Goal: Task Accomplishment & Management: Manage account settings

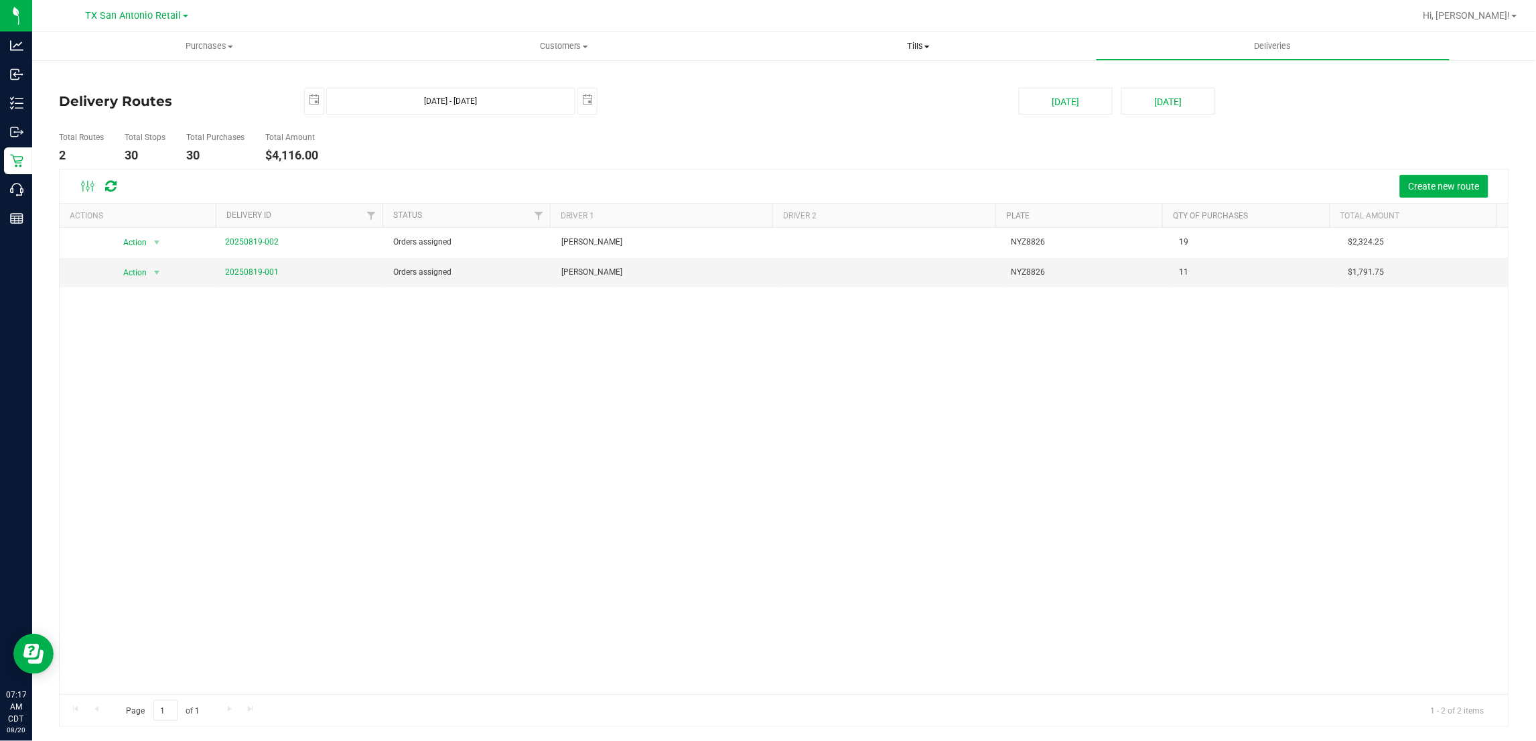
click at [915, 42] on span "Tills" at bounding box center [918, 46] width 353 height 12
click at [804, 80] on span "Manage tills" at bounding box center [786, 80] width 90 height 11
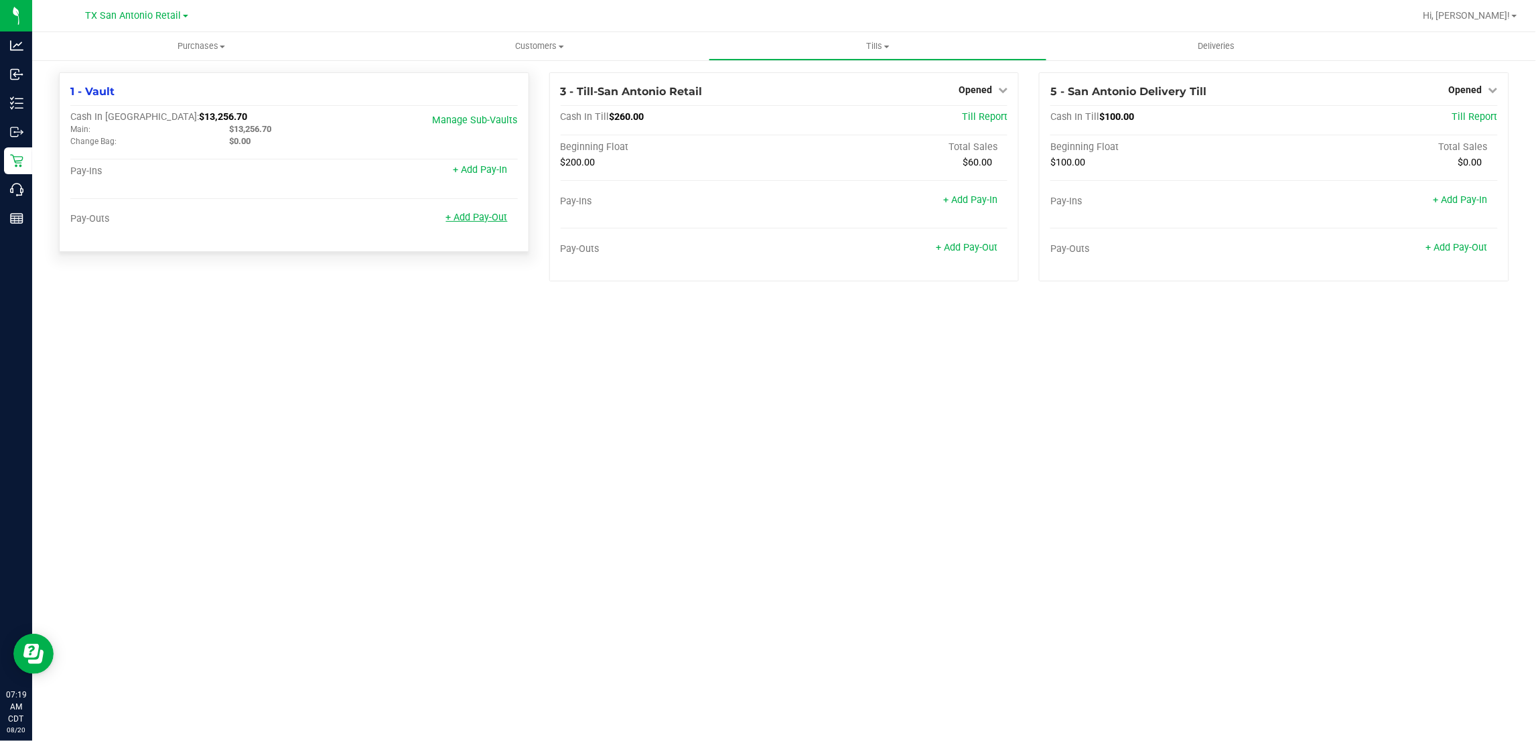
click at [456, 216] on link "+ Add Pay-Out" at bounding box center [477, 217] width 62 height 11
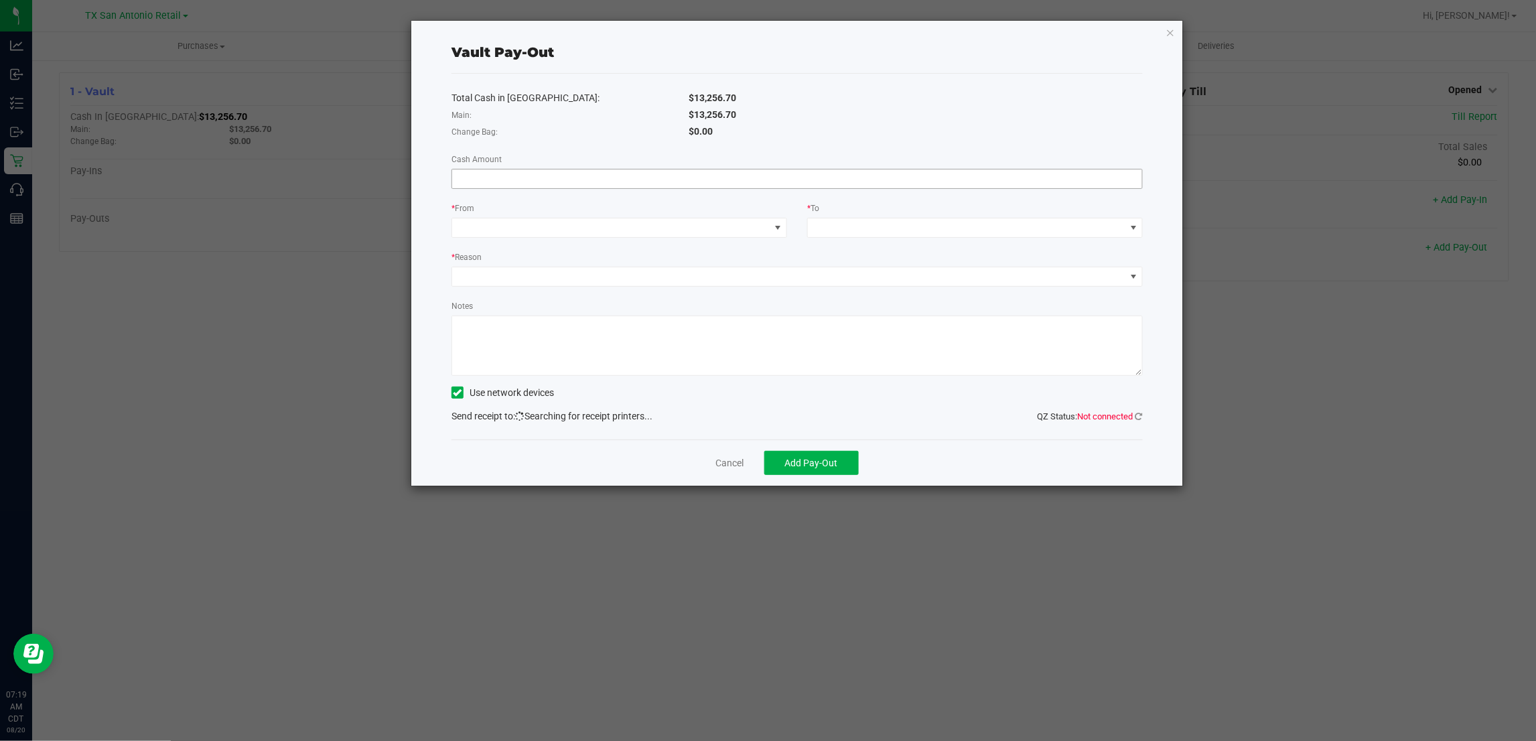
drag, startPoint x: 831, startPoint y: 180, endPoint x: 825, endPoint y: 174, distance: 7.6
click at [827, 175] on input at bounding box center [797, 179] width 690 height 19
type input "$10,500.45"
click at [774, 233] on span at bounding box center [777, 227] width 11 height 11
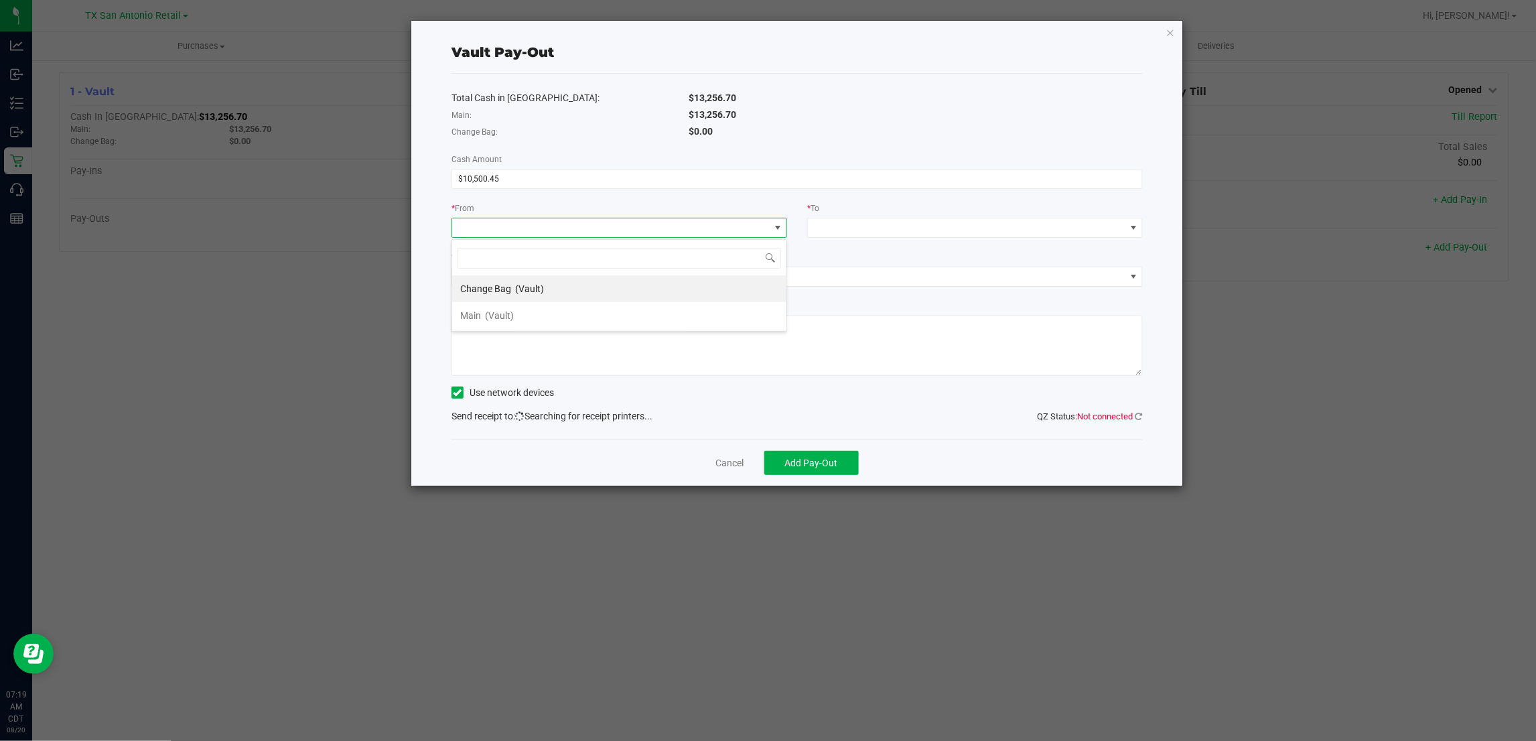
click at [571, 324] on li "Main (Vault)" at bounding box center [619, 315] width 334 height 27
click at [850, 235] on span at bounding box center [967, 227] width 318 height 19
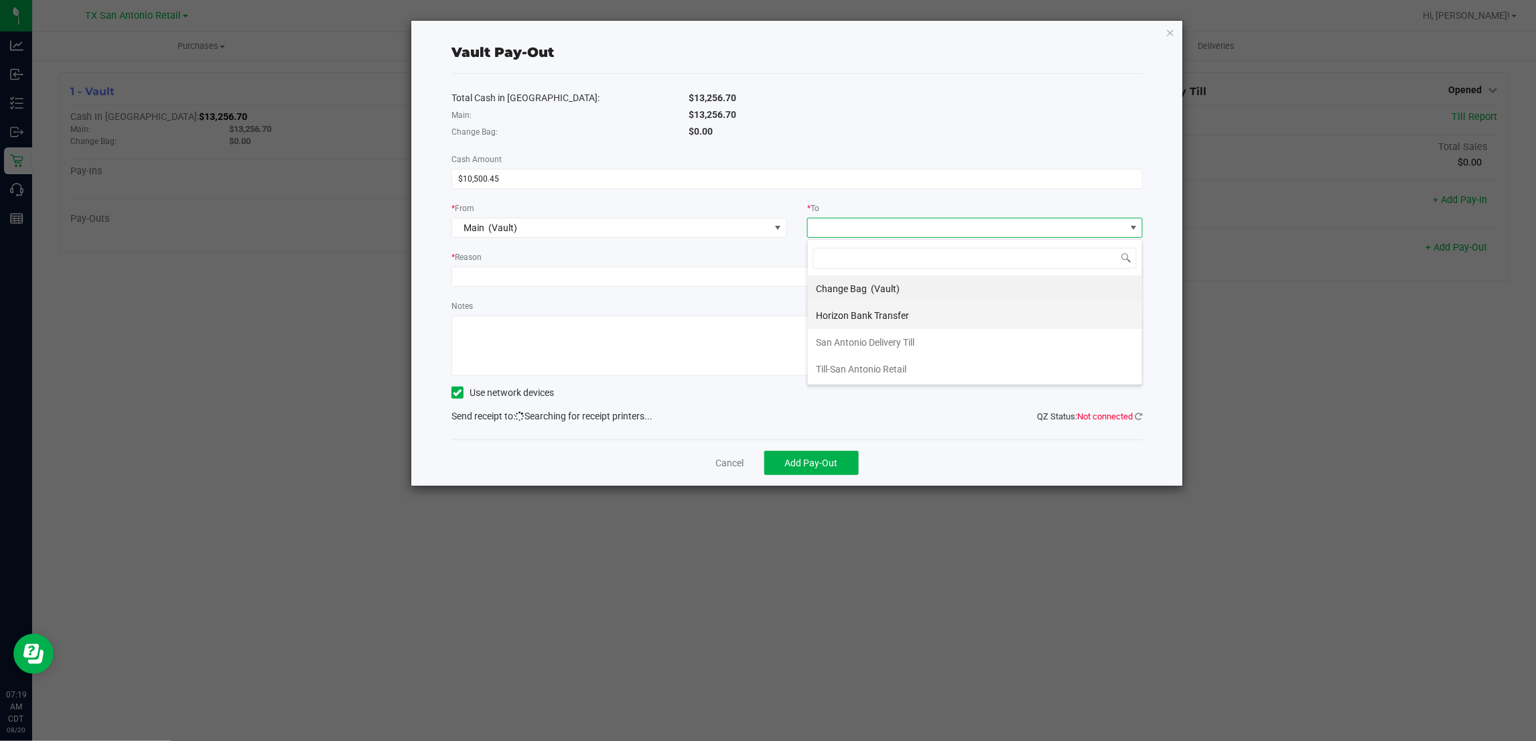
drag, startPoint x: 886, startPoint y: 315, endPoint x: 876, endPoint y: 303, distance: 15.7
click at [886, 315] on span "Horizon Bank Transfer" at bounding box center [862, 315] width 93 height 11
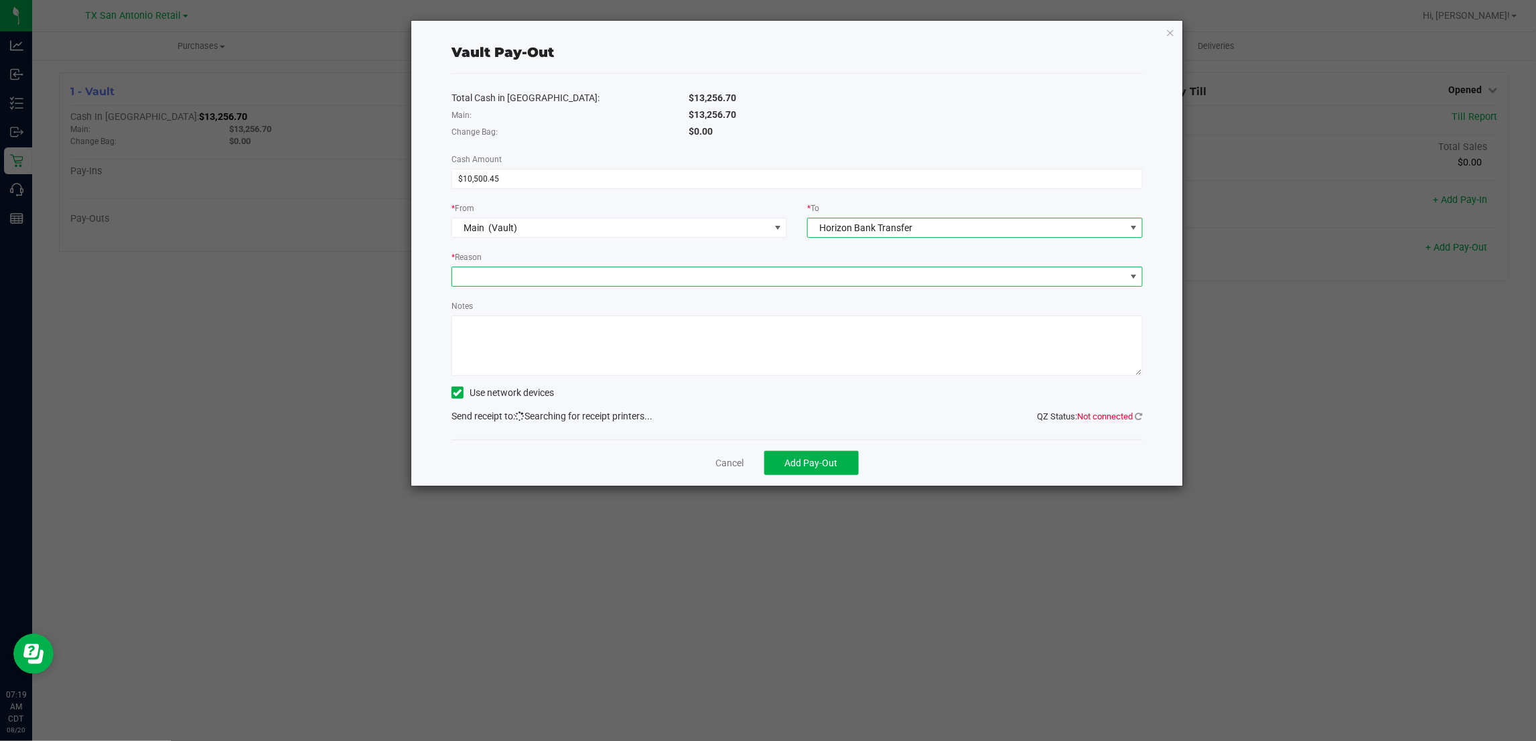
click at [849, 279] on span at bounding box center [788, 276] width 673 height 19
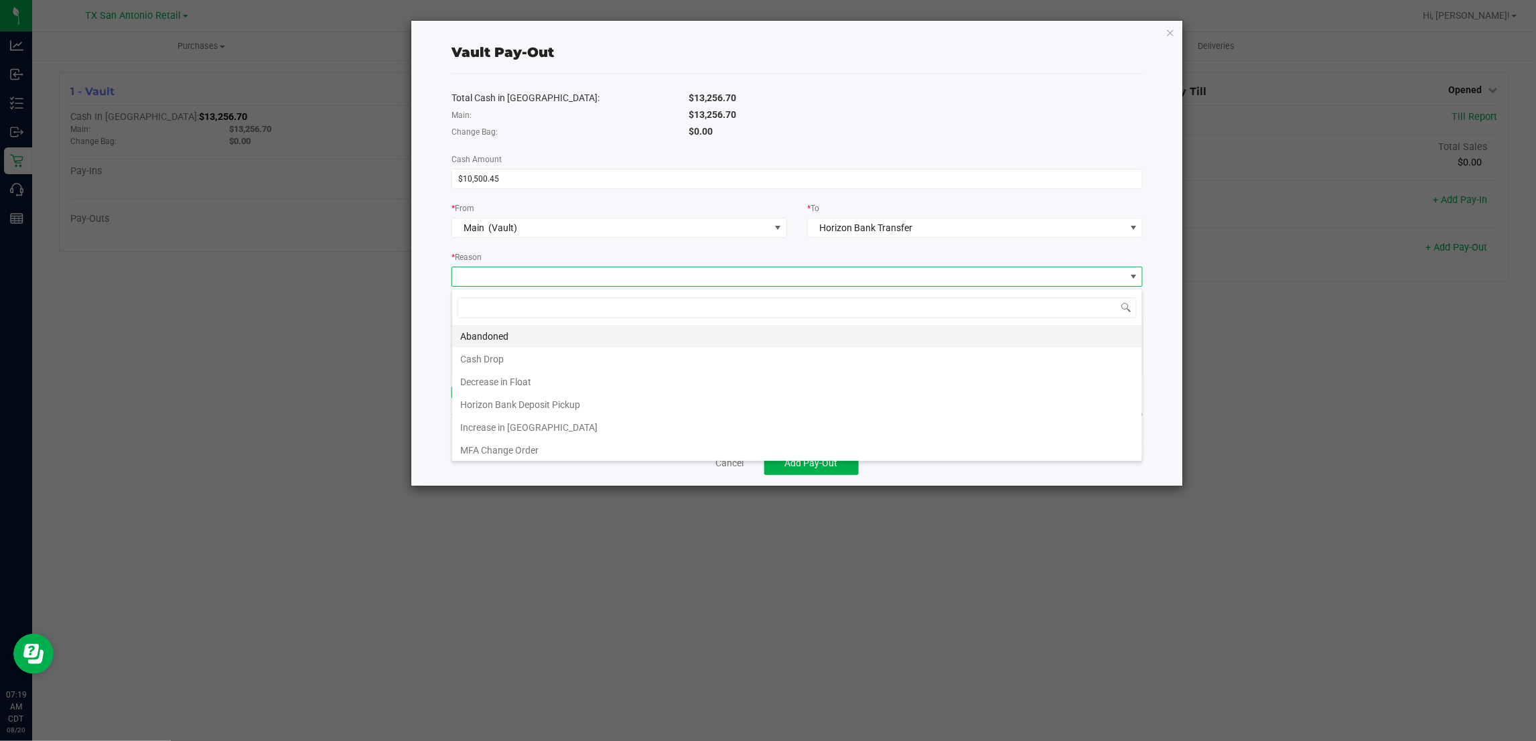
scroll to position [21, 691]
click at [551, 404] on li "Horizon Bank Deposit Pickup" at bounding box center [797, 404] width 690 height 23
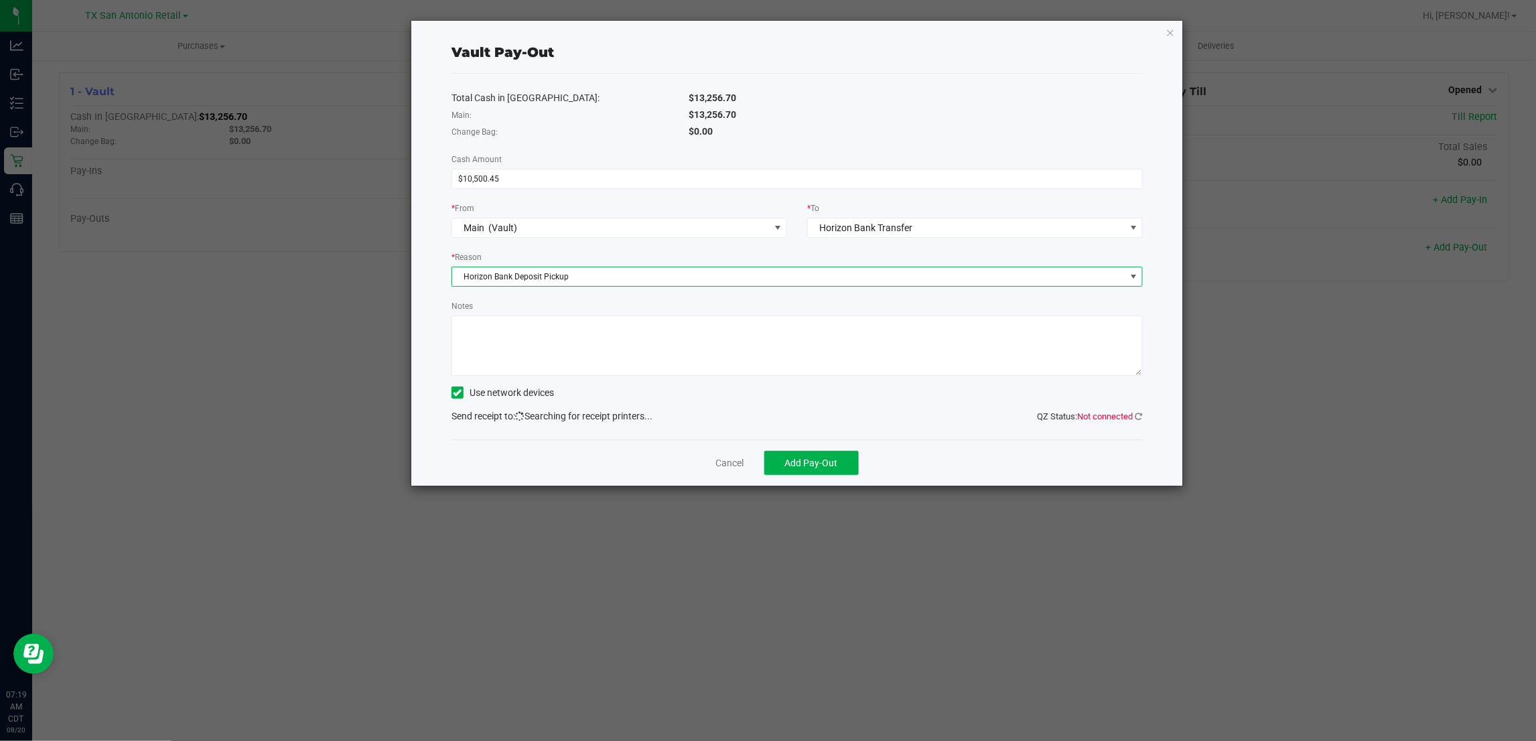
click at [566, 340] on textarea "Notes" at bounding box center [797, 346] width 691 height 60
type textarea "Given to Horizon"
click at [803, 466] on span "Add Pay-Out" at bounding box center [811, 463] width 53 height 11
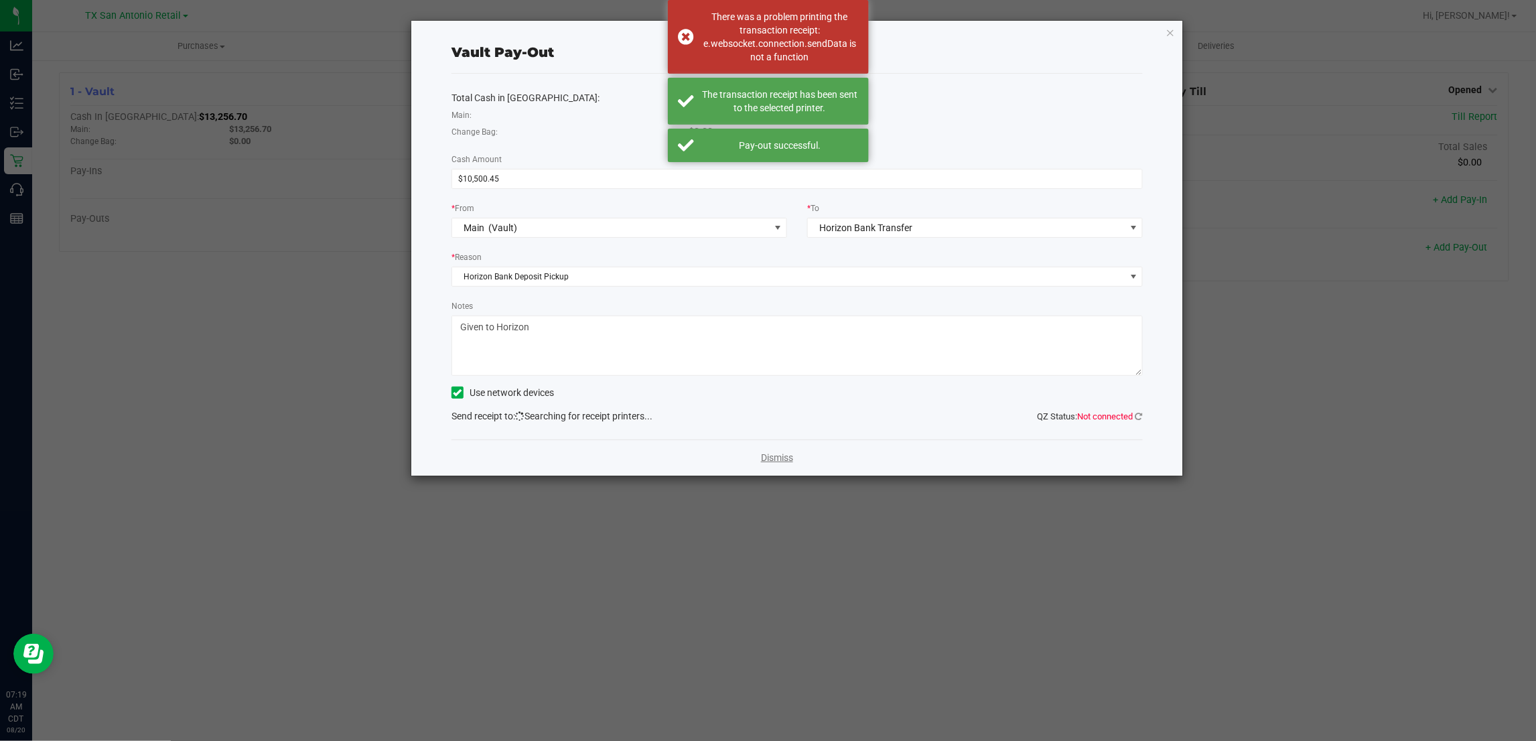
click at [776, 462] on link "Dismiss" at bounding box center [777, 458] width 32 height 14
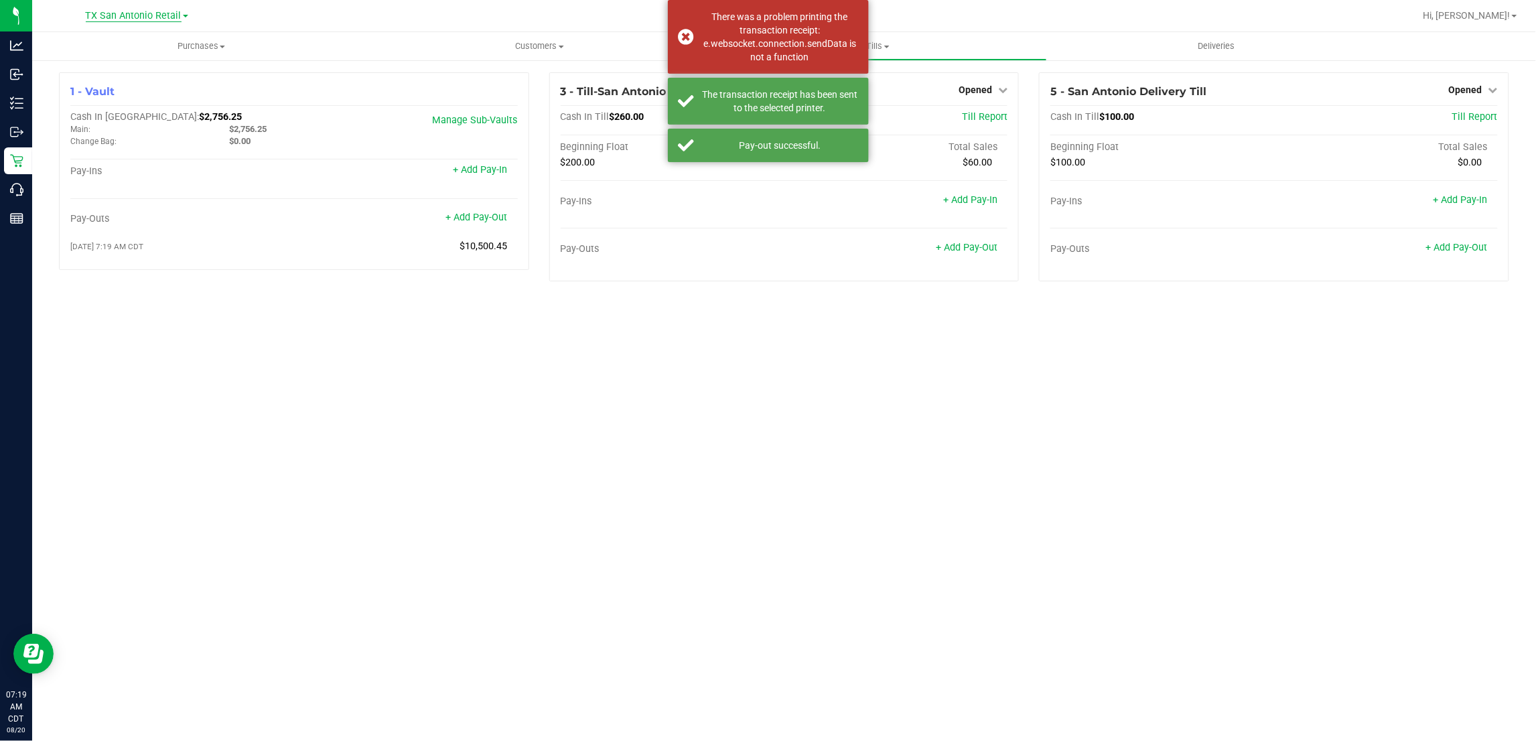
click at [125, 14] on span "TX San Antonio Retail" at bounding box center [134, 16] width 96 height 12
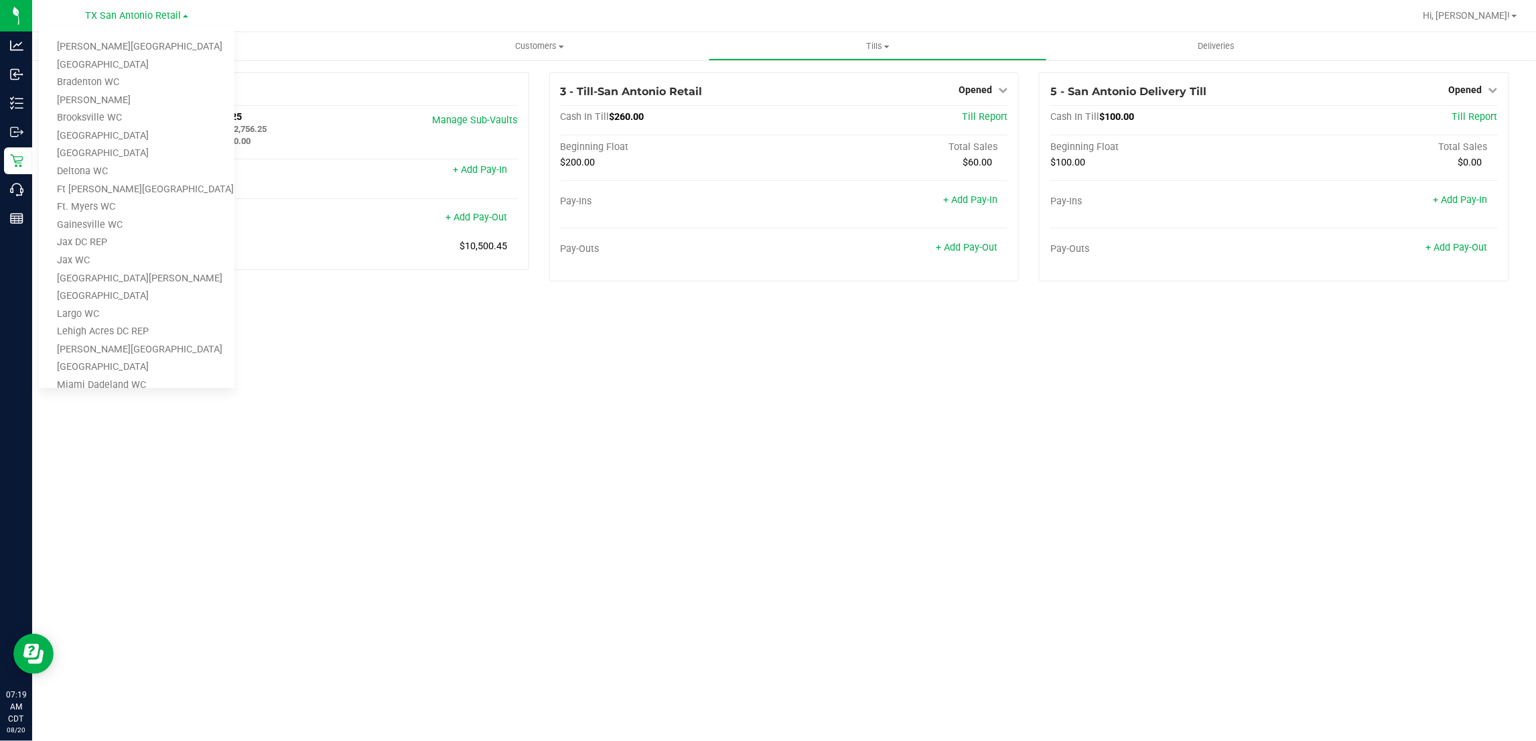
click at [650, 360] on div "Purchases Summary of purchases Fulfillment All purchases Customers All customer…" at bounding box center [784, 386] width 1504 height 709
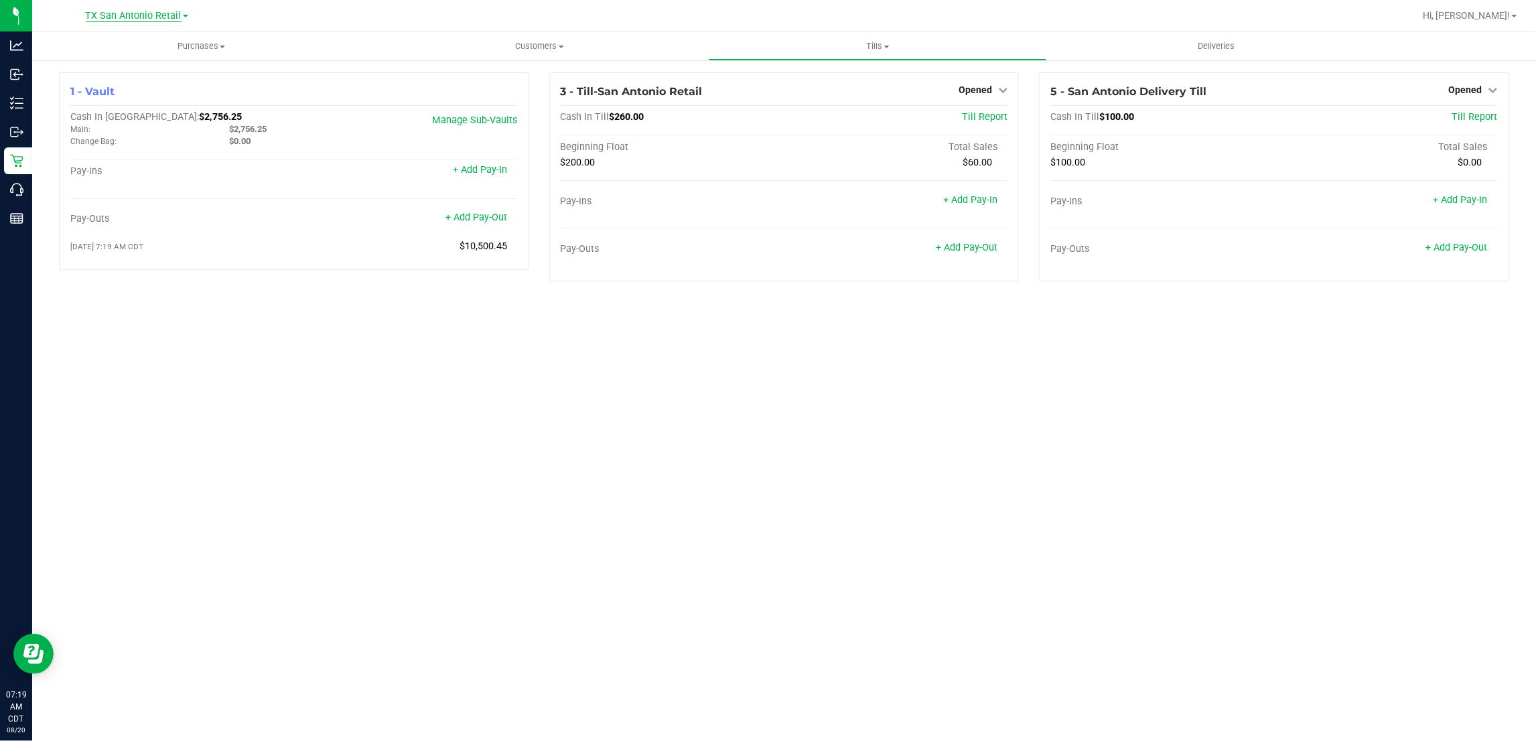
click at [129, 15] on span "TX San Antonio Retail" at bounding box center [134, 16] width 96 height 12
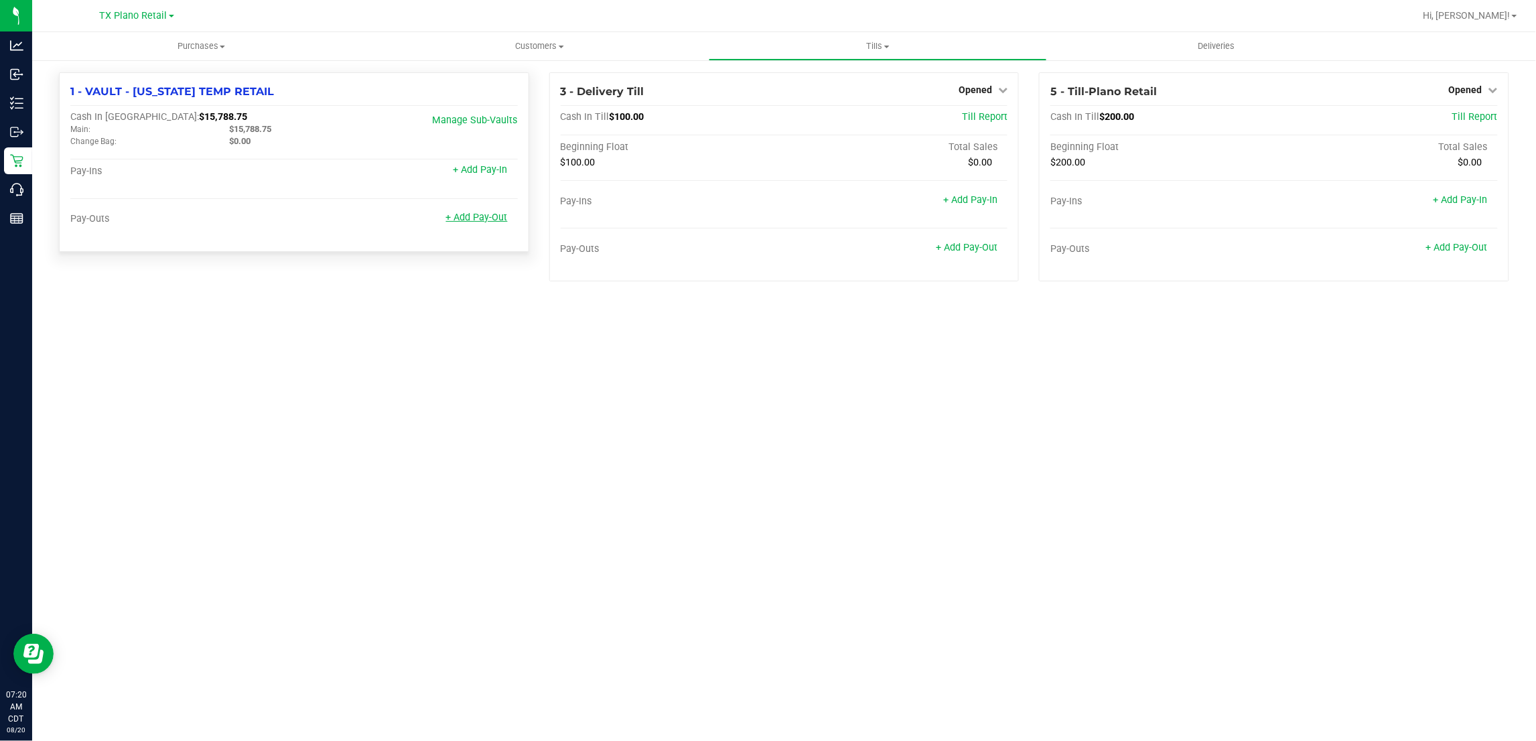
click at [484, 218] on link "+ Add Pay-Out" at bounding box center [477, 217] width 62 height 11
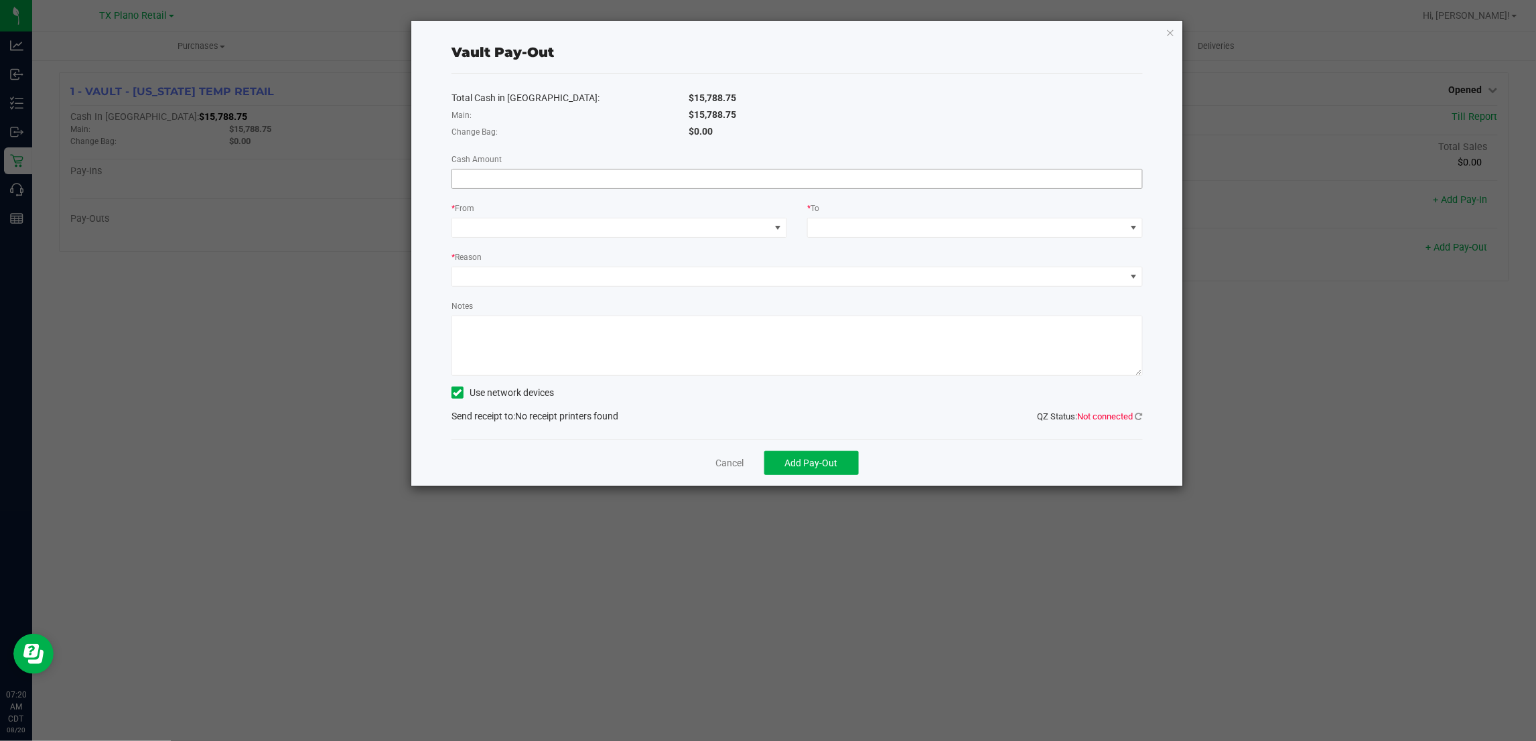
click at [570, 174] on input at bounding box center [797, 179] width 690 height 19
type input "$13,042.05"
click at [732, 223] on span at bounding box center [611, 227] width 318 height 19
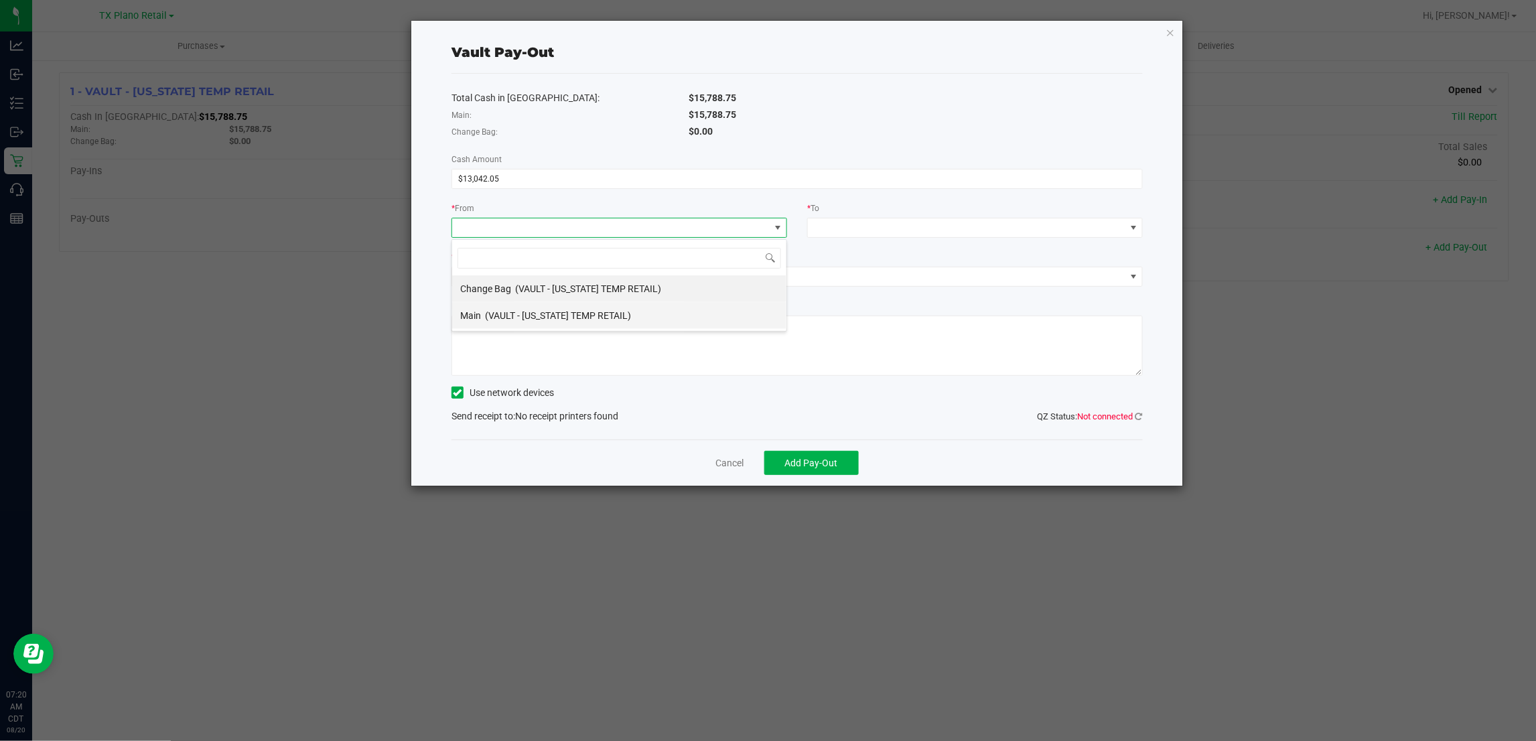
scroll to position [21, 336]
drag, startPoint x: 614, startPoint y: 315, endPoint x: 744, endPoint y: 259, distance: 142.0
click at [614, 314] on span "(VAULT - TEXAS TEMP RETAIL)" at bounding box center [558, 315] width 146 height 11
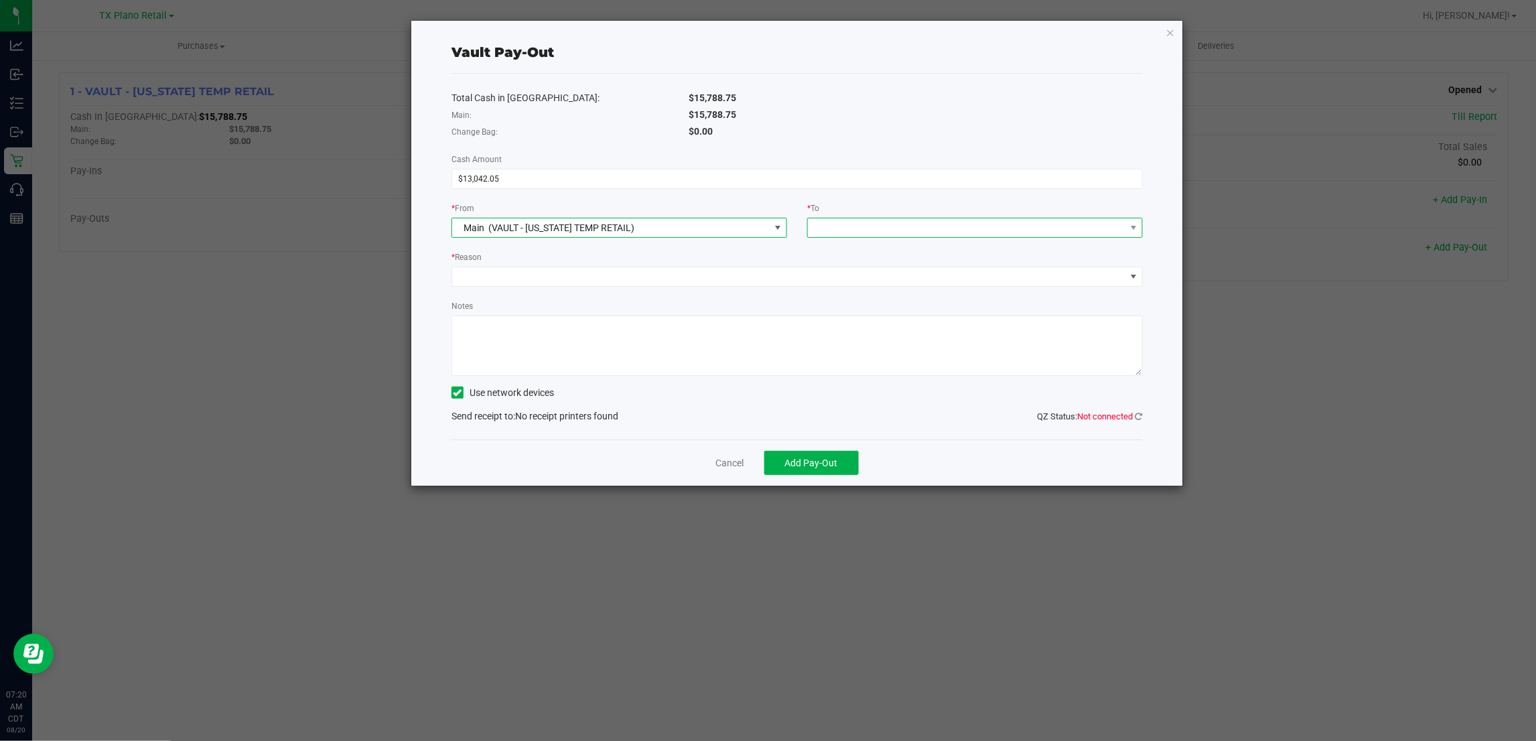
click at [851, 232] on span at bounding box center [967, 227] width 318 height 19
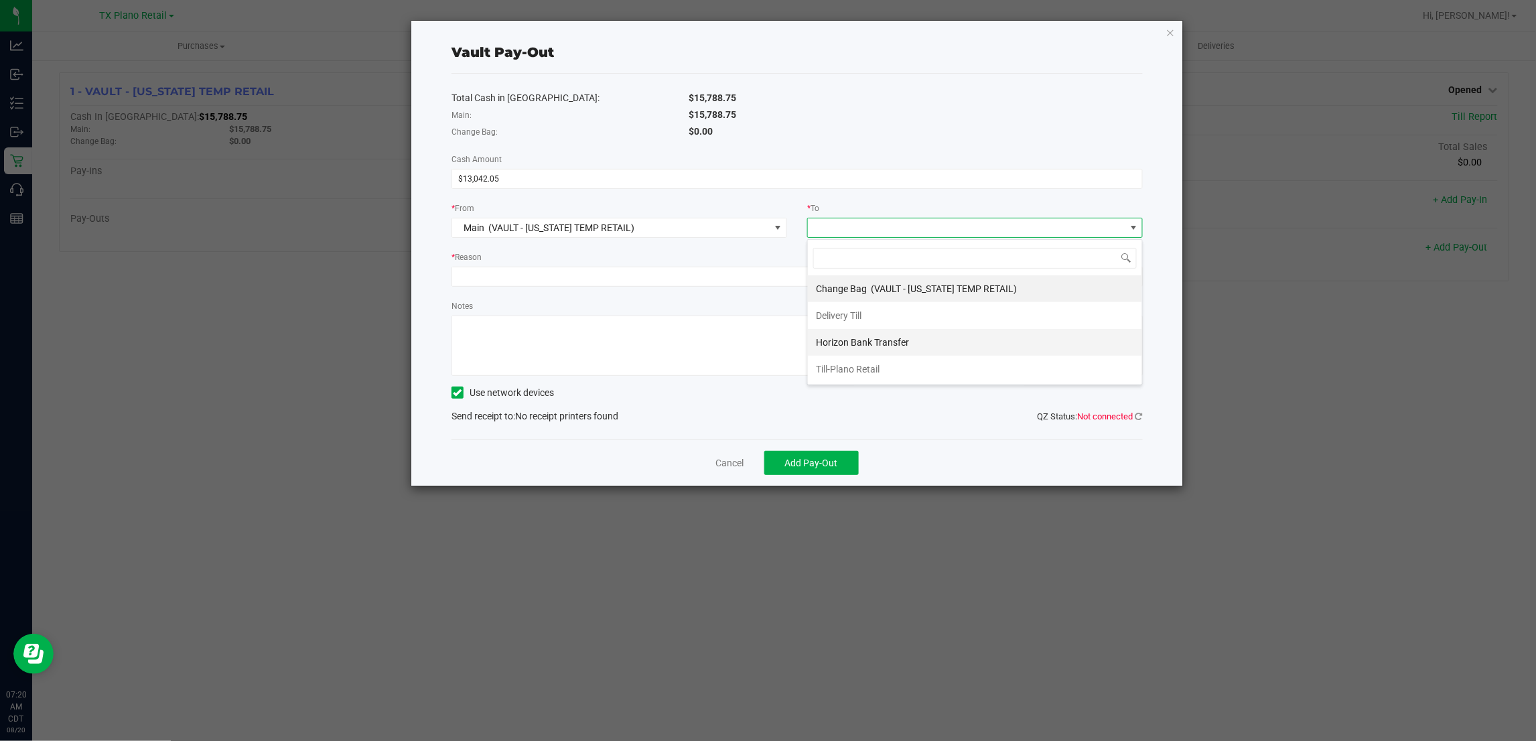
click at [875, 343] on span "Horizon Bank Transfer" at bounding box center [862, 342] width 93 height 11
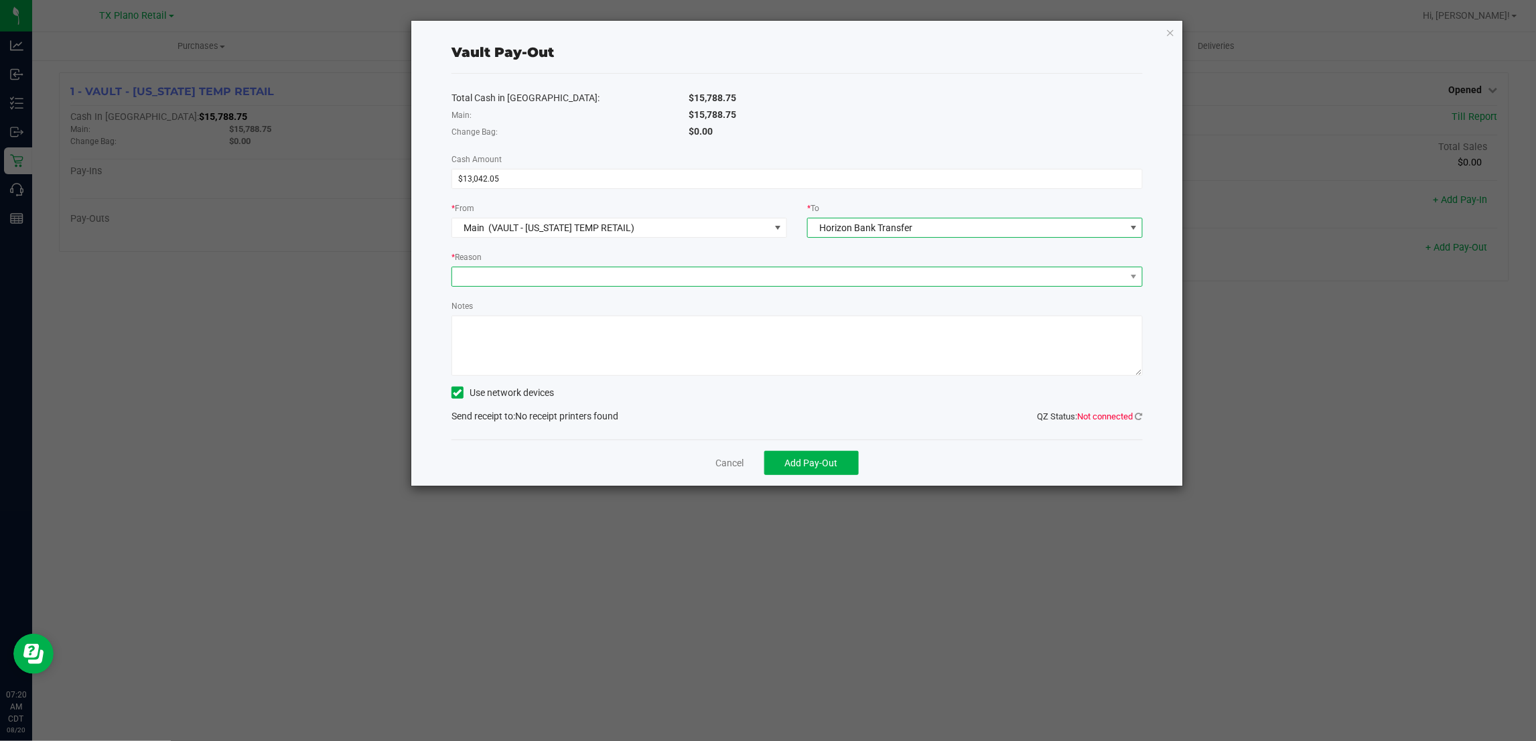
click at [784, 276] on span at bounding box center [788, 276] width 673 height 19
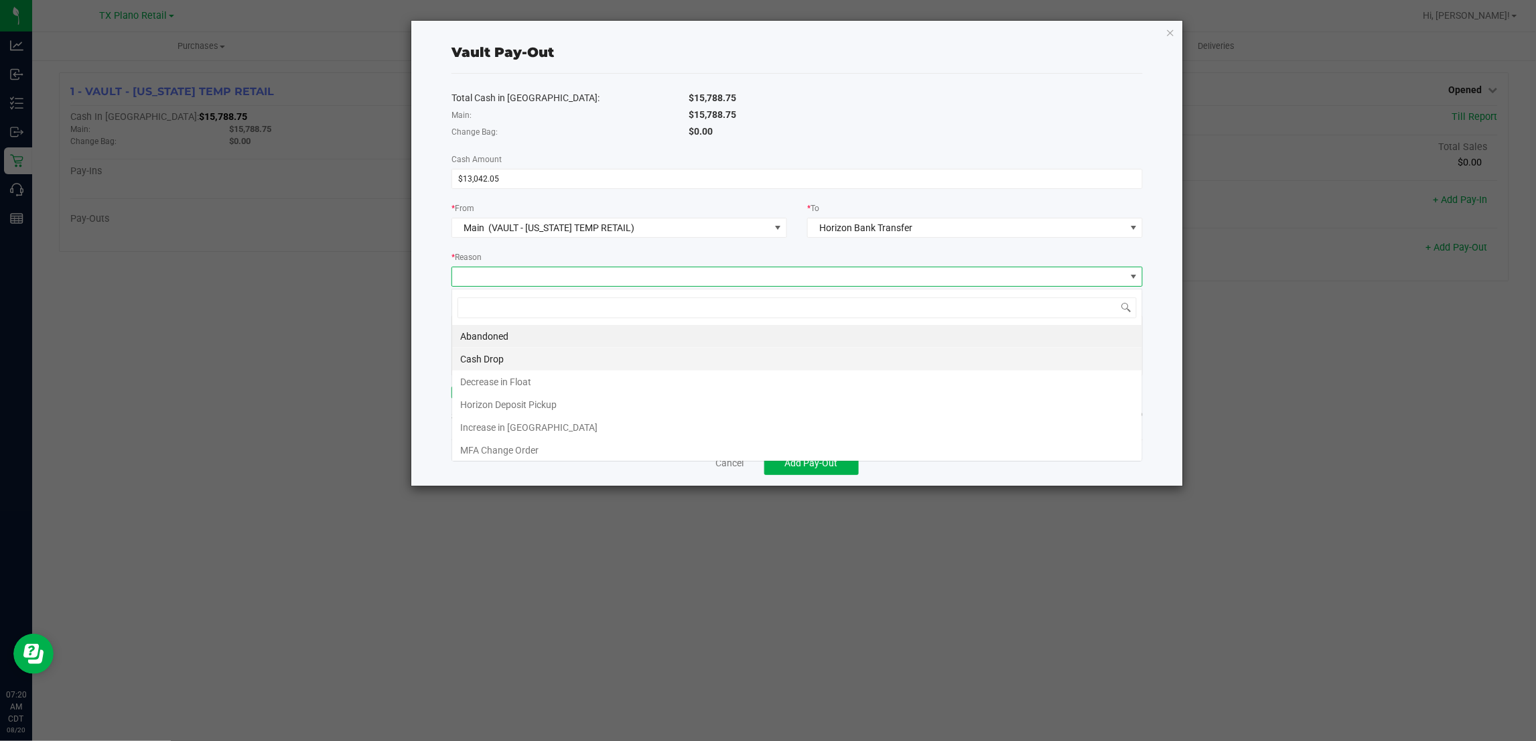
scroll to position [21, 691]
click at [570, 405] on li "Horizon Deposit Pickup" at bounding box center [797, 404] width 690 height 23
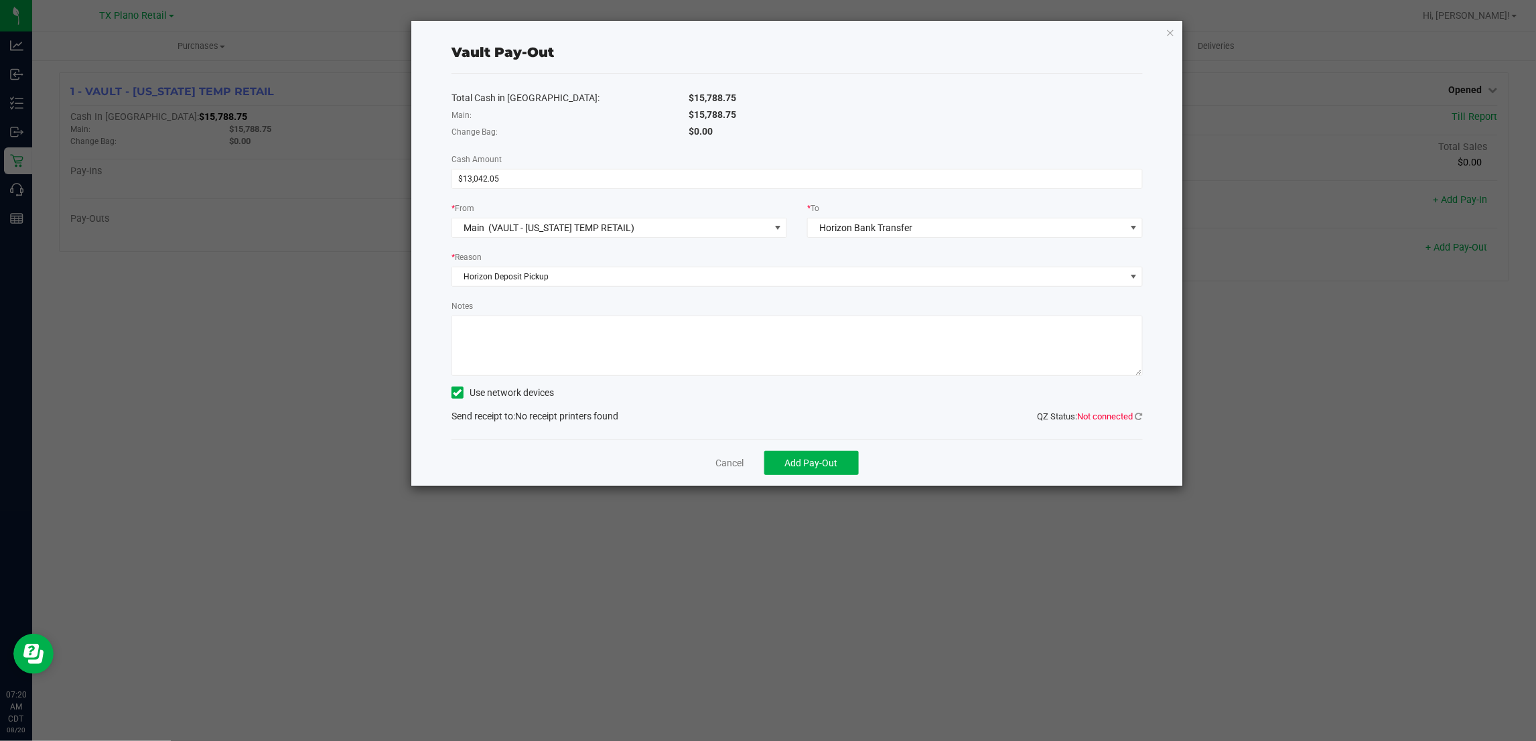
click at [630, 347] on textarea "Notes" at bounding box center [797, 346] width 691 height 60
type textarea "Given to Horizon"
click at [817, 468] on span "Add Pay-Out" at bounding box center [811, 463] width 53 height 11
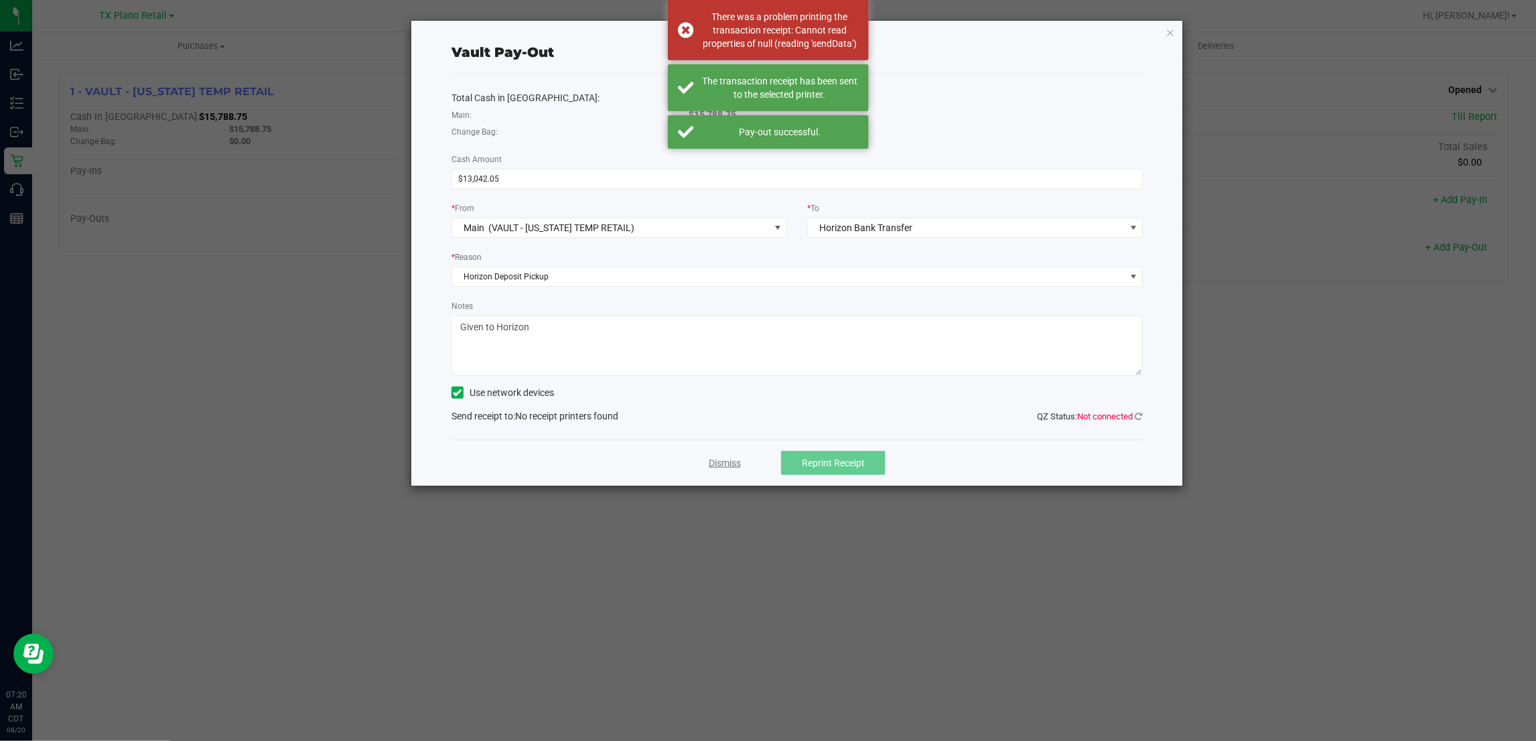
click at [728, 467] on link "Dismiss" at bounding box center [725, 463] width 32 height 14
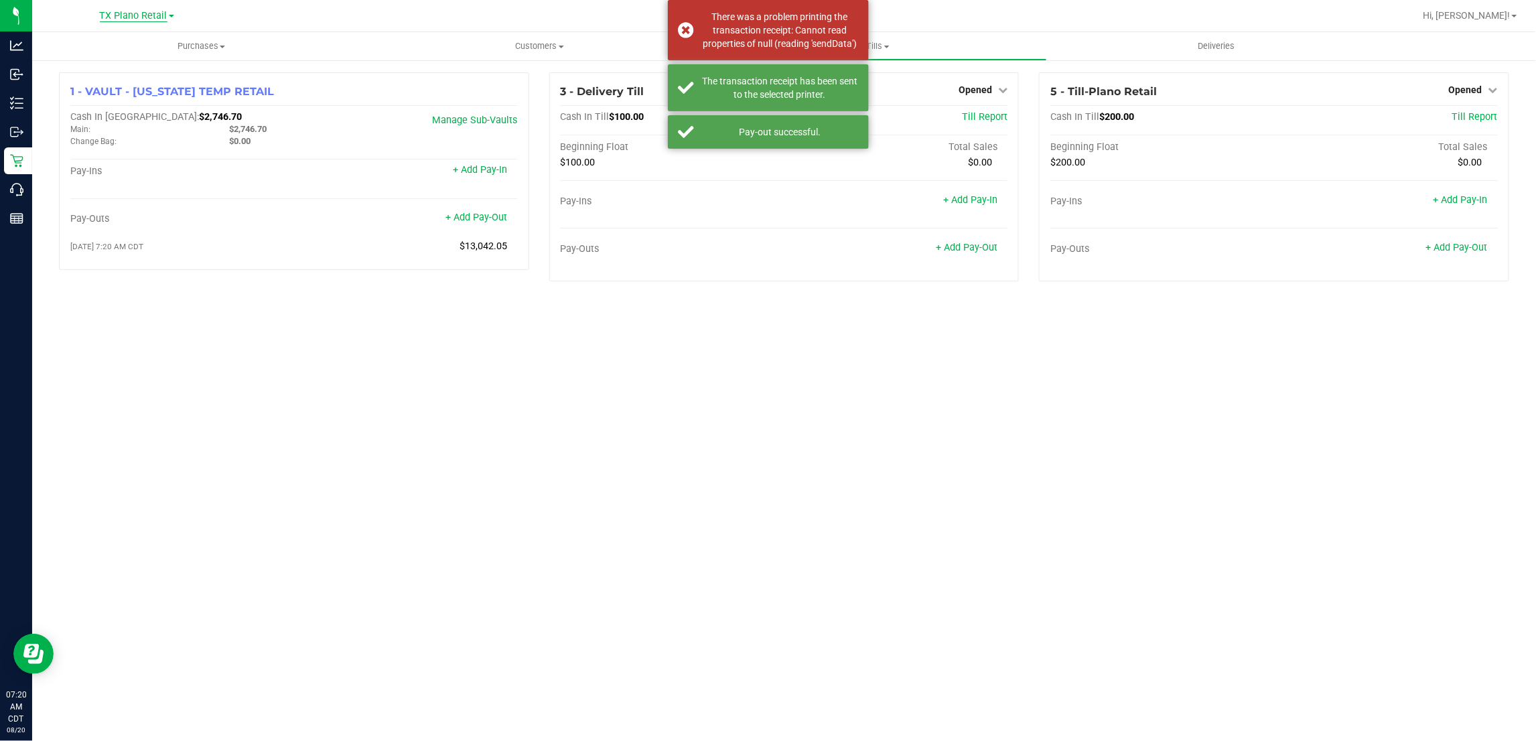
click at [124, 15] on span "TX Plano Retail" at bounding box center [134, 16] width 68 height 12
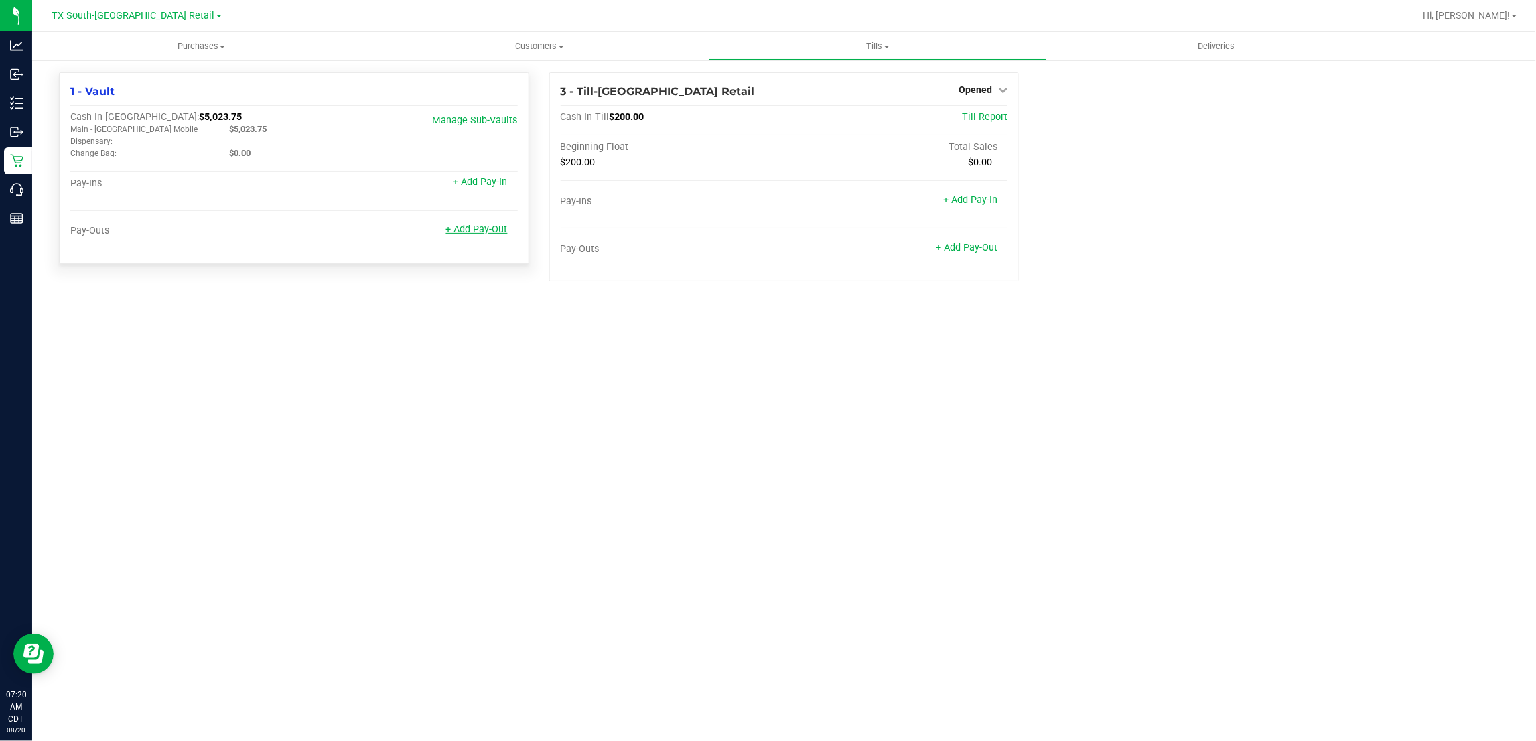
click at [470, 224] on link "+ Add Pay-Out" at bounding box center [477, 229] width 62 height 11
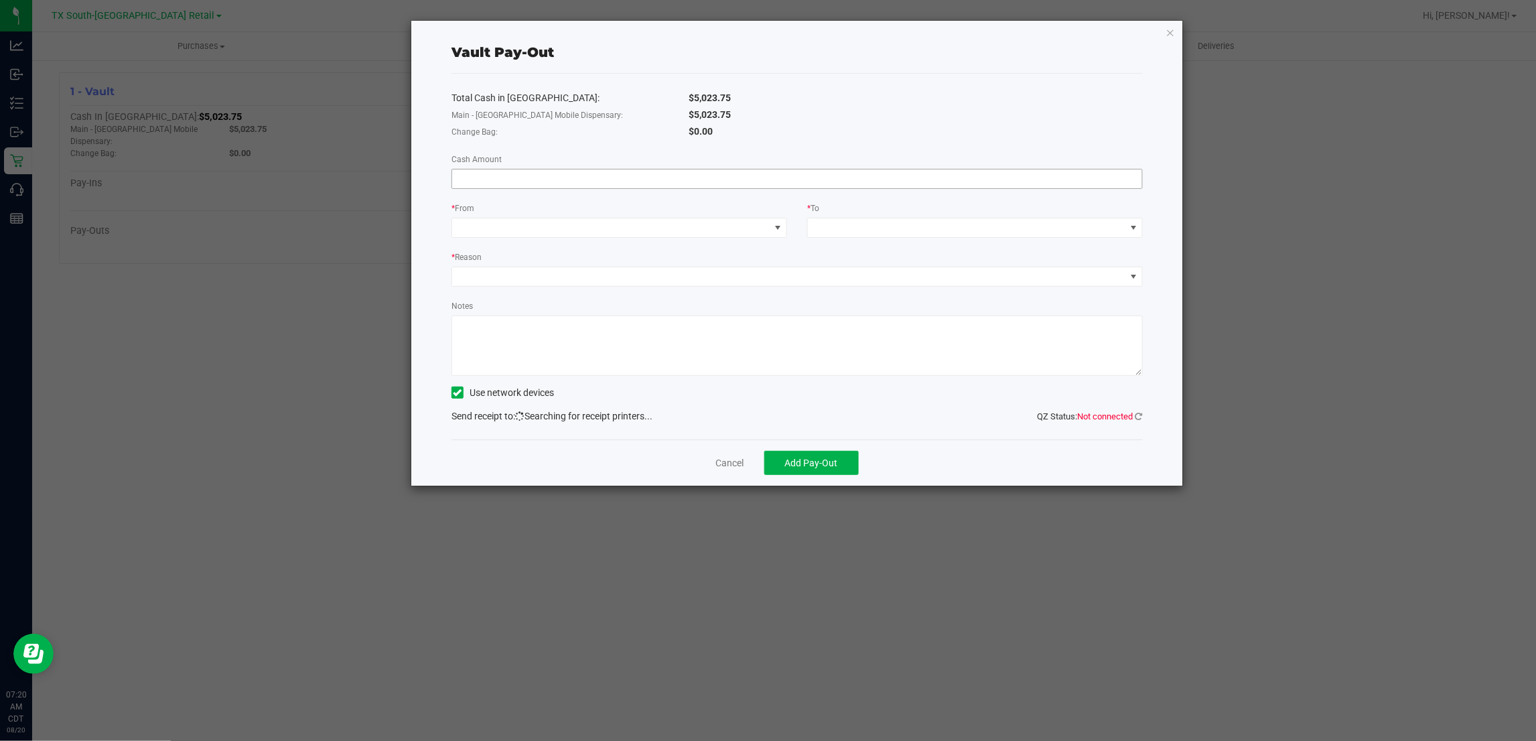
click at [681, 176] on input at bounding box center [797, 179] width 690 height 19
type input "$4,076.75"
click at [569, 223] on span at bounding box center [611, 227] width 318 height 19
drag, startPoint x: 581, startPoint y: 313, endPoint x: 717, endPoint y: 287, distance: 138.5
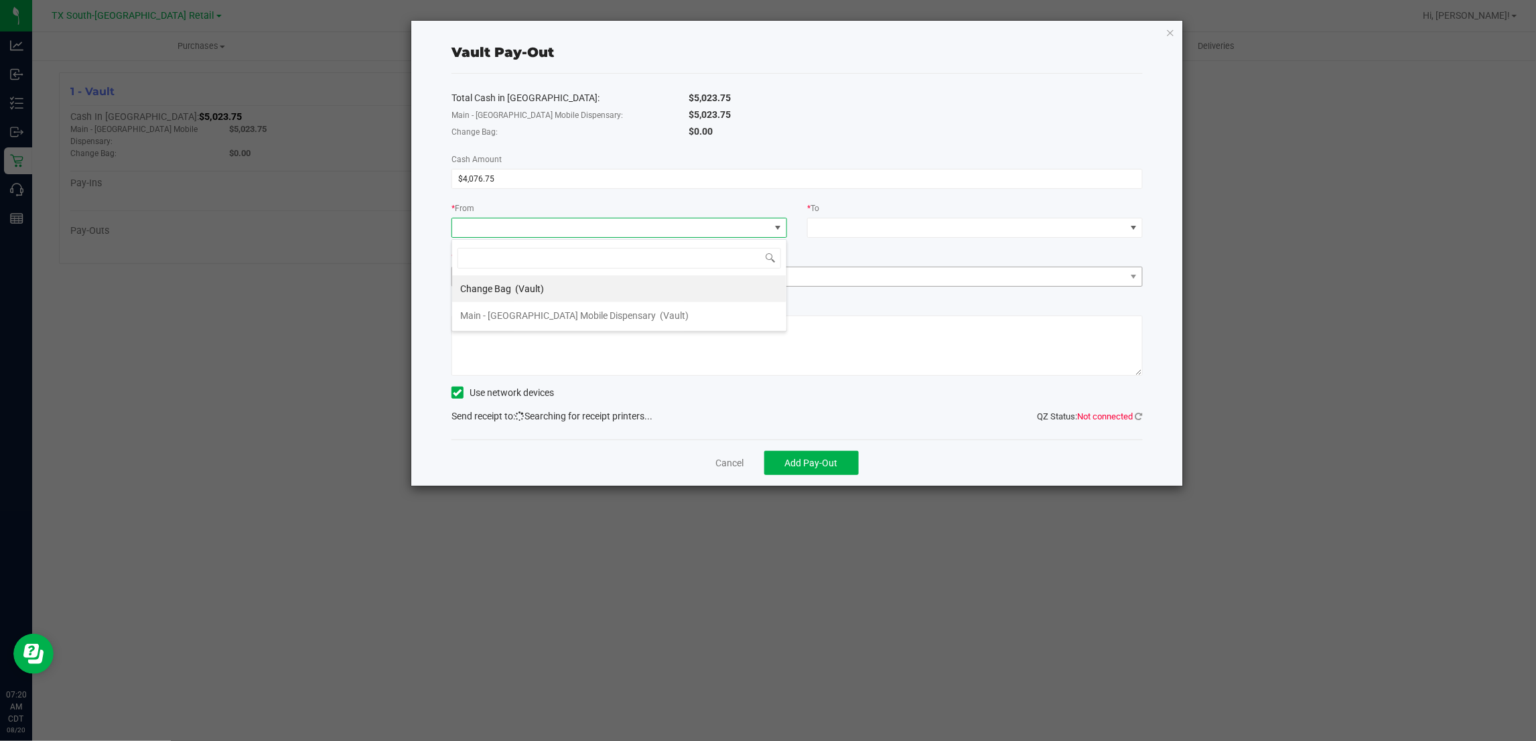
click at [583, 313] on div "Main - TX Mobile Dispensary (Vault)" at bounding box center [574, 315] width 228 height 24
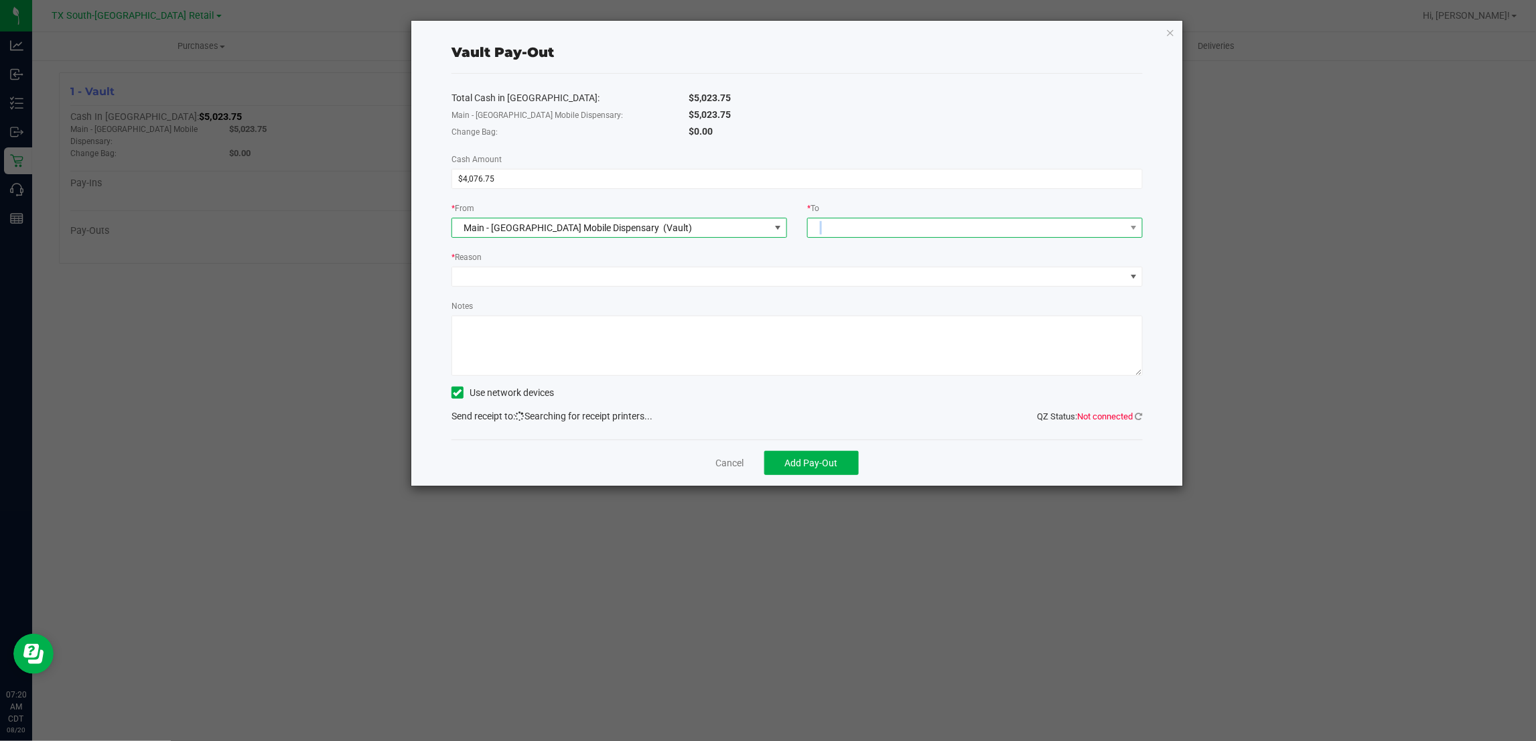
click at [821, 226] on div at bounding box center [817, 228] width 9 height 24
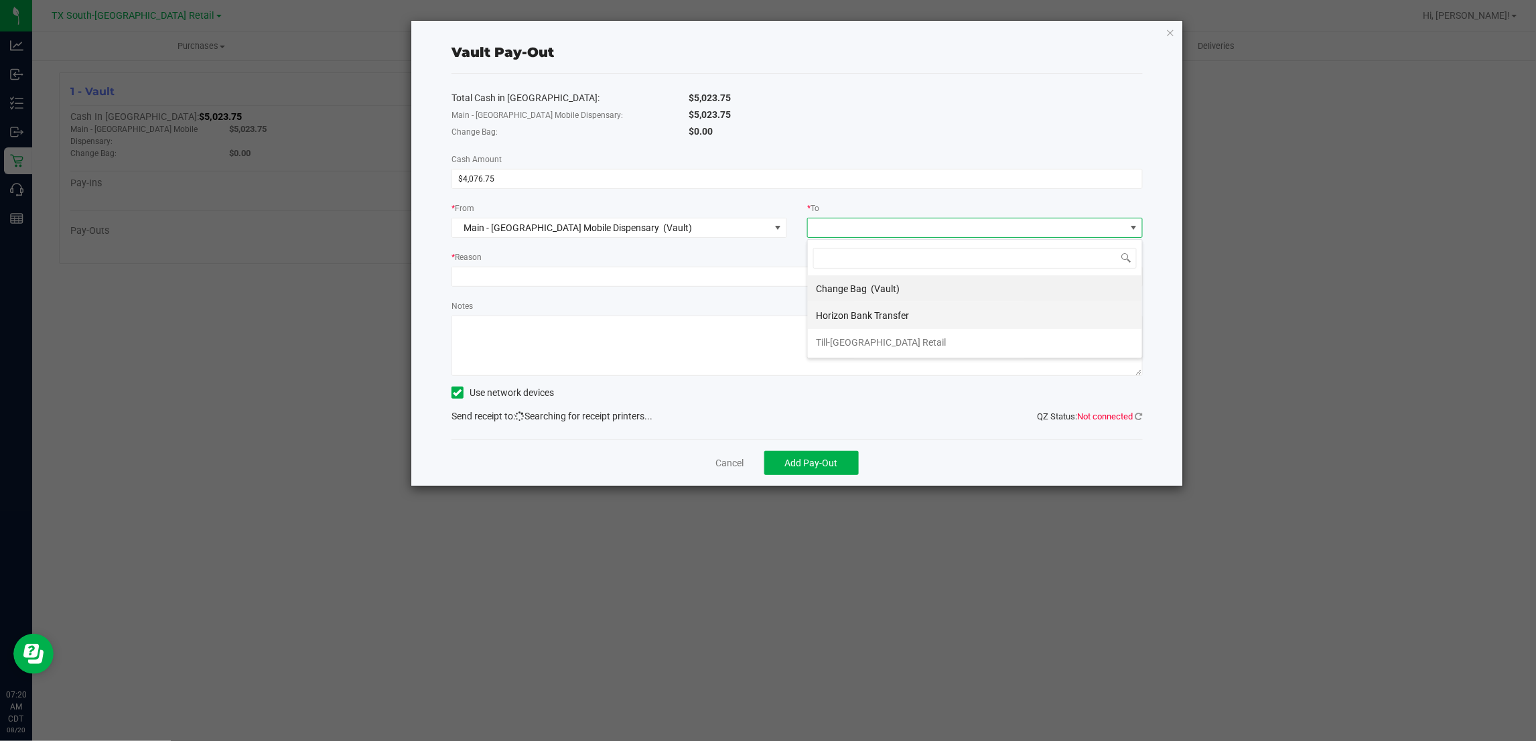
click at [868, 310] on span "Horizon Bank Transfer" at bounding box center [862, 315] width 93 height 11
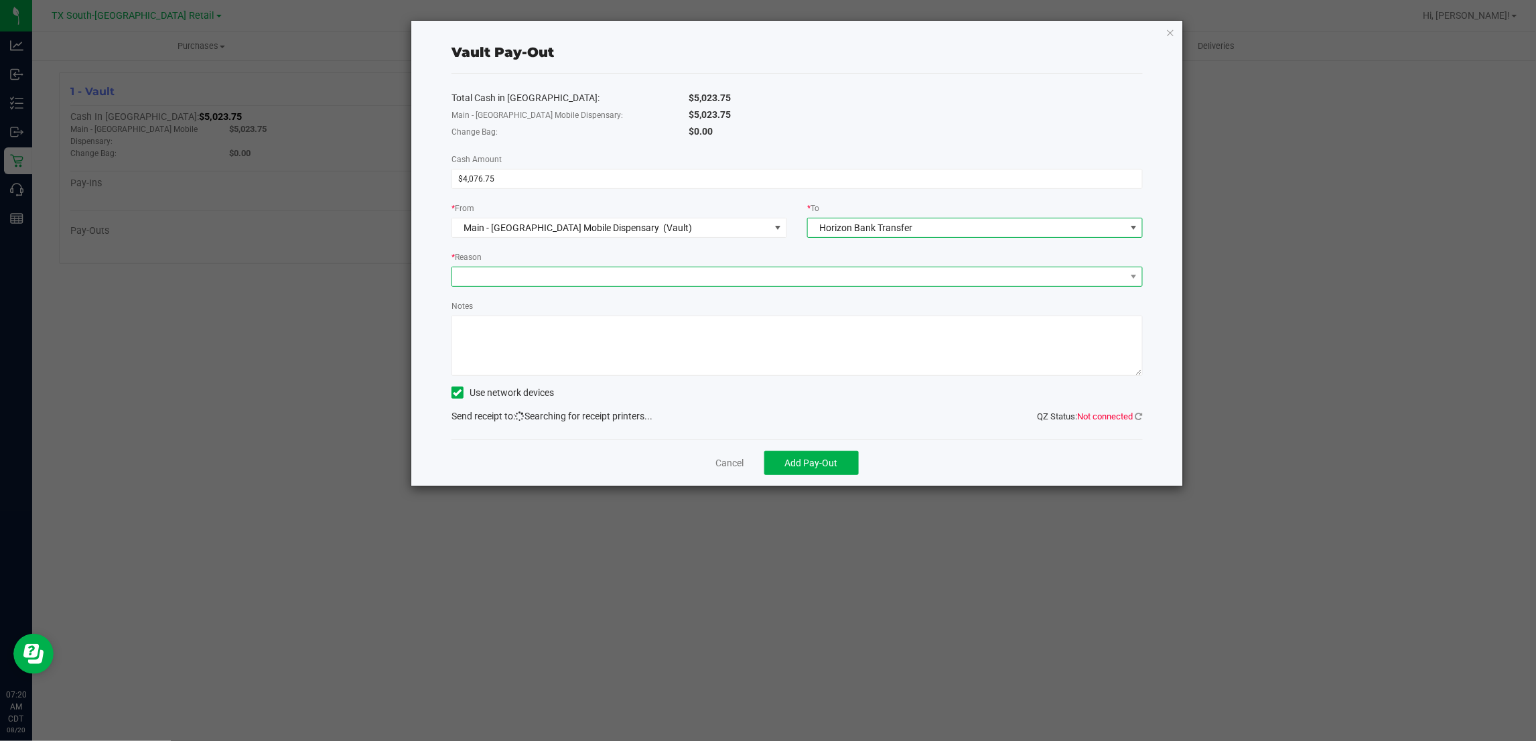
click at [827, 273] on span at bounding box center [788, 276] width 673 height 19
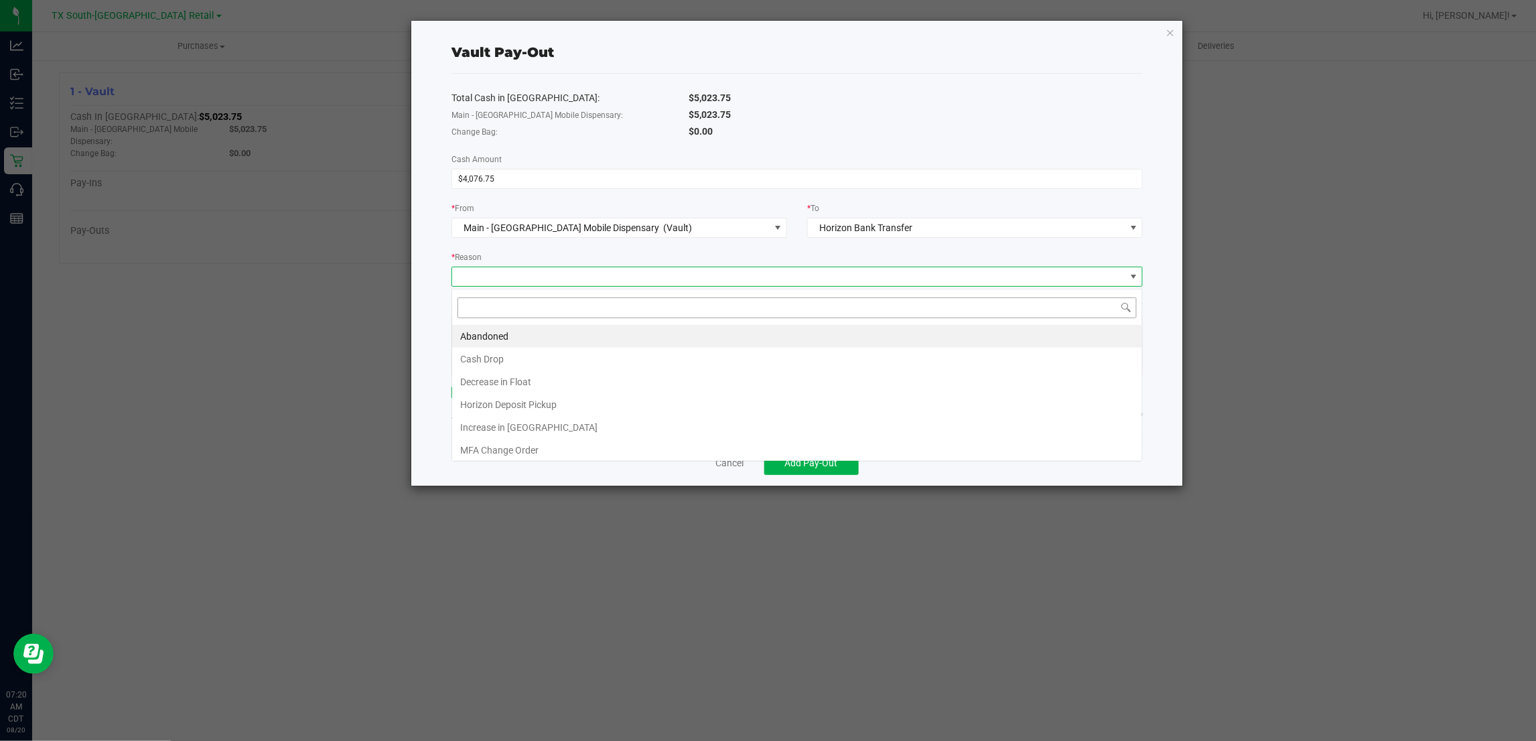
scroll to position [21, 691]
drag, startPoint x: 536, startPoint y: 407, endPoint x: 551, endPoint y: 373, distance: 38.1
click at [536, 406] on li "Horizon Deposit Pickup" at bounding box center [797, 404] width 690 height 23
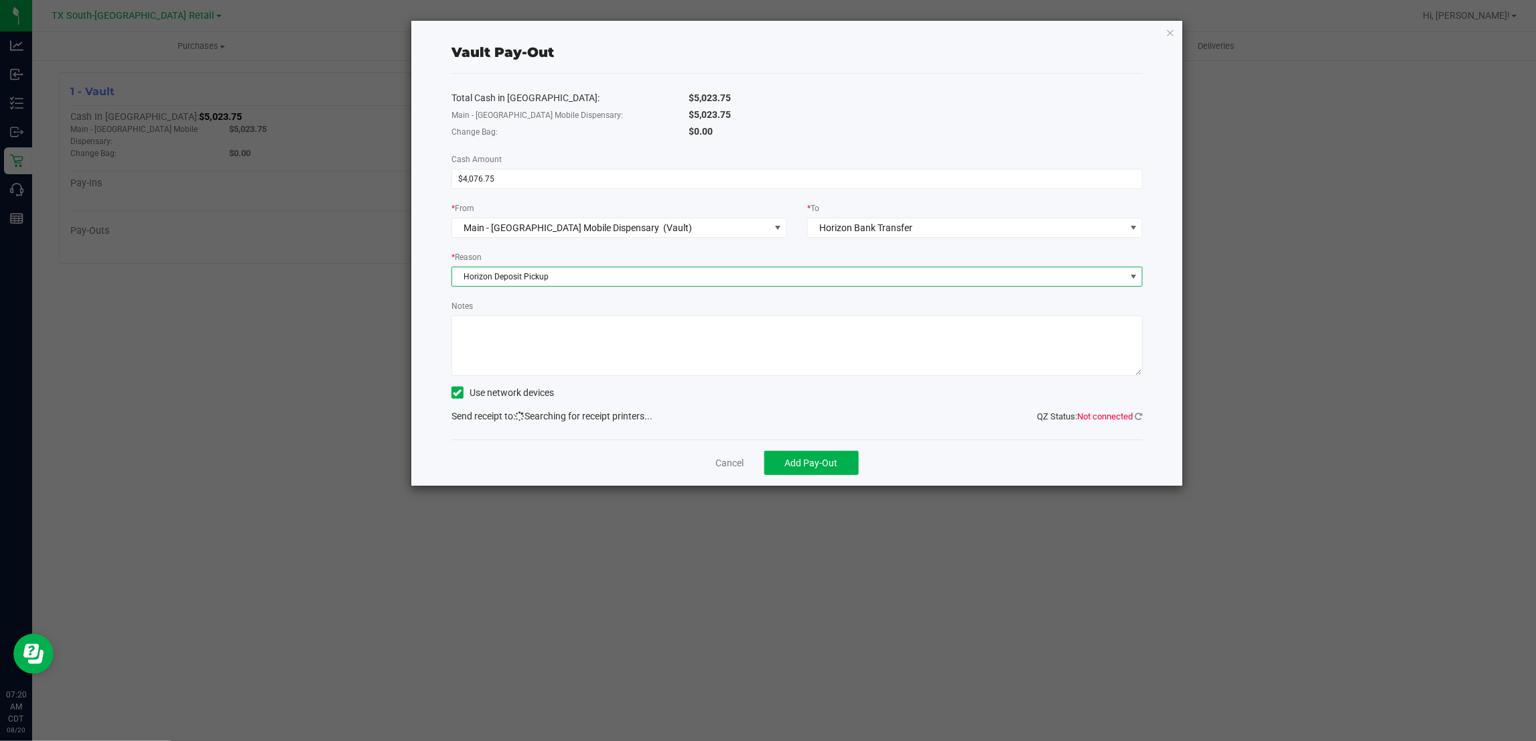
click at [557, 342] on textarea "Notes" at bounding box center [797, 346] width 691 height 60
type textarea "Given to Horizon"
click at [955, 467] on div "Cancel Add Pay-Out" at bounding box center [797, 463] width 691 height 46
click at [828, 467] on span "Add Pay-Out" at bounding box center [811, 463] width 53 height 11
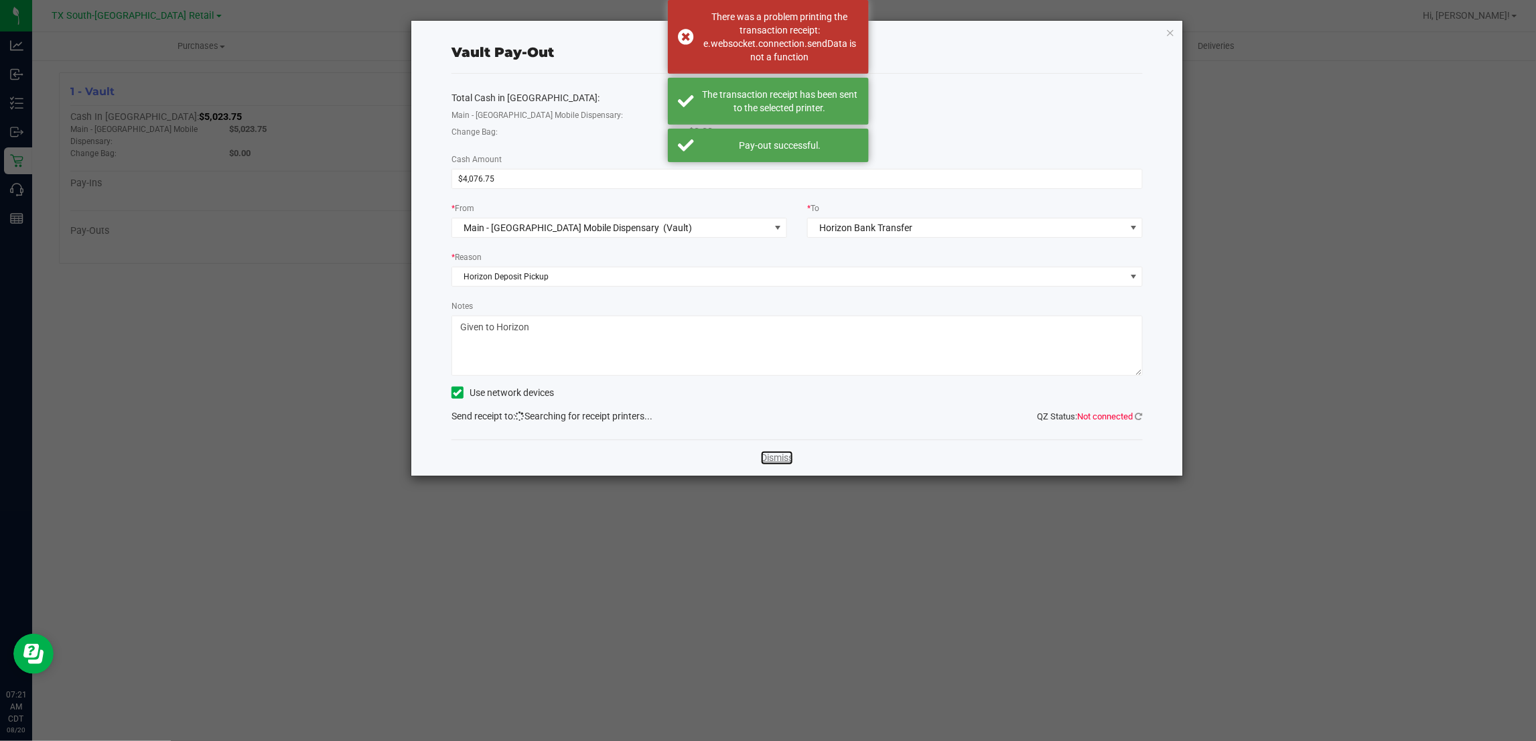
click at [771, 462] on link "Dismiss" at bounding box center [777, 458] width 32 height 14
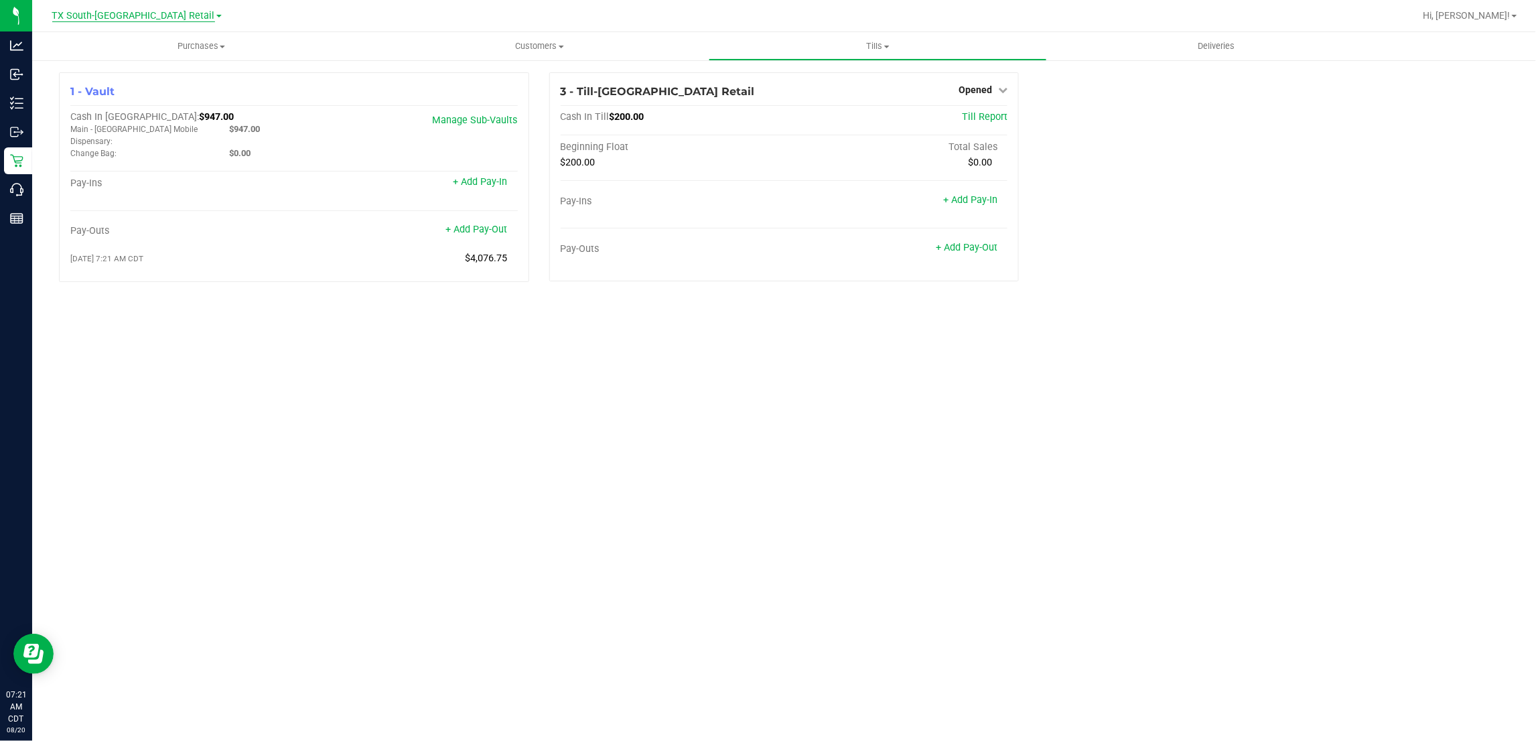
click at [153, 11] on span "TX South-[GEOGRAPHIC_DATA] Retail" at bounding box center [133, 16] width 163 height 12
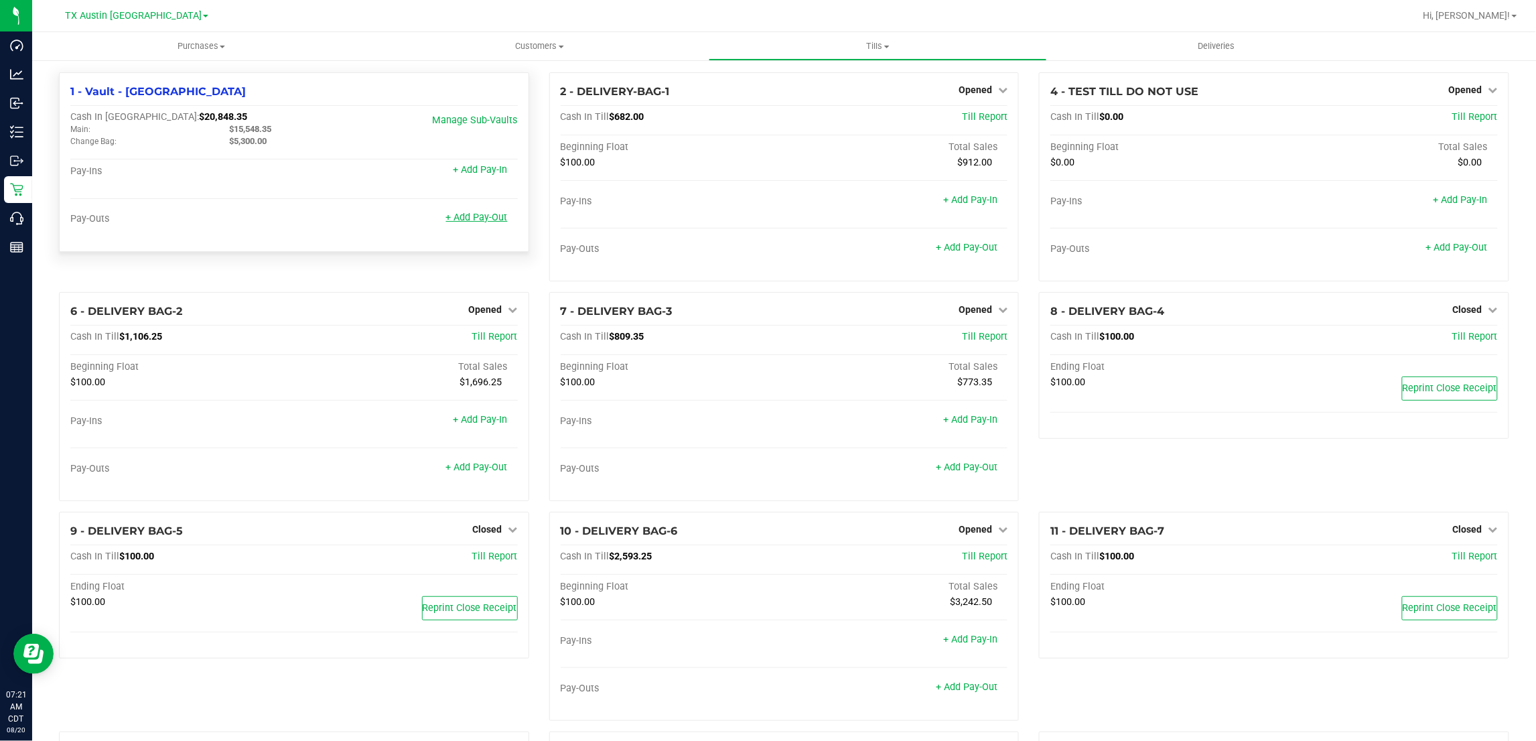
click at [470, 218] on link "+ Add Pay-Out" at bounding box center [477, 217] width 62 height 11
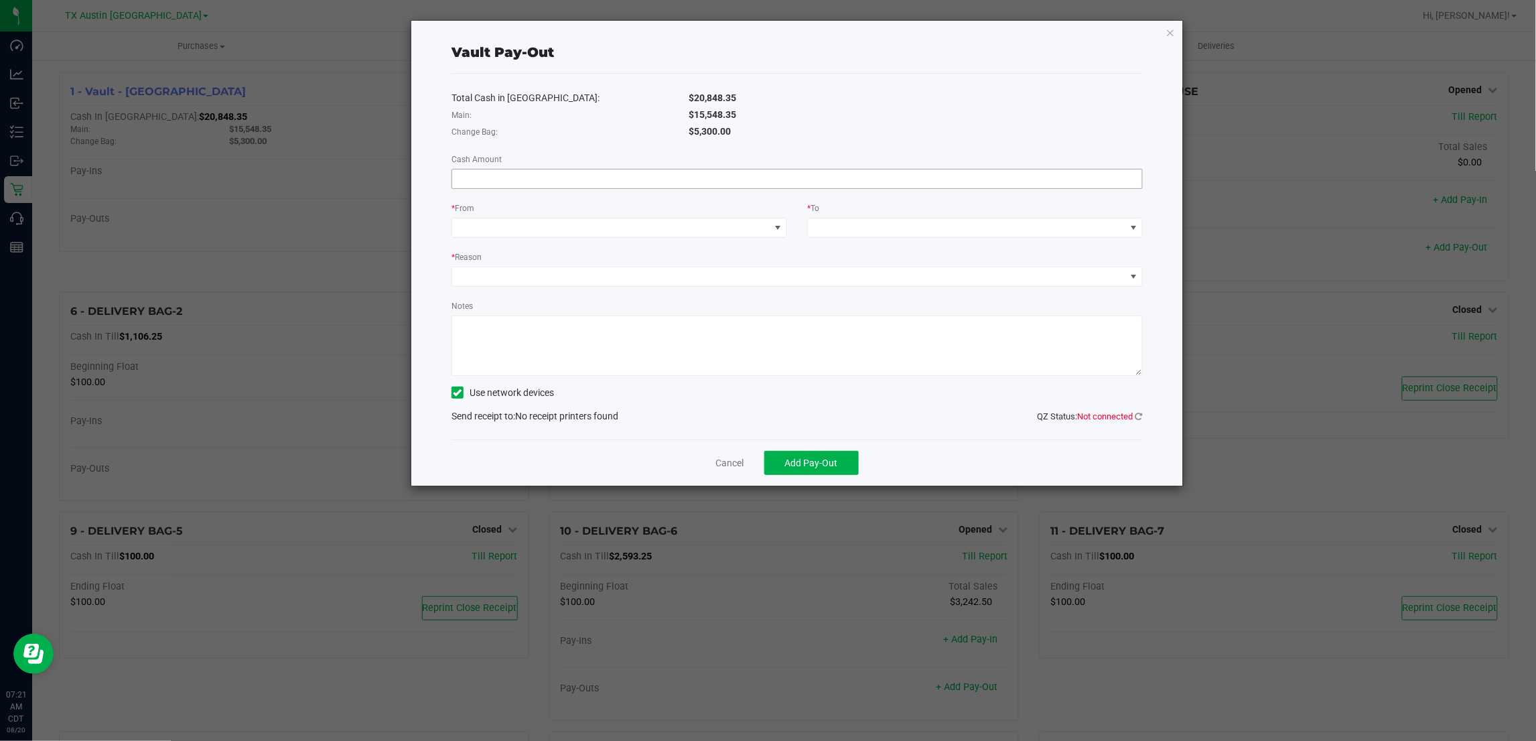
click at [738, 176] on input at bounding box center [797, 179] width 690 height 19
type input "$14,357.00"
click at [766, 225] on span at bounding box center [611, 227] width 318 height 19
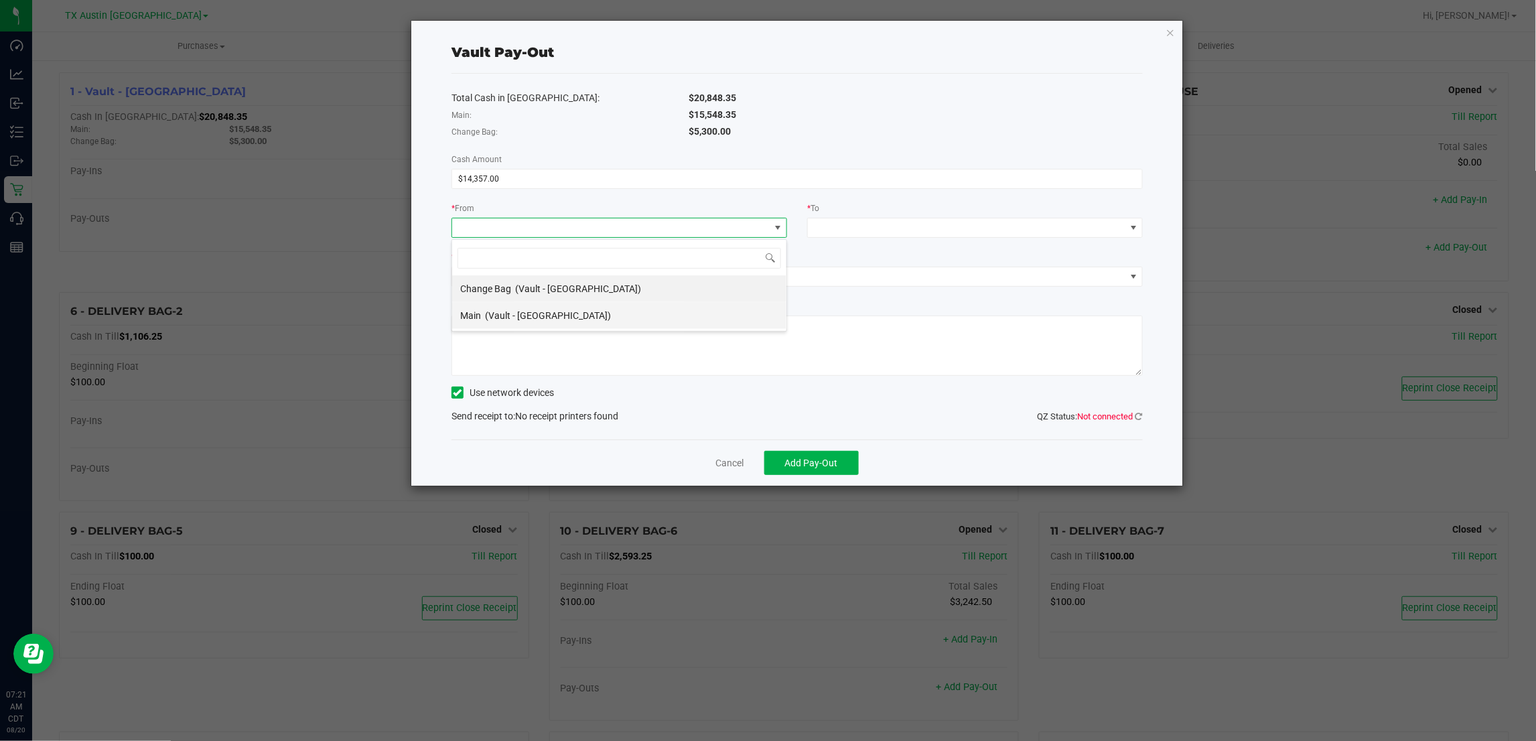
scroll to position [21, 336]
drag, startPoint x: 591, startPoint y: 320, endPoint x: 650, endPoint y: 295, distance: 64.0
click at [590, 319] on li "Main (Vault - Austin DC)" at bounding box center [619, 315] width 334 height 27
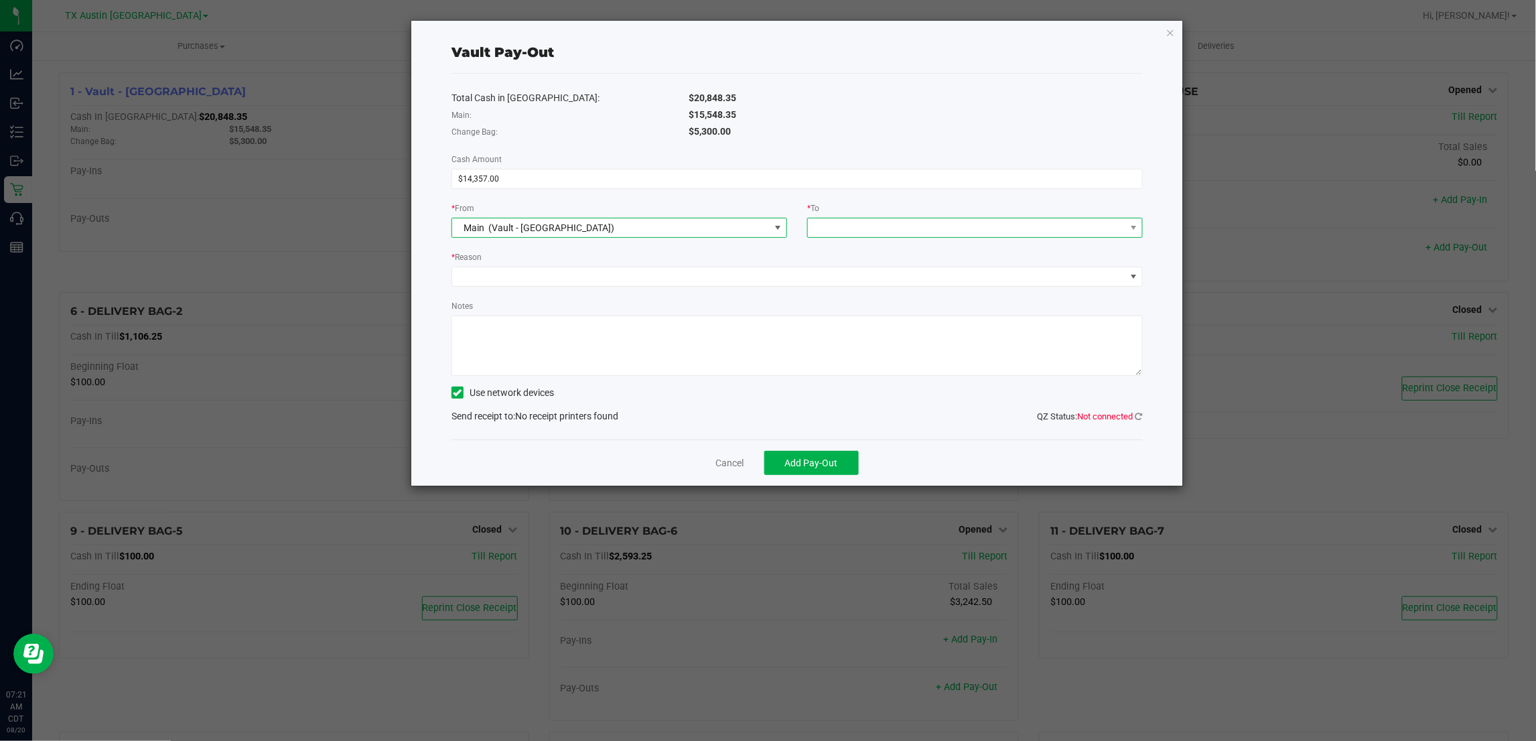
click at [823, 222] on span at bounding box center [967, 227] width 318 height 19
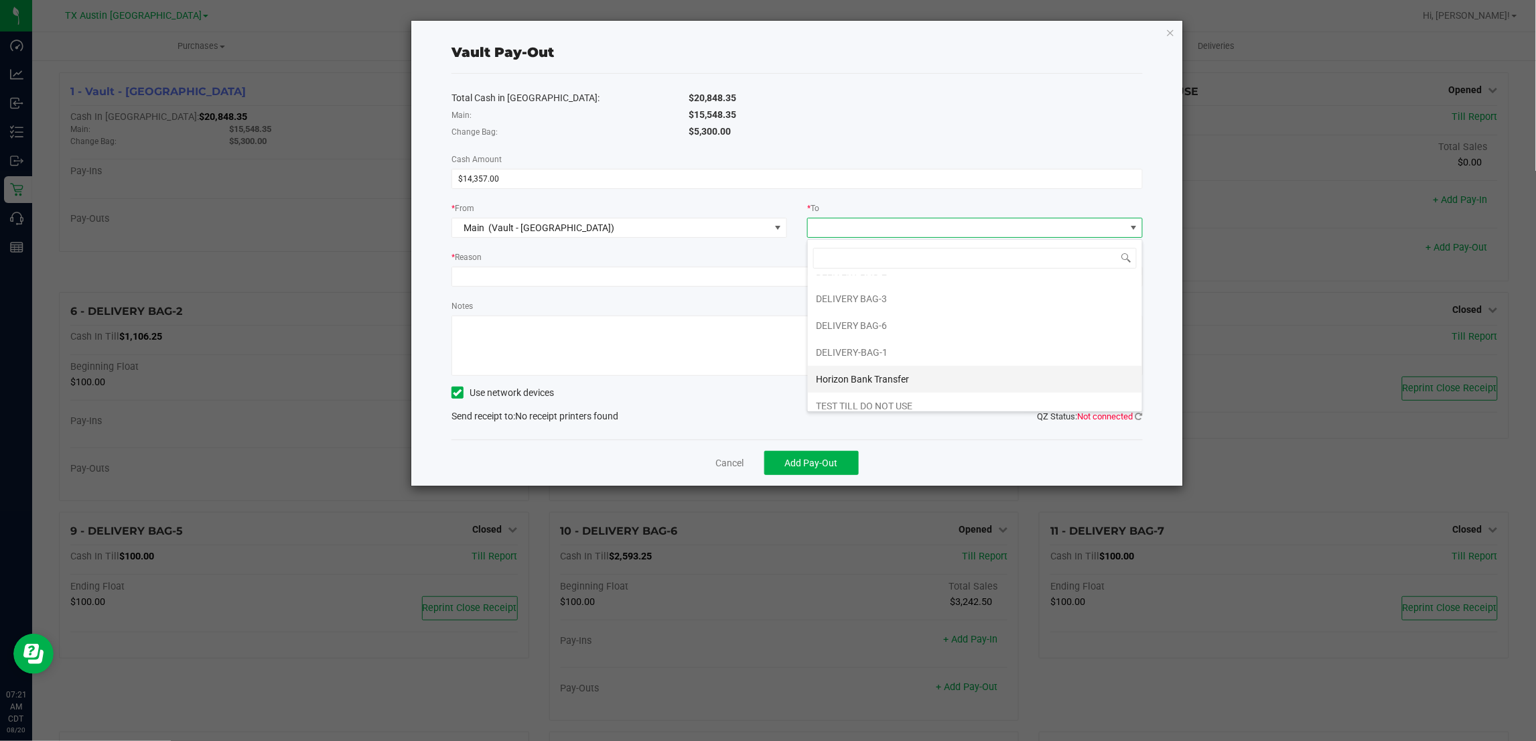
scroll to position [56, 0]
click at [896, 367] on span "Horizon Bank Transfer" at bounding box center [862, 369] width 93 height 11
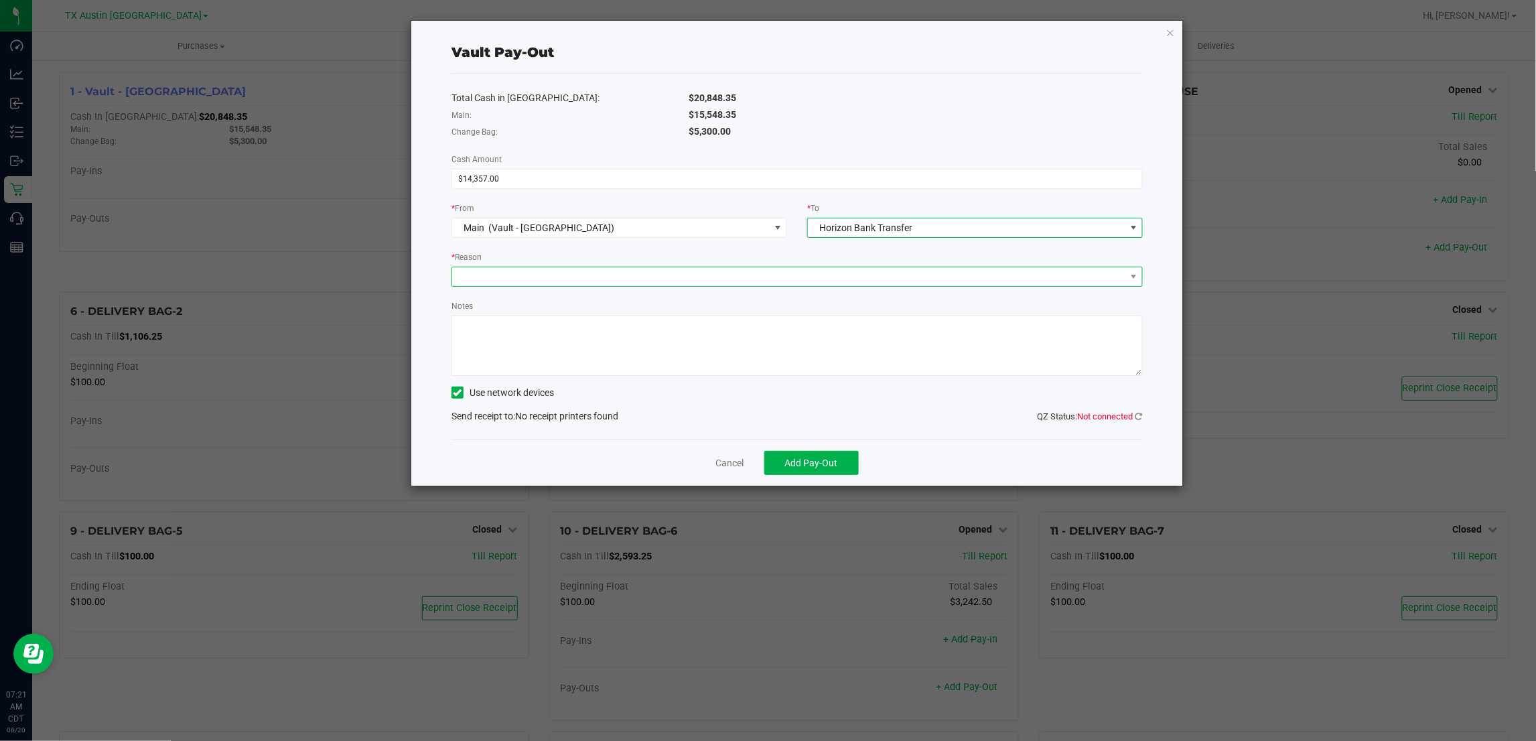
click at [811, 270] on span at bounding box center [788, 276] width 673 height 19
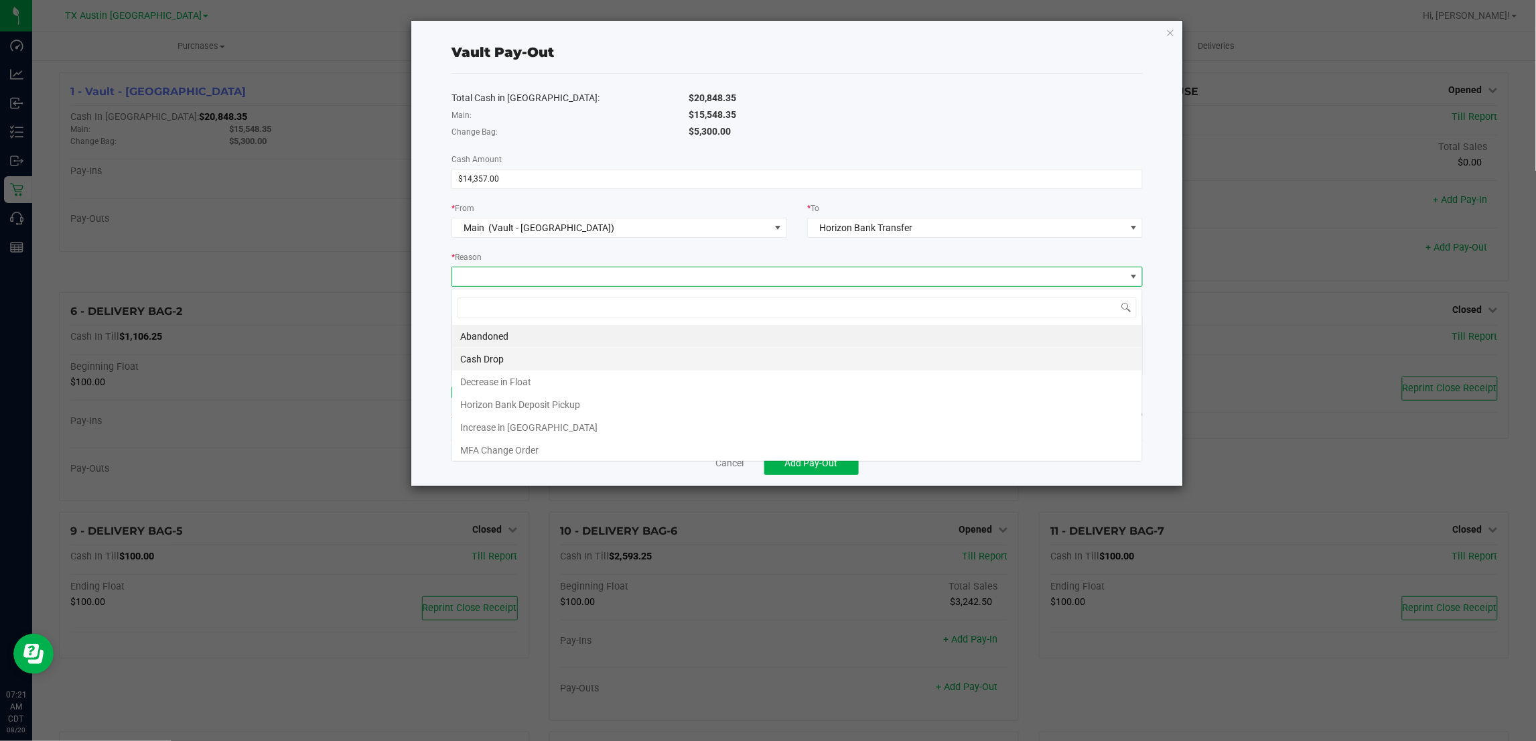
scroll to position [21, 691]
drag, startPoint x: 549, startPoint y: 409, endPoint x: 561, endPoint y: 382, distance: 29.4
click at [550, 409] on li "Horizon Bank Deposit Pickup" at bounding box center [797, 404] width 690 height 23
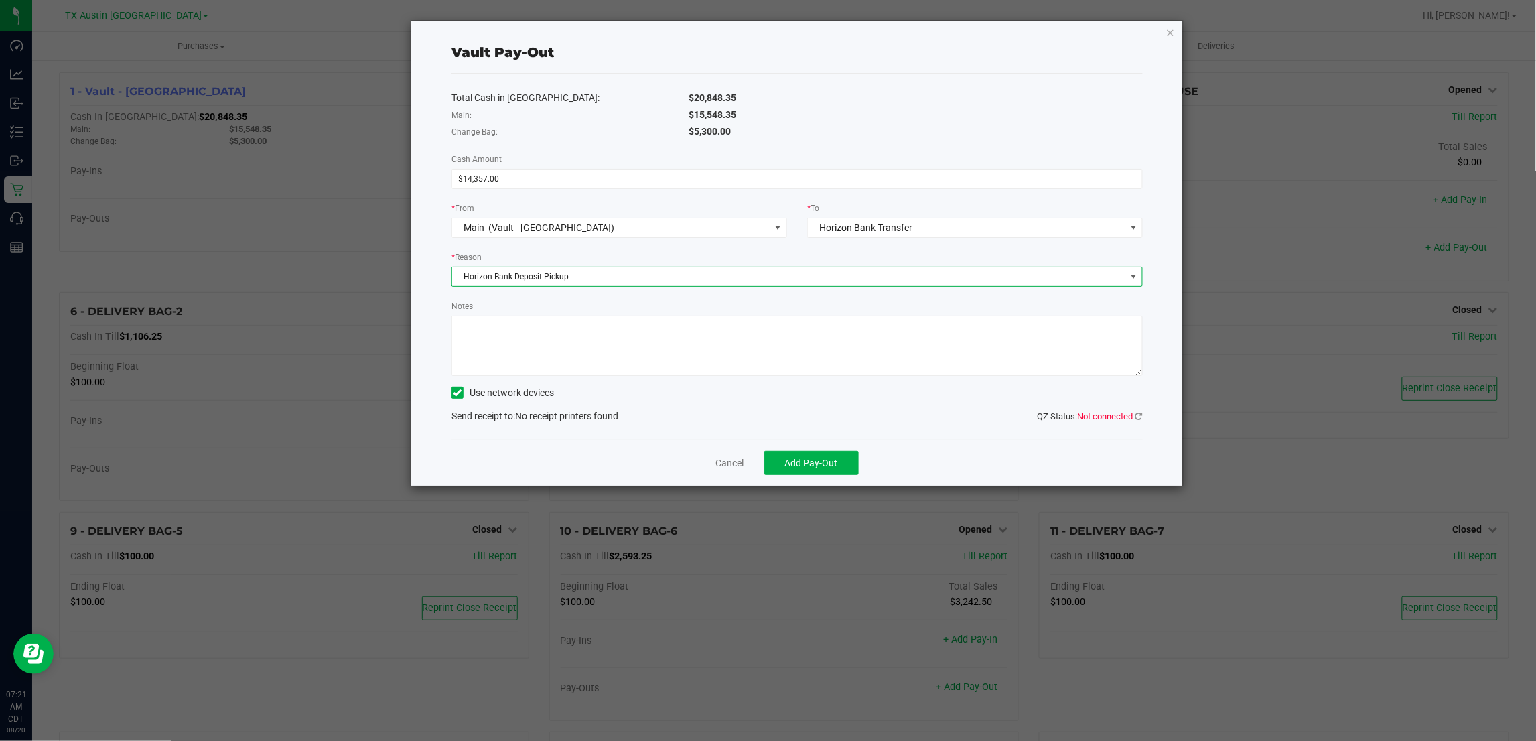
click at [571, 349] on textarea "Notes" at bounding box center [797, 346] width 691 height 60
type textarea "Given to Horizon"
click at [815, 460] on span "Add Pay-Out" at bounding box center [811, 463] width 53 height 11
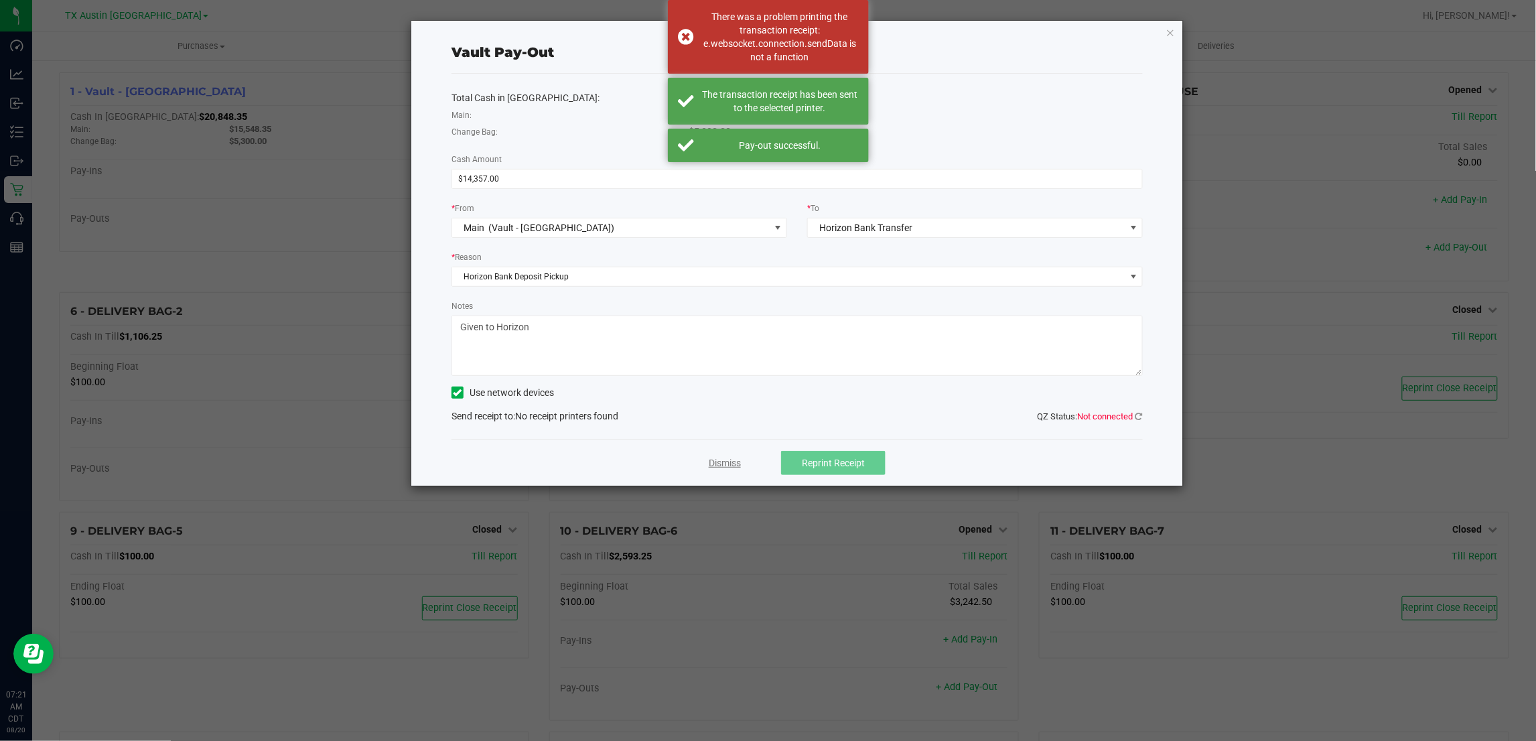
click at [731, 466] on link "Dismiss" at bounding box center [725, 463] width 32 height 14
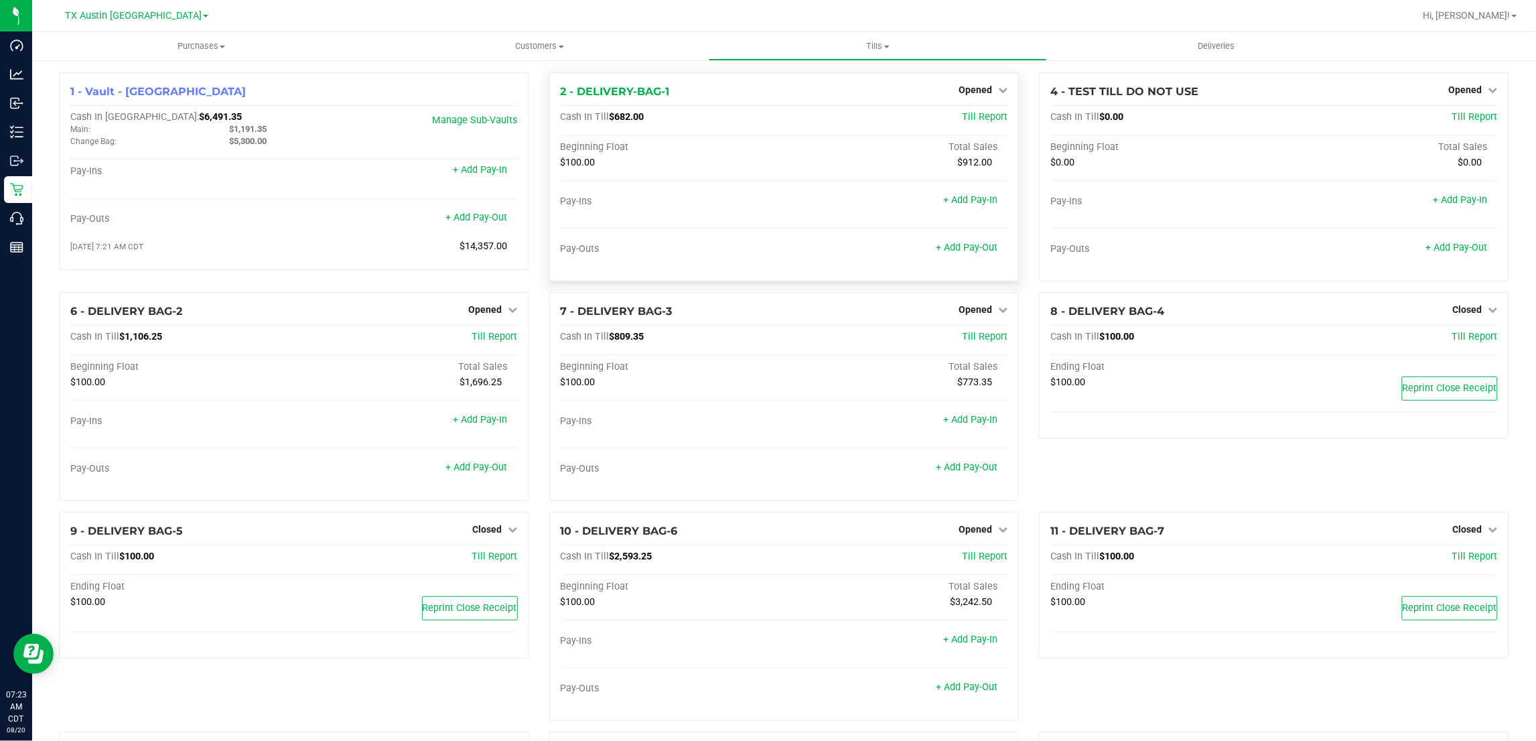
click at [973, 87] on span "Opened" at bounding box center [975, 89] width 33 height 11
click at [971, 119] on link "Close Till" at bounding box center [977, 118] width 36 height 11
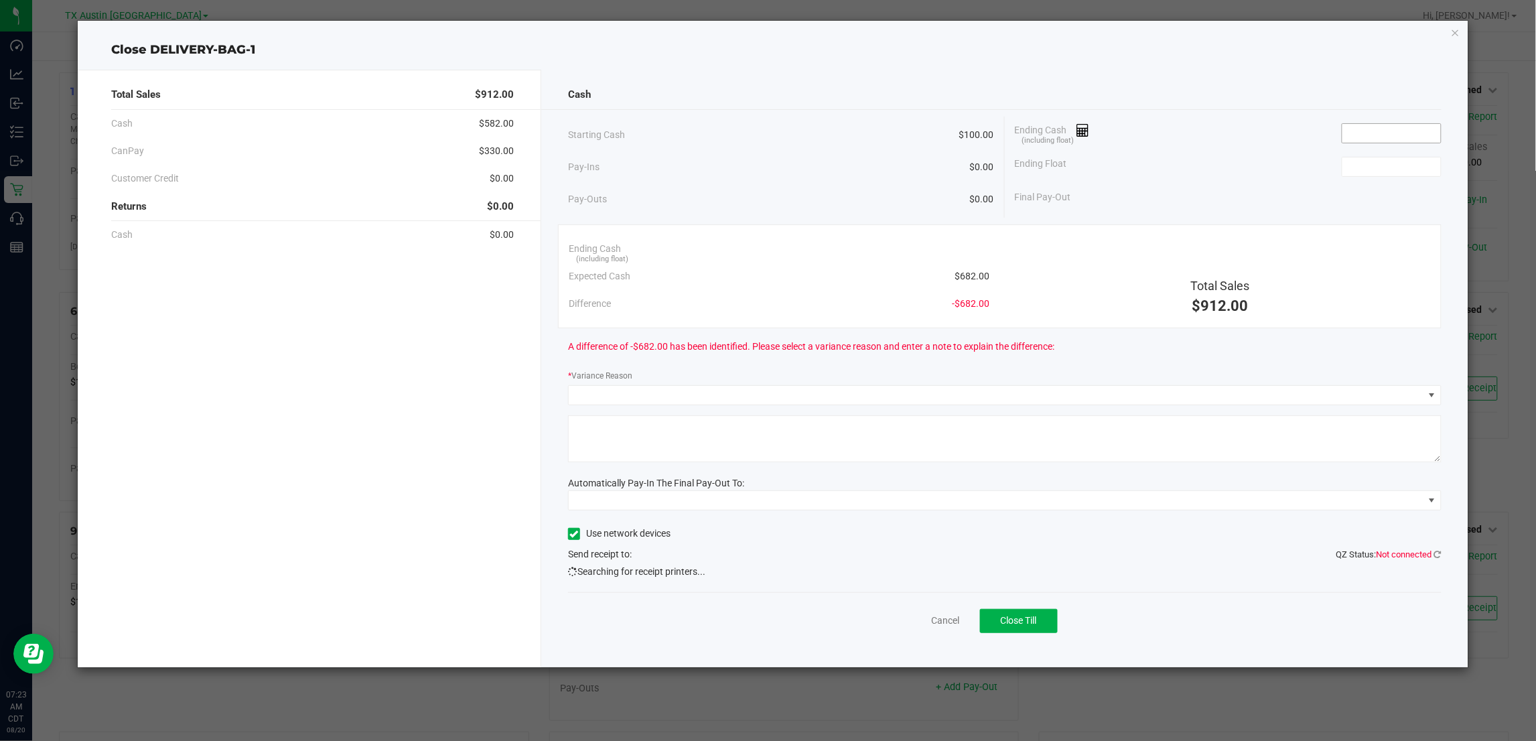
click at [1385, 134] on input at bounding box center [1392, 133] width 98 height 19
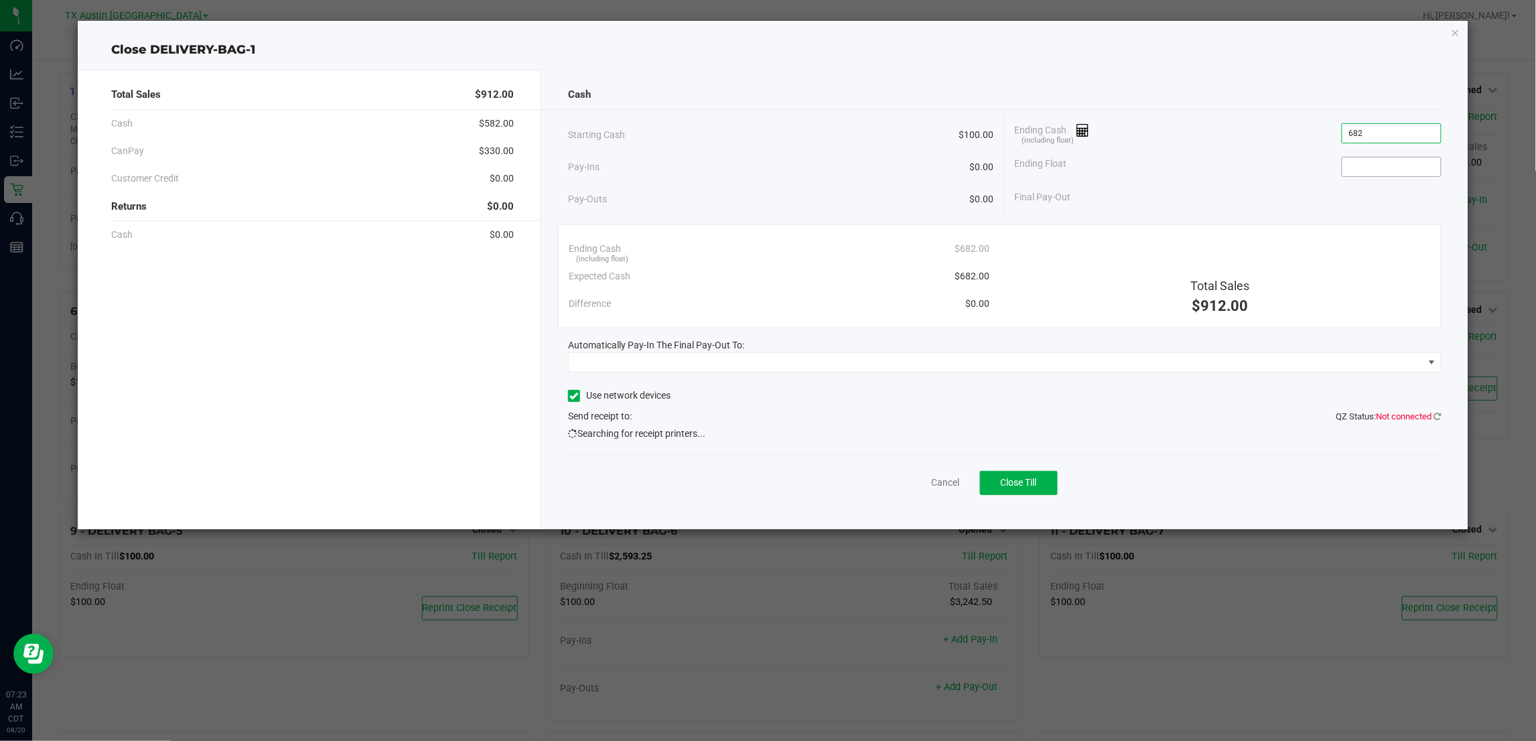
type input "$682.00"
click at [1382, 169] on input at bounding box center [1392, 166] width 98 height 19
type input "$100.00"
click at [1266, 151] on div "Ending Float $100.00" at bounding box center [1228, 166] width 427 height 33
click at [855, 368] on span at bounding box center [996, 362] width 855 height 19
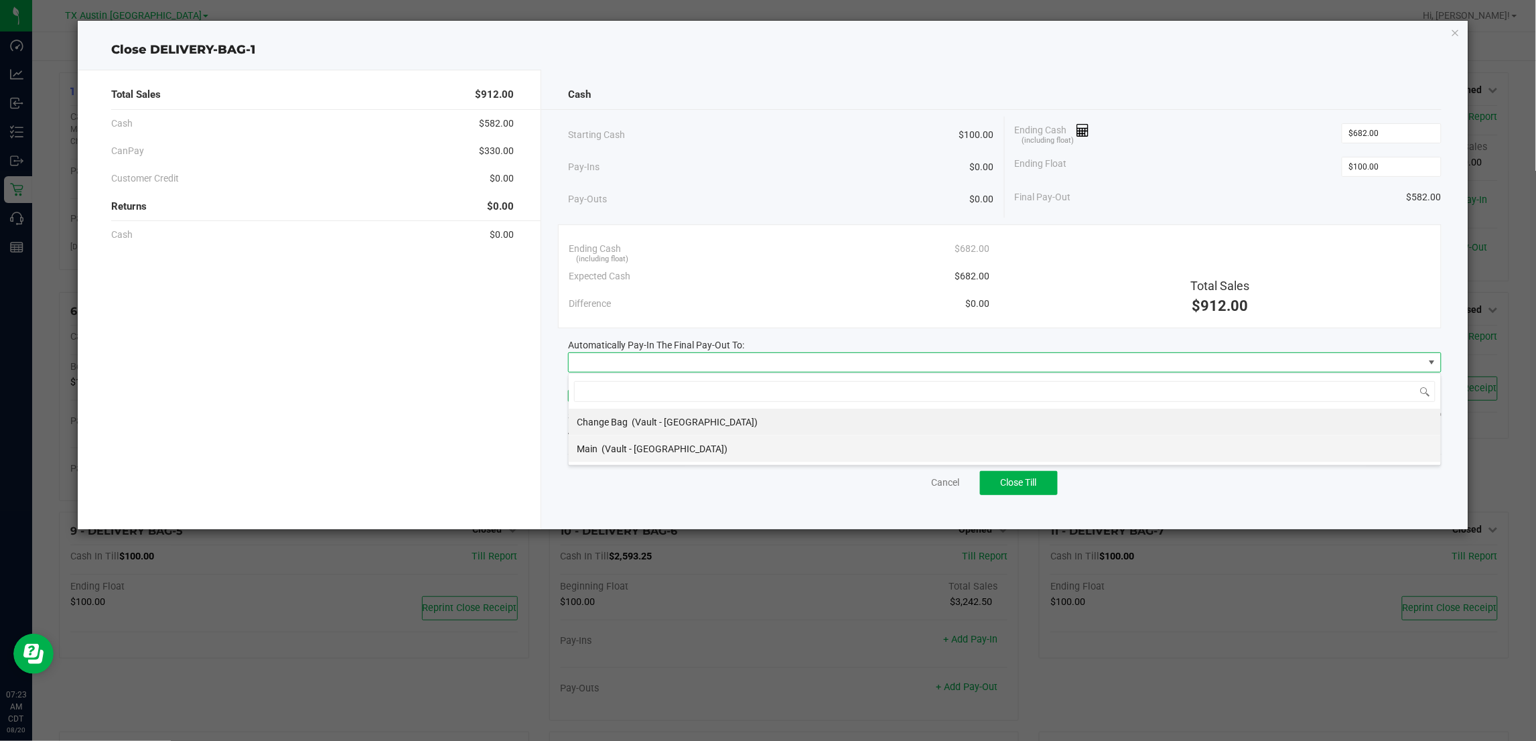
scroll to position [21, 873]
click at [613, 452] on span "(Vault - Austin DC)" at bounding box center [665, 449] width 126 height 11
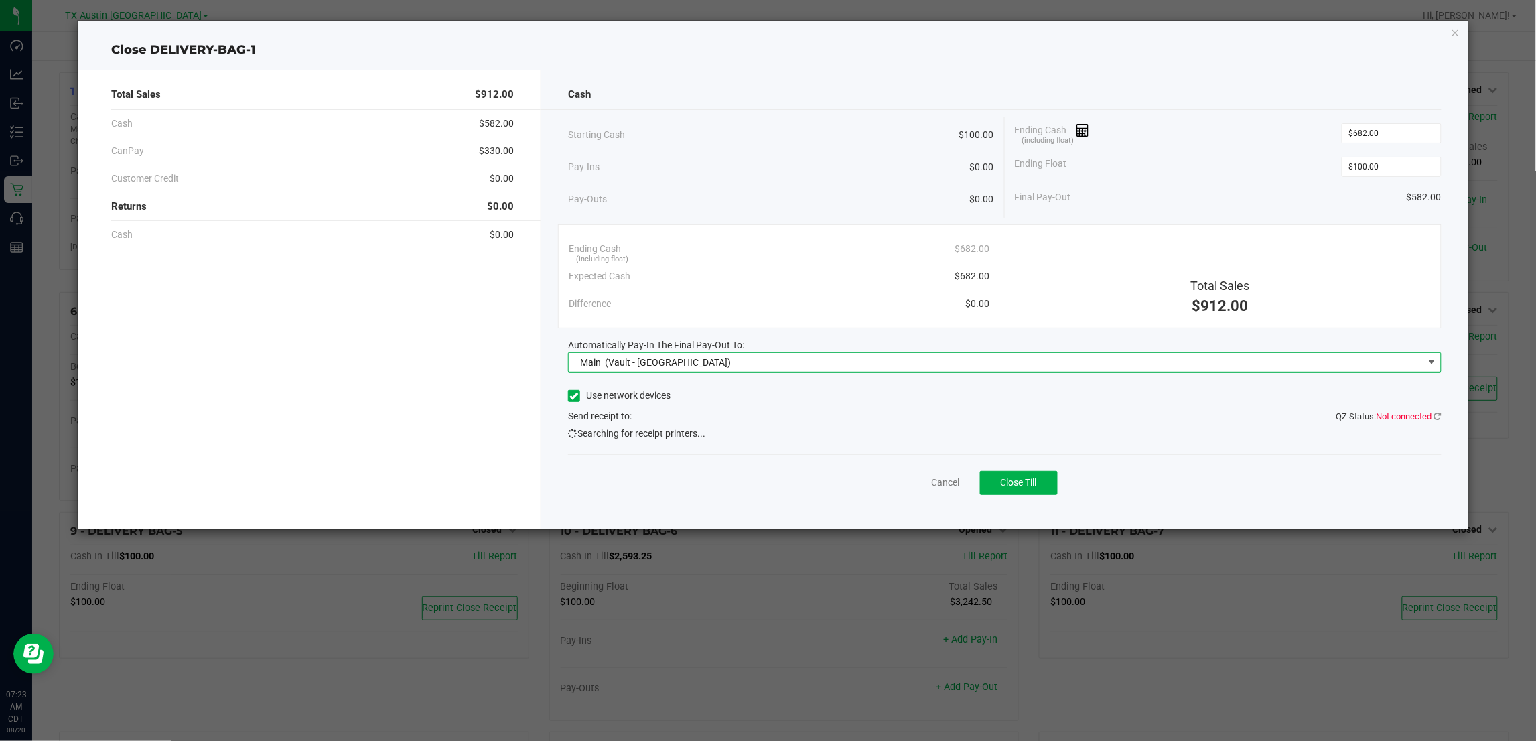
click at [719, 476] on div "Cancel Close Till" at bounding box center [1004, 480] width 873 height 52
click at [1020, 484] on span "Close Till" at bounding box center [1019, 482] width 36 height 11
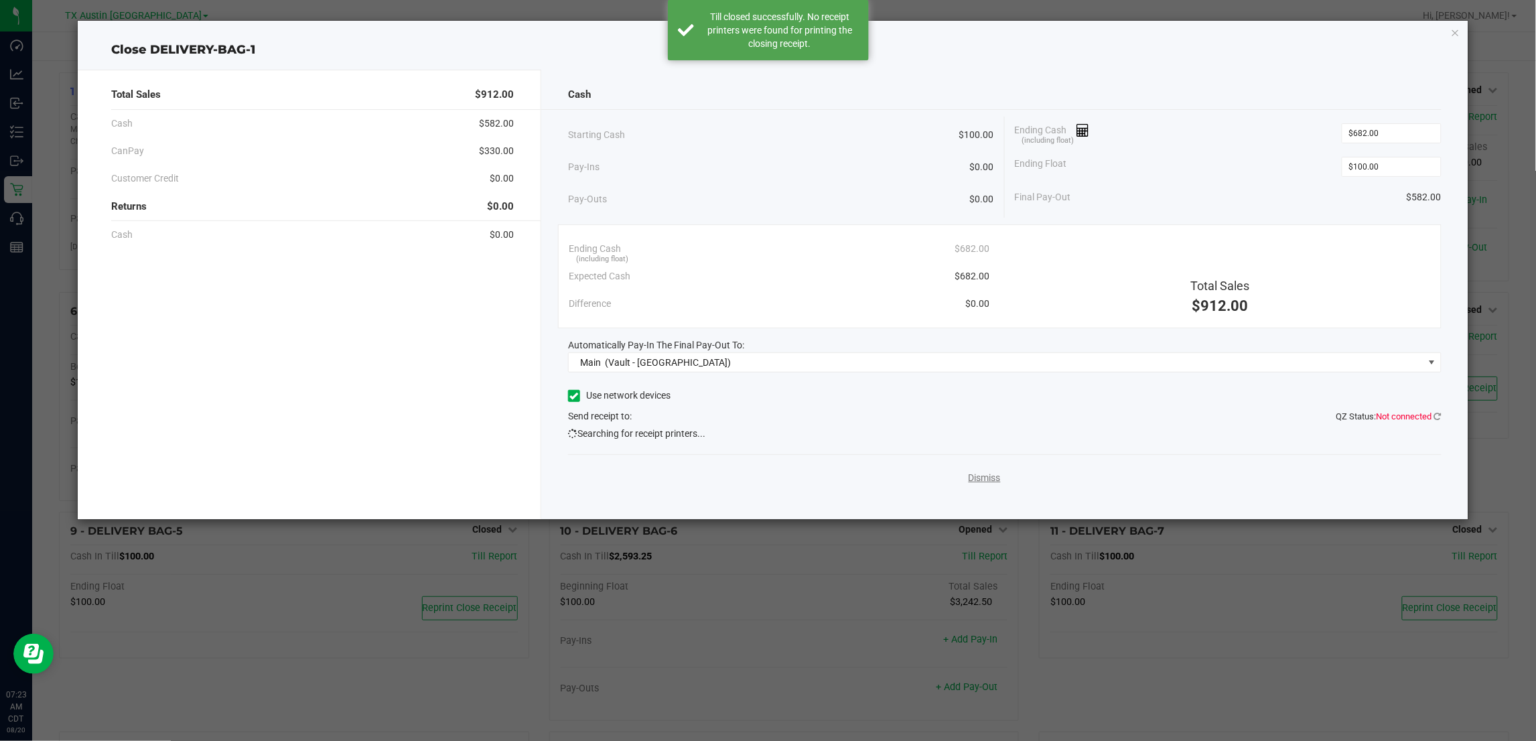
click at [983, 478] on link "Dismiss" at bounding box center [985, 478] width 32 height 14
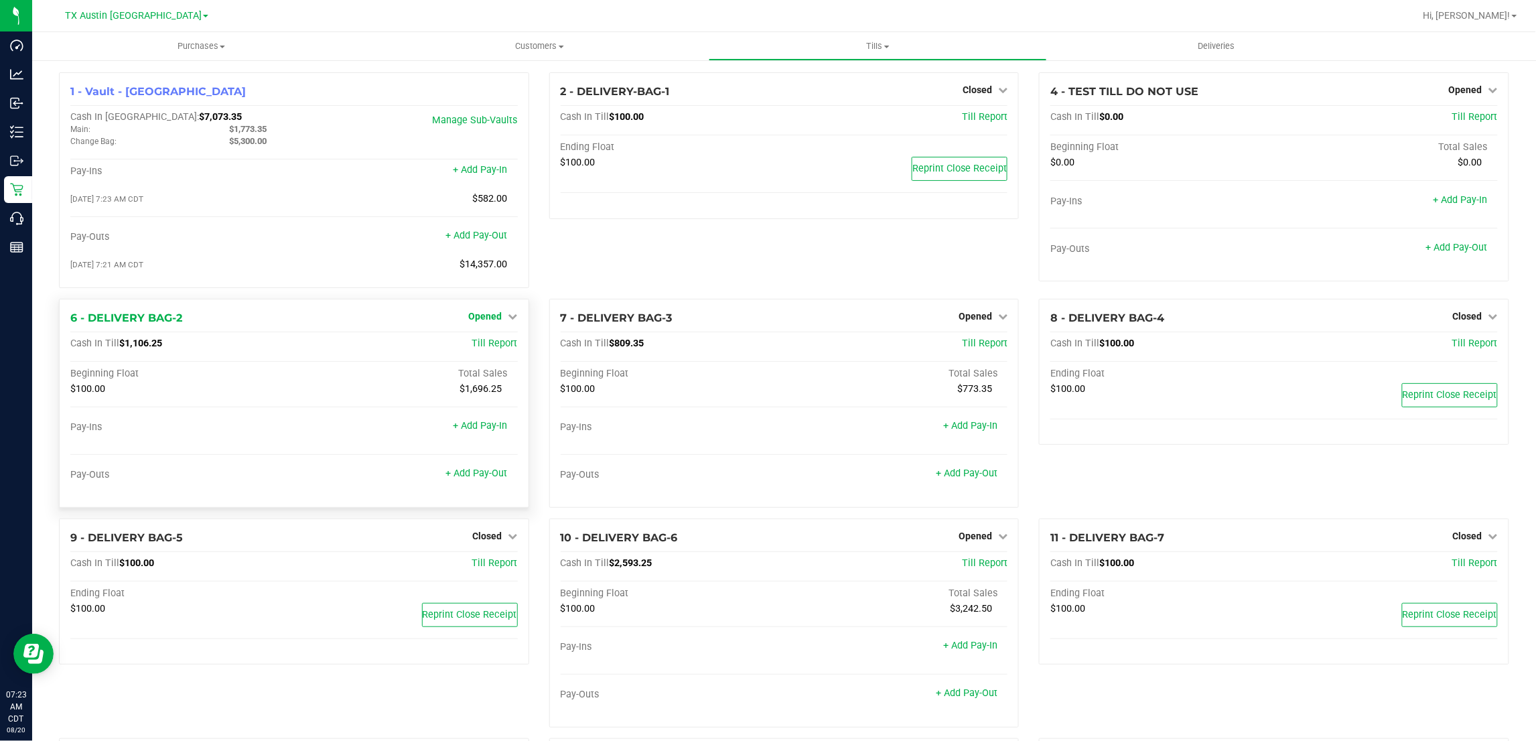
click at [490, 316] on span "Opened" at bounding box center [485, 316] width 33 height 11
click at [490, 346] on link "Close Till" at bounding box center [487, 343] width 36 height 11
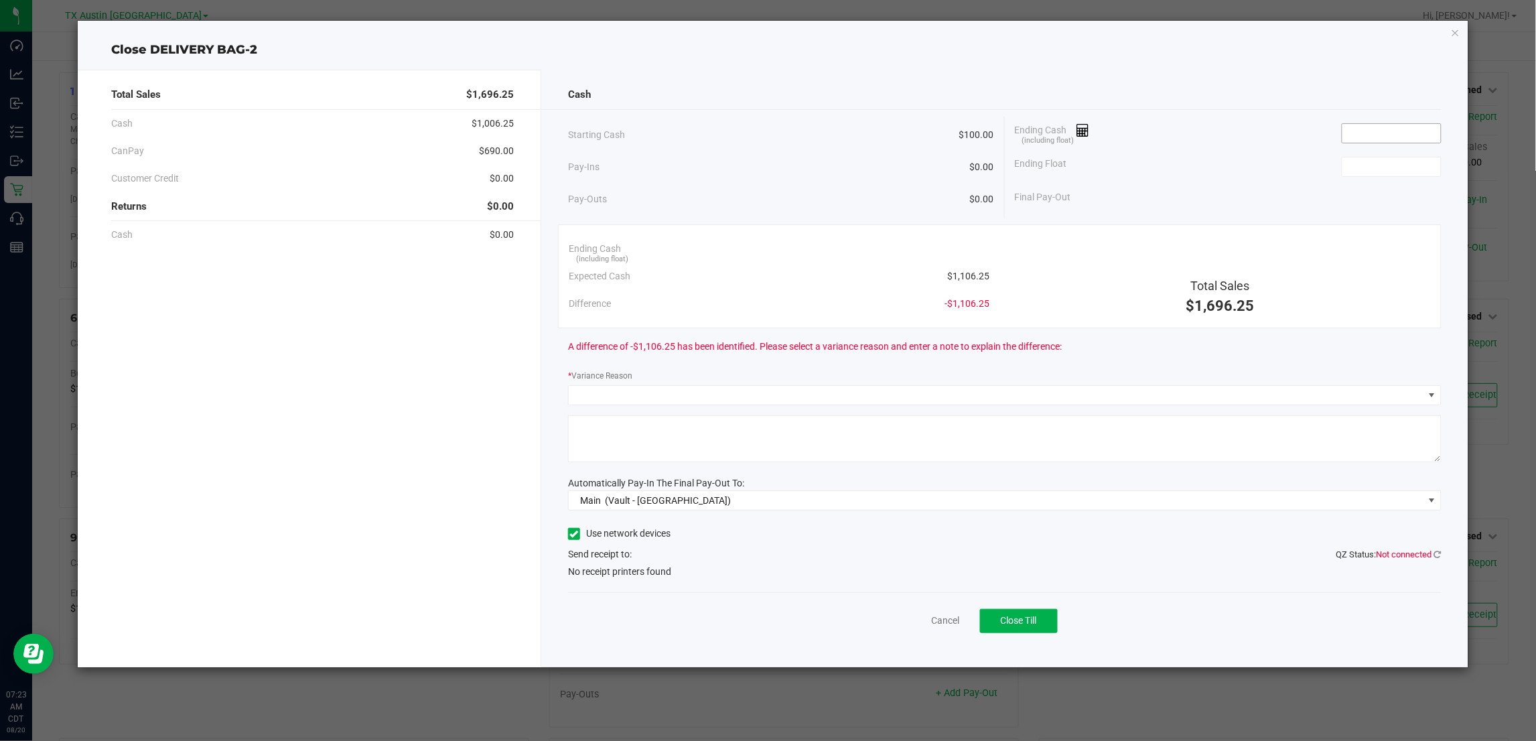
click at [1397, 132] on input at bounding box center [1392, 133] width 98 height 19
type input "$1,110.00"
click at [1388, 169] on input at bounding box center [1392, 166] width 98 height 19
type input "$100.00"
click at [1221, 128] on div "Ending Cash (including float) $1,110.00" at bounding box center [1228, 133] width 427 height 33
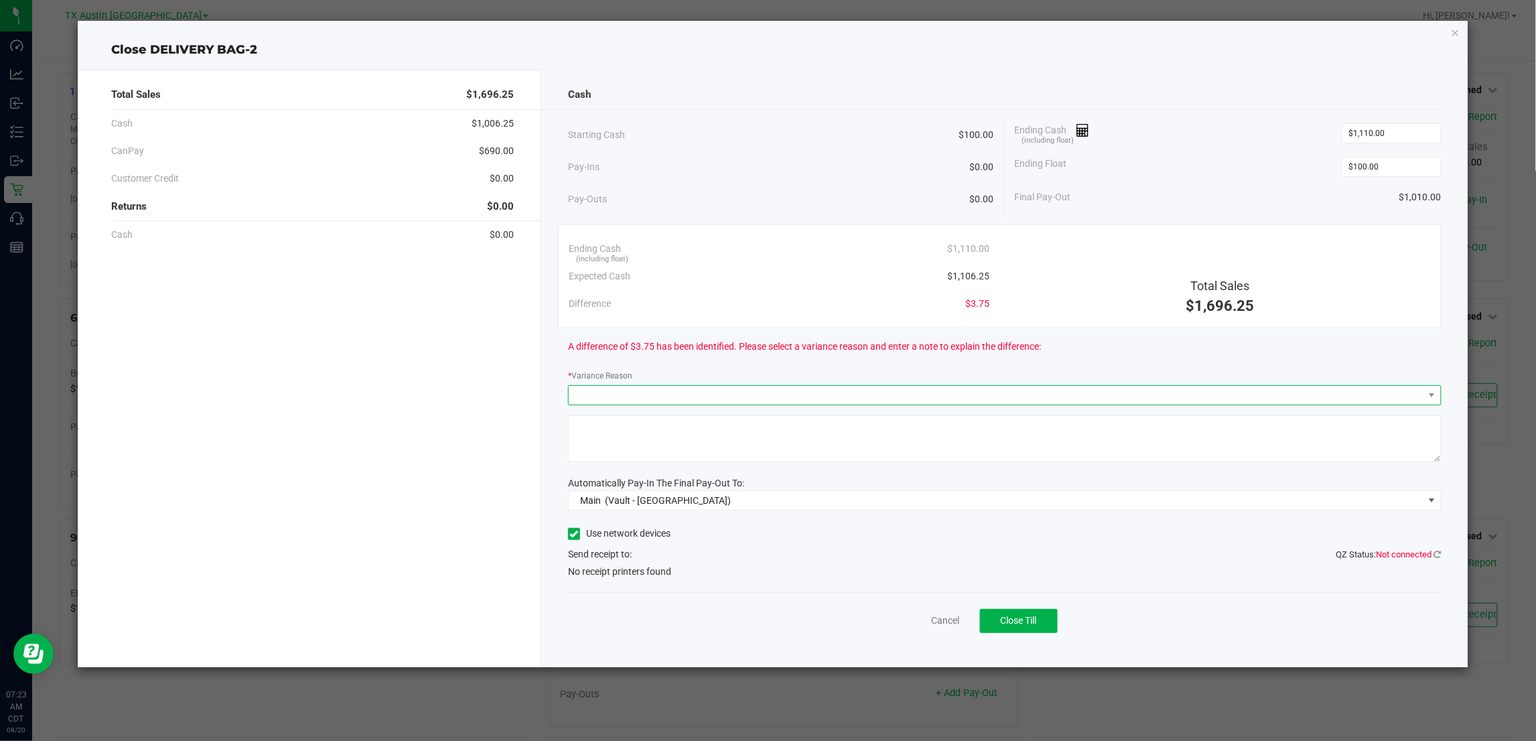
click at [759, 393] on span at bounding box center [996, 395] width 855 height 19
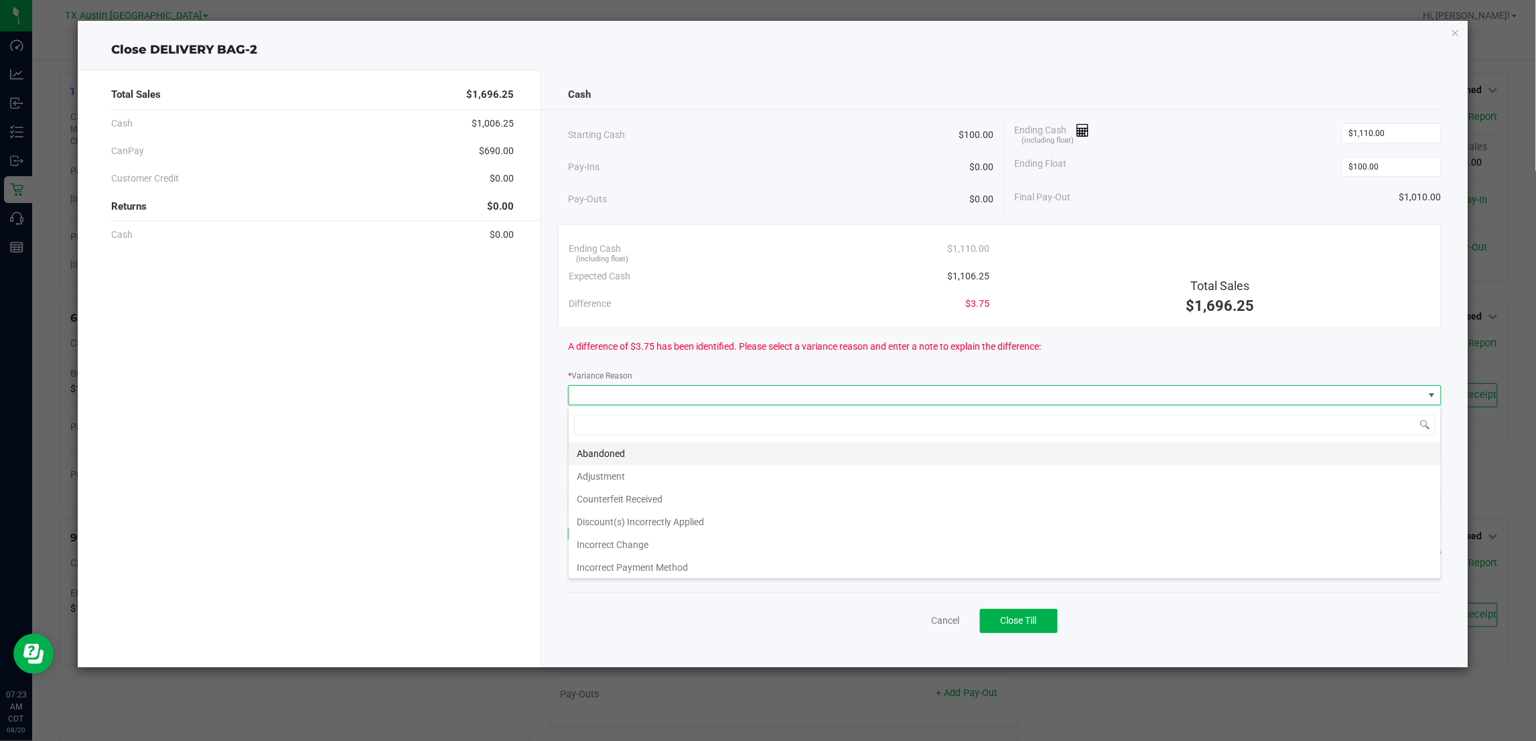
click at [607, 456] on li "Abandoned" at bounding box center [1005, 453] width 872 height 23
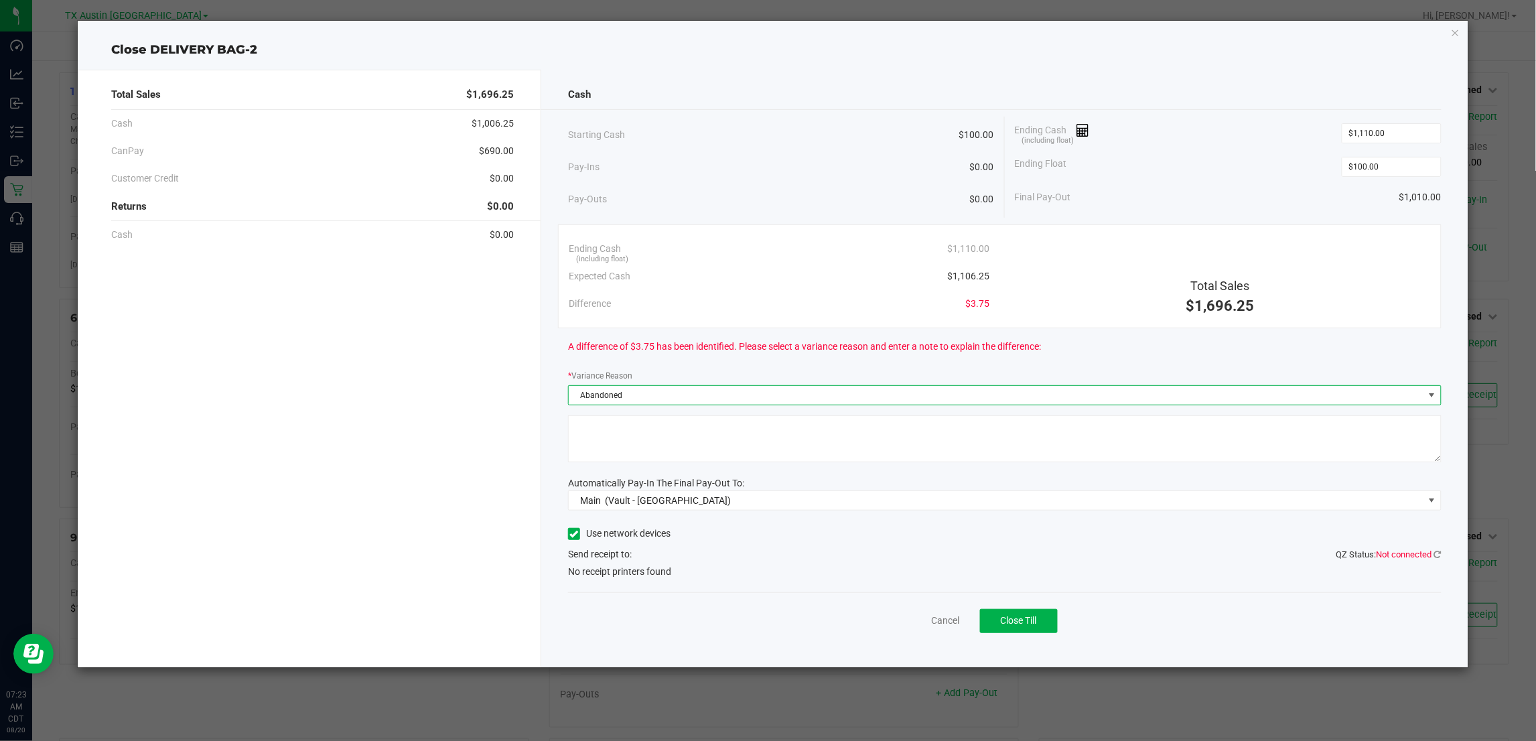
click at [659, 447] on textarea at bounding box center [1004, 438] width 873 height 47
type textarea "pt abandoned change"
click at [734, 607] on div "Cancel Close Till" at bounding box center [1004, 618] width 873 height 52
click at [1034, 623] on span "Close Till" at bounding box center [1019, 620] width 36 height 11
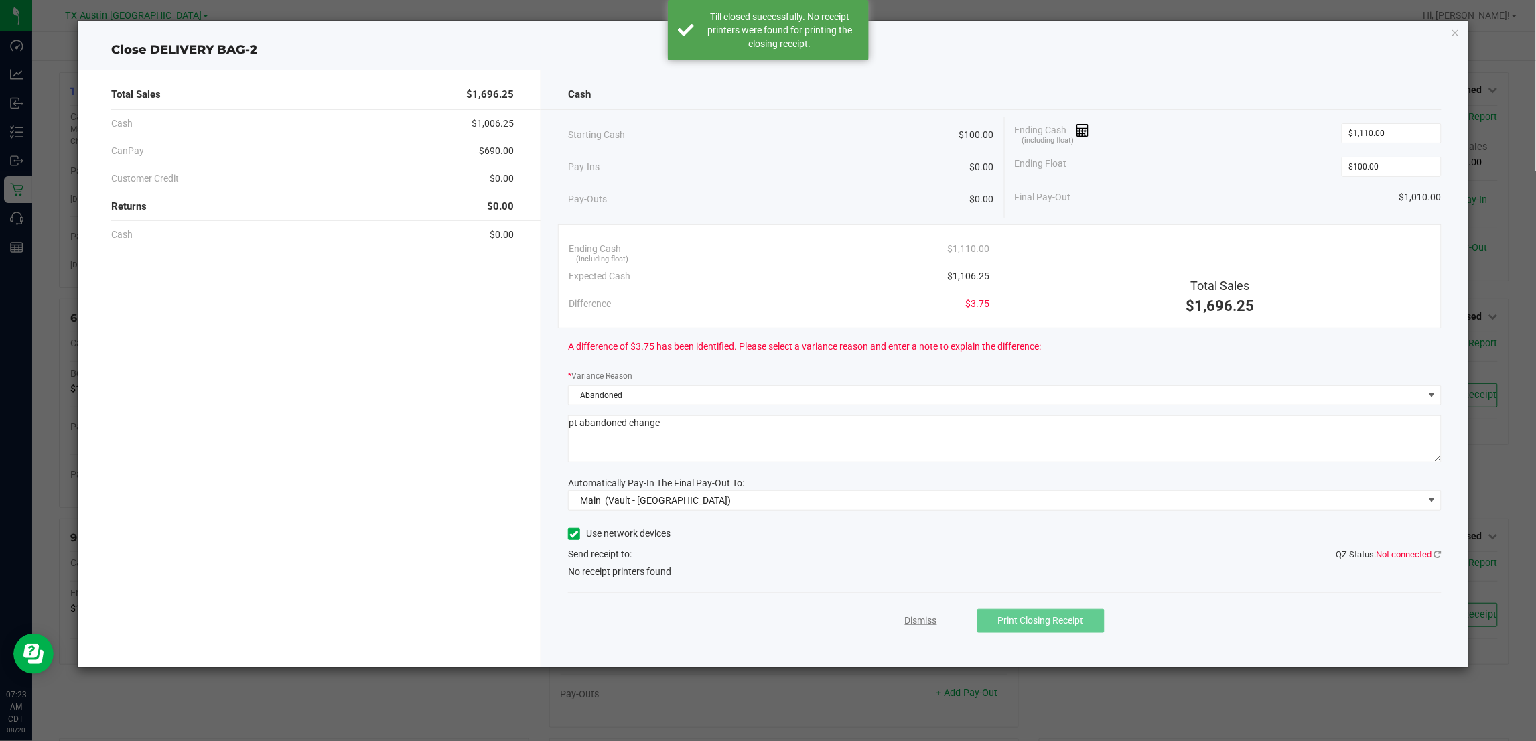
click at [920, 621] on link "Dismiss" at bounding box center [921, 621] width 32 height 14
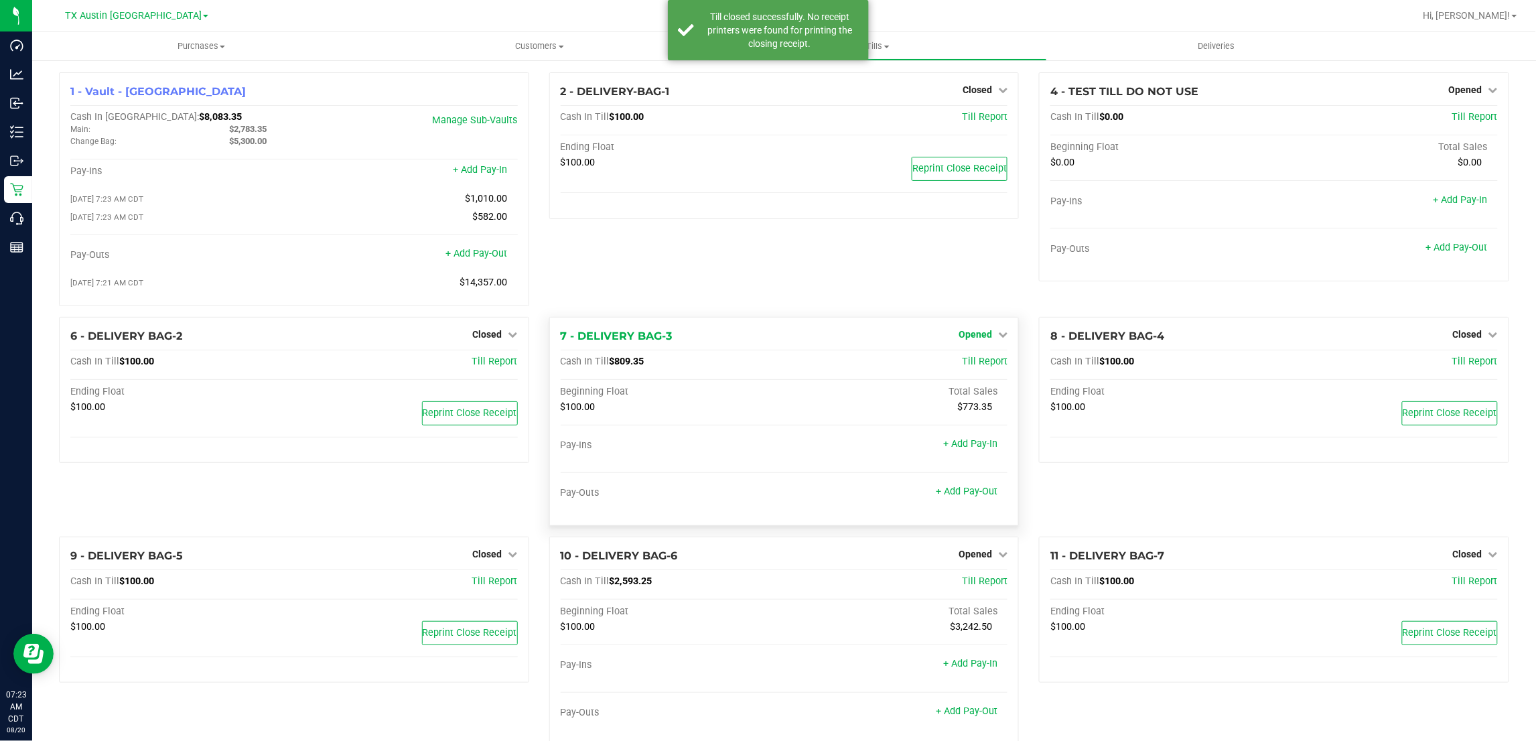
click at [998, 339] on icon at bounding box center [1002, 334] width 9 height 9
click at [982, 364] on link "Close Till" at bounding box center [977, 361] width 36 height 11
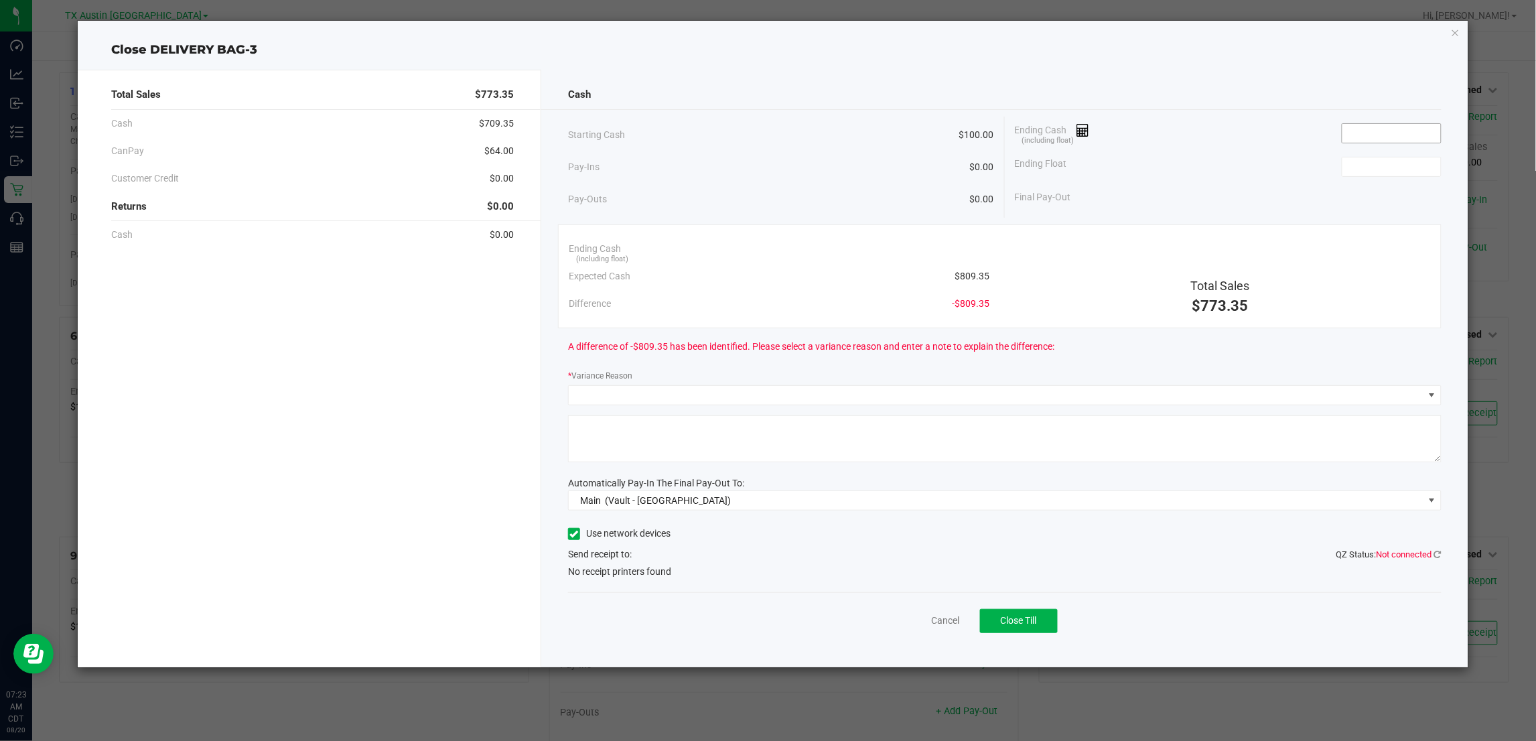
click at [1388, 129] on input at bounding box center [1392, 133] width 98 height 19
type input "$810.00"
click at [1378, 168] on input at bounding box center [1392, 166] width 98 height 19
type input "$100.00"
click at [1273, 143] on div "Ending Cash (including float) $810.00" at bounding box center [1228, 133] width 427 height 33
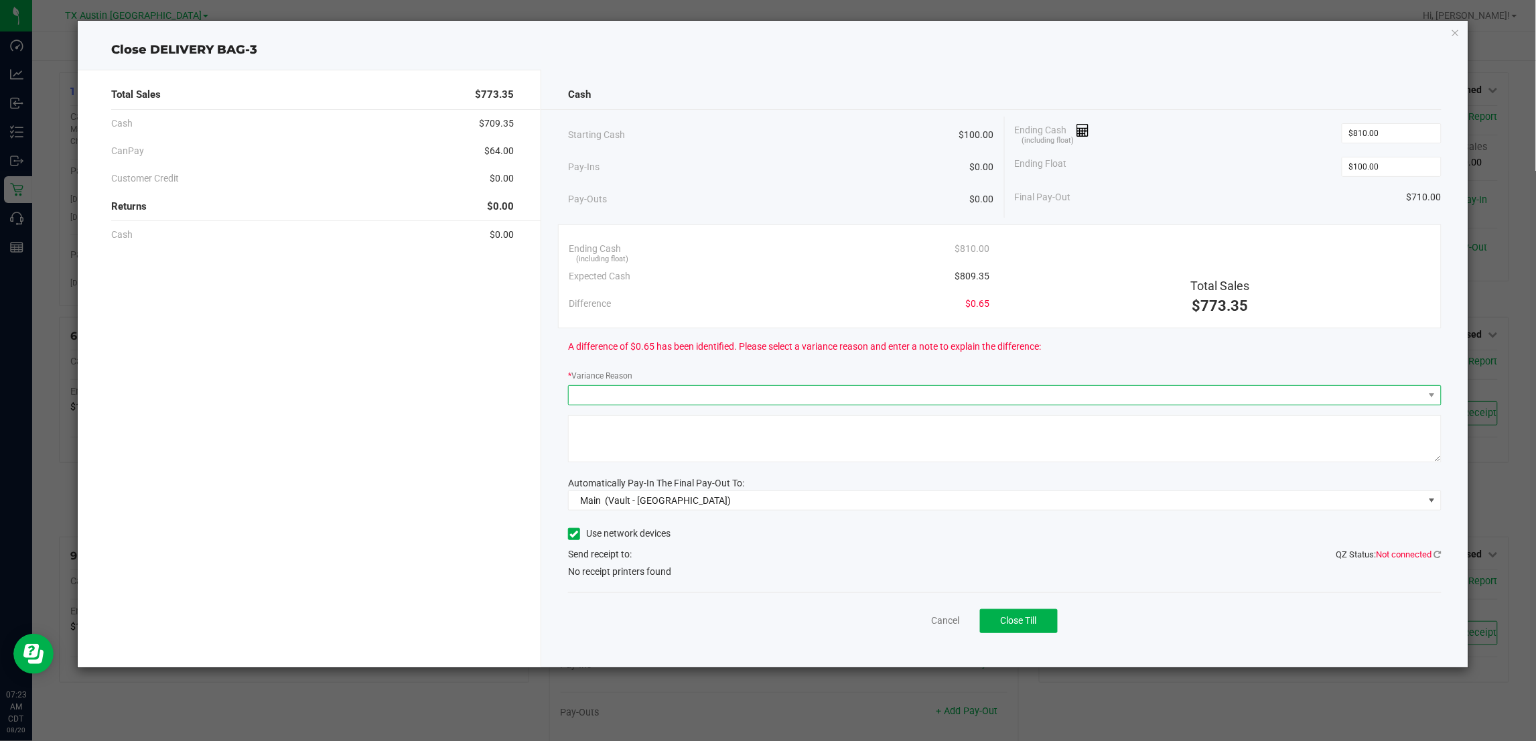
click at [811, 393] on span at bounding box center [996, 395] width 855 height 19
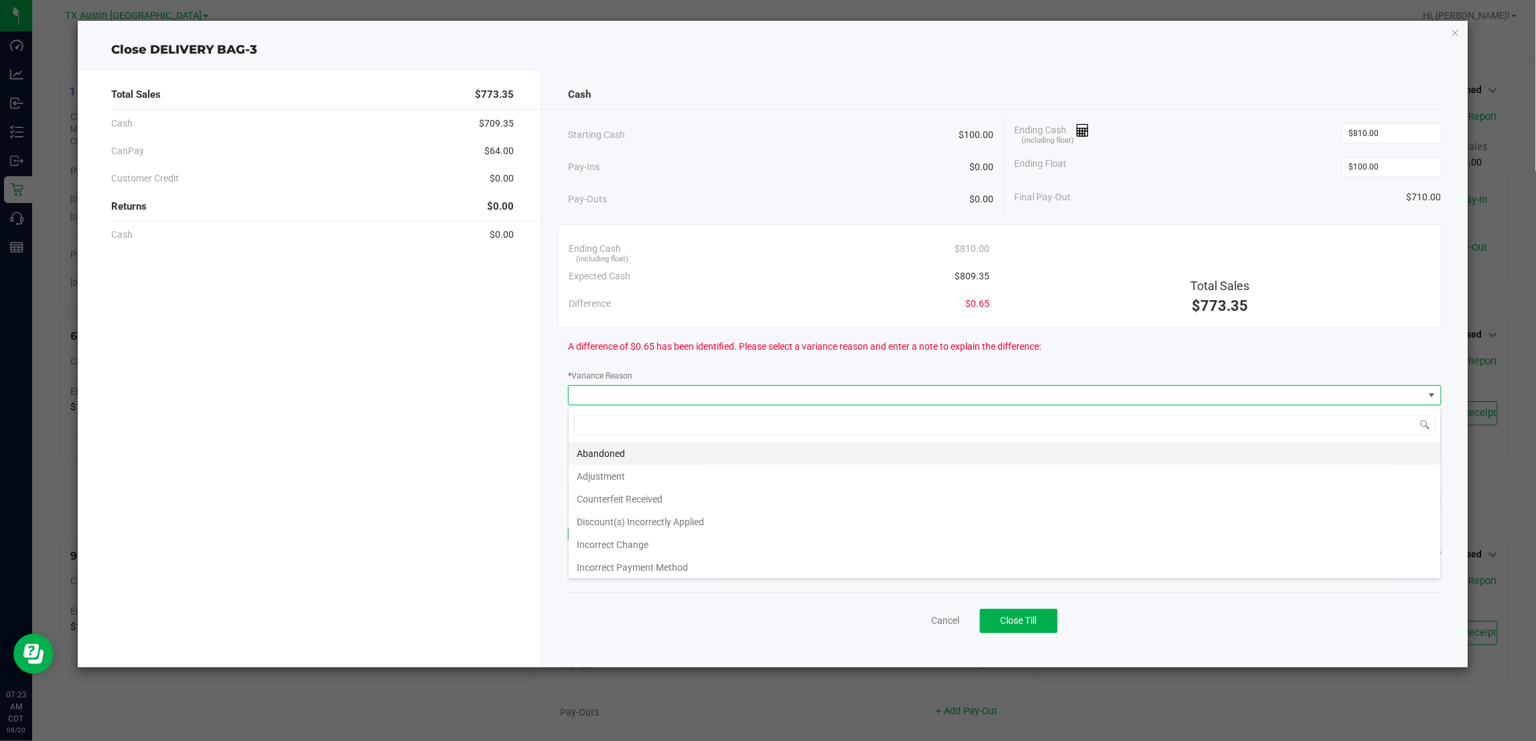
click at [606, 451] on li "Abandoned" at bounding box center [1005, 453] width 872 height 23
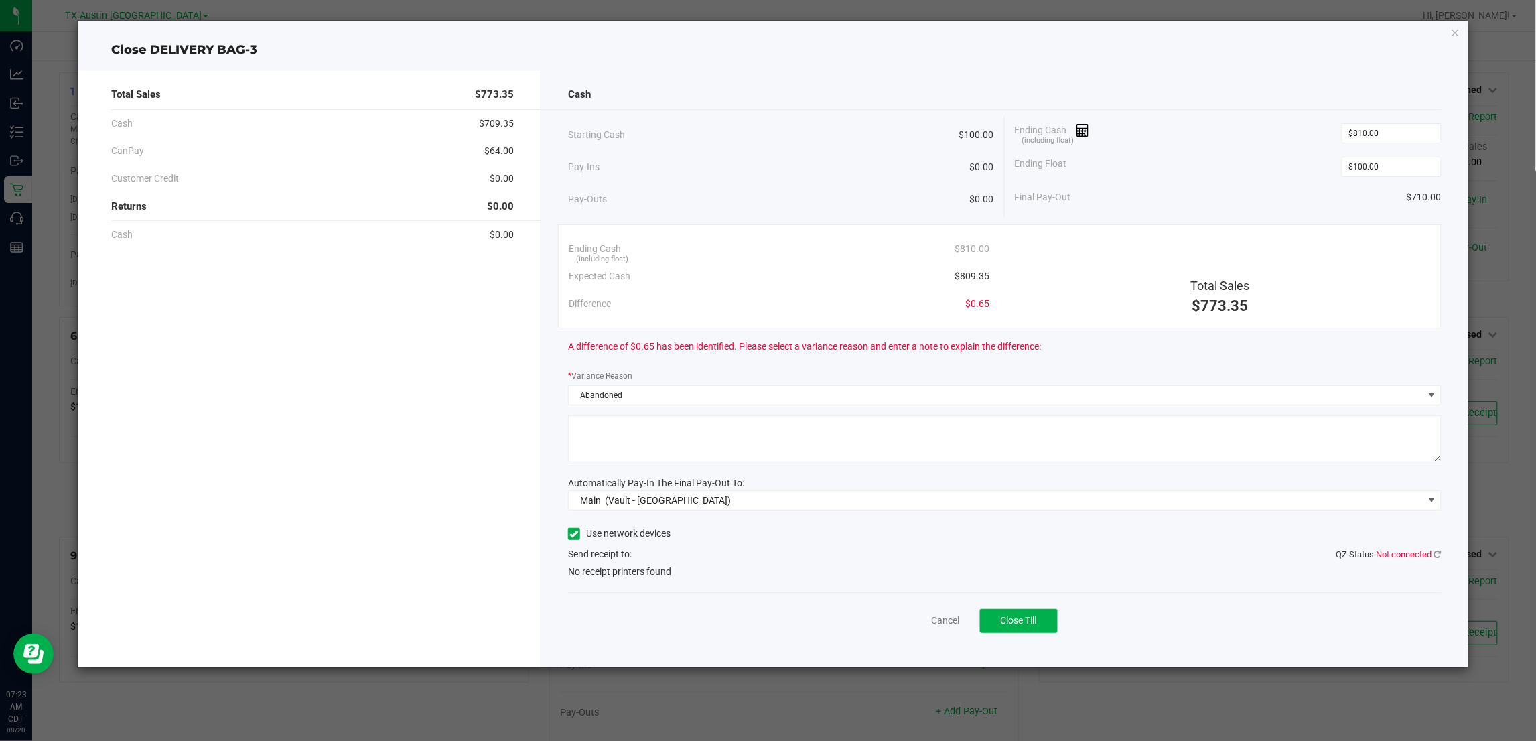
click at [638, 441] on textarea at bounding box center [1004, 438] width 873 height 47
type textarea "G"
type textarea "pt abandoned change"
click at [1034, 620] on span "Close Till" at bounding box center [1019, 620] width 36 height 11
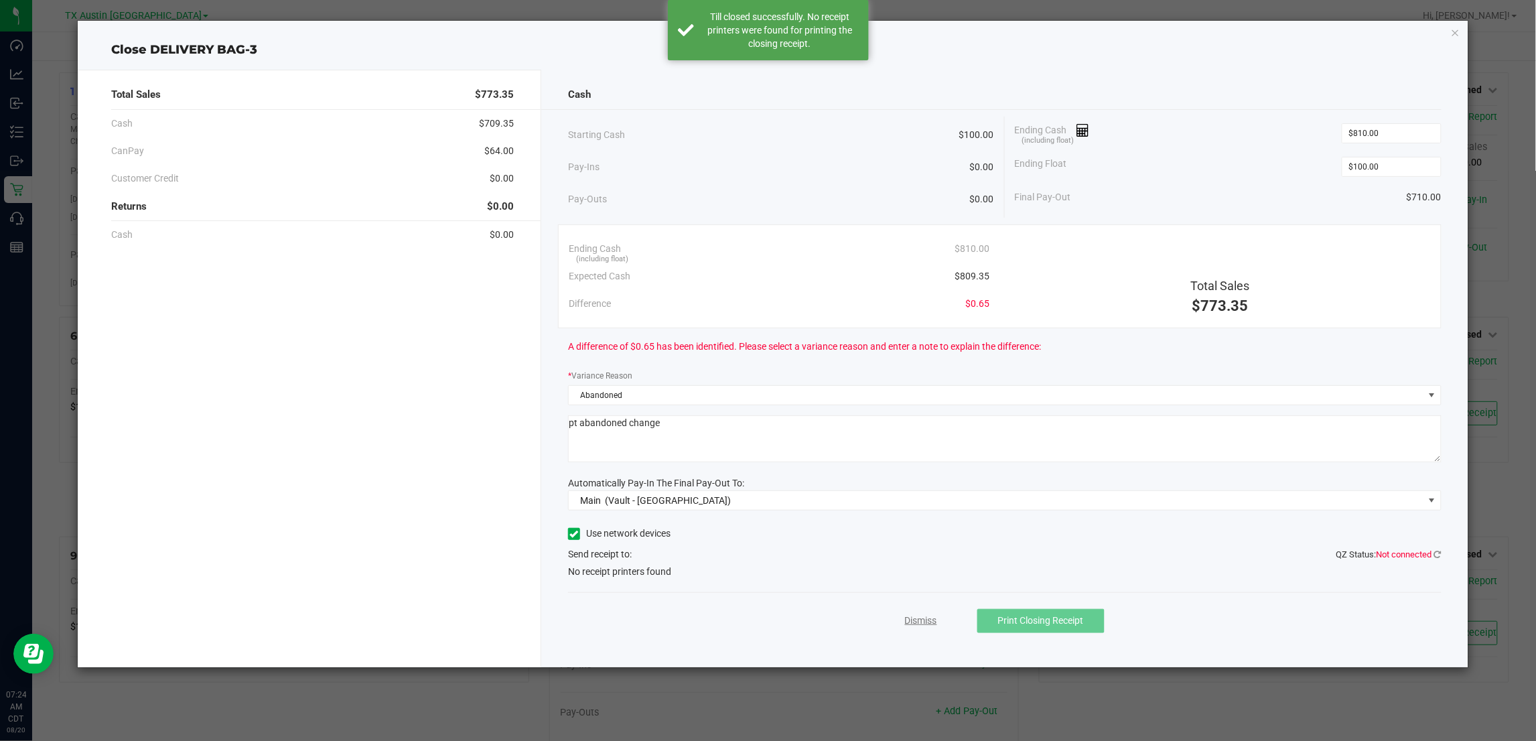
click at [928, 621] on link "Dismiss" at bounding box center [921, 621] width 32 height 14
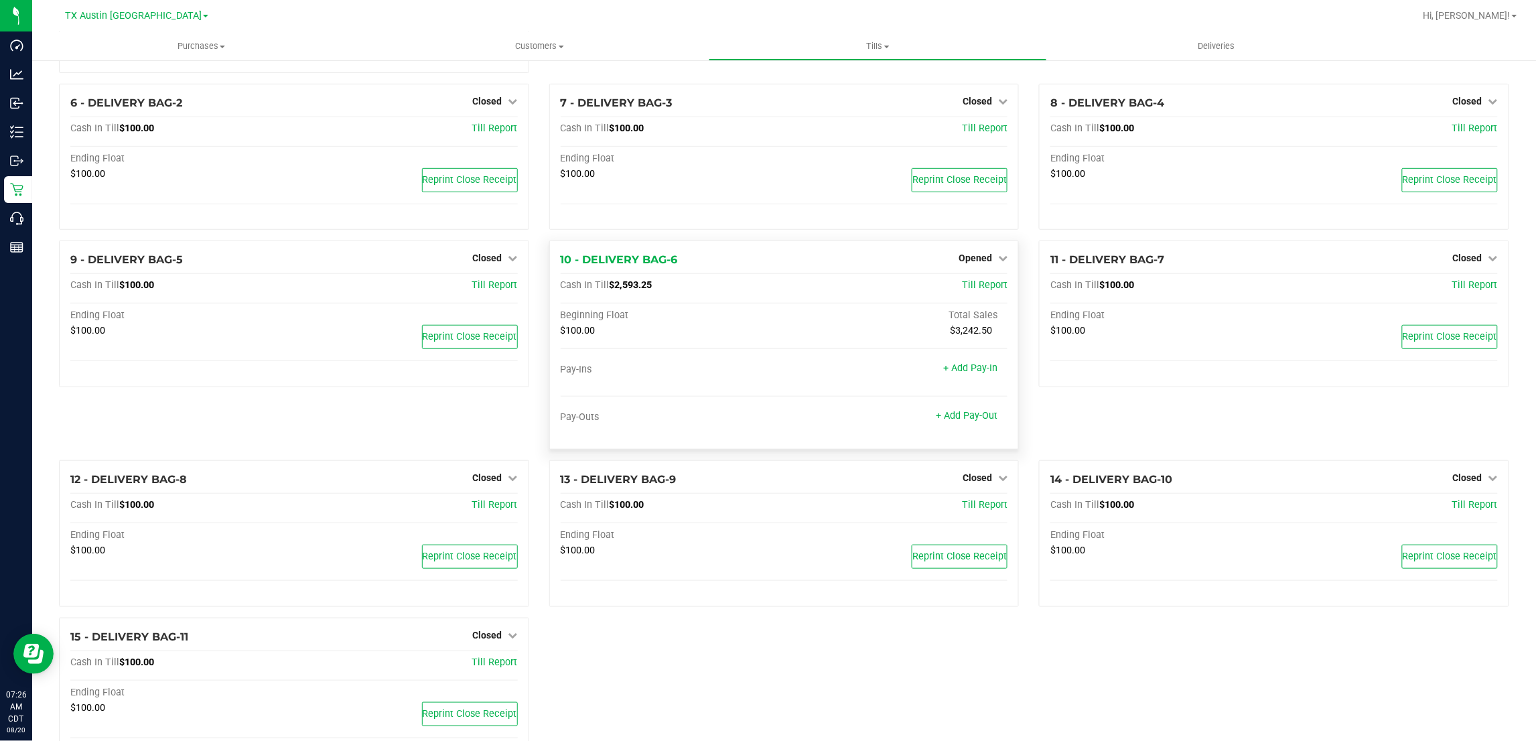
scroll to position [0, 0]
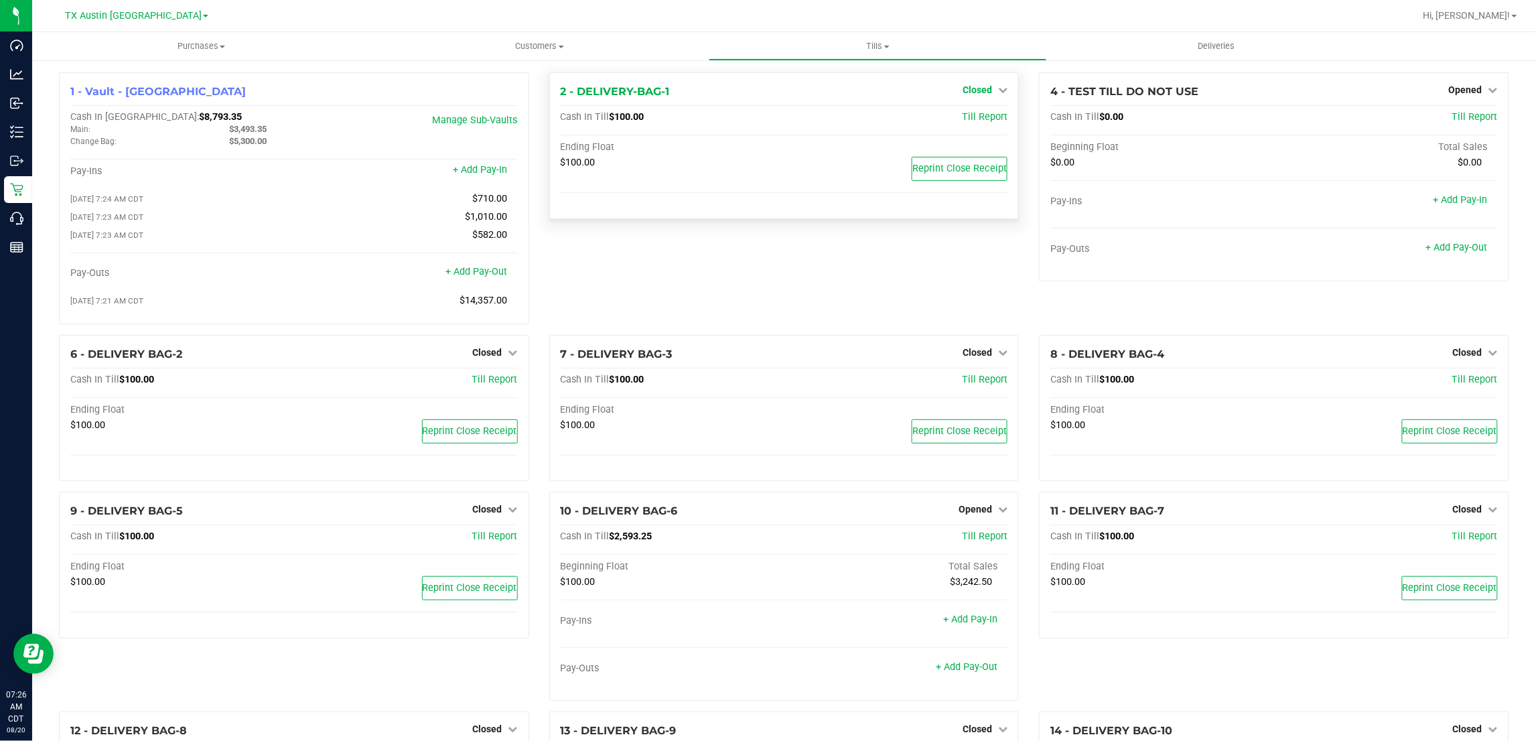
click at [977, 90] on span "Closed" at bounding box center [977, 89] width 29 height 11
click at [969, 119] on link "Open Till" at bounding box center [977, 118] width 36 height 11
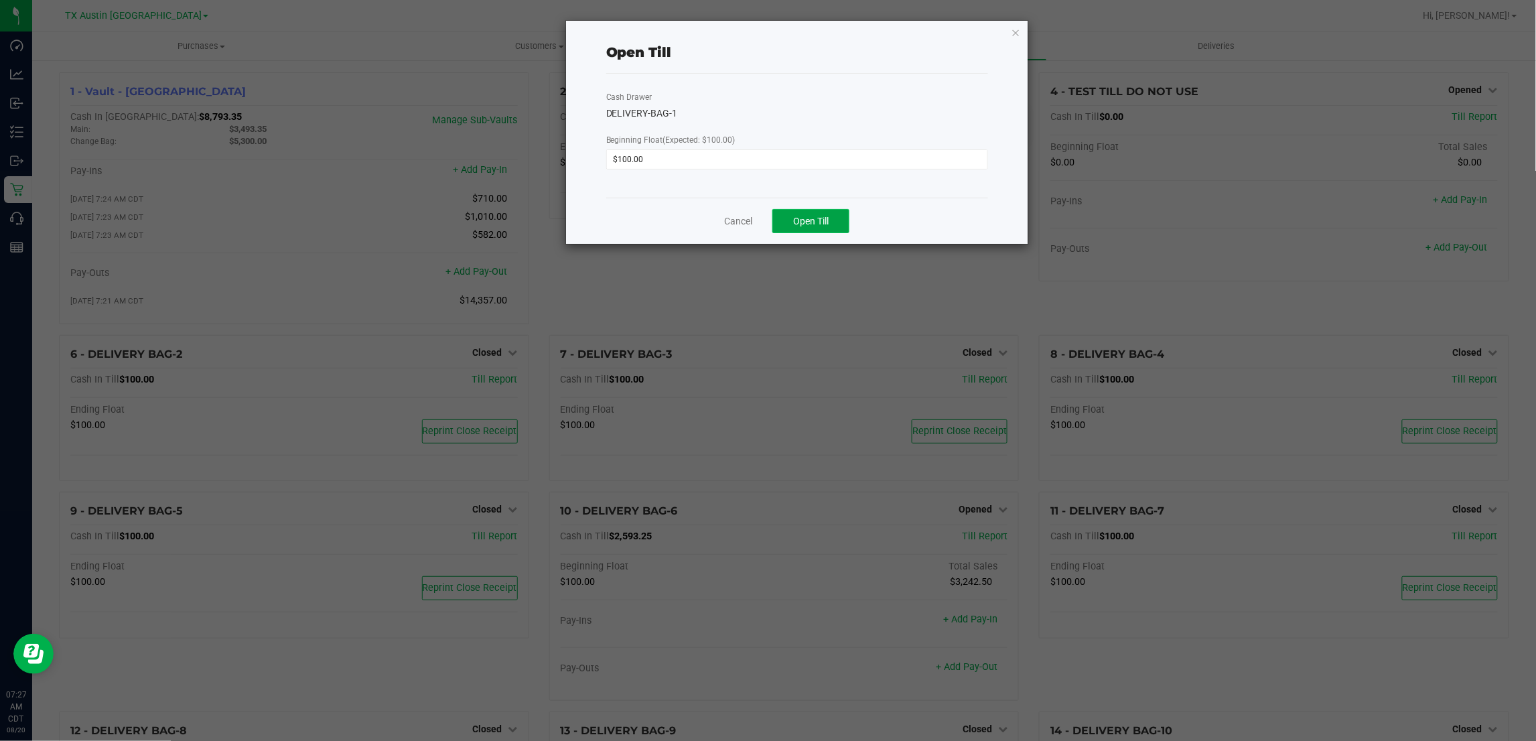
click at [809, 214] on button "Open Till" at bounding box center [810, 221] width 77 height 24
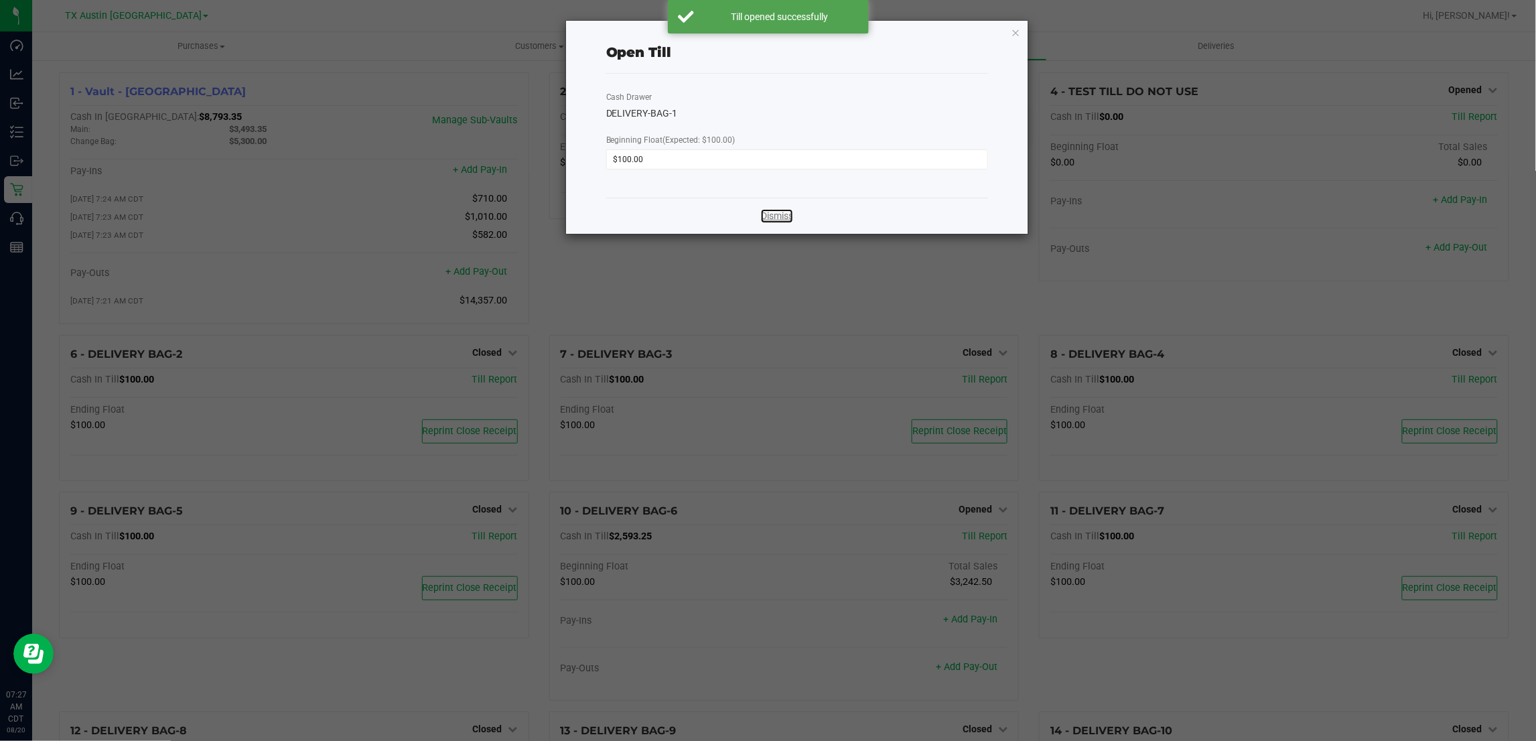
click at [768, 218] on link "Dismiss" at bounding box center [777, 216] width 32 height 14
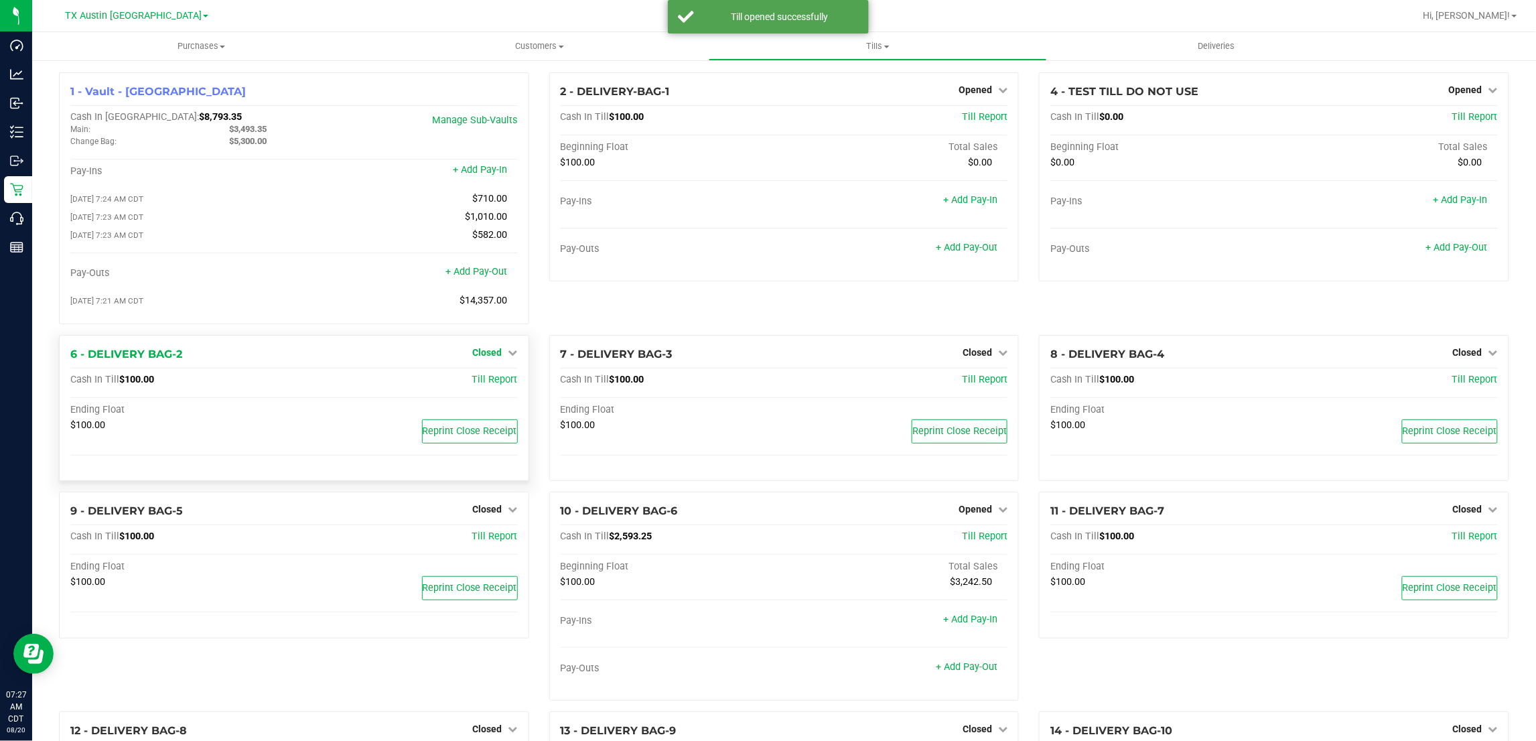
click at [481, 358] on span "Closed" at bounding box center [487, 352] width 29 height 11
click at [478, 381] on link "Open Till" at bounding box center [488, 380] width 36 height 11
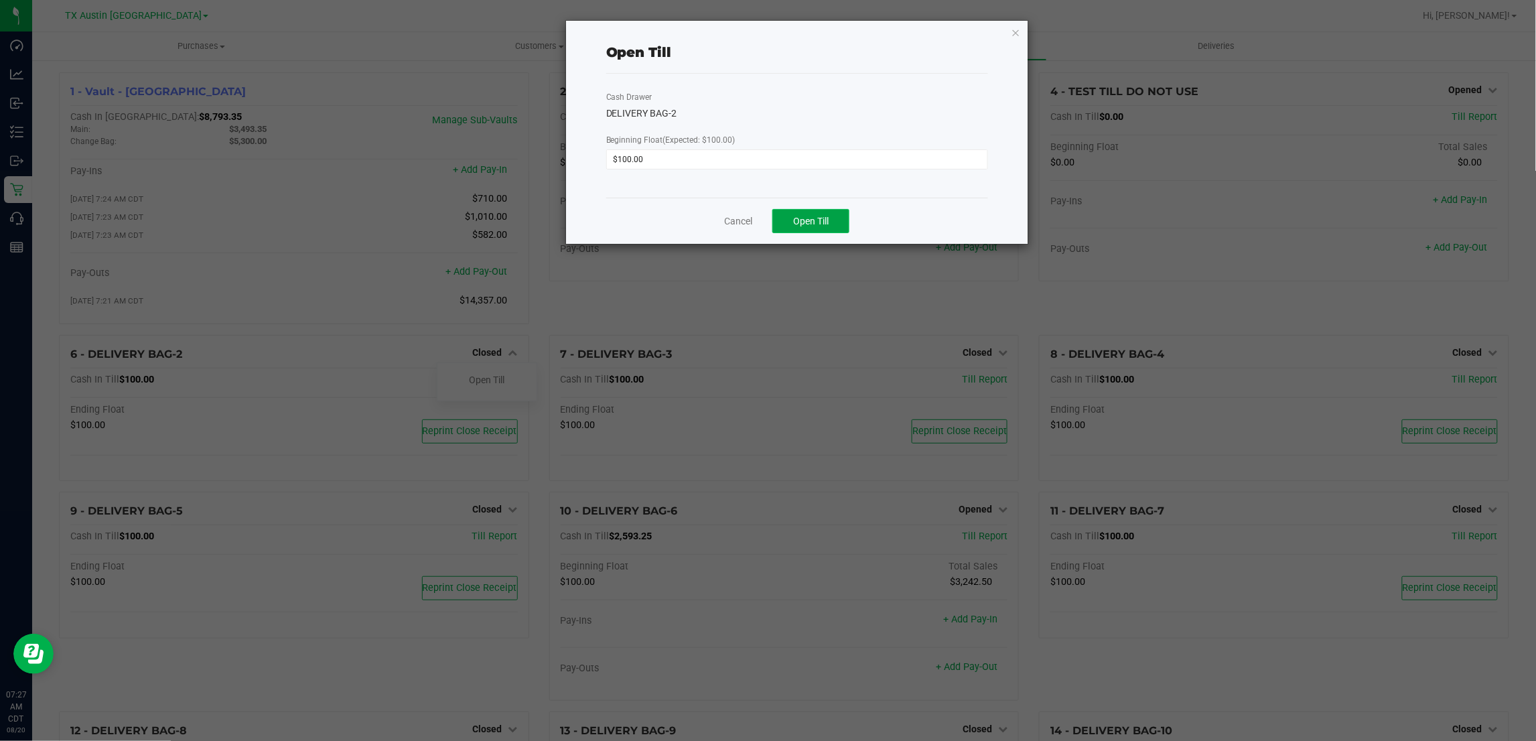
click at [819, 220] on span "Open Till" at bounding box center [811, 221] width 36 height 11
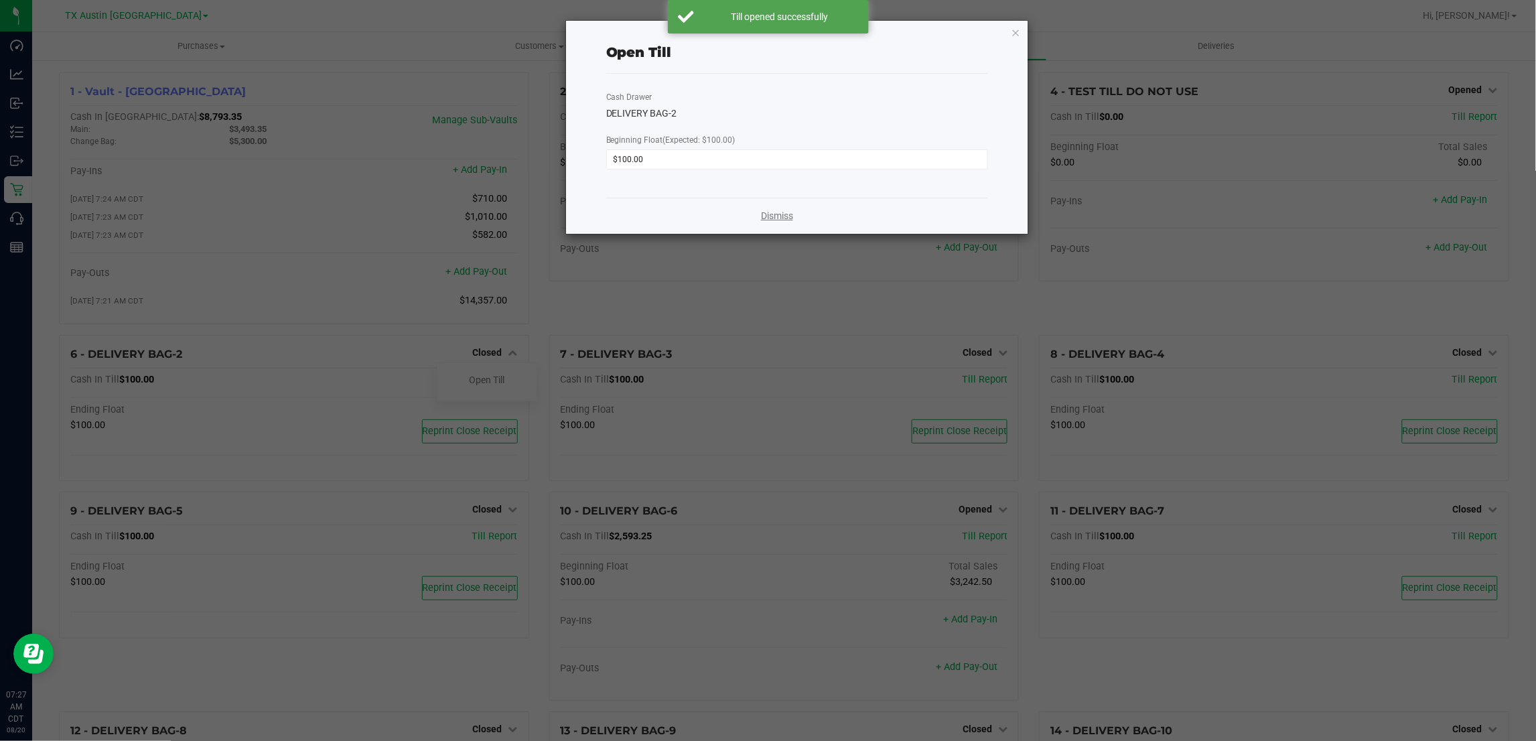
click at [772, 218] on link "Dismiss" at bounding box center [777, 216] width 32 height 14
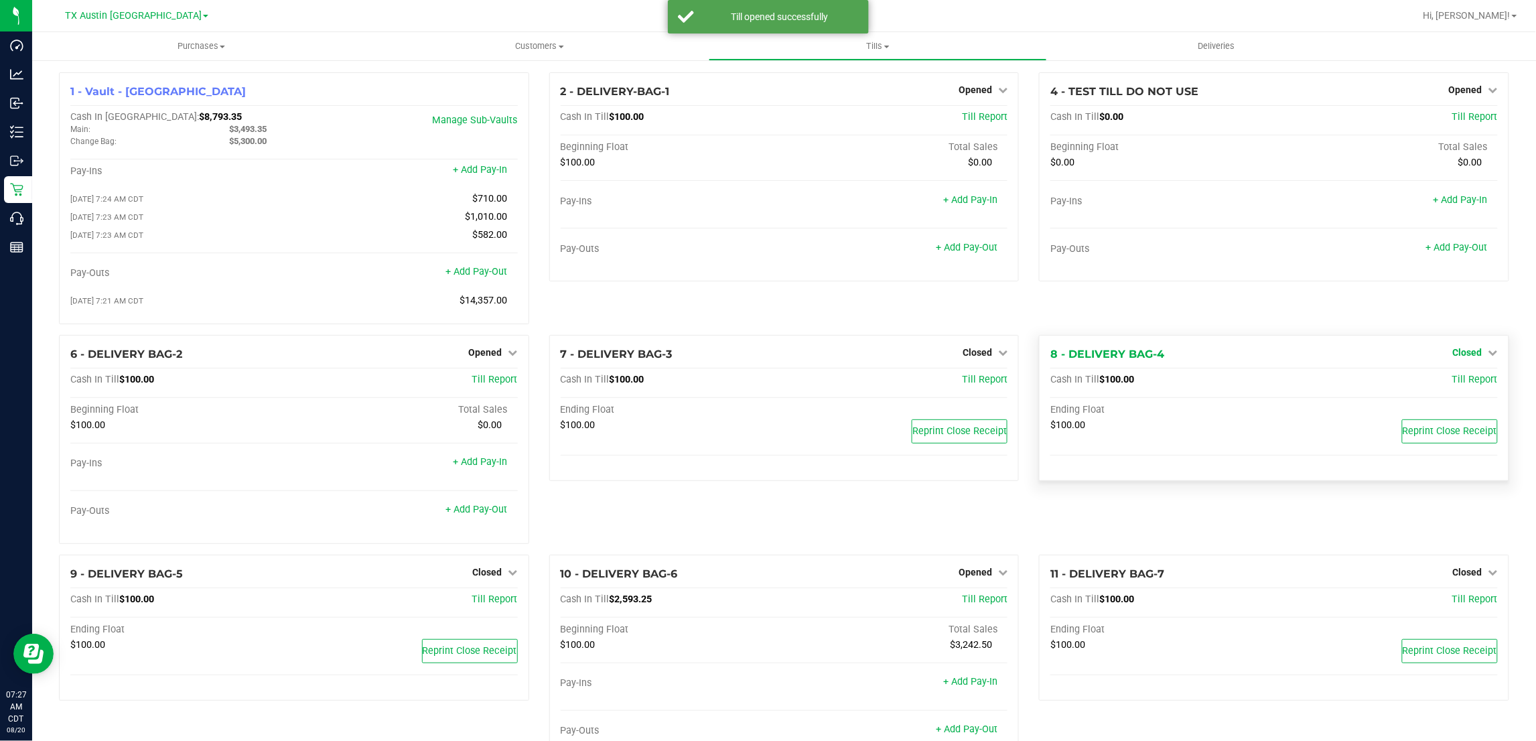
click at [1465, 354] on span "Closed" at bounding box center [1467, 352] width 29 height 11
click at [1459, 385] on link "Open Till" at bounding box center [1468, 380] width 36 height 11
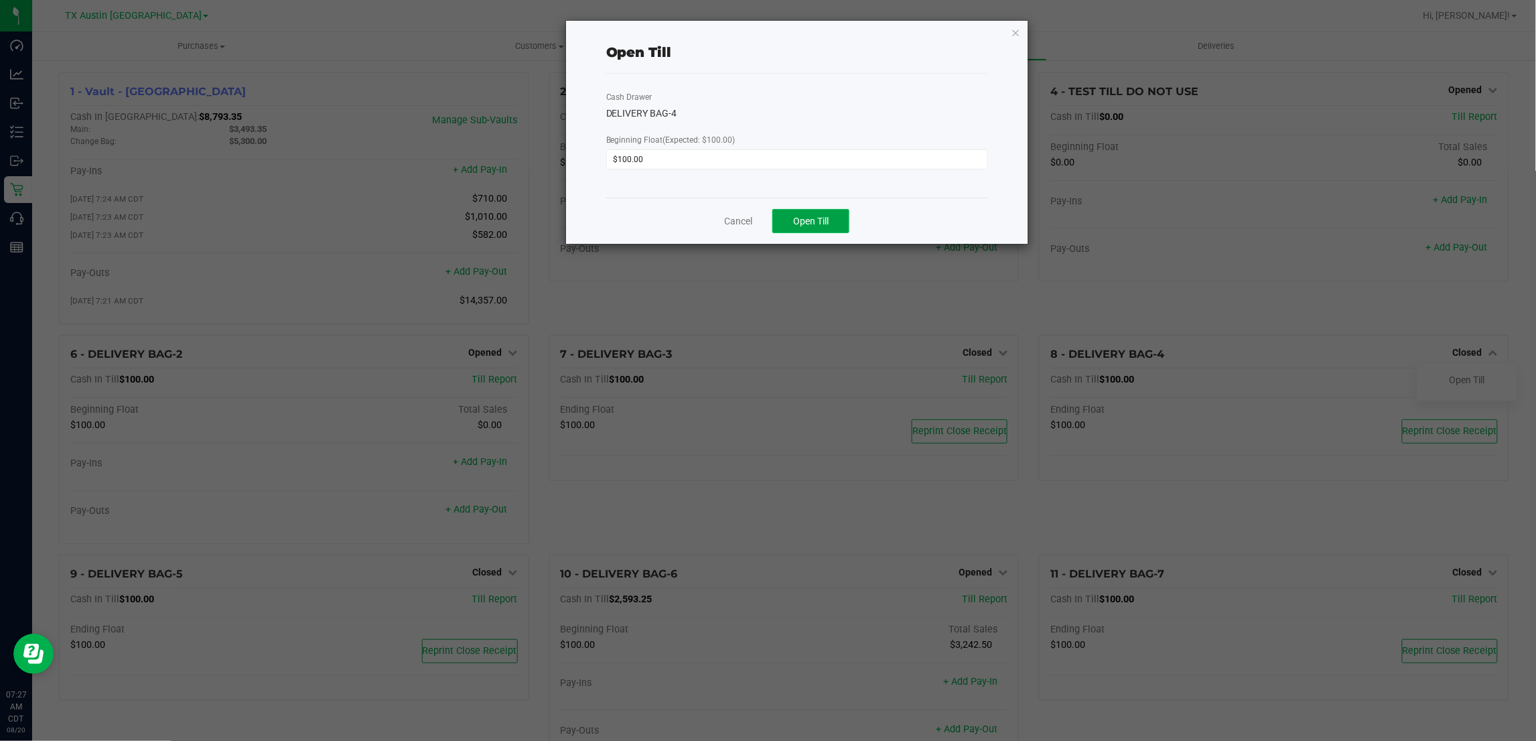
click at [822, 232] on button "Open Till" at bounding box center [810, 221] width 77 height 24
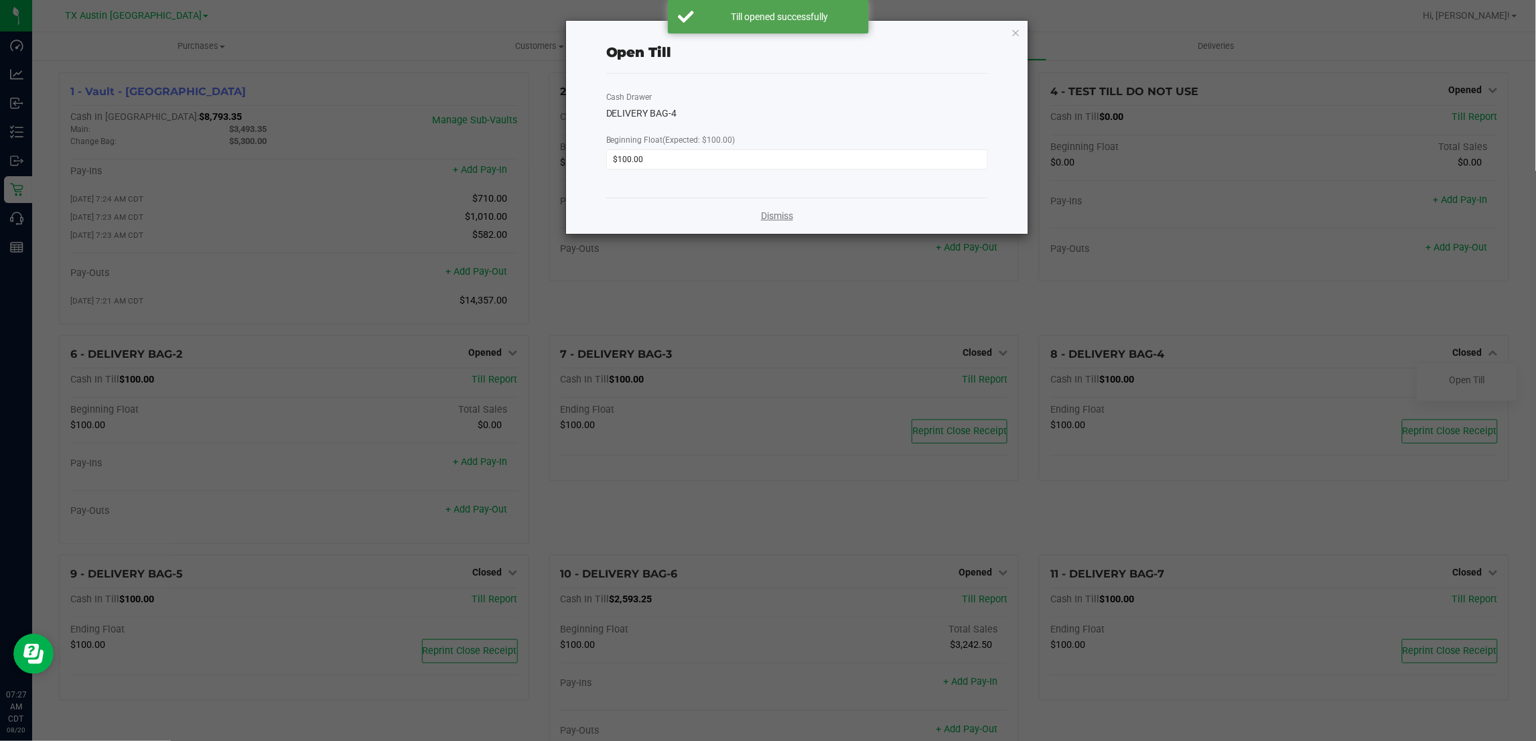
click at [779, 218] on link "Dismiss" at bounding box center [777, 216] width 32 height 14
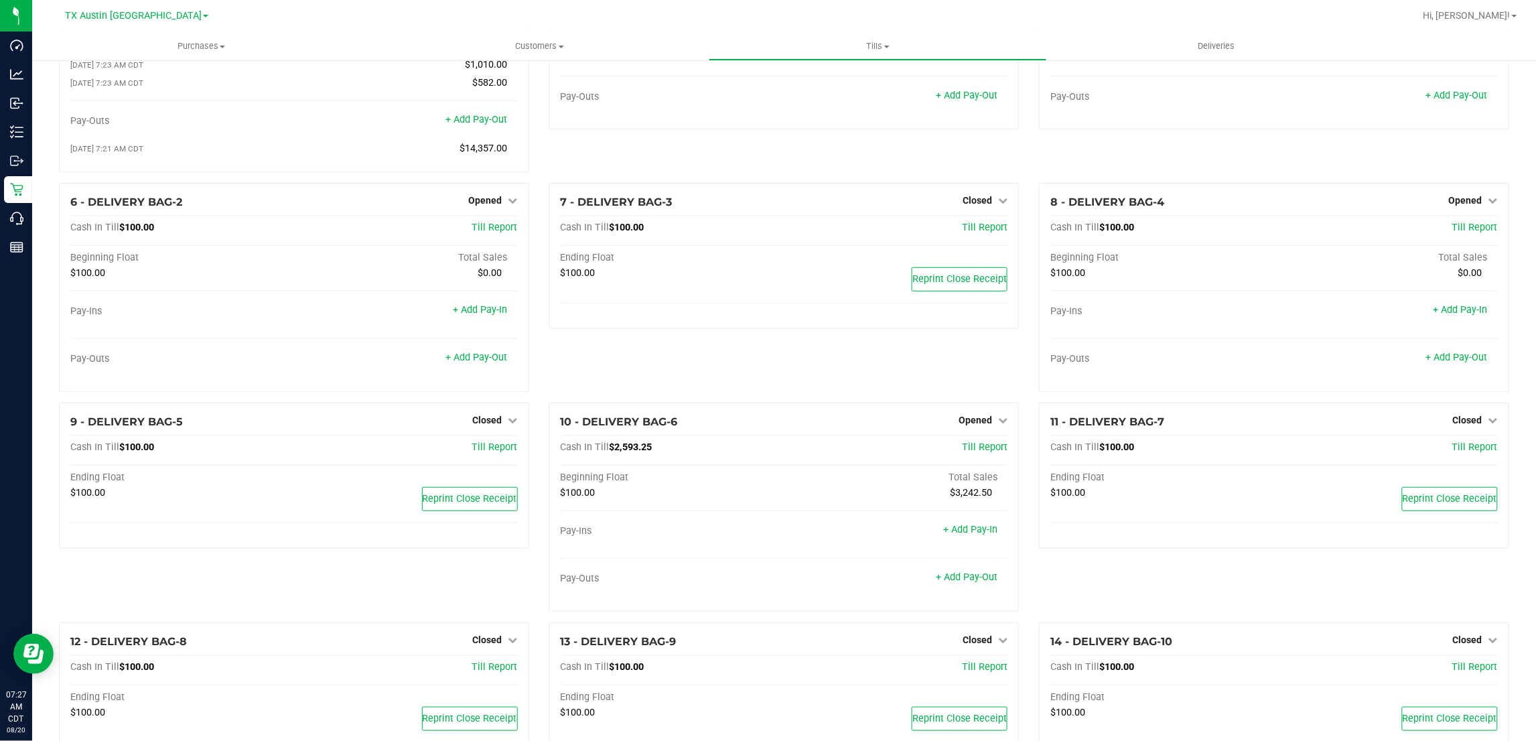
scroll to position [167, 0]
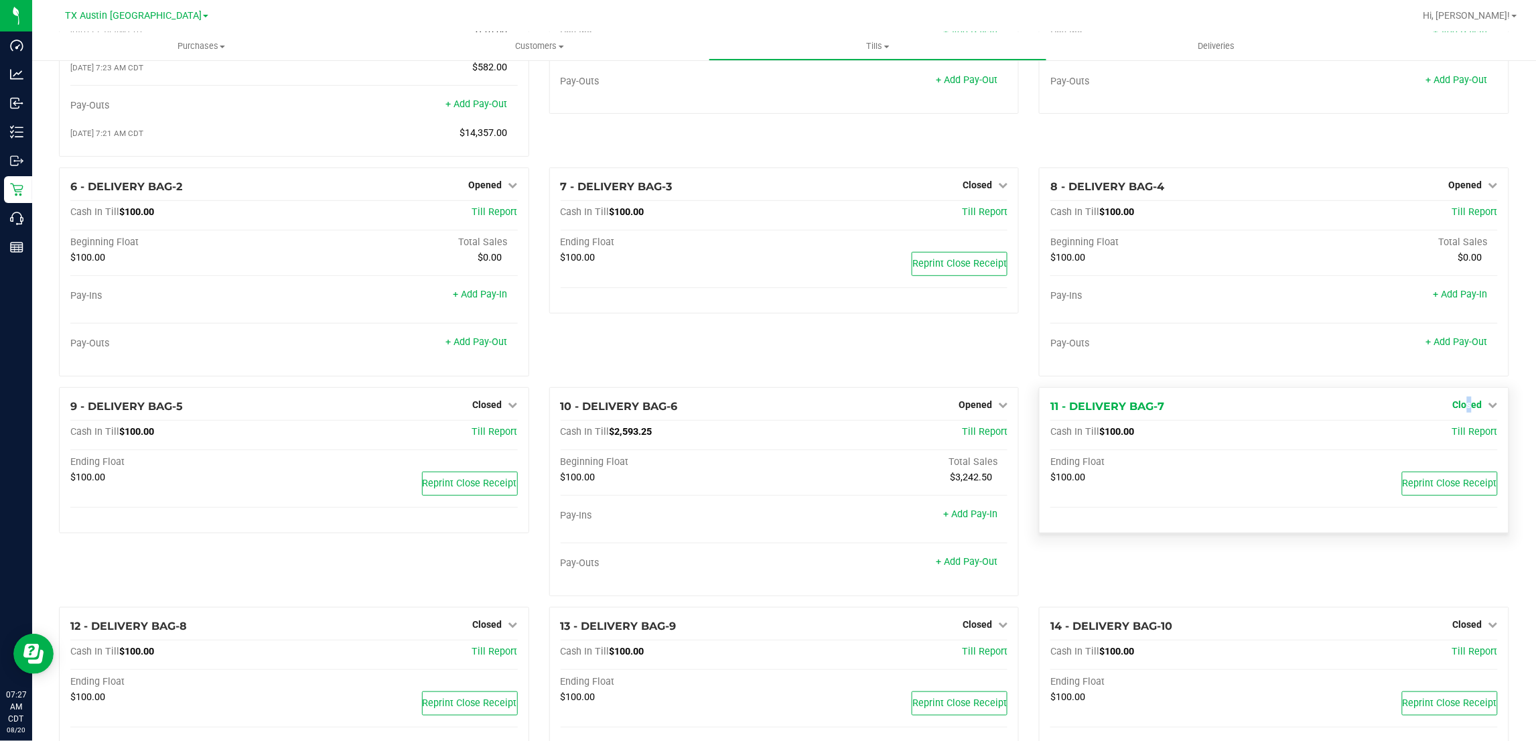
click at [1458, 410] on span "Closed" at bounding box center [1467, 404] width 29 height 11
click at [1462, 437] on link "Open Till" at bounding box center [1468, 432] width 36 height 11
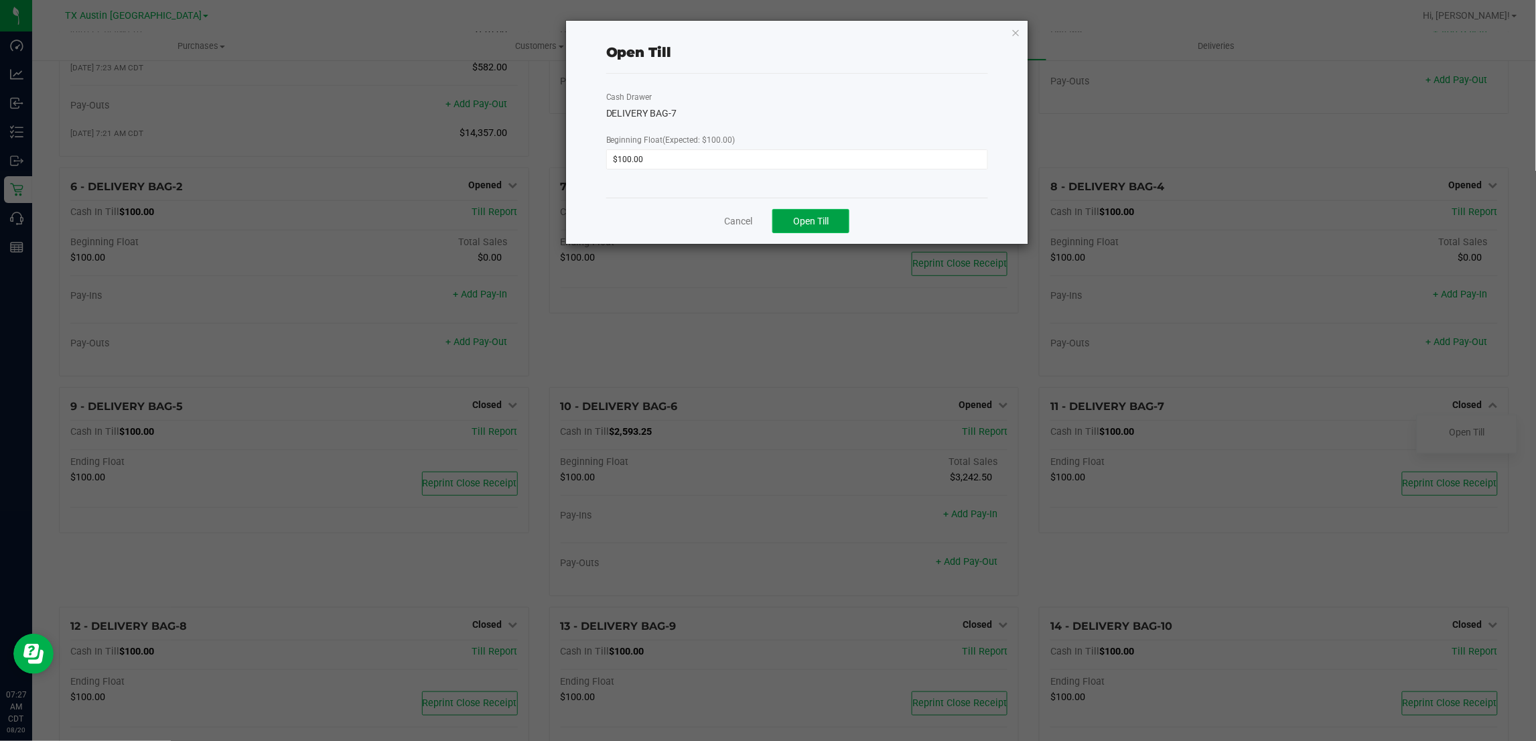
click at [816, 218] on span "Open Till" at bounding box center [811, 221] width 36 height 11
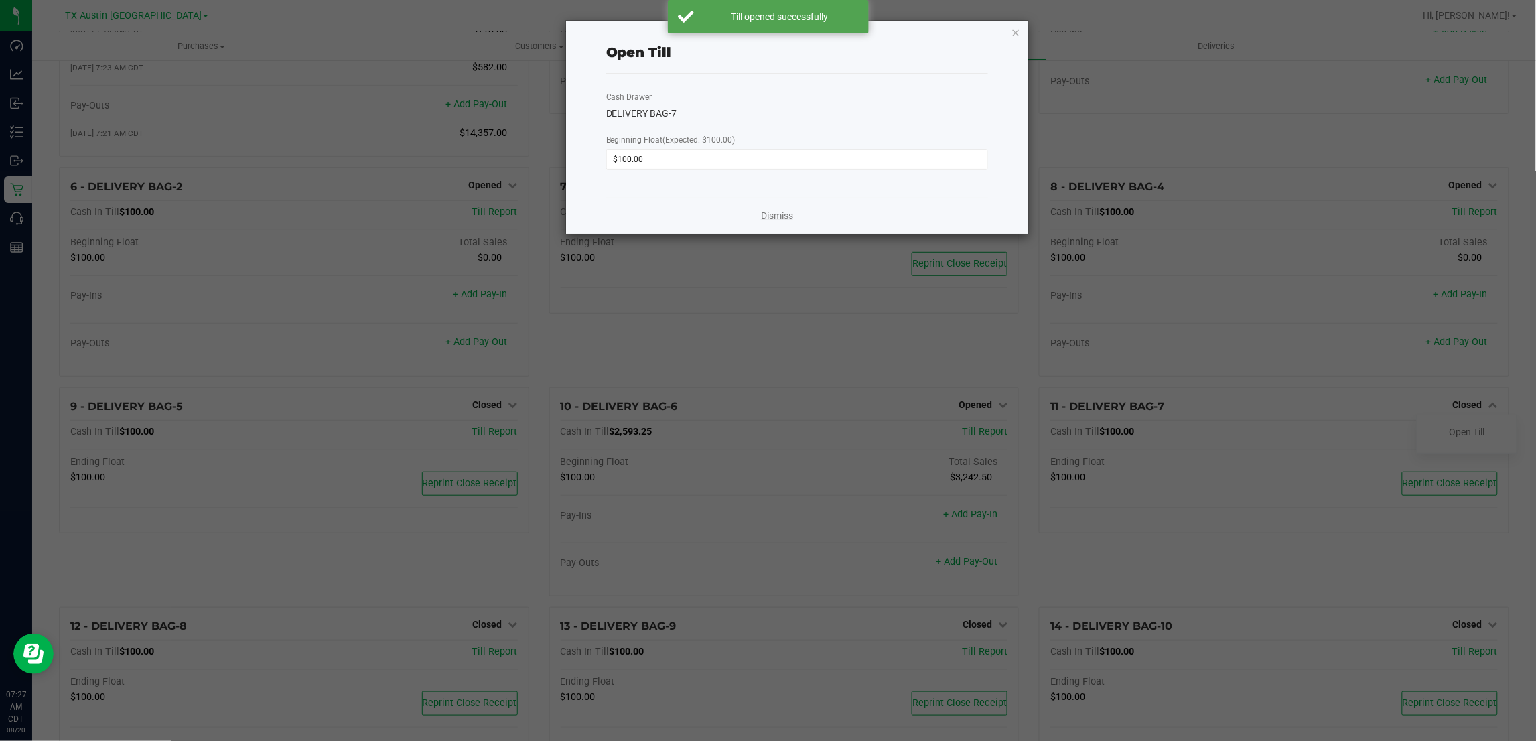
click at [777, 218] on link "Dismiss" at bounding box center [777, 216] width 32 height 14
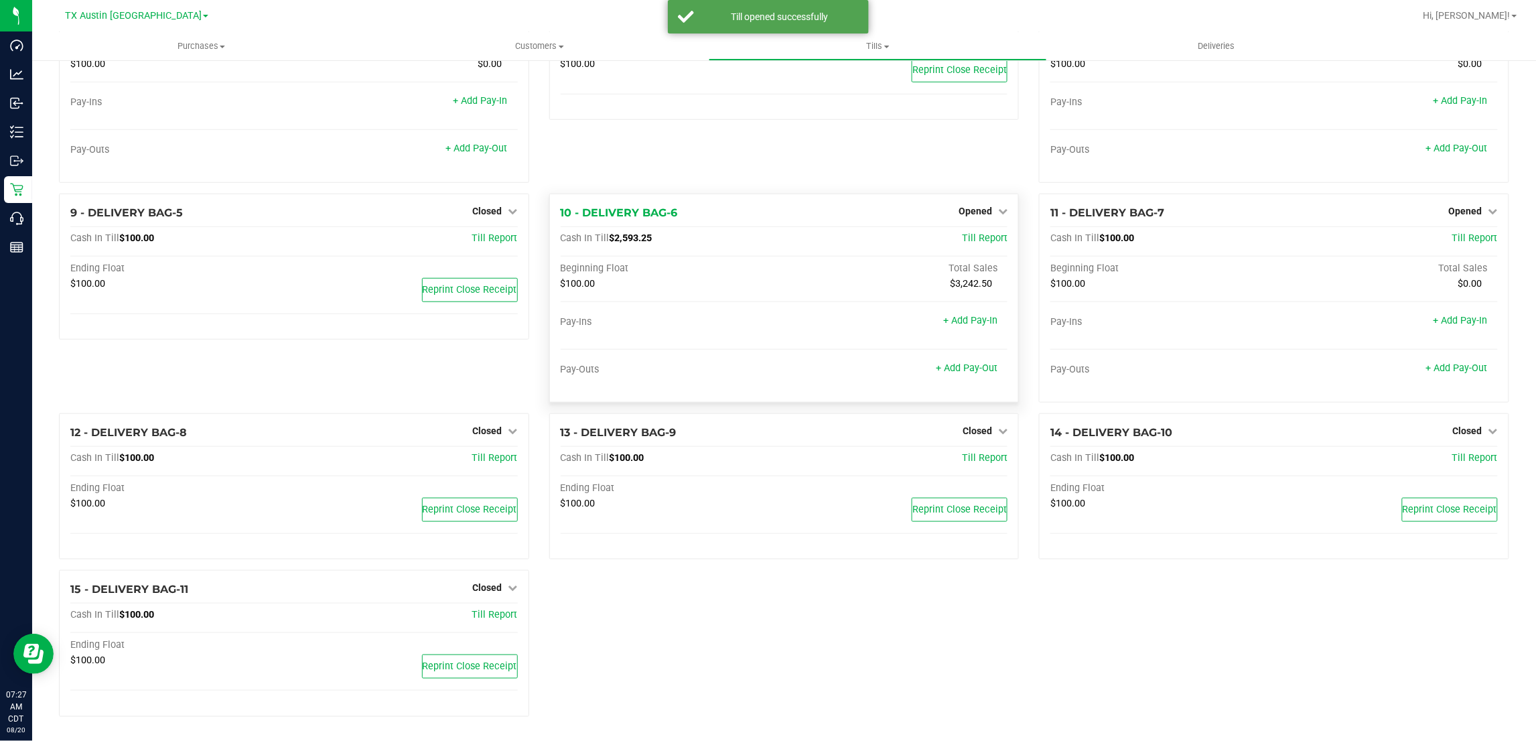
scroll to position [369, 0]
click at [979, 429] on span "Closed" at bounding box center [977, 430] width 29 height 11
click at [977, 457] on link "Open Till" at bounding box center [977, 458] width 36 height 11
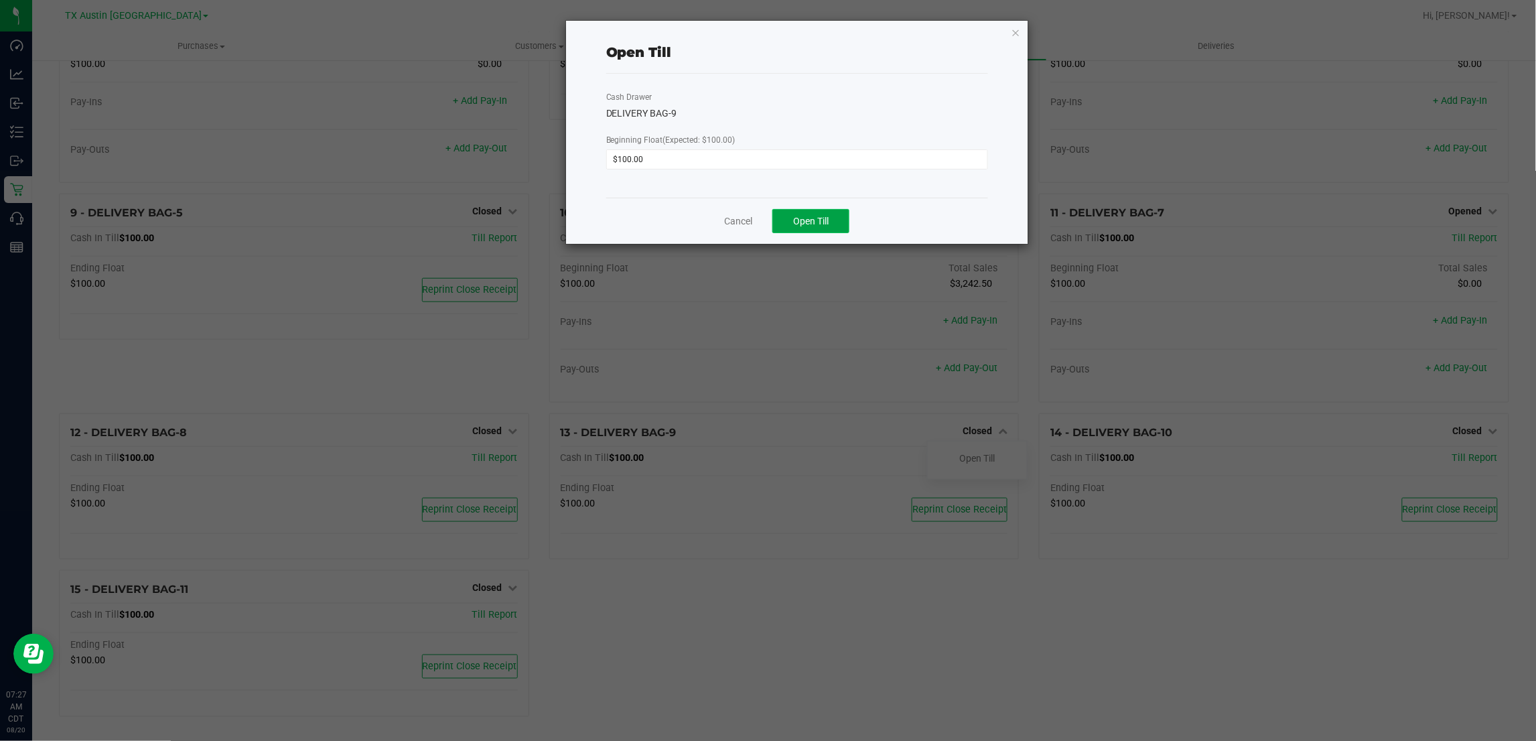
click at [818, 225] on span "Open Till" at bounding box center [811, 221] width 36 height 11
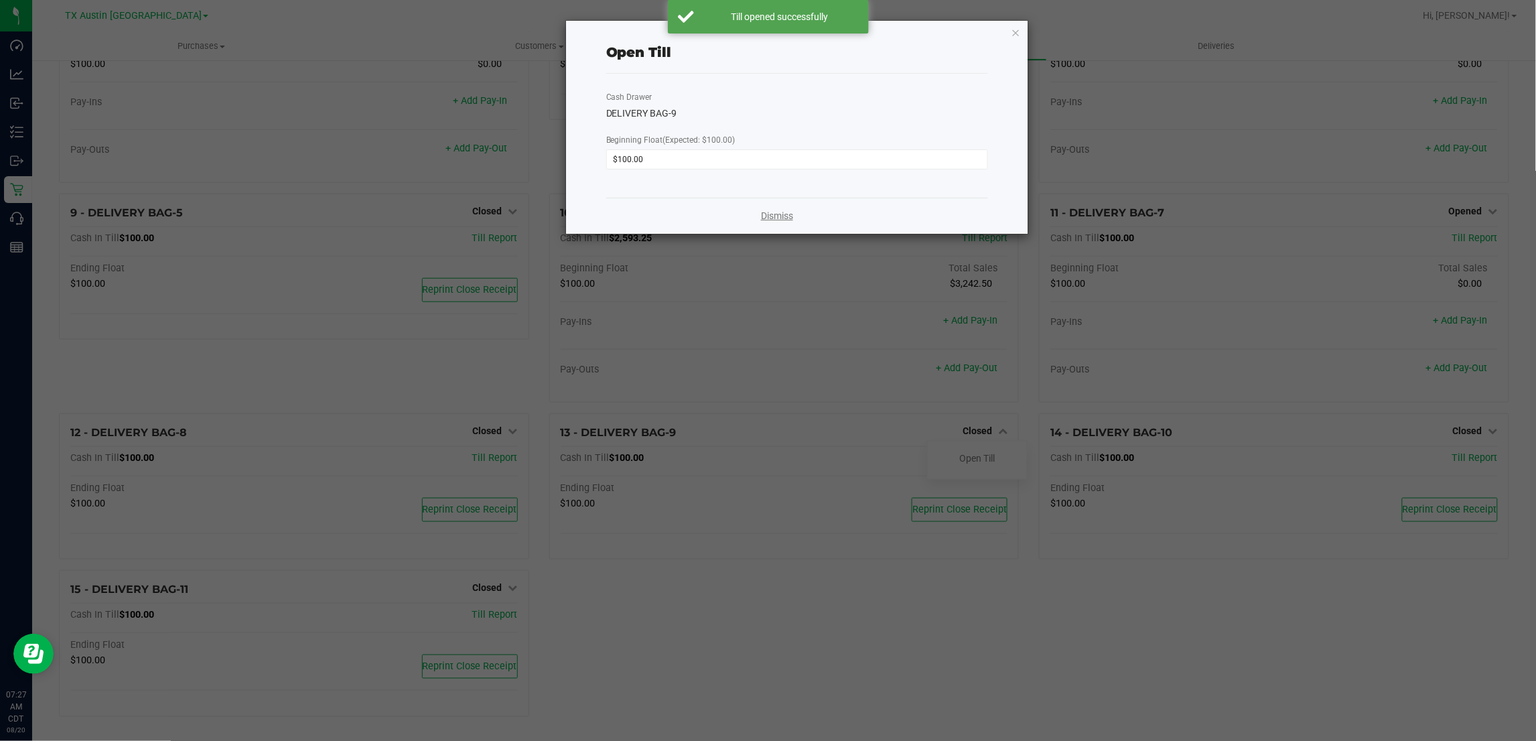
click at [774, 216] on link "Dismiss" at bounding box center [777, 216] width 32 height 14
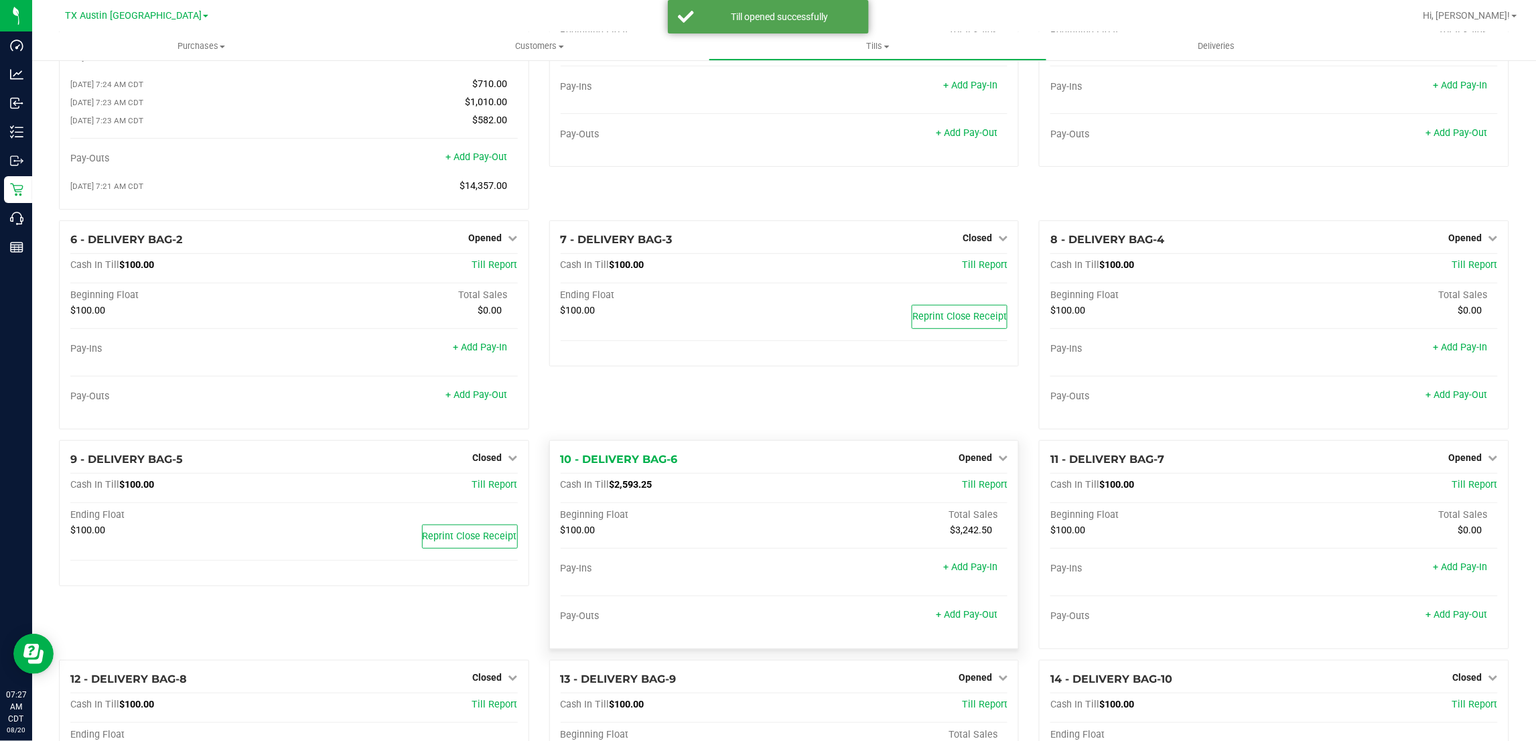
scroll to position [0, 0]
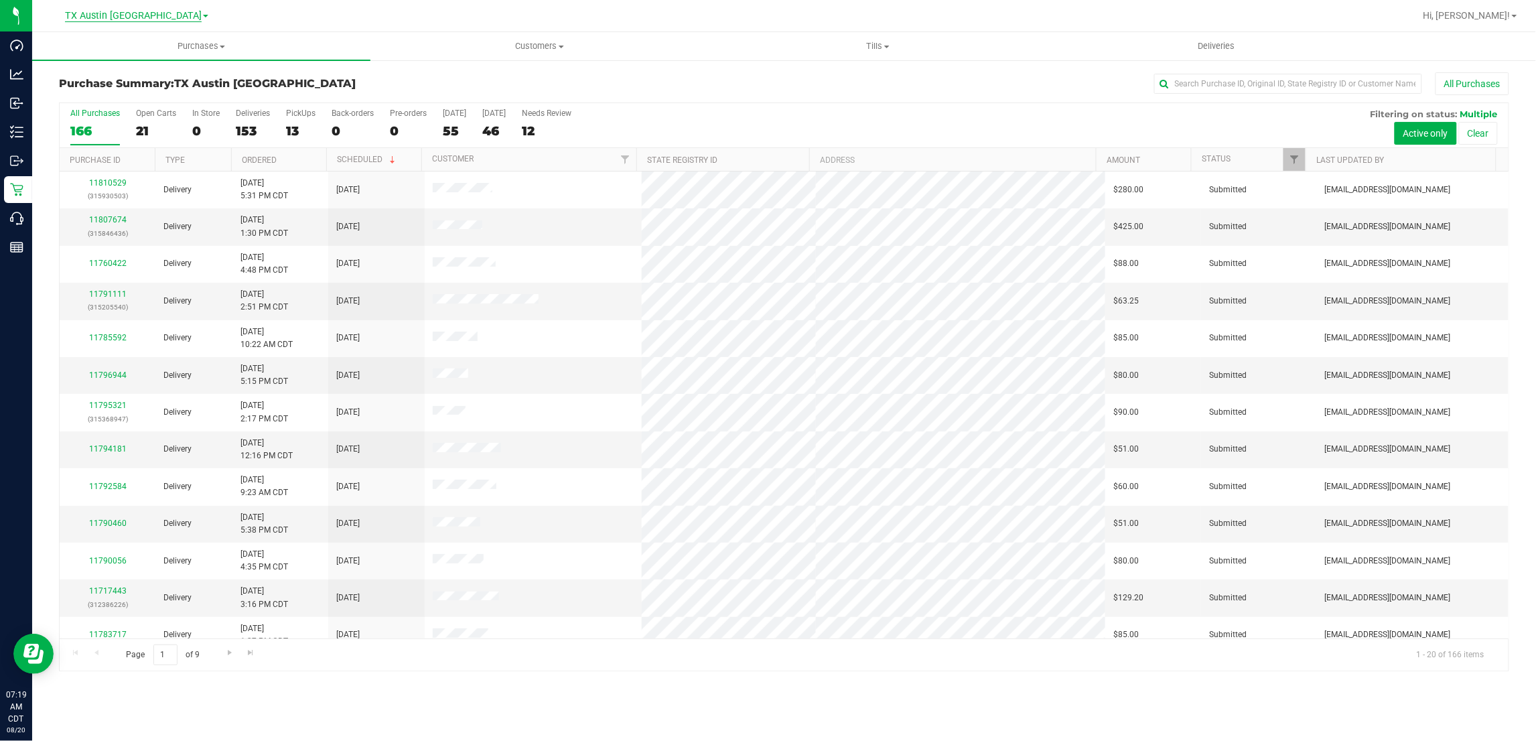
click at [124, 13] on span "TX Austin [GEOGRAPHIC_DATA]" at bounding box center [133, 16] width 137 height 12
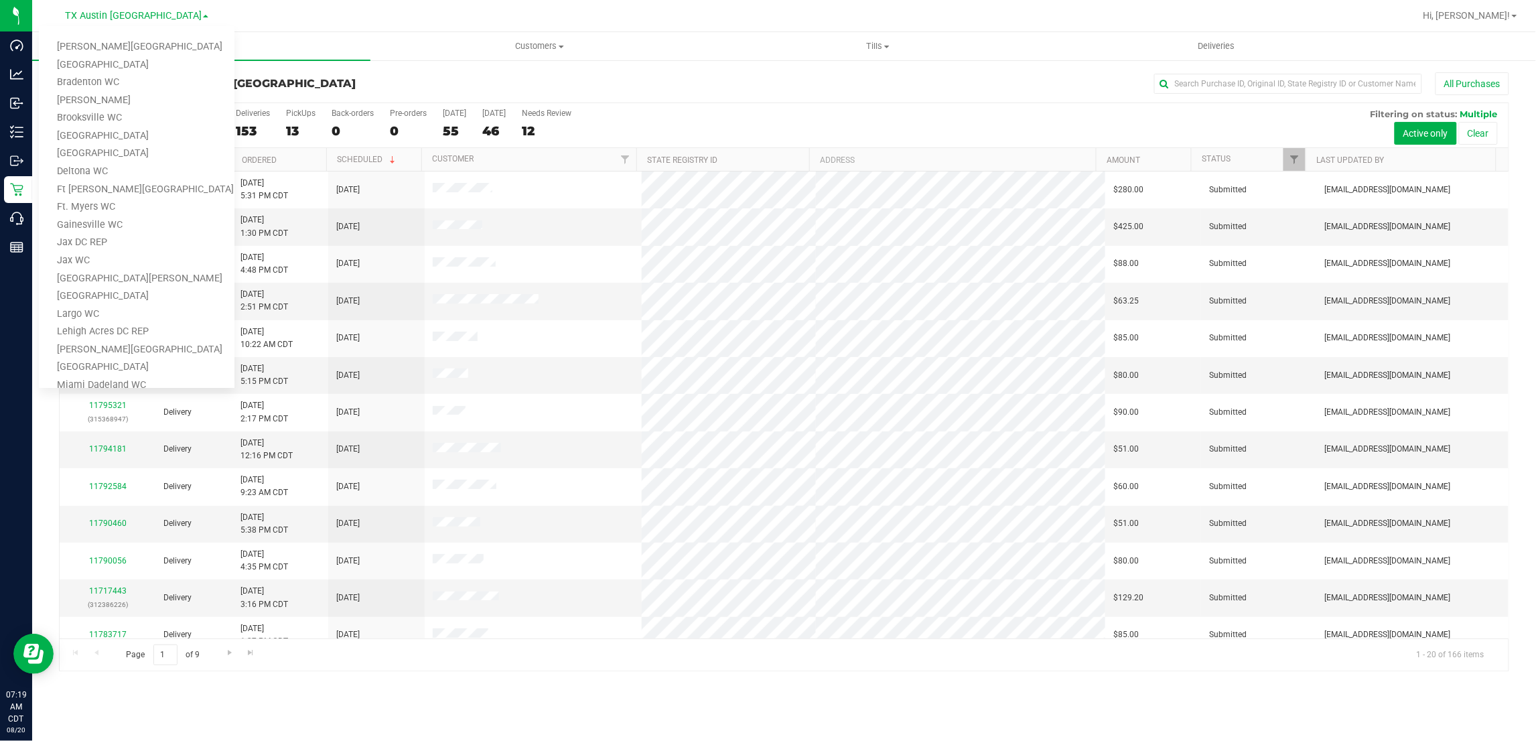
scroll to position [586, 0]
click at [861, 82] on div "All Purchases" at bounding box center [1026, 83] width 967 height 23
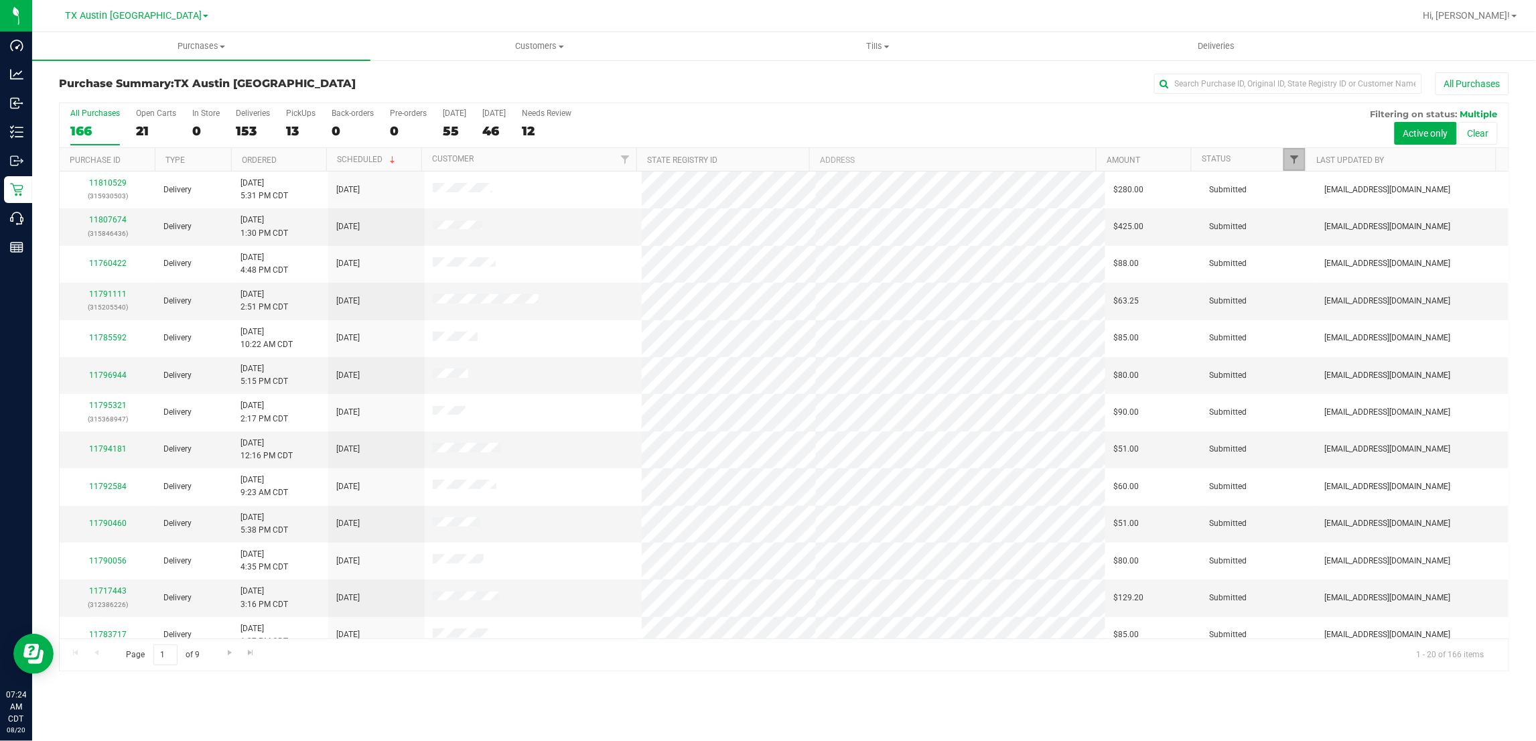
click at [1296, 159] on span "Filter" at bounding box center [1294, 159] width 11 height 11
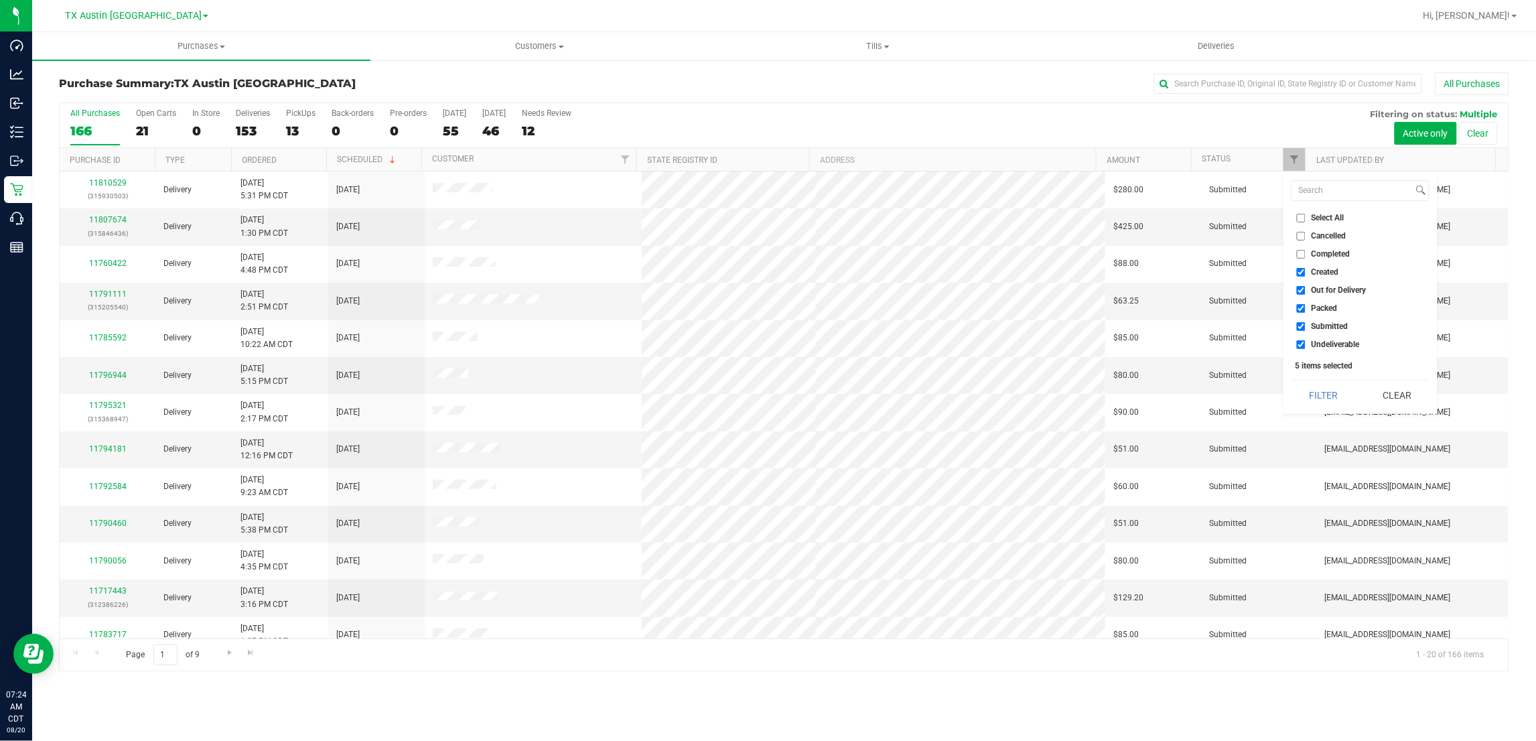
click at [1328, 269] on span "Created" at bounding box center [1325, 272] width 27 height 8
click at [1306, 269] on input "Created" at bounding box center [1301, 272] width 9 height 9
checkbox input "false"
click at [1328, 308] on span "Packed" at bounding box center [1325, 308] width 26 height 8
click at [1306, 308] on input "Packed" at bounding box center [1301, 308] width 9 height 9
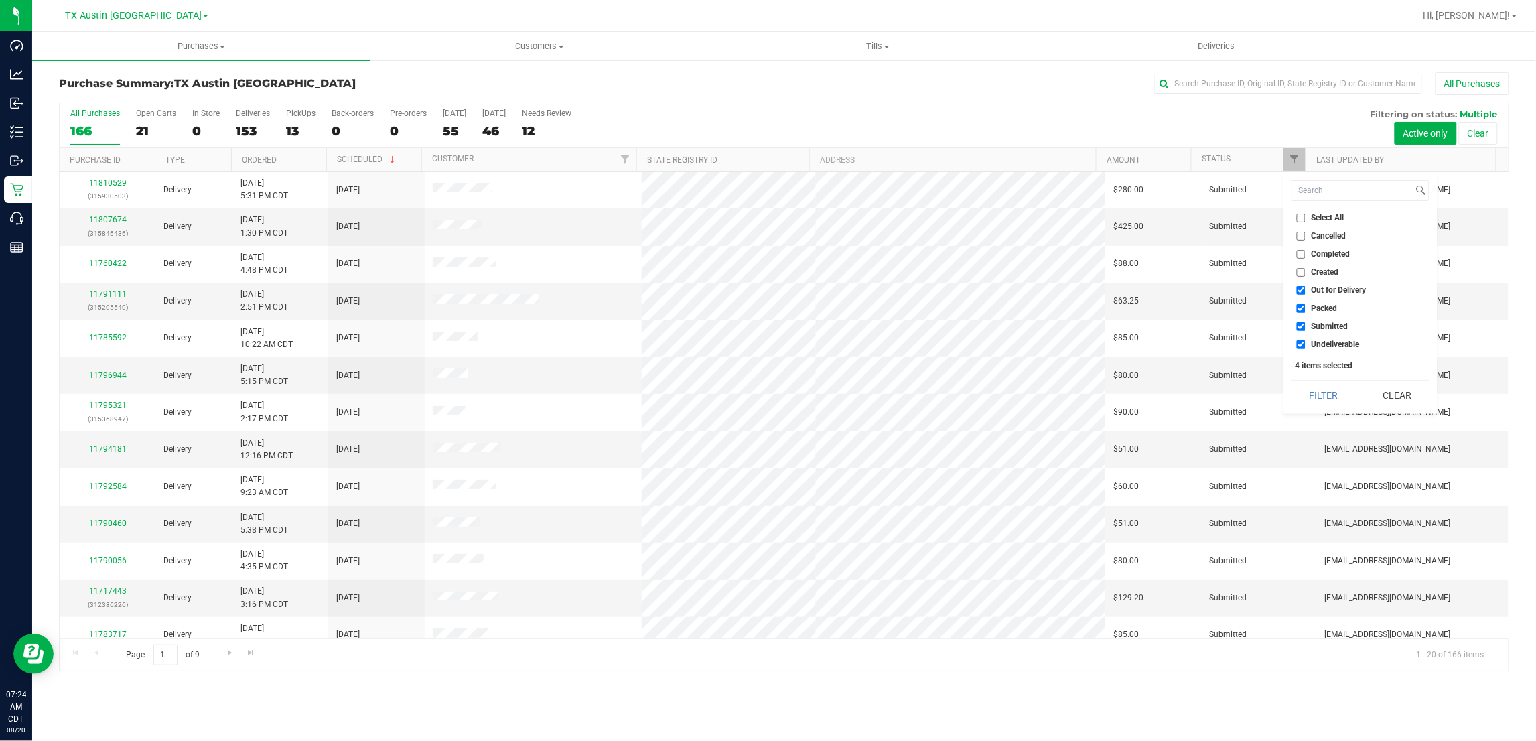
checkbox input "false"
click at [1329, 329] on span "Submitted" at bounding box center [1330, 326] width 37 height 8
click at [1306, 329] on input "Submitted" at bounding box center [1301, 326] width 9 height 9
checkbox input "false"
click at [1329, 393] on button "Filter" at bounding box center [1324, 395] width 64 height 29
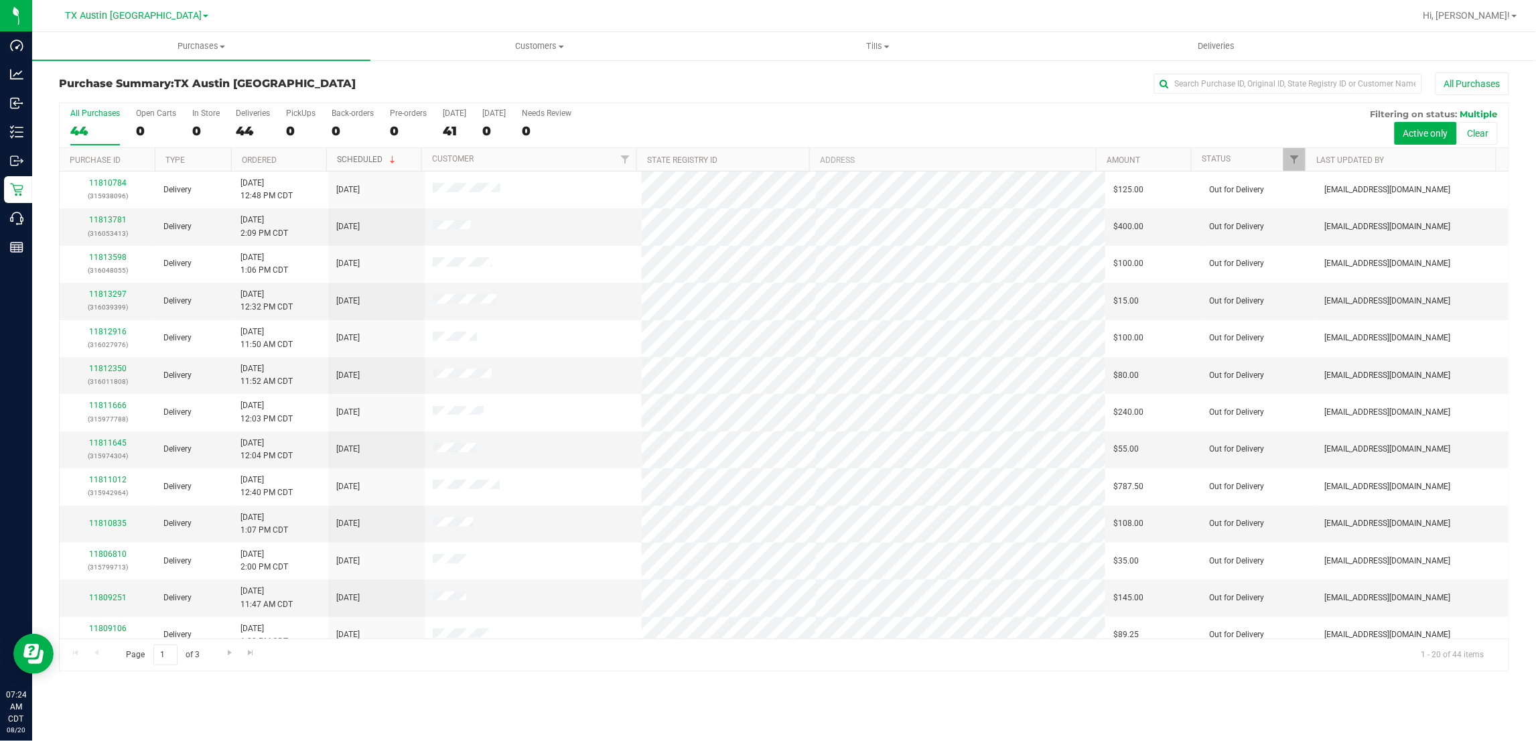
click at [364, 158] on link "Scheduled" at bounding box center [367, 159] width 61 height 9
click at [363, 159] on link "Scheduled" at bounding box center [360, 159] width 46 height 9
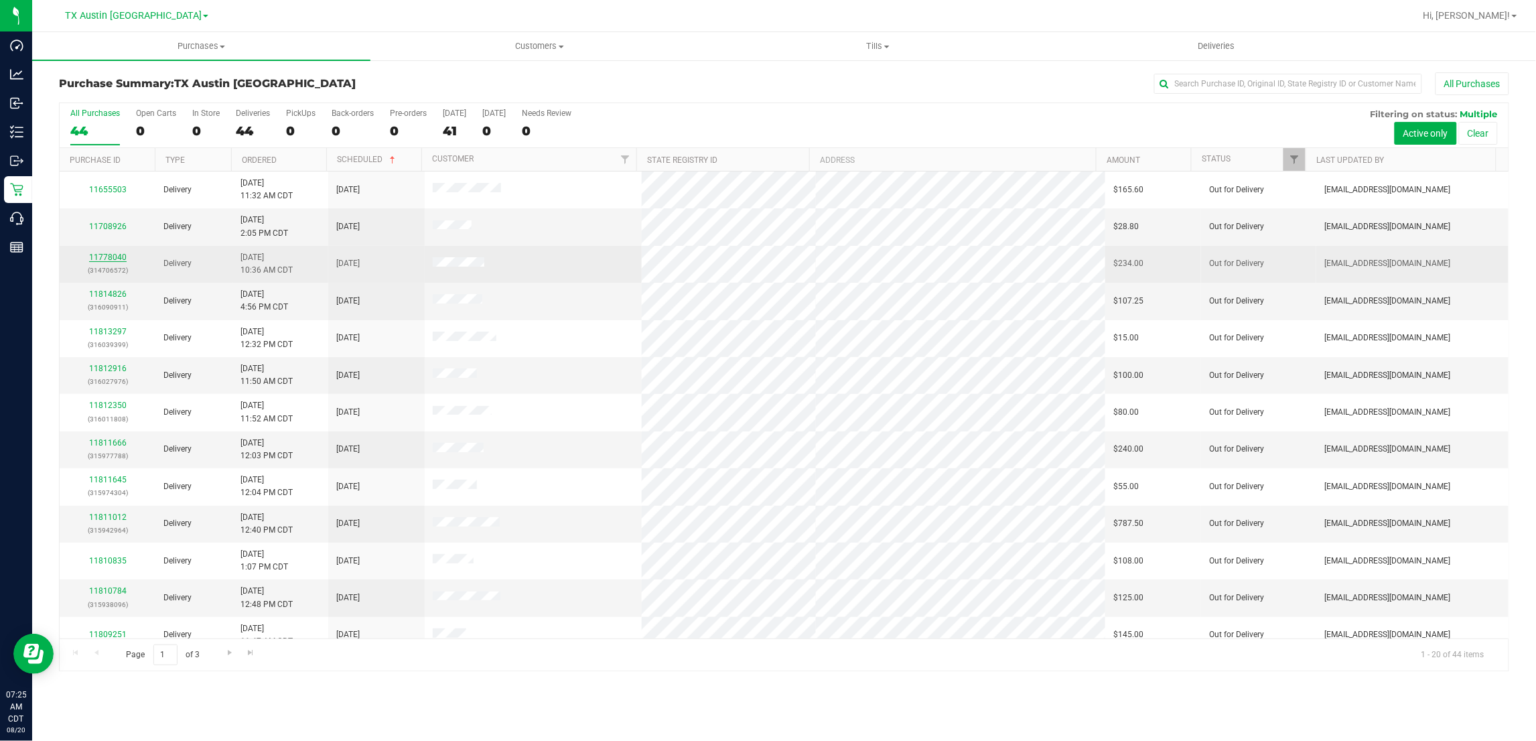
click at [117, 259] on link "11778040" at bounding box center [108, 257] width 38 height 9
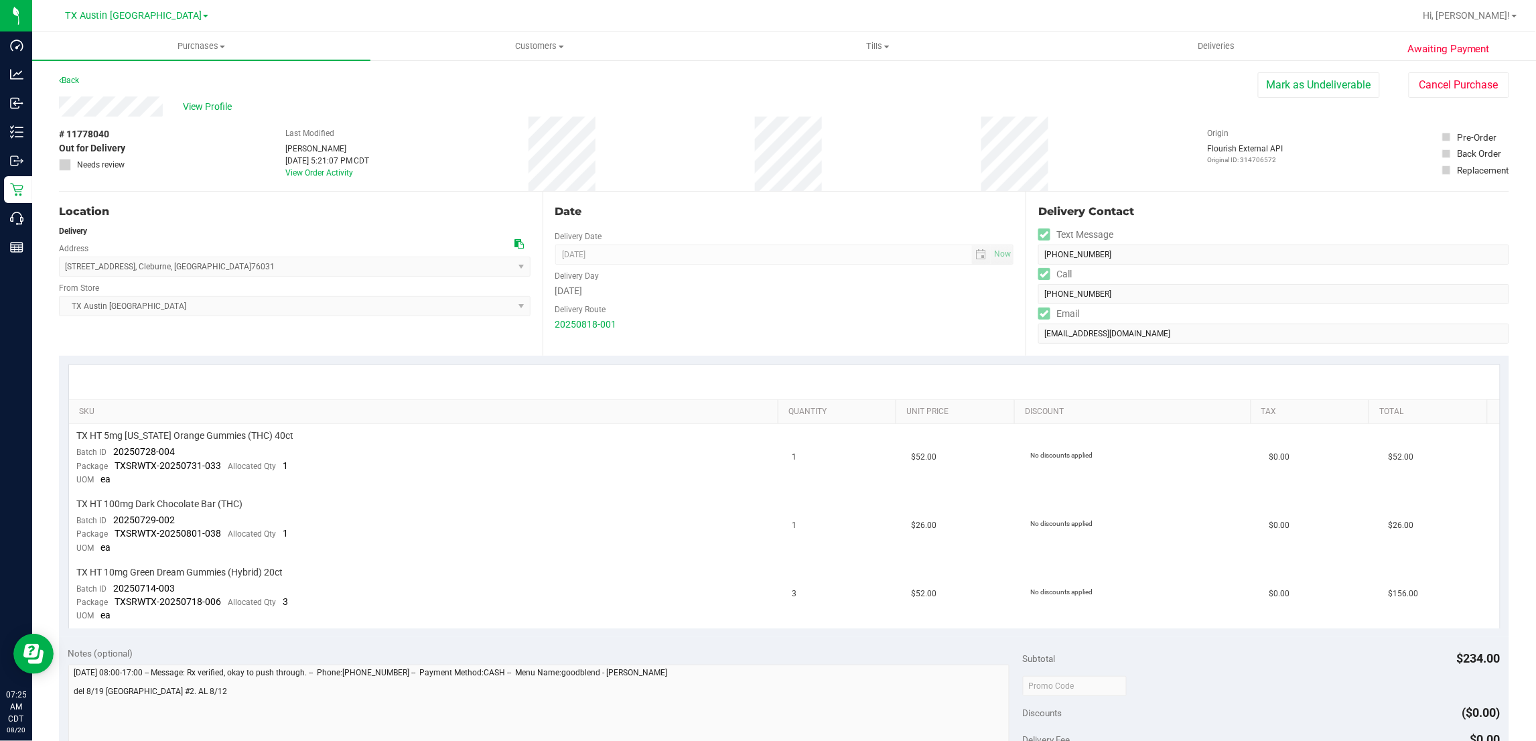
click at [788, 316] on div "Delivery Route" at bounding box center [784, 307] width 459 height 19
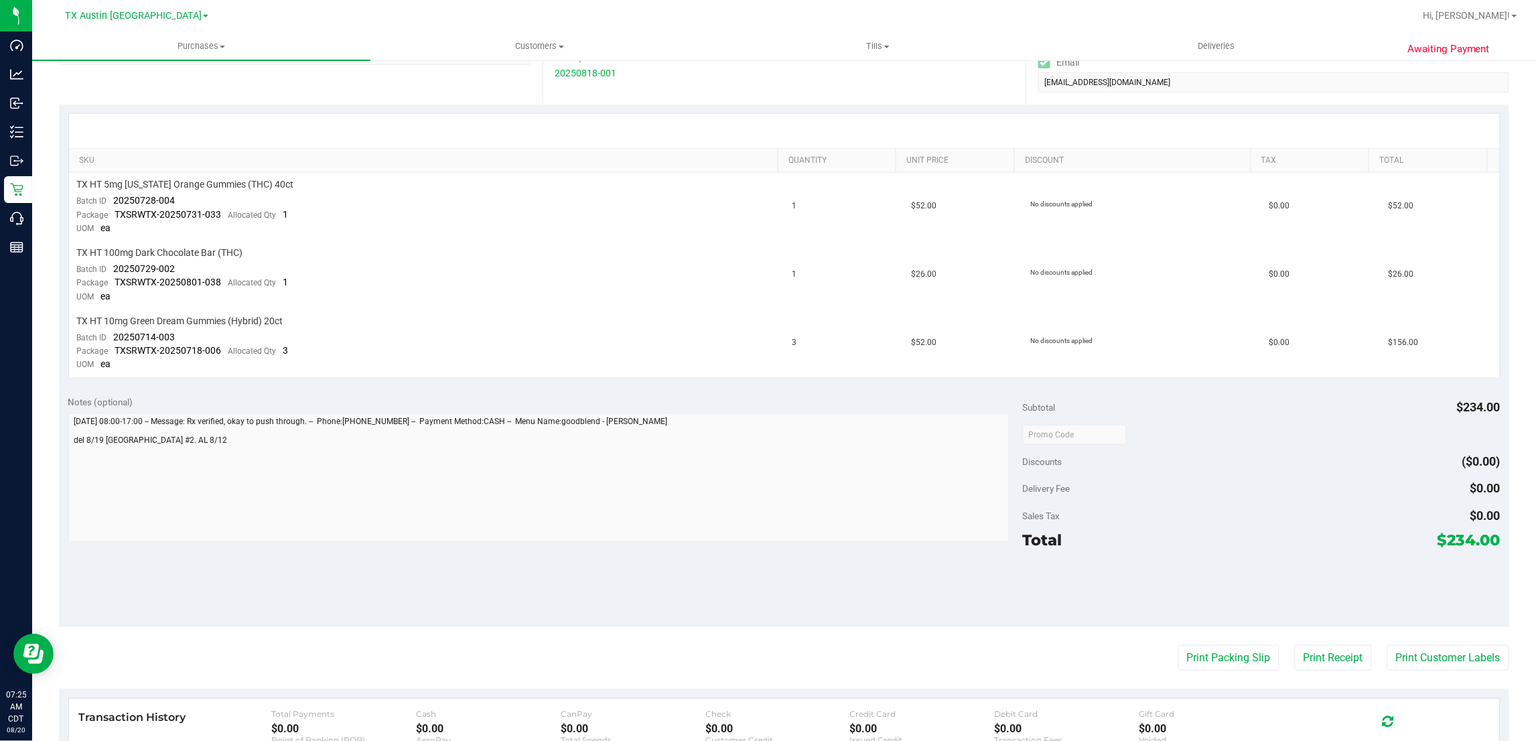
scroll to position [167, 0]
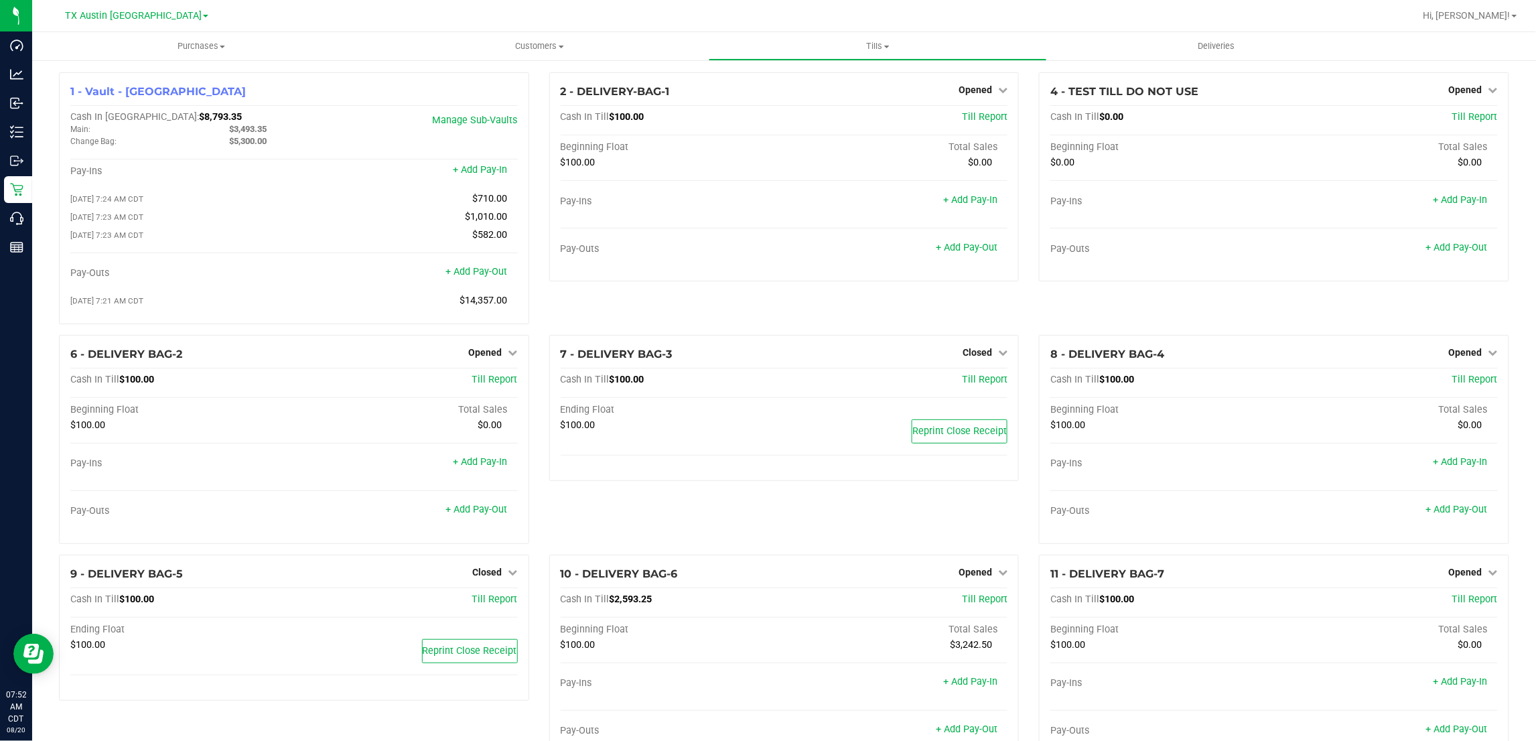
click at [660, 531] on div "7 - DELIVERY BAG-3 Closed Open Till Cash In Till $100.00 Till Report Ending Flo…" at bounding box center [784, 445] width 490 height 220
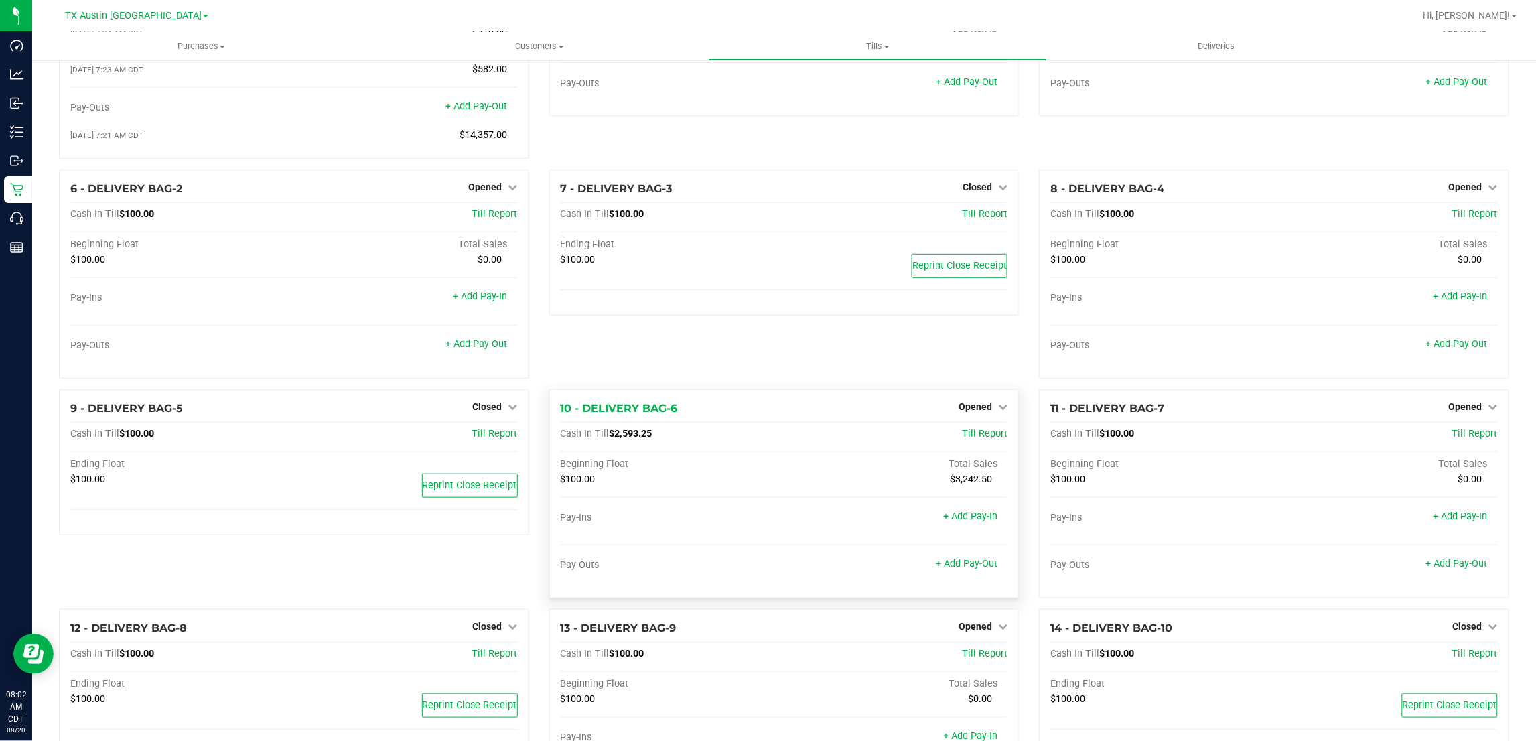
scroll to position [167, 0]
click at [983, 410] on span "Opened" at bounding box center [975, 404] width 33 height 11
click at [850, 356] on div "7 - DELIVERY BAG-3 Closed Open Till Cash In Till $100.00 Till Report Ending Flo…" at bounding box center [784, 277] width 490 height 220
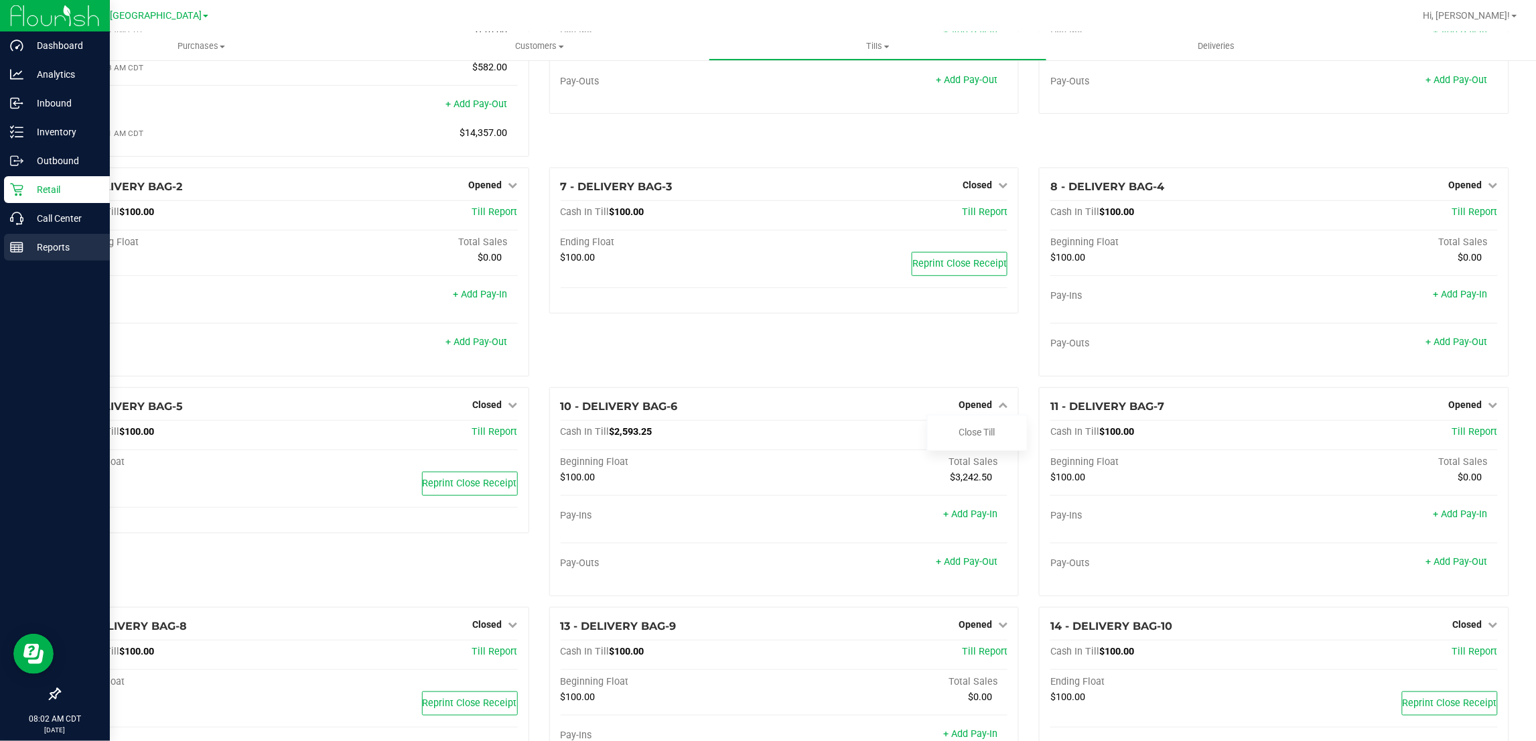
click at [27, 253] on p "Reports" at bounding box center [63, 247] width 80 height 16
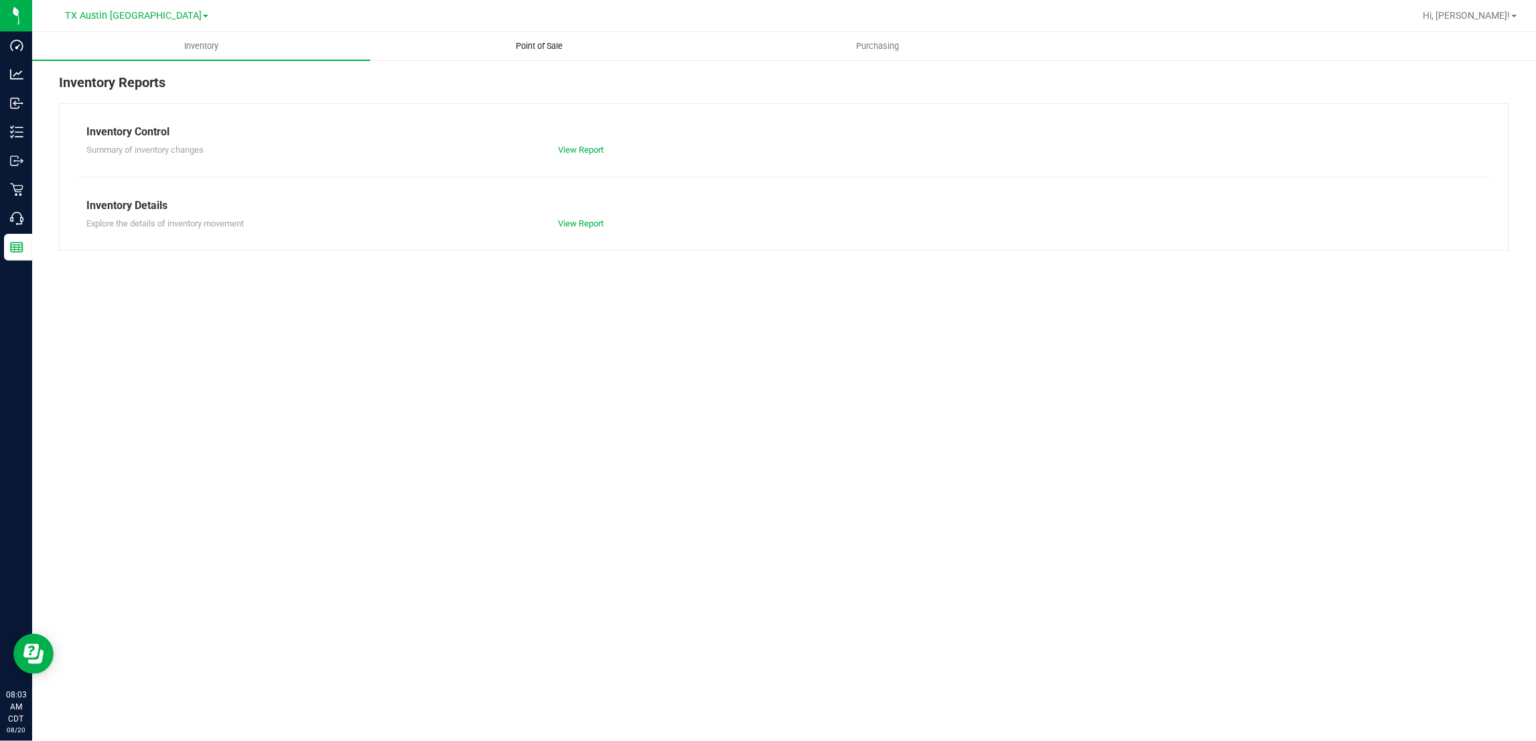
click at [535, 42] on span "Point of Sale" at bounding box center [539, 46] width 83 height 12
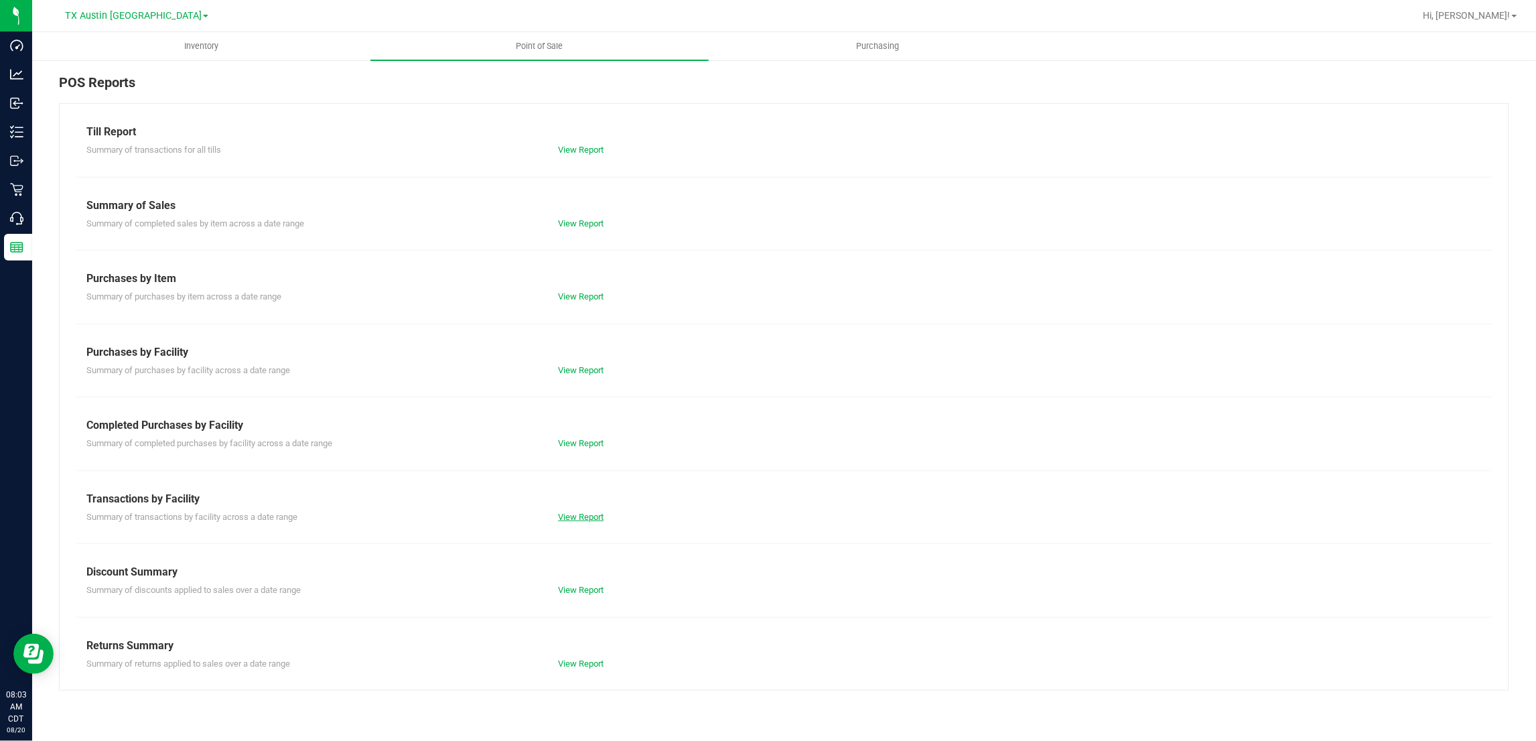
click at [580, 517] on link "View Report" at bounding box center [581, 517] width 46 height 10
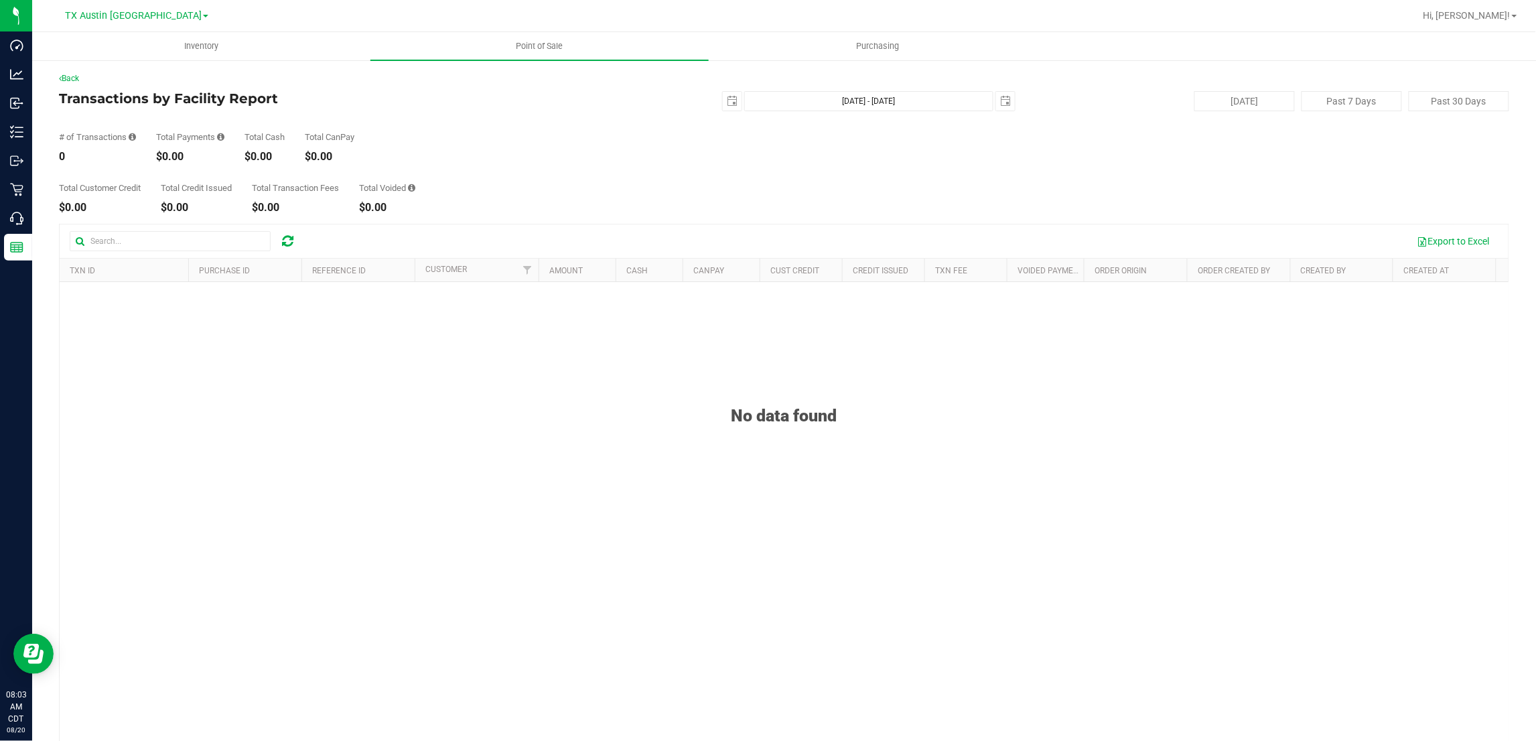
click at [668, 188] on div "Total Customer Credit $0.00 Total Credit Issued $0.00 Total Transaction Fees $0…" at bounding box center [784, 187] width 1450 height 51
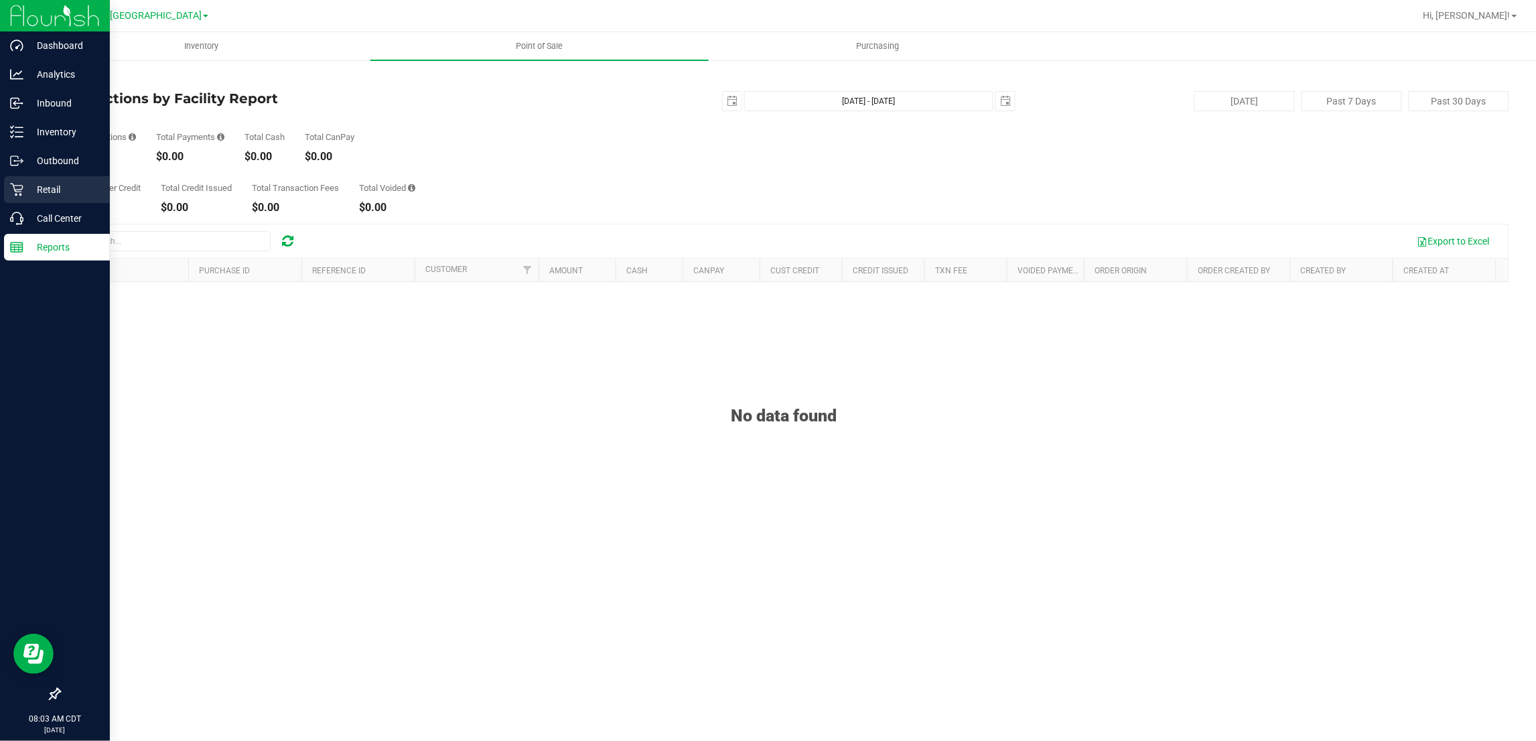
click at [28, 189] on p "Retail" at bounding box center [63, 190] width 80 height 16
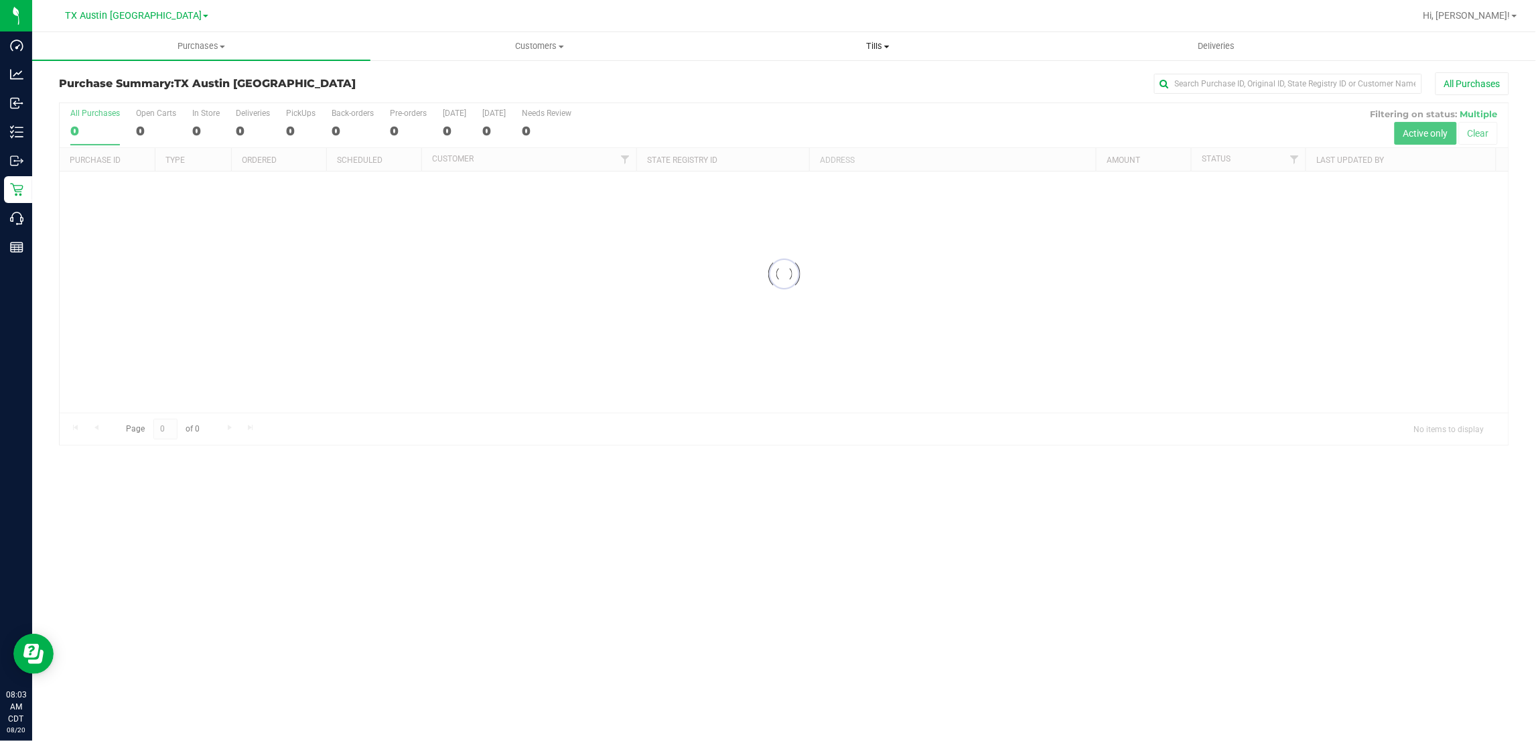
click at [879, 50] on span "Tills" at bounding box center [877, 46] width 337 height 12
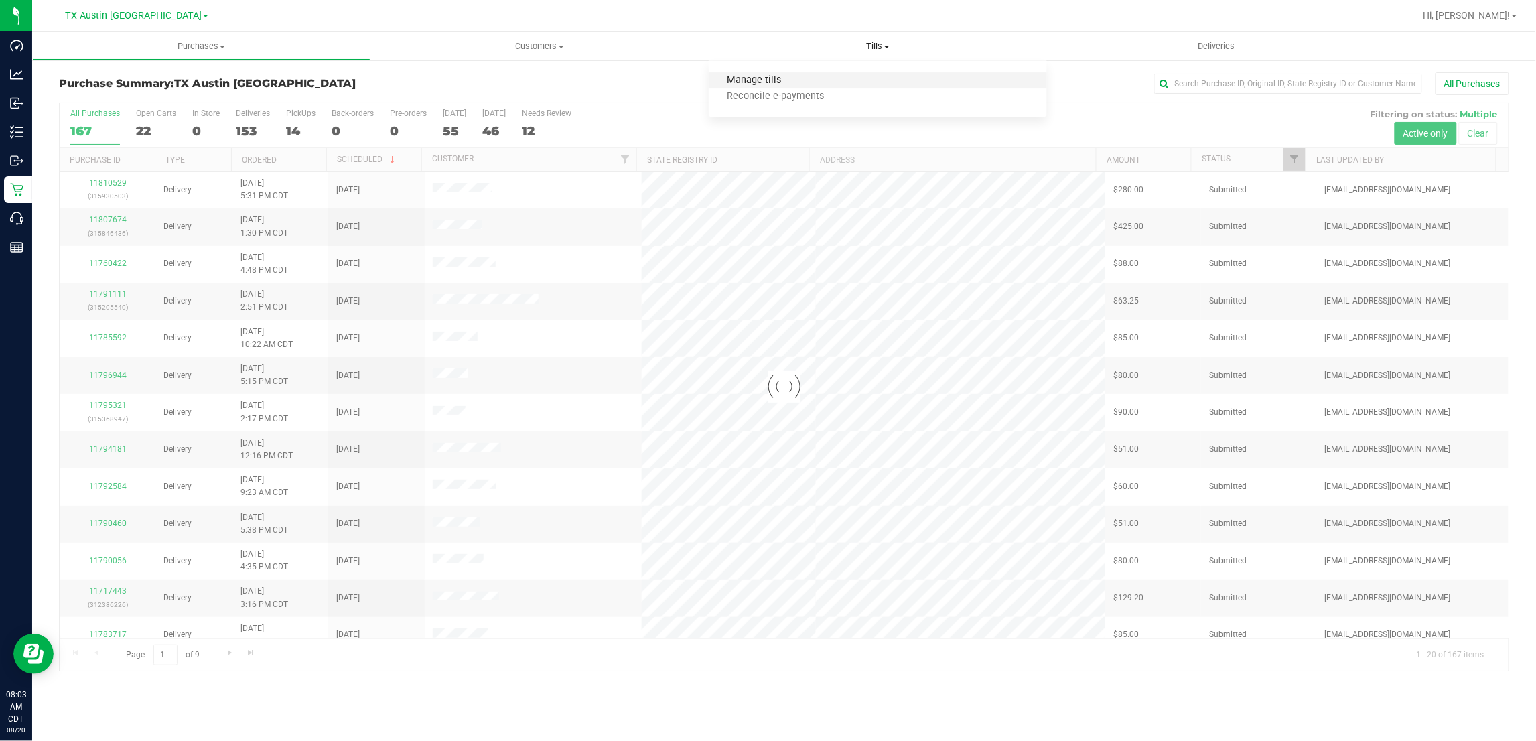
click at [760, 75] on span "Manage tills" at bounding box center [754, 80] width 90 height 11
click at [744, 78] on span "Manage tills" at bounding box center [754, 80] width 90 height 11
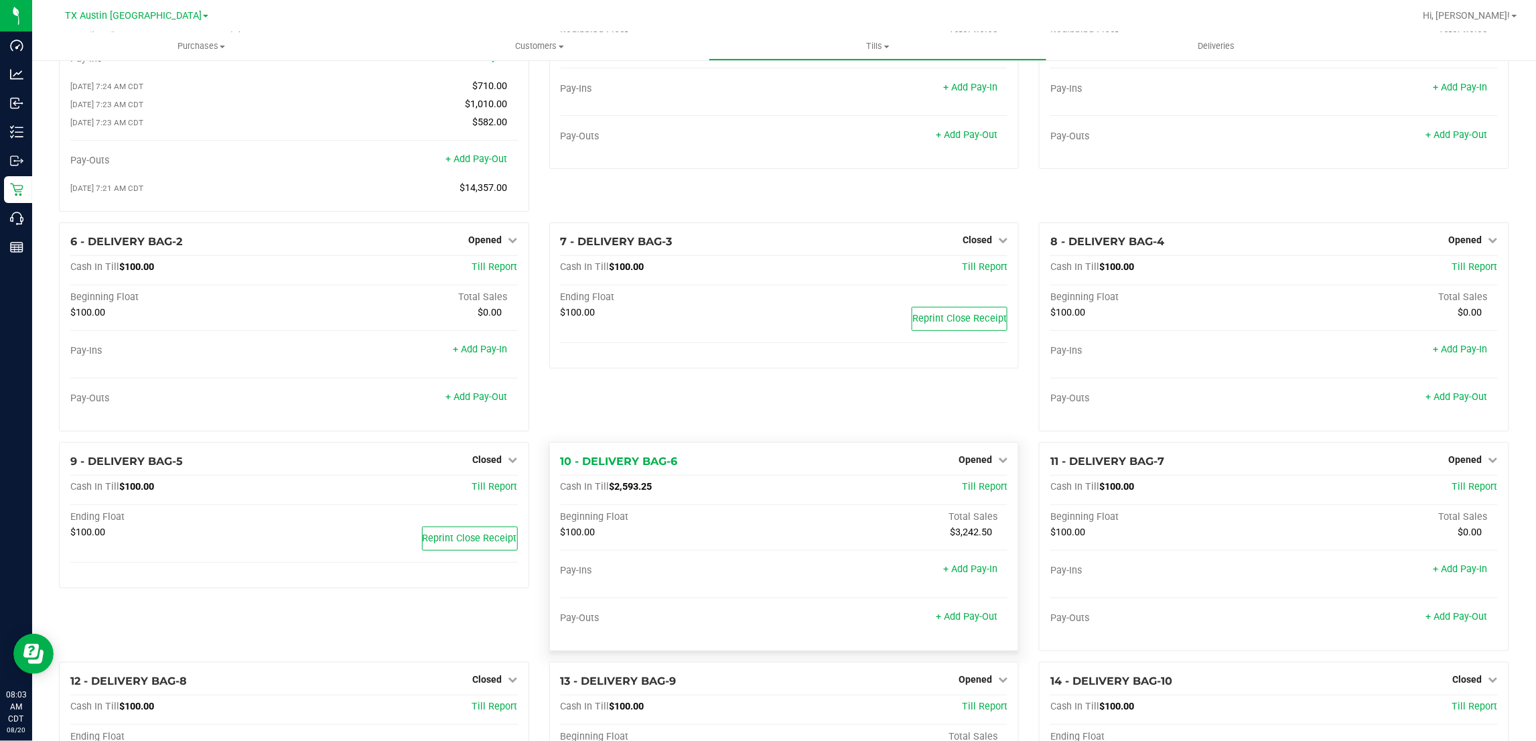
scroll to position [167, 0]
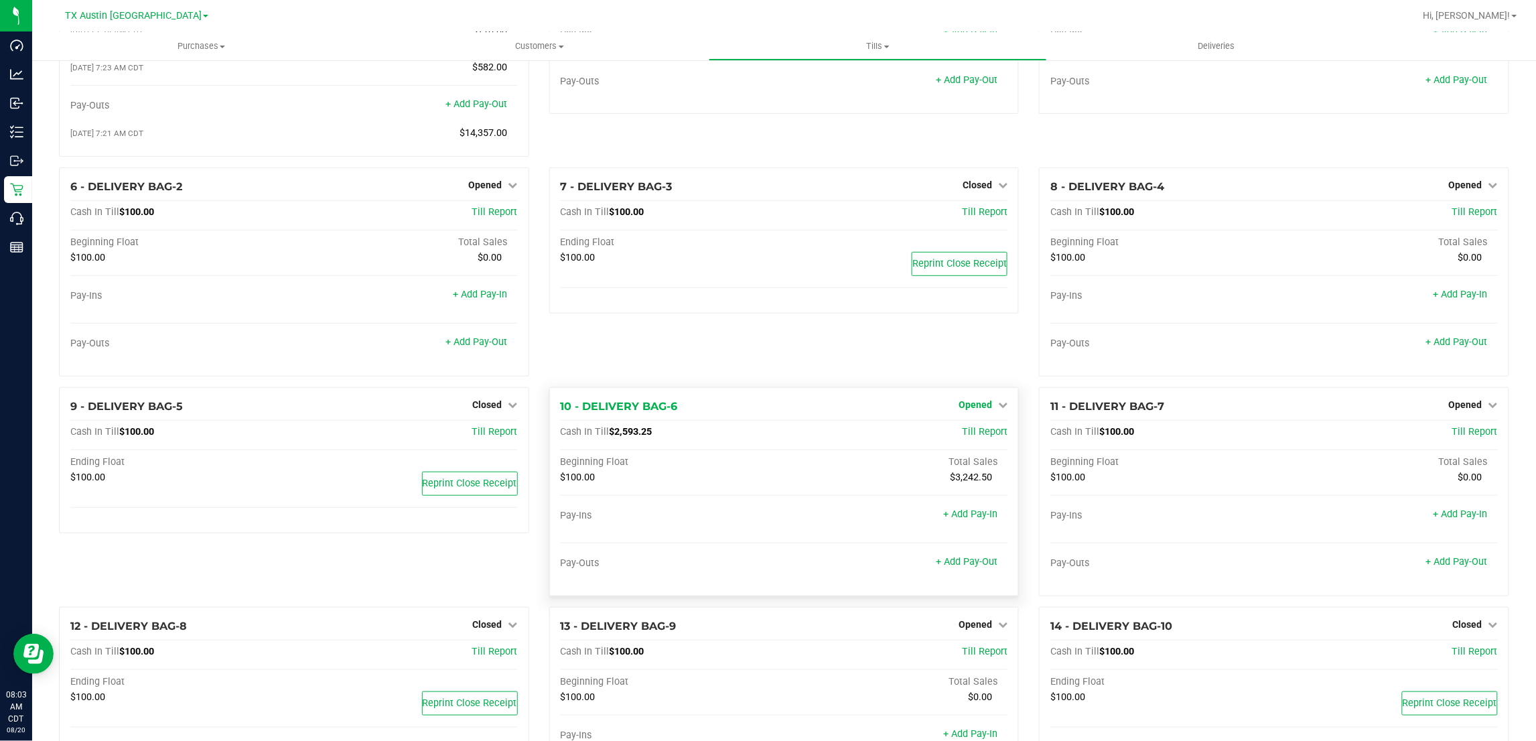
click at [972, 410] on span "Opened" at bounding box center [975, 404] width 33 height 11
click at [969, 437] on link "Close Till" at bounding box center [977, 432] width 36 height 11
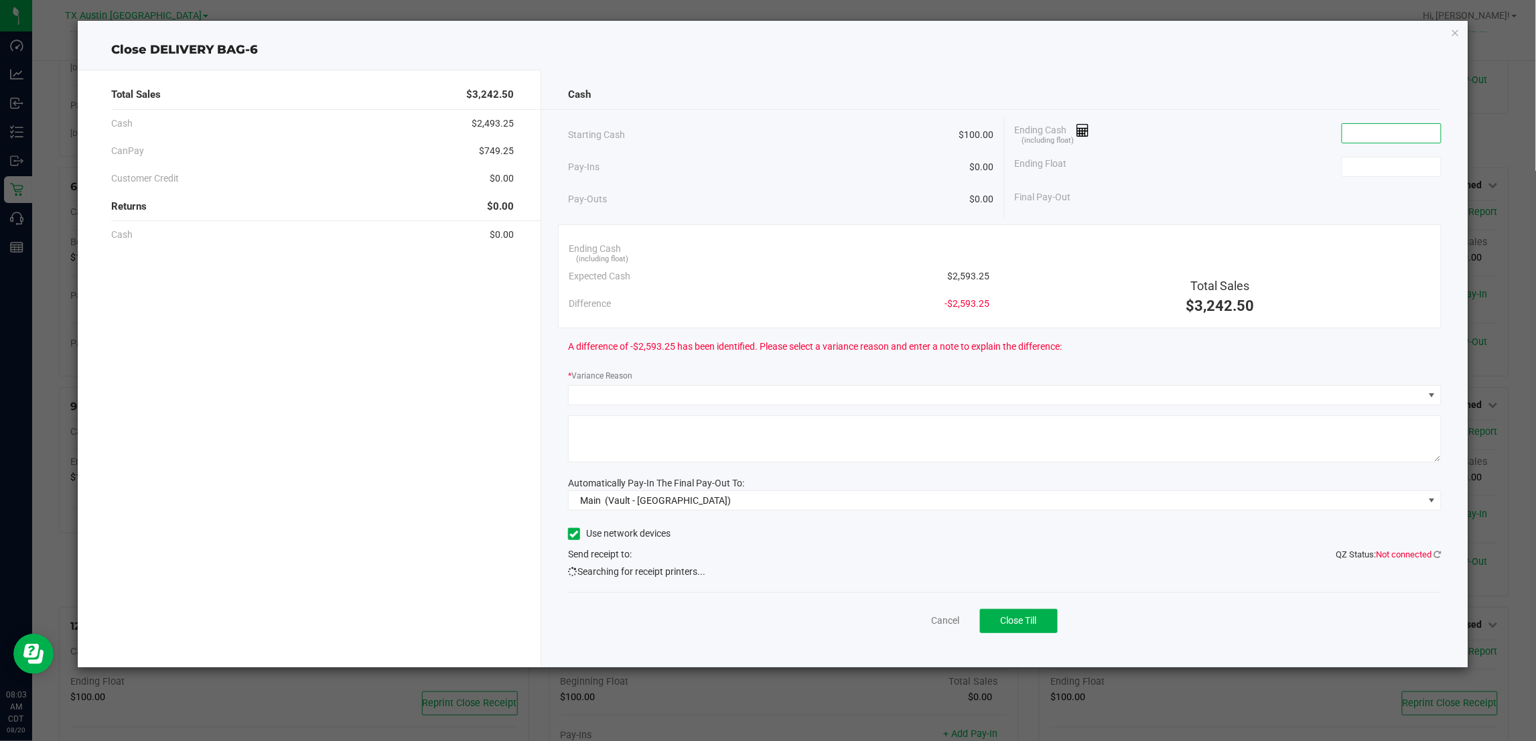
drag, startPoint x: 1364, startPoint y: 135, endPoint x: 1377, endPoint y: 122, distance: 18.0
click at [1367, 131] on input at bounding box center [1392, 133] width 98 height 19
type input "$2,612.00"
click at [1362, 172] on input at bounding box center [1392, 166] width 98 height 19
type input "$100.00"
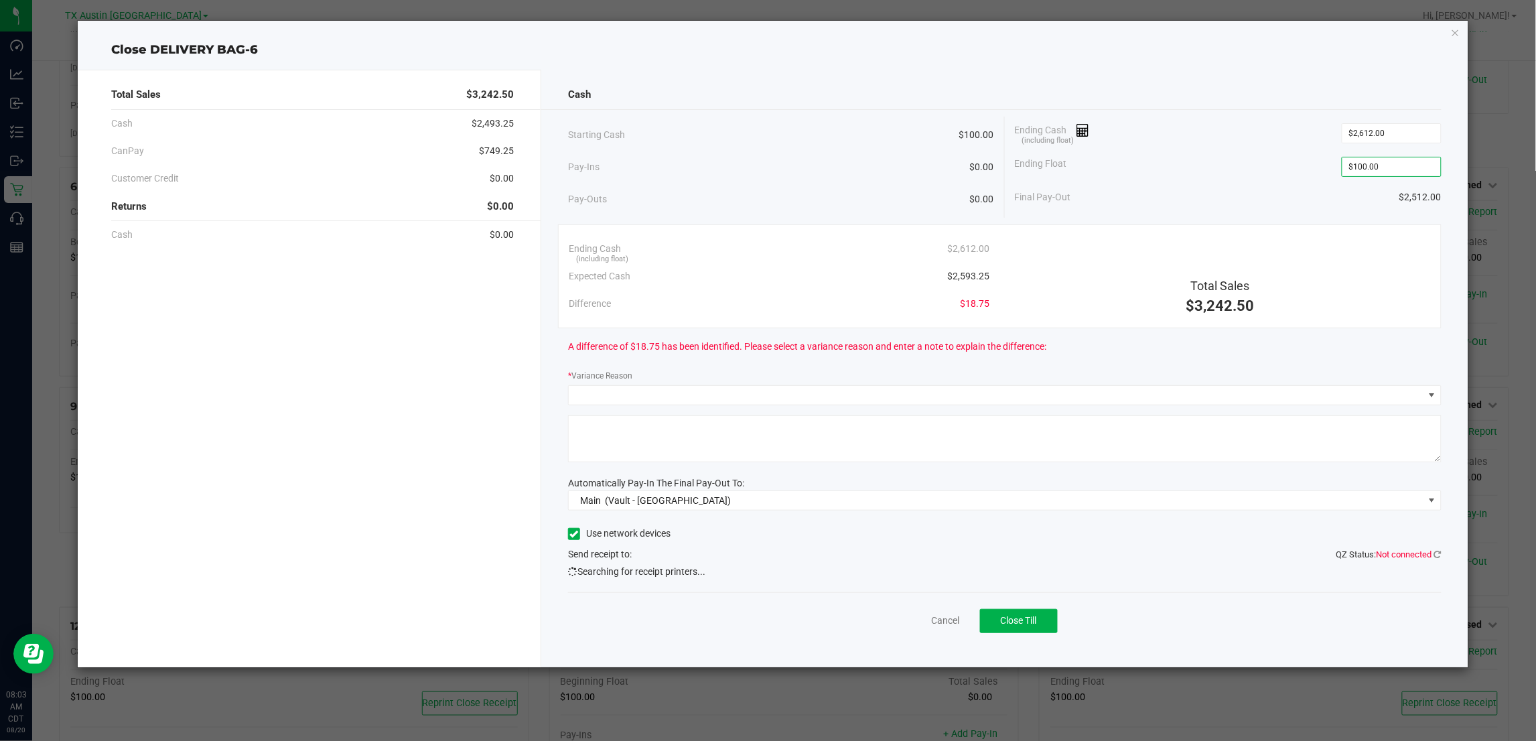
click at [1207, 173] on div "Ending Float $100.00" at bounding box center [1228, 166] width 427 height 33
click at [963, 394] on span at bounding box center [996, 395] width 855 height 19
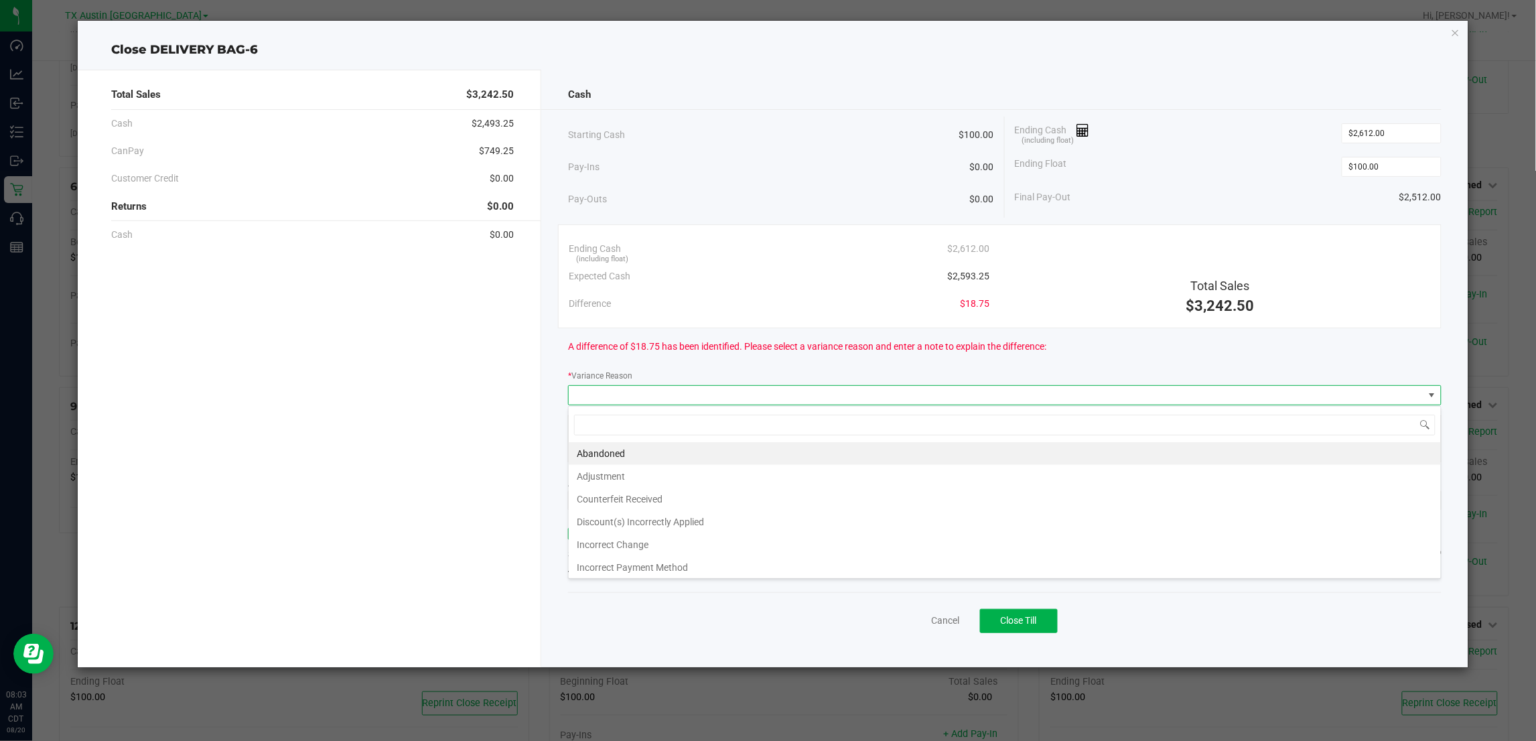
scroll to position [21, 873]
click at [620, 454] on li "Abandoned" at bounding box center [1005, 453] width 872 height 23
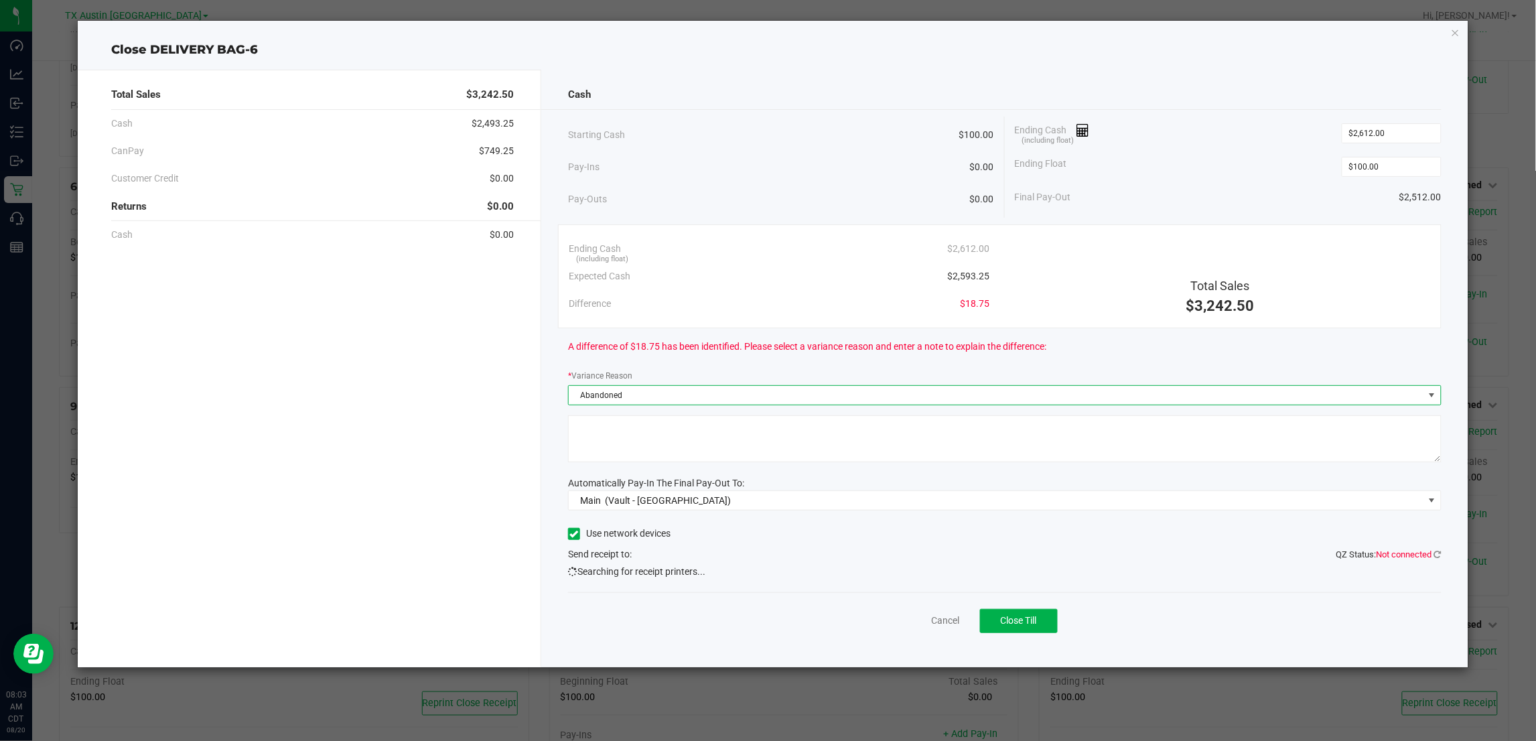
click at [634, 444] on textarea at bounding box center [1004, 438] width 873 height 47
type textarea "pt abandoned change"
click at [1034, 623] on span "Close Till" at bounding box center [1019, 620] width 36 height 11
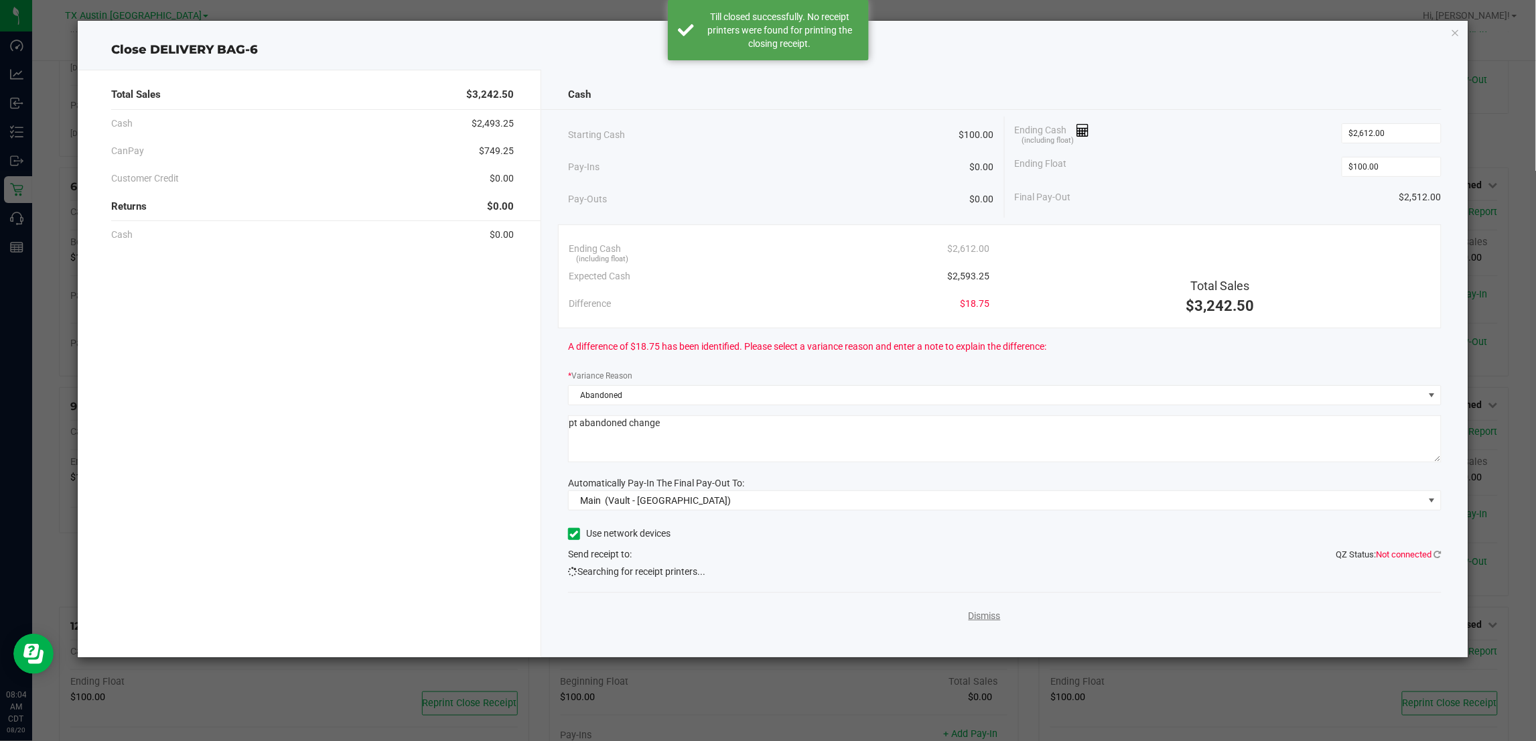
click at [973, 620] on link "Dismiss" at bounding box center [985, 616] width 32 height 14
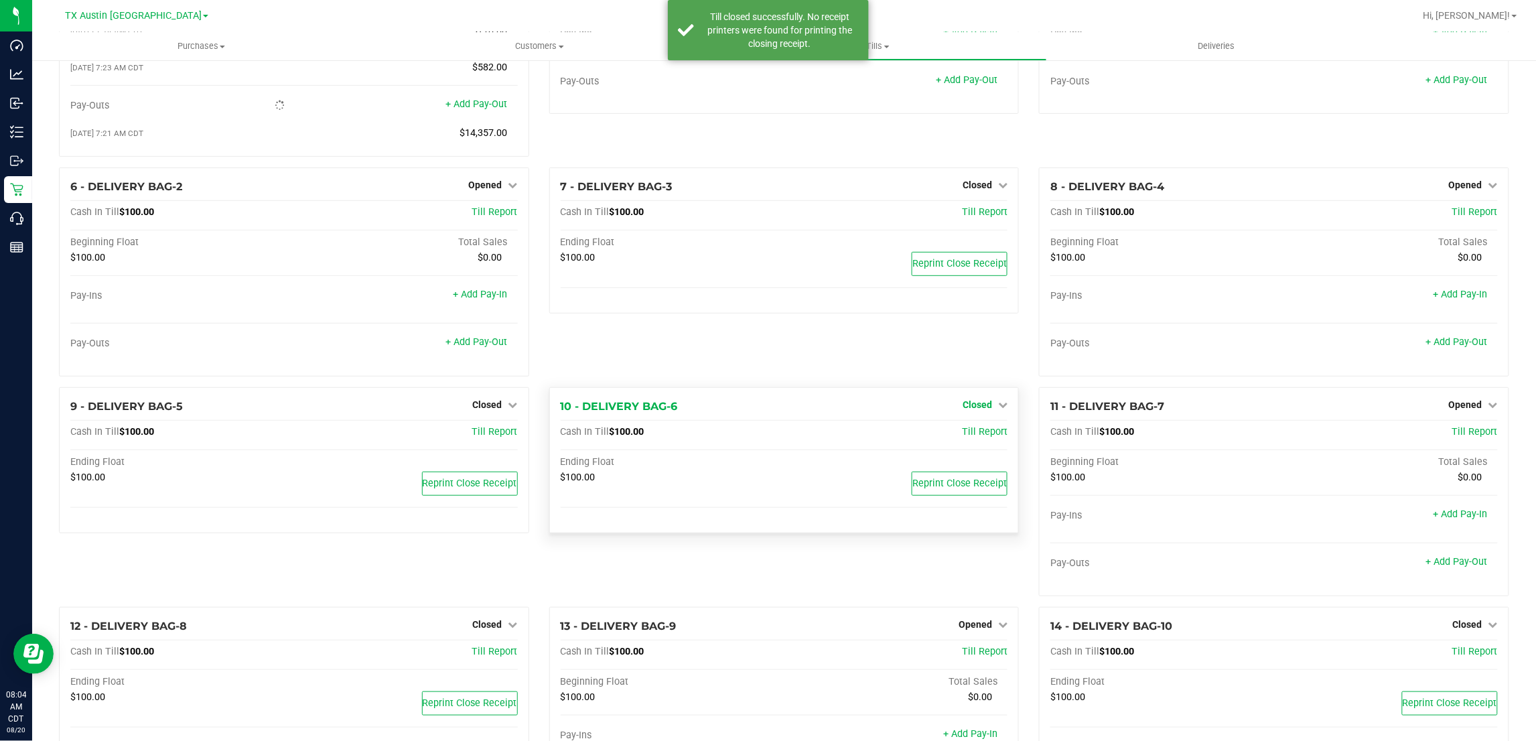
click at [979, 409] on span "Closed" at bounding box center [977, 404] width 29 height 11
click at [975, 436] on link "Open Till" at bounding box center [977, 432] width 36 height 11
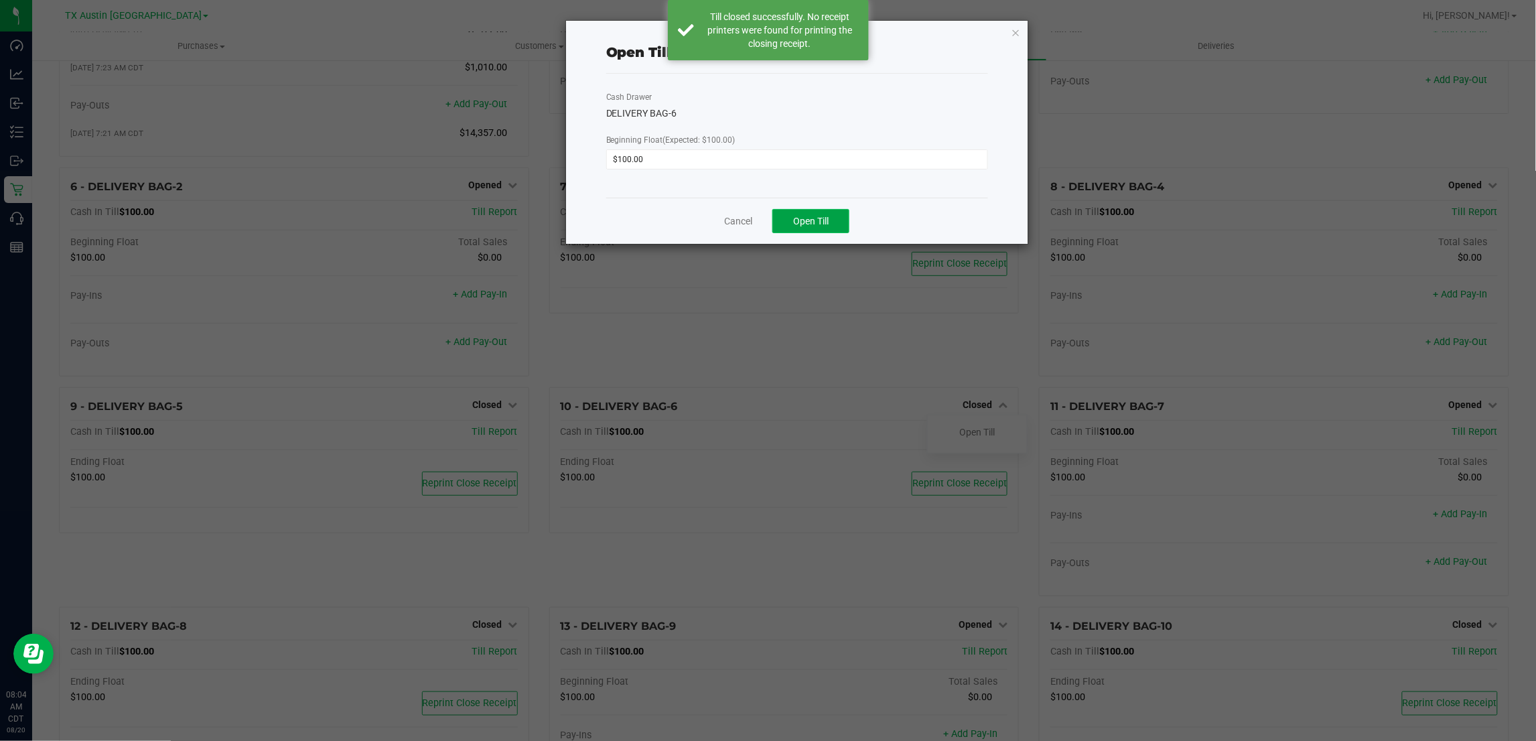
click at [811, 219] on span "Open Till" at bounding box center [811, 221] width 36 height 11
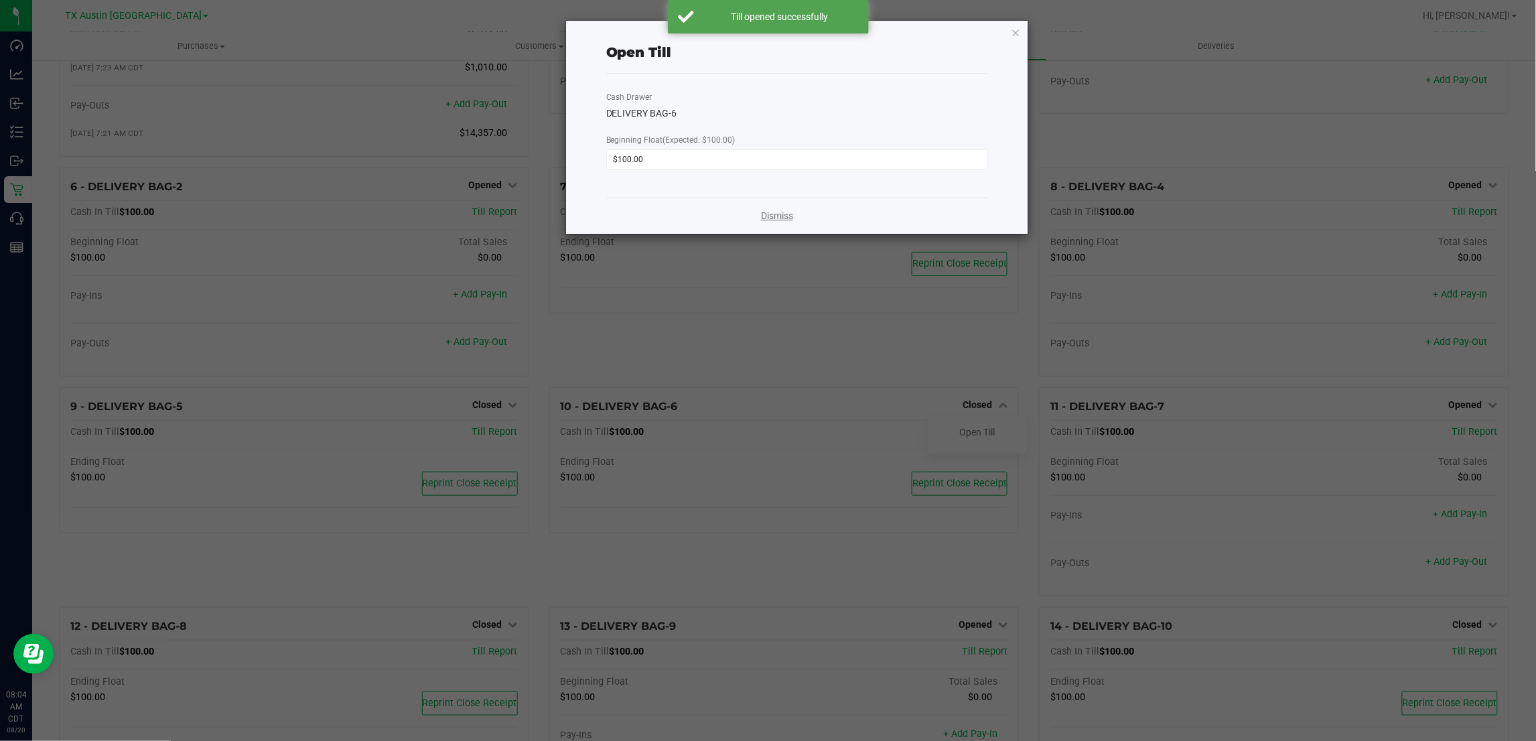
click at [772, 216] on link "Dismiss" at bounding box center [777, 216] width 32 height 14
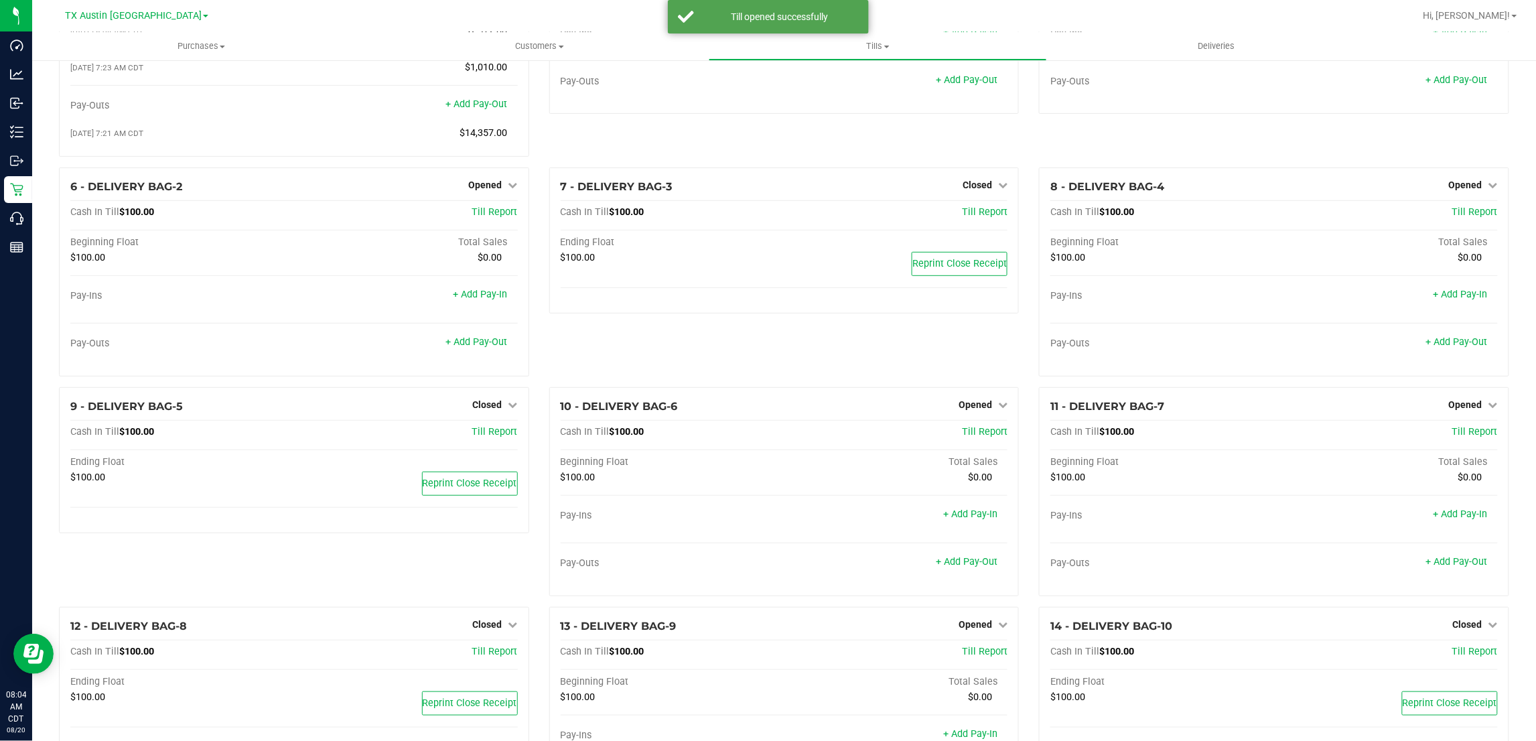
click at [652, 352] on div "7 - DELIVERY BAG-3 Closed Open Till Cash In Till $100.00 Till Report Ending Flo…" at bounding box center [784, 277] width 490 height 220
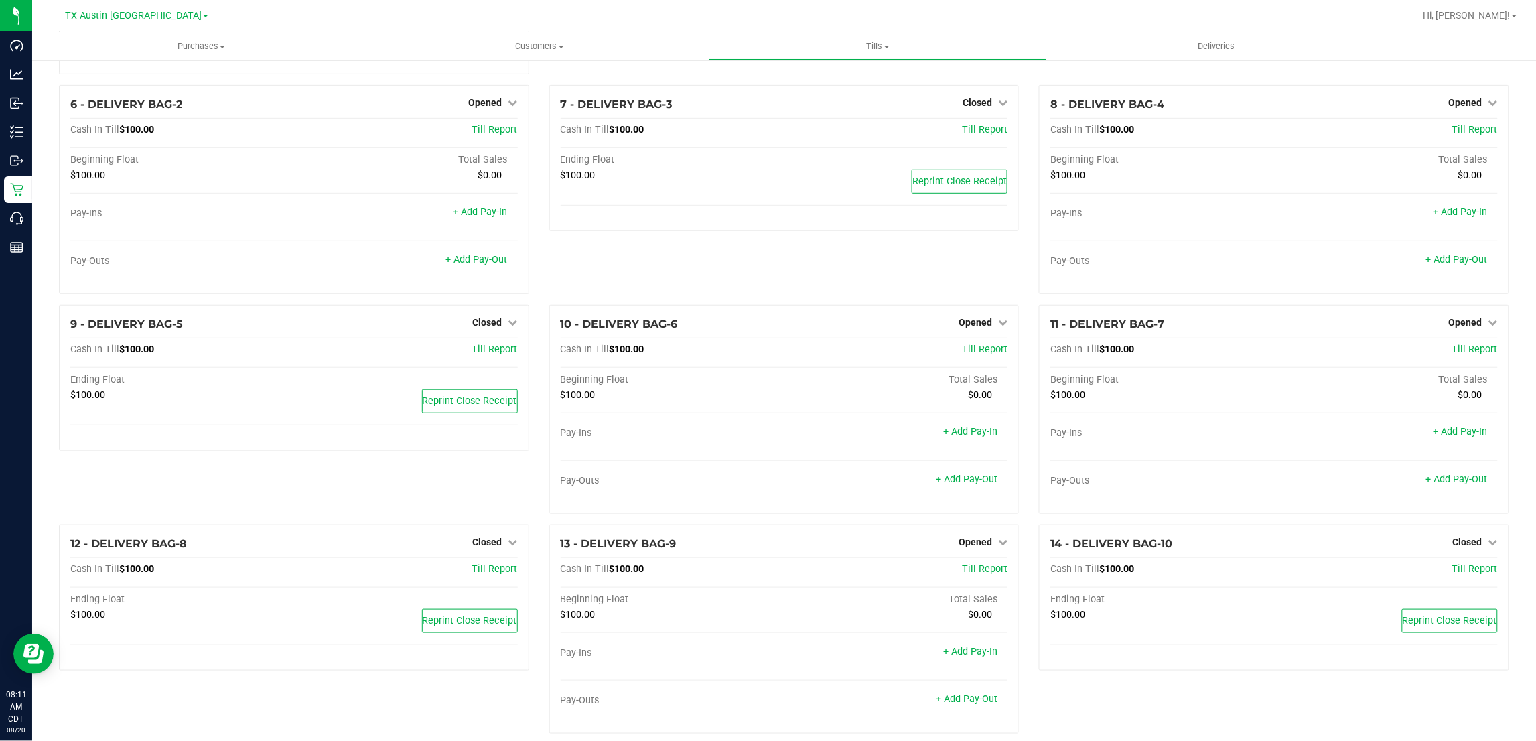
scroll to position [0, 0]
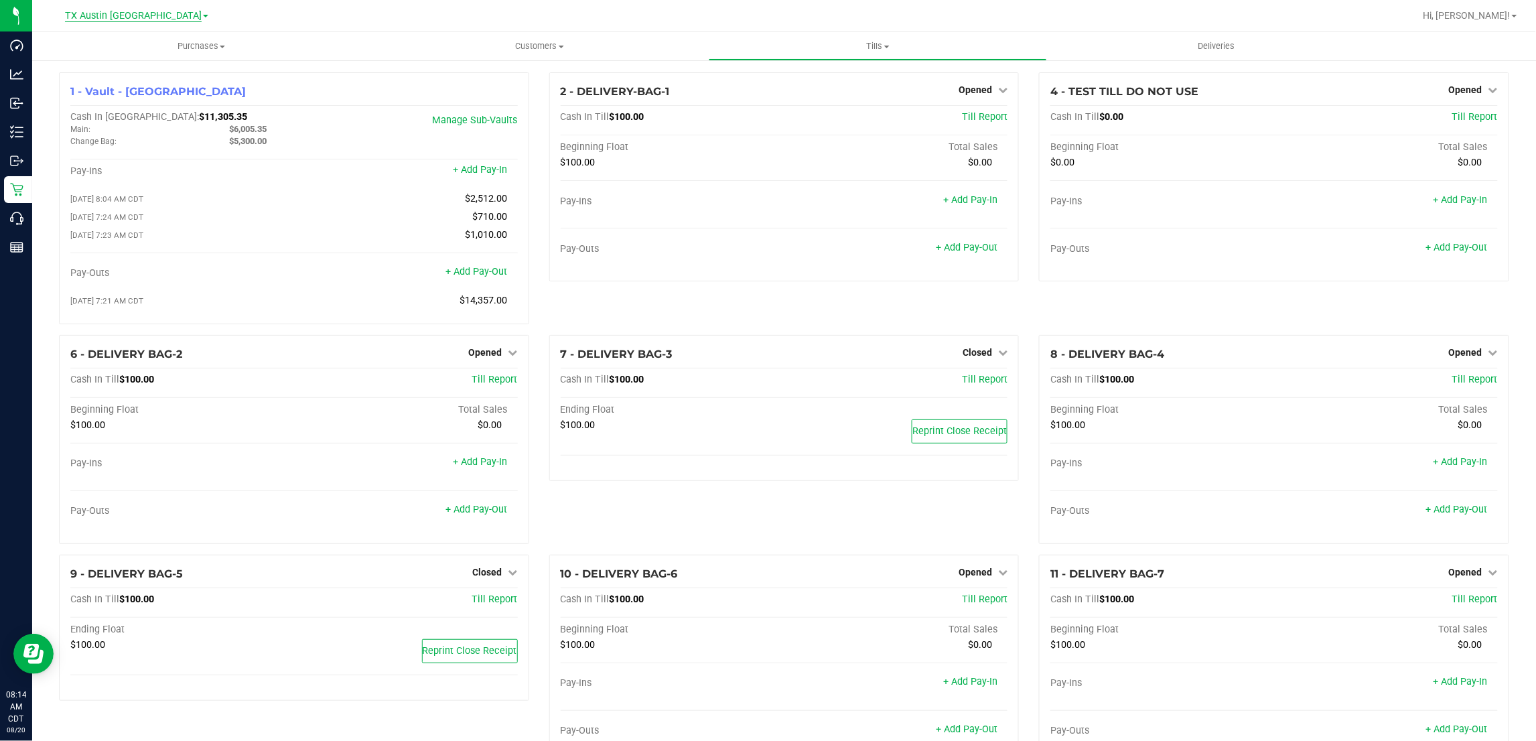
click at [117, 13] on span "TX Austin [GEOGRAPHIC_DATA]" at bounding box center [133, 16] width 137 height 12
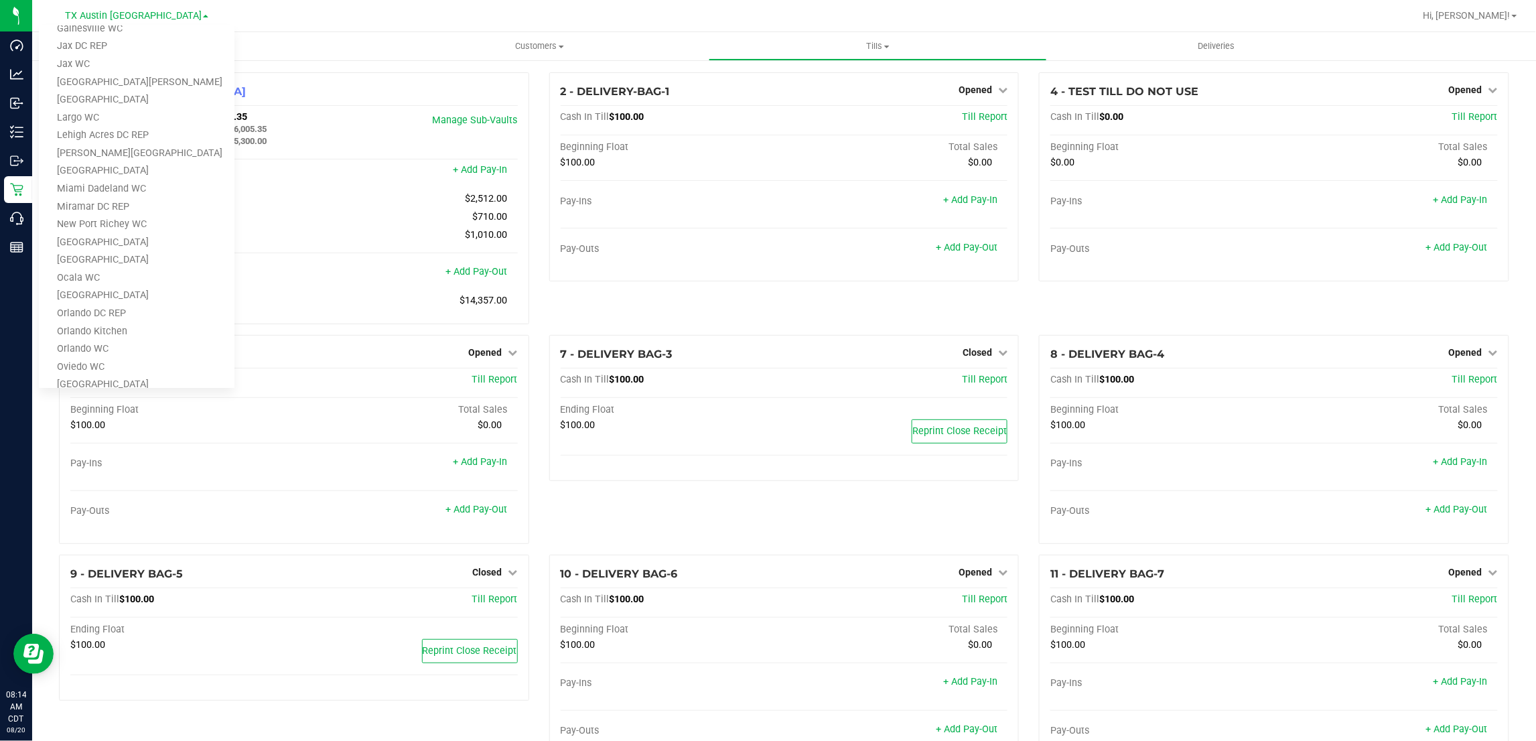
scroll to position [586, 0]
click at [86, 295] on link "TX San Antonio Retail" at bounding box center [137, 298] width 196 height 18
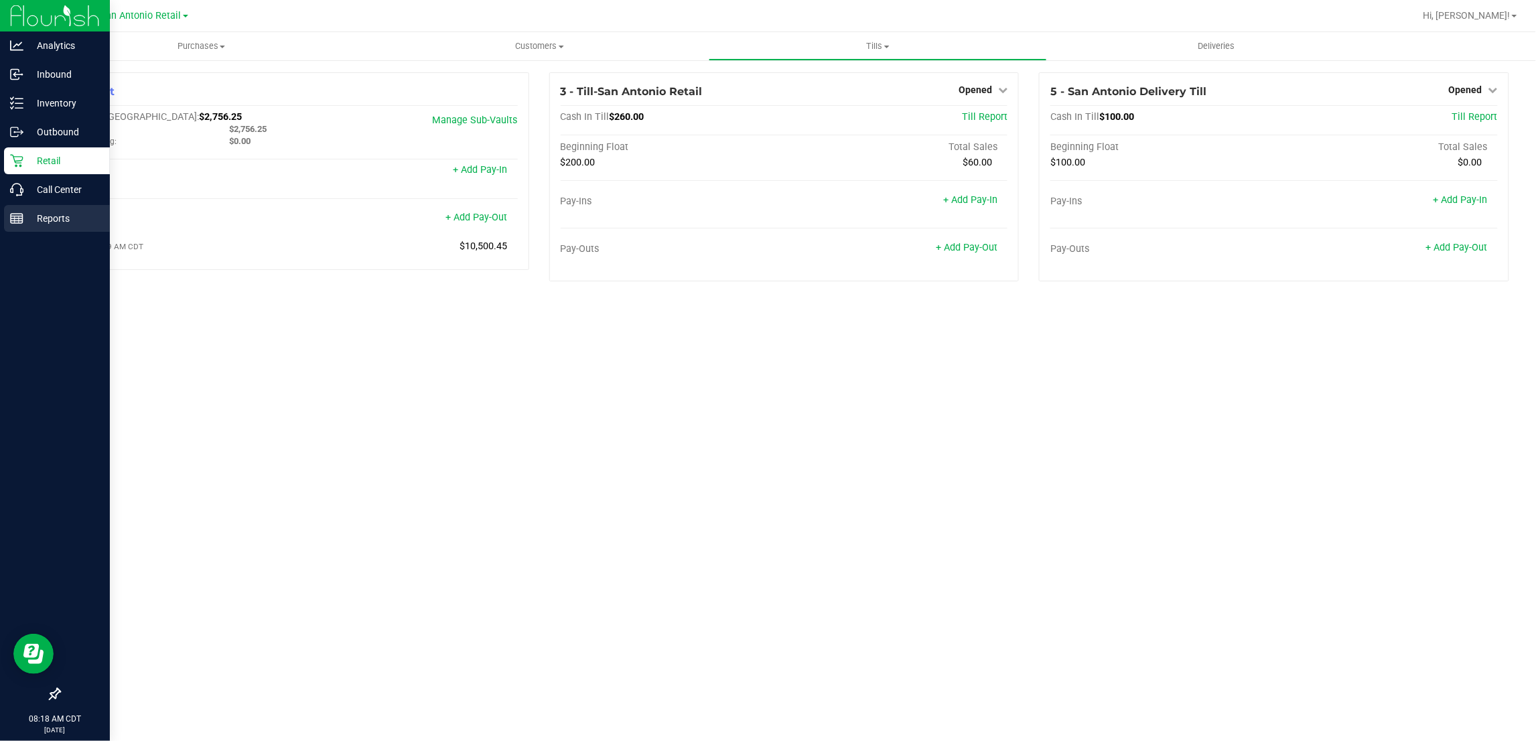
click at [38, 221] on p "Reports" at bounding box center [63, 218] width 80 height 16
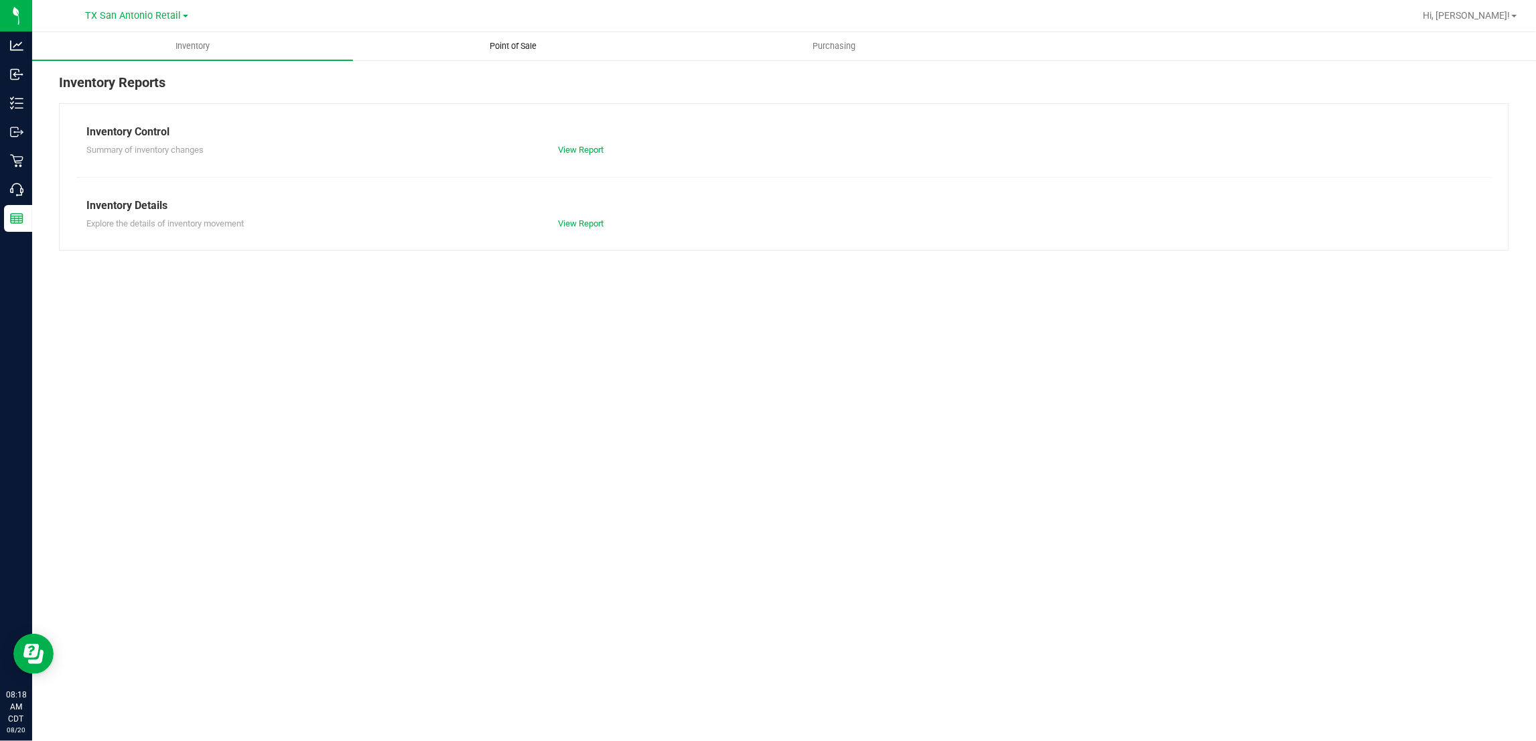
click at [534, 42] on span "Point of Sale" at bounding box center [513, 46] width 83 height 12
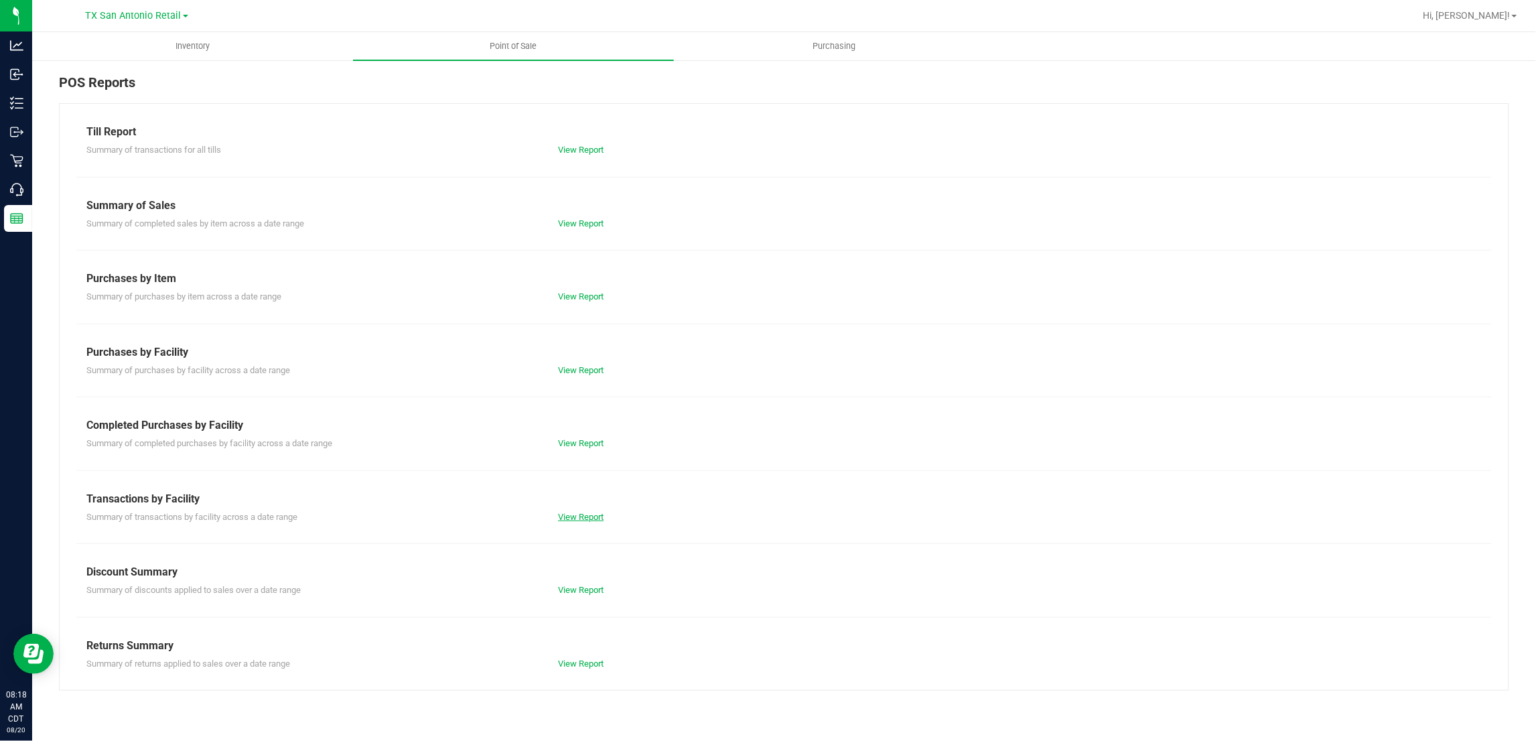
click at [575, 515] on link "View Report" at bounding box center [581, 517] width 46 height 10
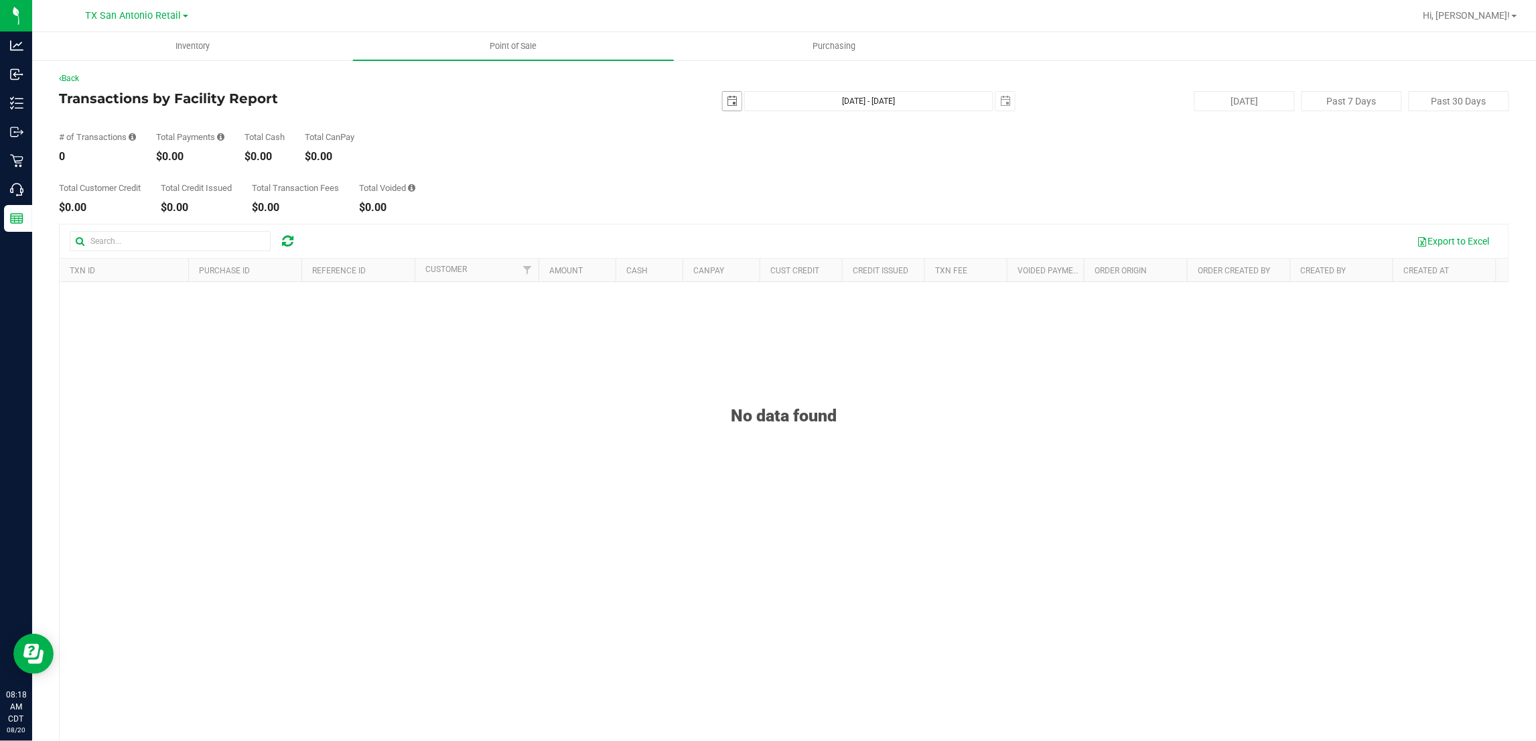
click at [723, 95] on span "select" at bounding box center [732, 101] width 19 height 19
click at [772, 239] on link "19" at bounding box center [765, 237] width 19 height 21
type input "2025-08-19"
type input "Aug 19, 2025 - Aug 20, 2025"
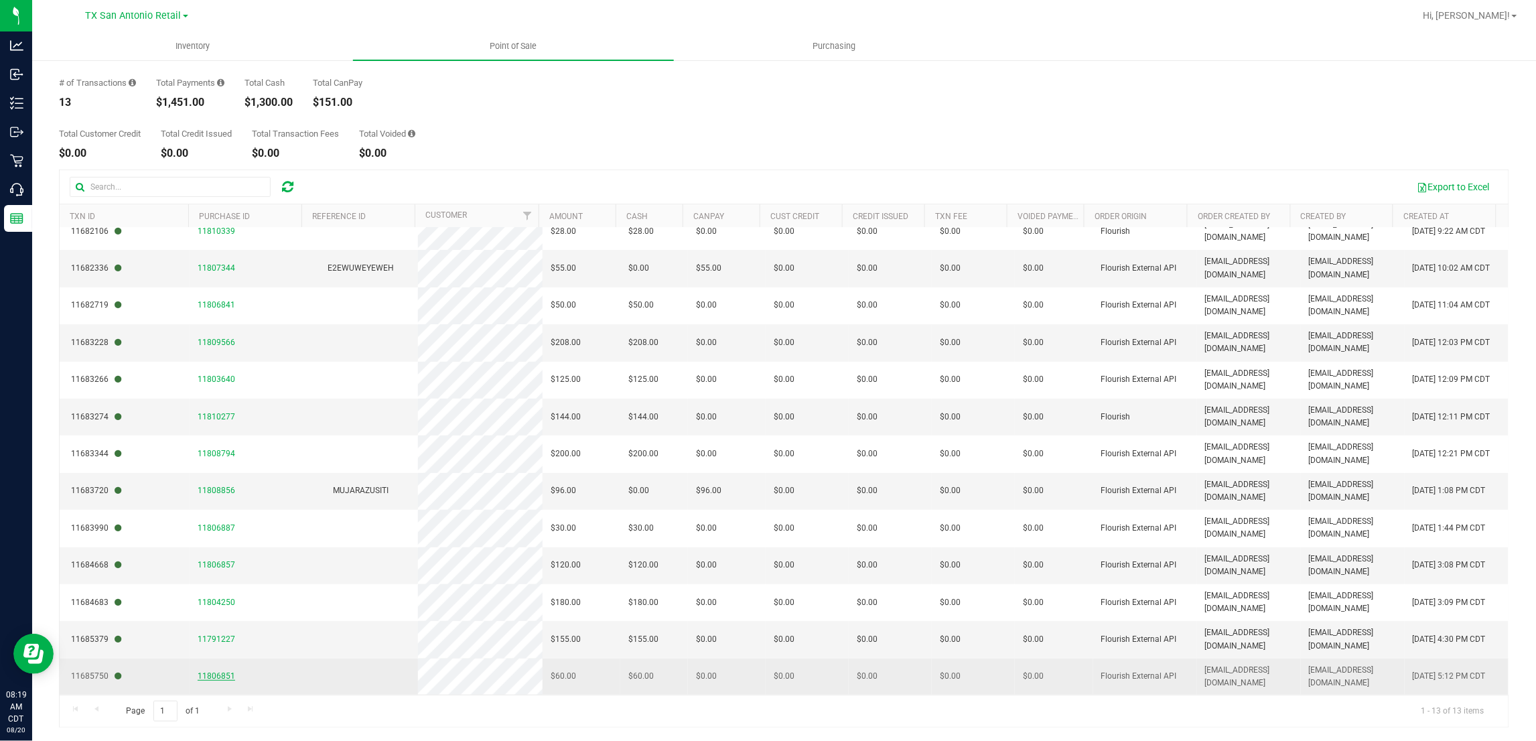
click at [218, 677] on span "11806851" at bounding box center [217, 675] width 38 height 9
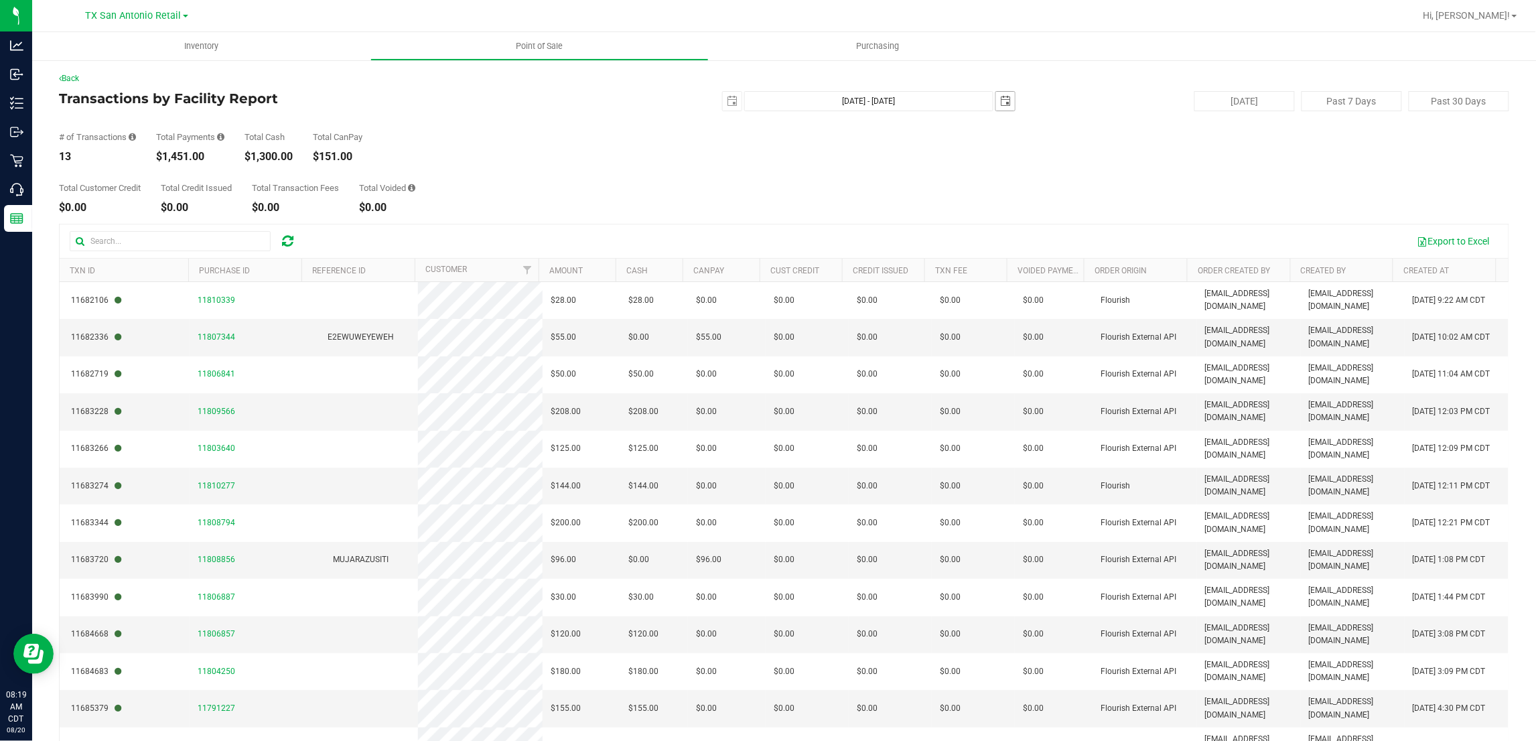
click at [1000, 105] on span "select" at bounding box center [1005, 101] width 11 height 11
click at [1037, 232] on link "19" at bounding box center [1039, 234] width 19 height 21
type input "Aug 19, 2025 - Aug 19, 2025"
type input "2025-08-19"
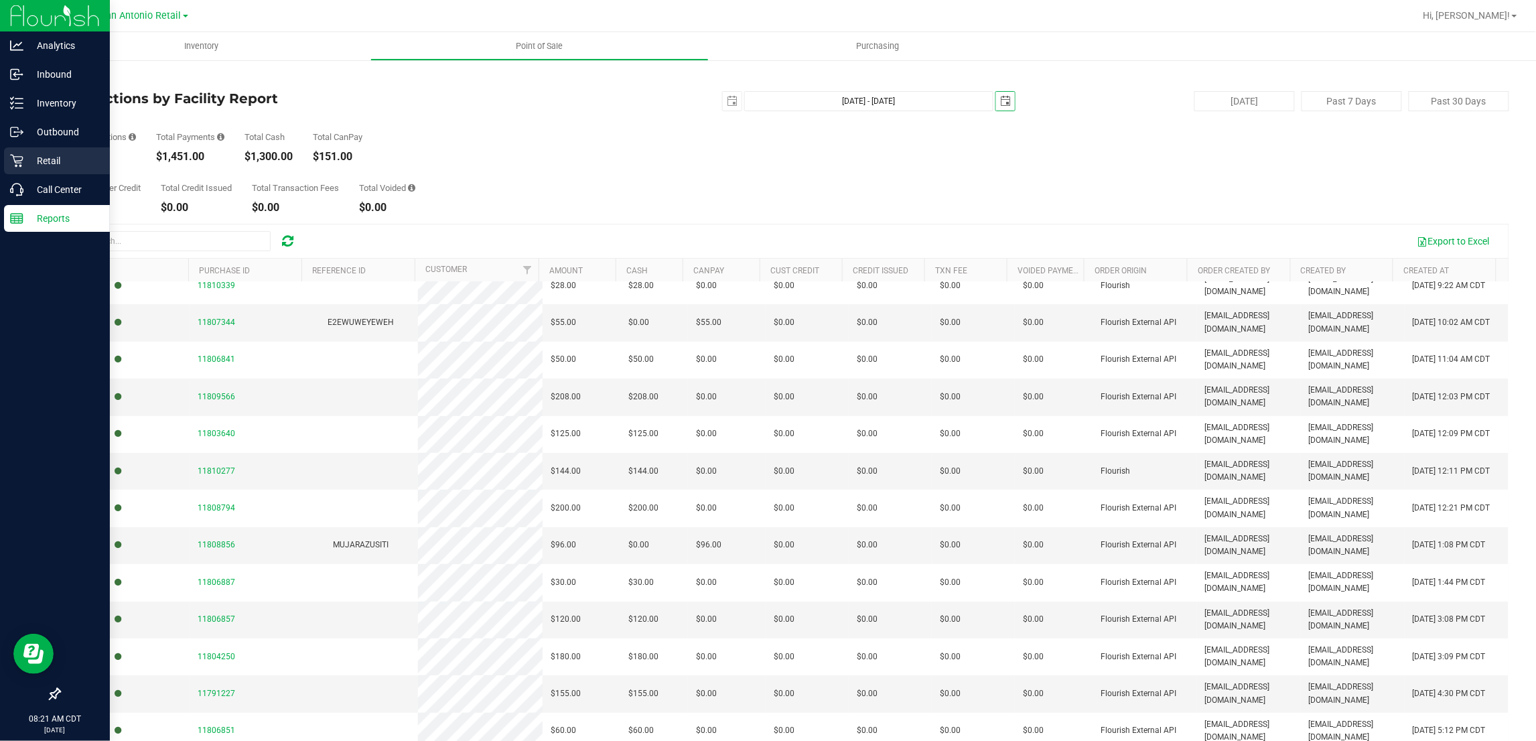
click at [41, 155] on p "Retail" at bounding box center [63, 161] width 80 height 16
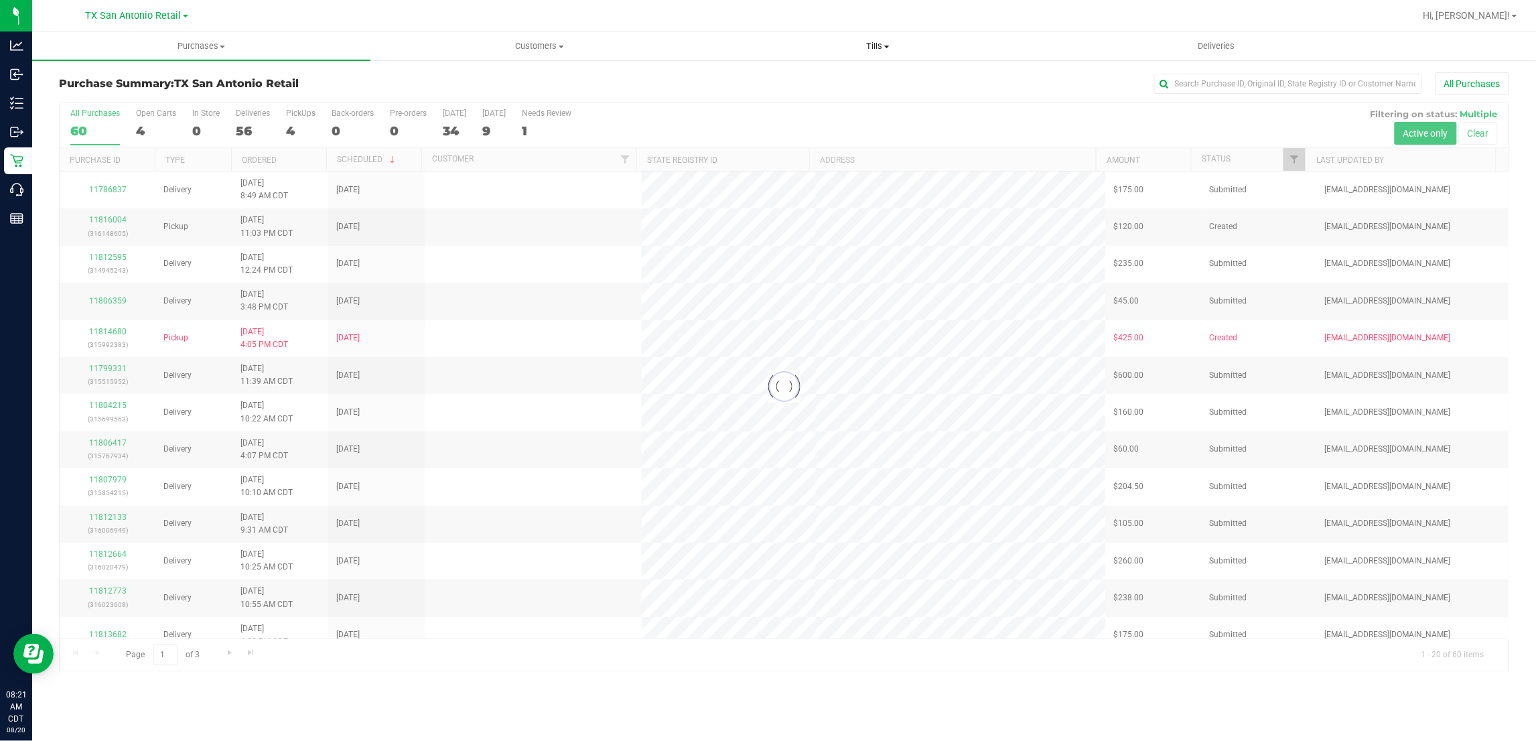
click at [876, 44] on span "Tills" at bounding box center [877, 46] width 337 height 12
click at [767, 77] on span "Manage tills" at bounding box center [754, 80] width 90 height 11
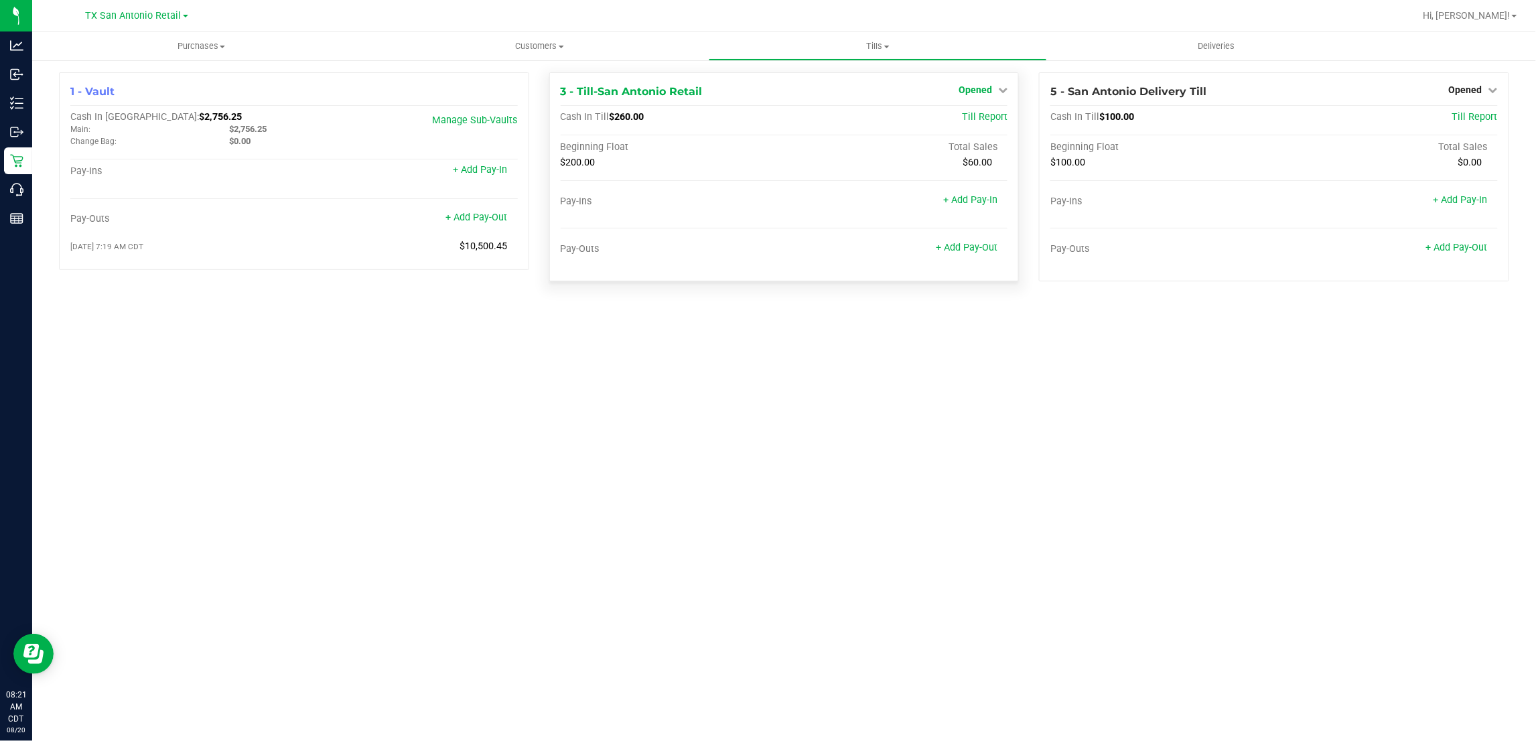
click at [992, 88] on span "Opened" at bounding box center [975, 89] width 33 height 11
click at [987, 121] on link "Close Till" at bounding box center [977, 118] width 36 height 11
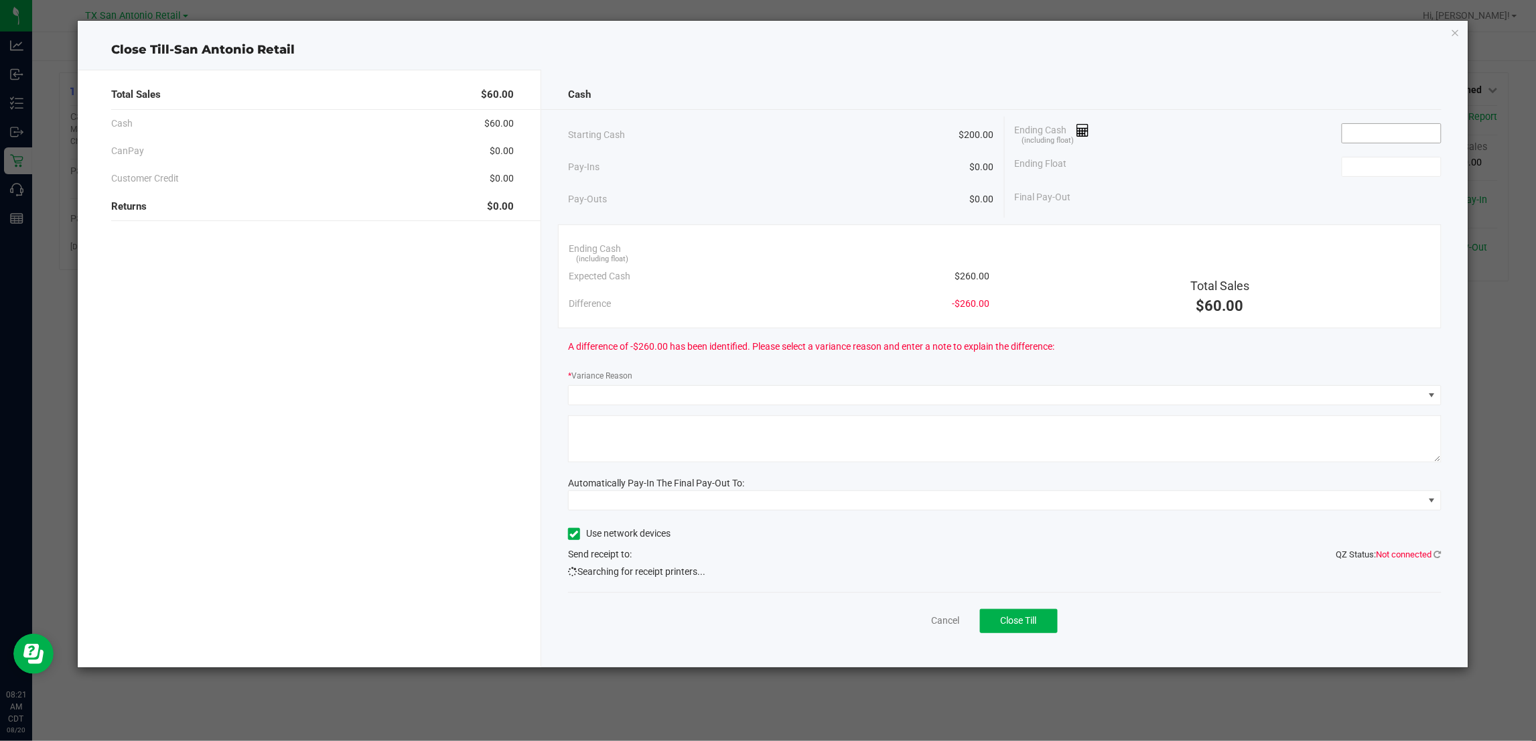
click at [1418, 137] on input at bounding box center [1392, 133] width 98 height 19
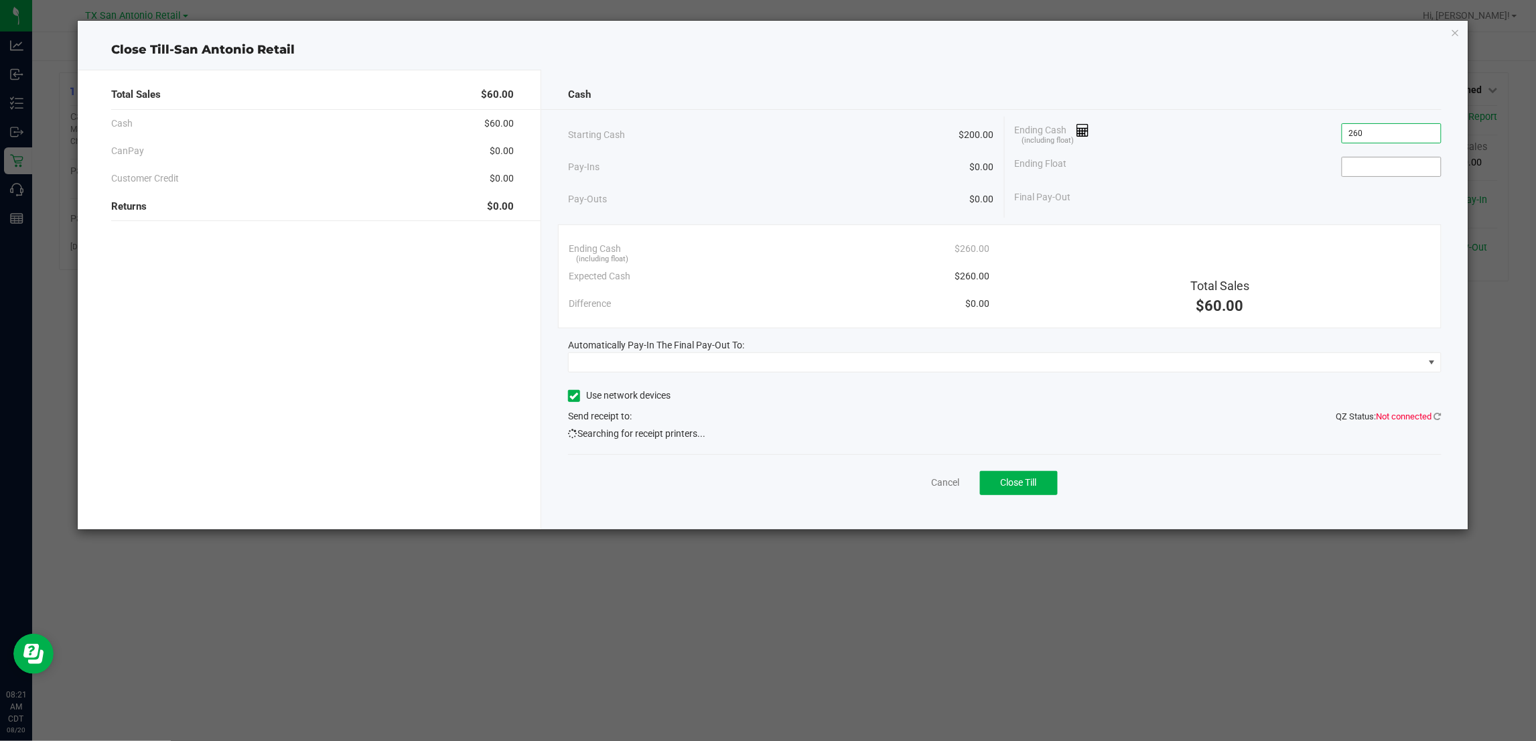
type input "$260.00"
click at [1377, 171] on input at bounding box center [1392, 166] width 98 height 19
type input "$200.00"
click at [1265, 171] on div "Ending Float $200.00" at bounding box center [1228, 166] width 427 height 33
click at [707, 363] on span at bounding box center [996, 362] width 855 height 19
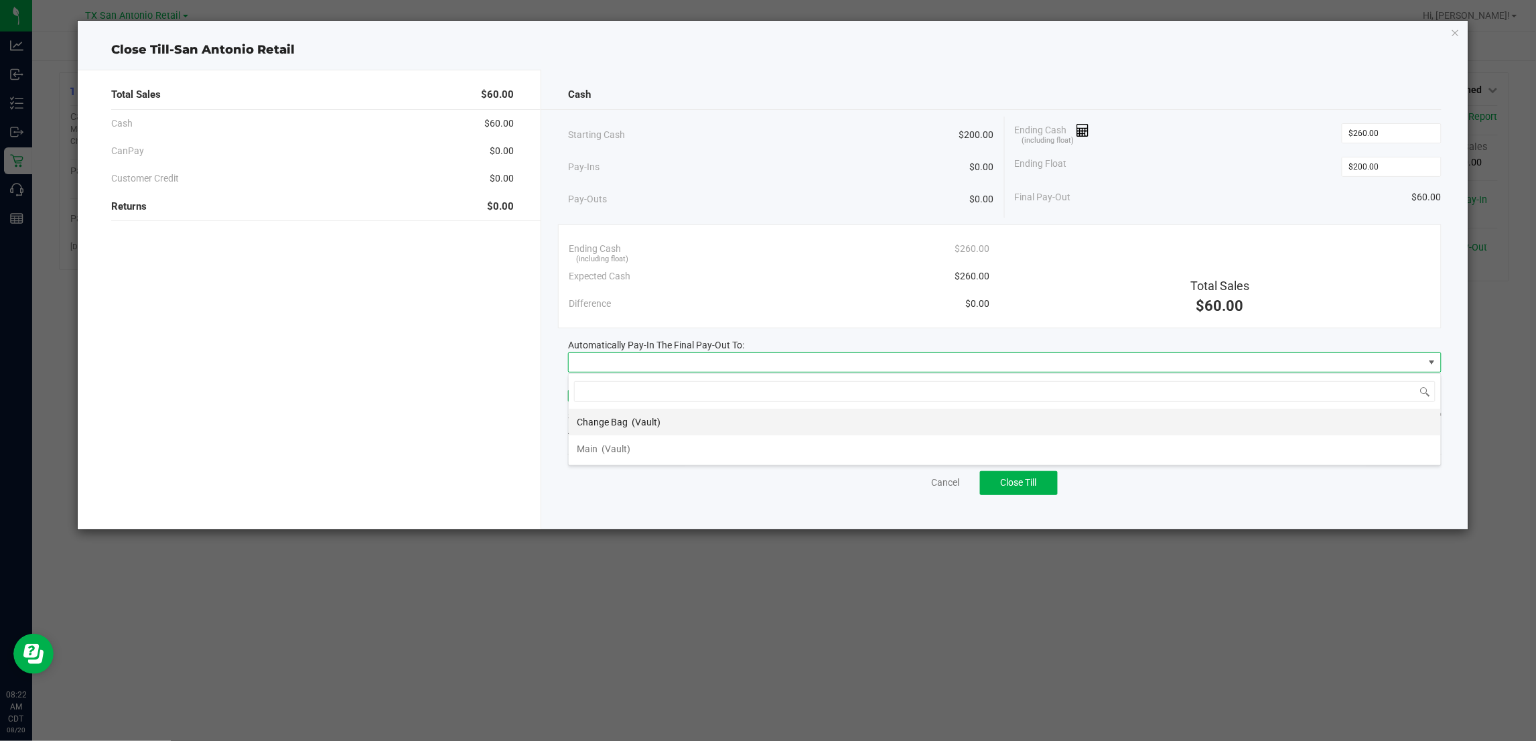
scroll to position [21, 873]
click at [645, 449] on li "Main (Vault)" at bounding box center [1005, 448] width 872 height 27
click at [671, 469] on div "Cancel Close Till" at bounding box center [1004, 480] width 873 height 52
click at [1039, 484] on button "Close Till" at bounding box center [1019, 483] width 78 height 24
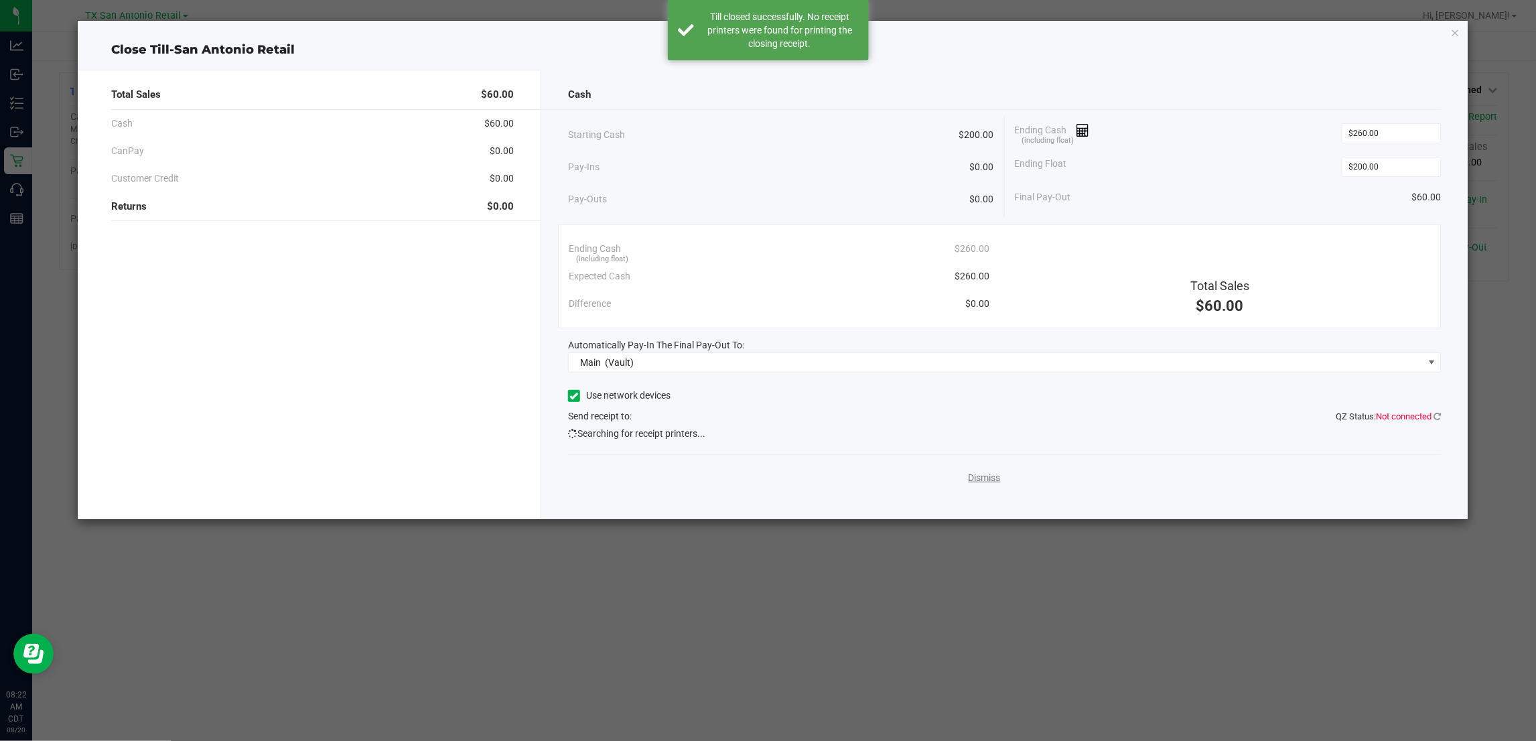
click at [986, 479] on link "Dismiss" at bounding box center [985, 478] width 32 height 14
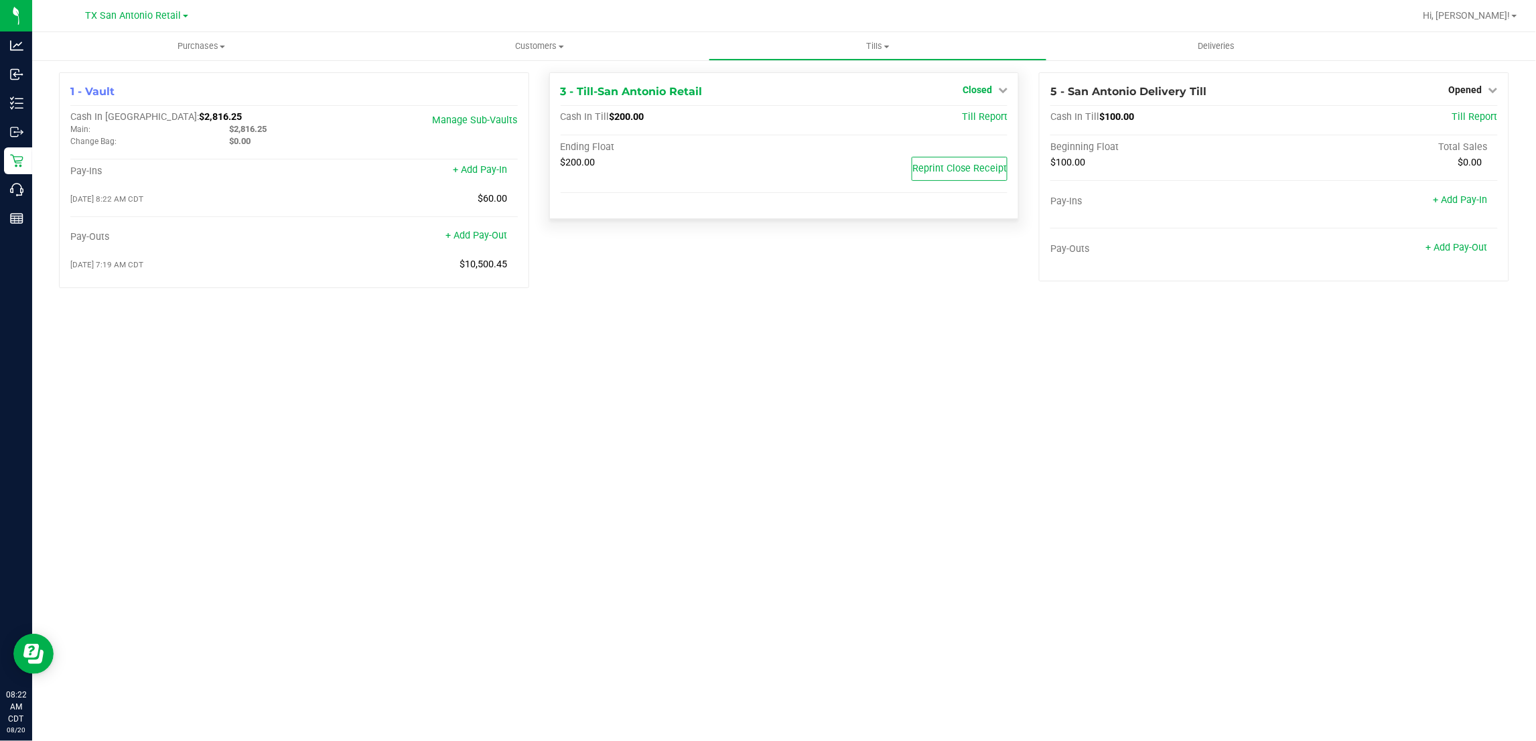
click at [989, 86] on span "Closed" at bounding box center [977, 89] width 29 height 11
click at [986, 119] on link "Open Till" at bounding box center [977, 118] width 36 height 11
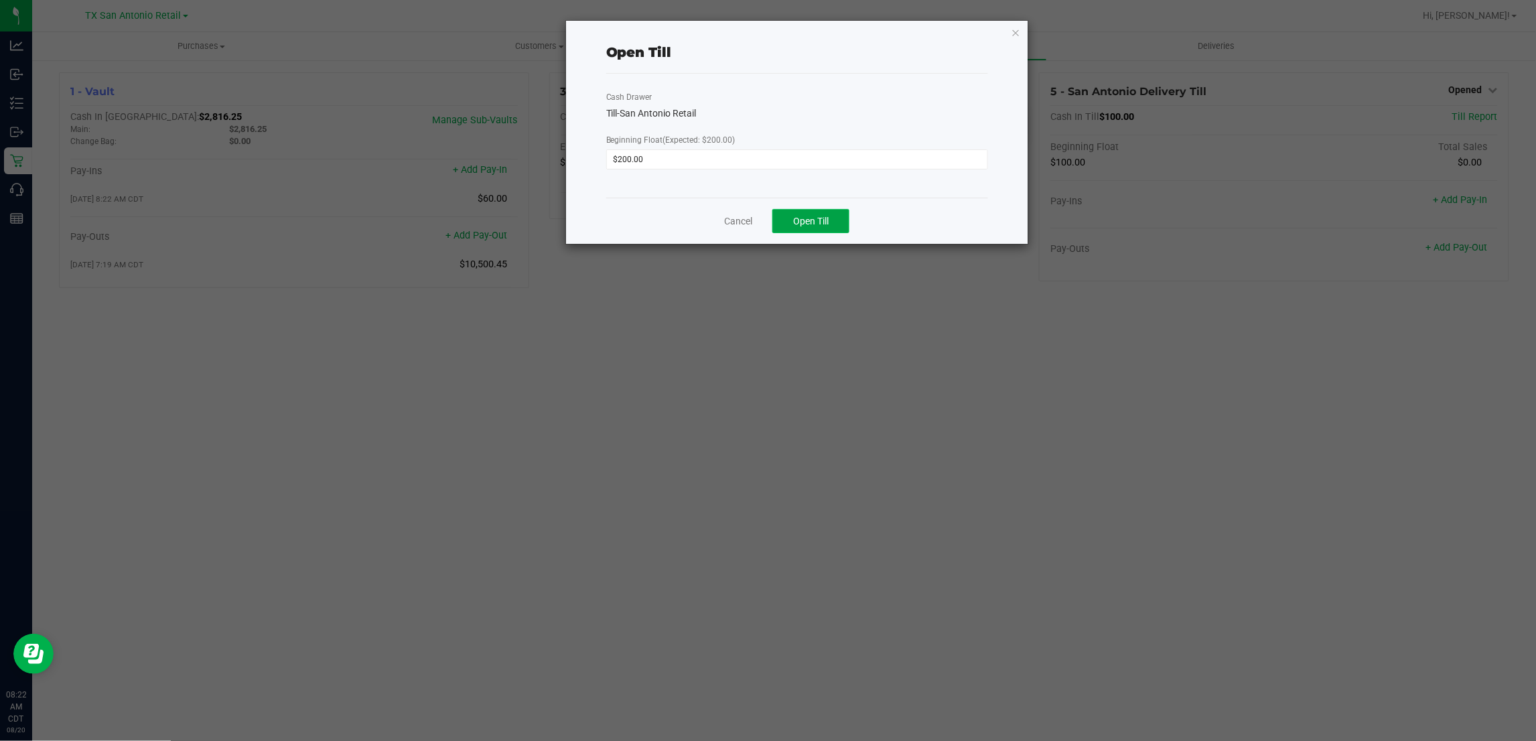
click at [818, 214] on button "Open Till" at bounding box center [810, 221] width 77 height 24
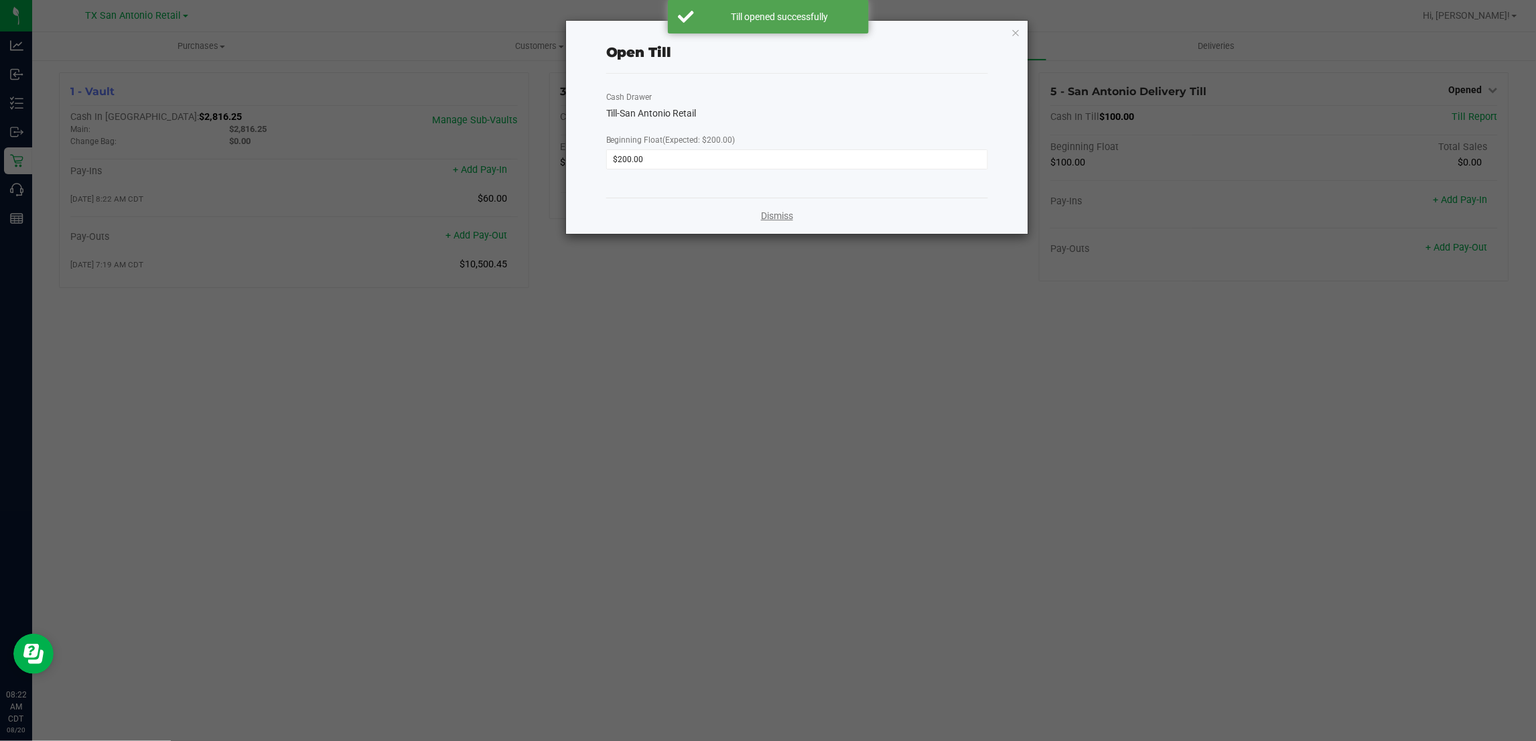
click at [777, 215] on link "Dismiss" at bounding box center [777, 216] width 32 height 14
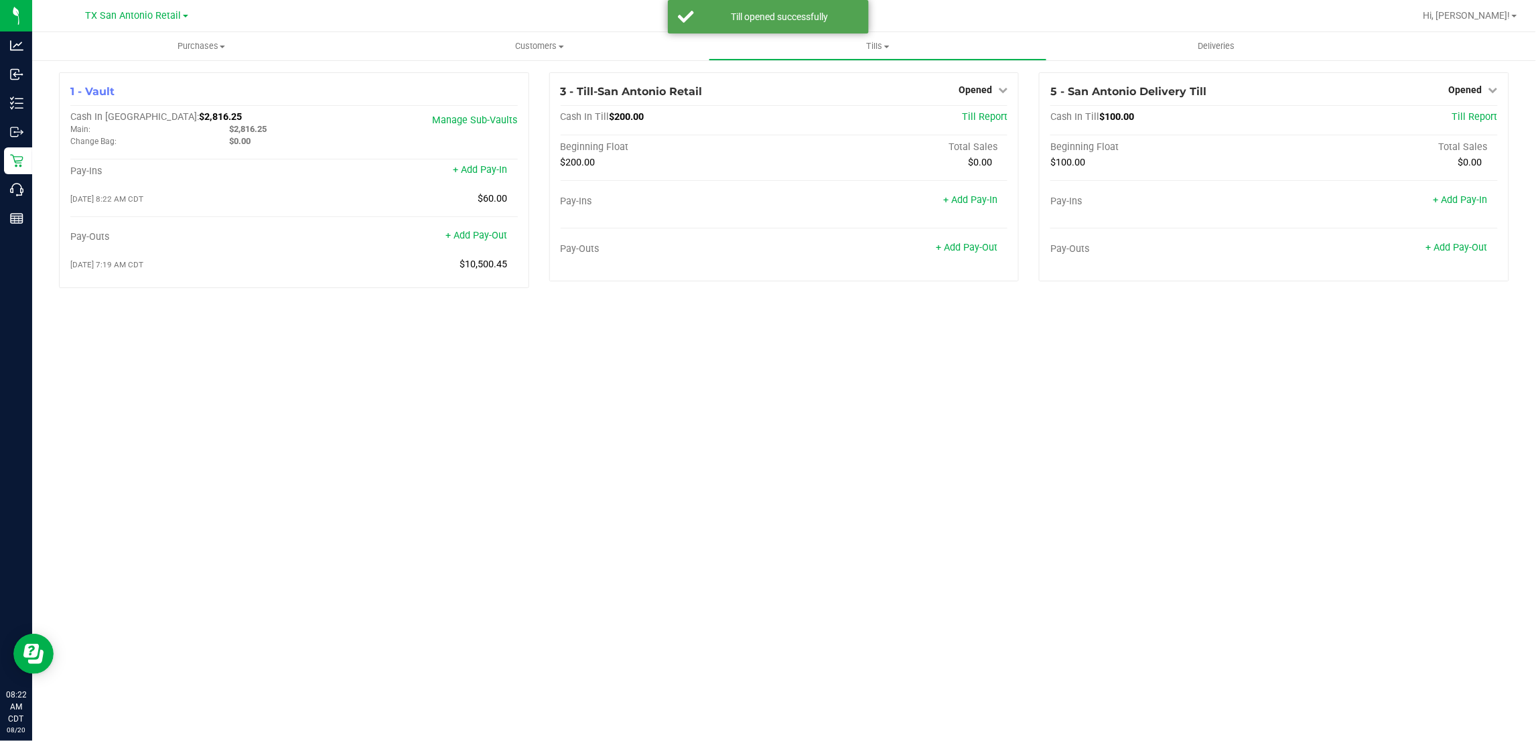
click at [742, 399] on div "Purchases Summary of purchases Fulfillment All purchases Customers All customer…" at bounding box center [784, 386] width 1504 height 709
click at [132, 11] on span "TX San Antonio Retail" at bounding box center [134, 16] width 96 height 12
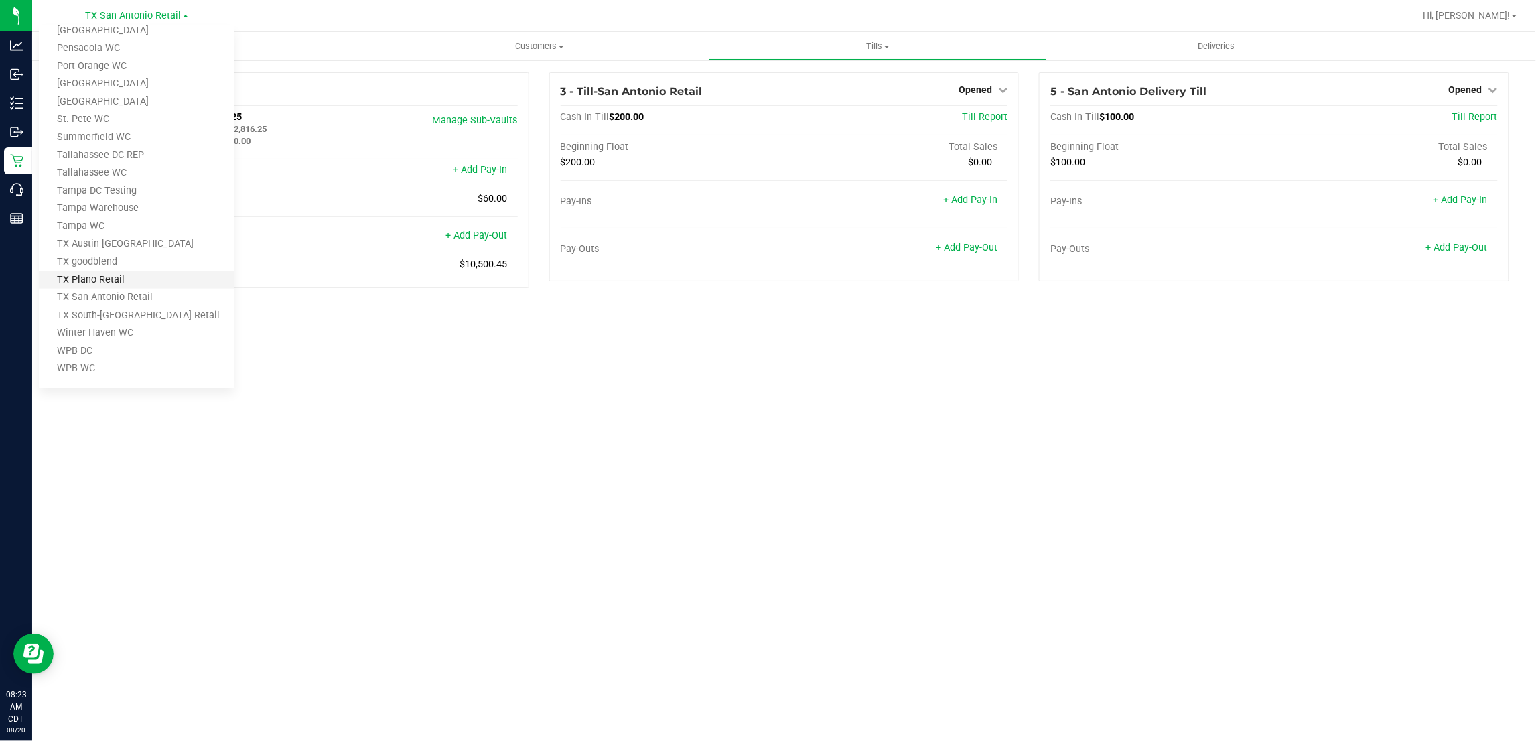
click at [121, 278] on link "TX Plano Retail" at bounding box center [137, 280] width 196 height 18
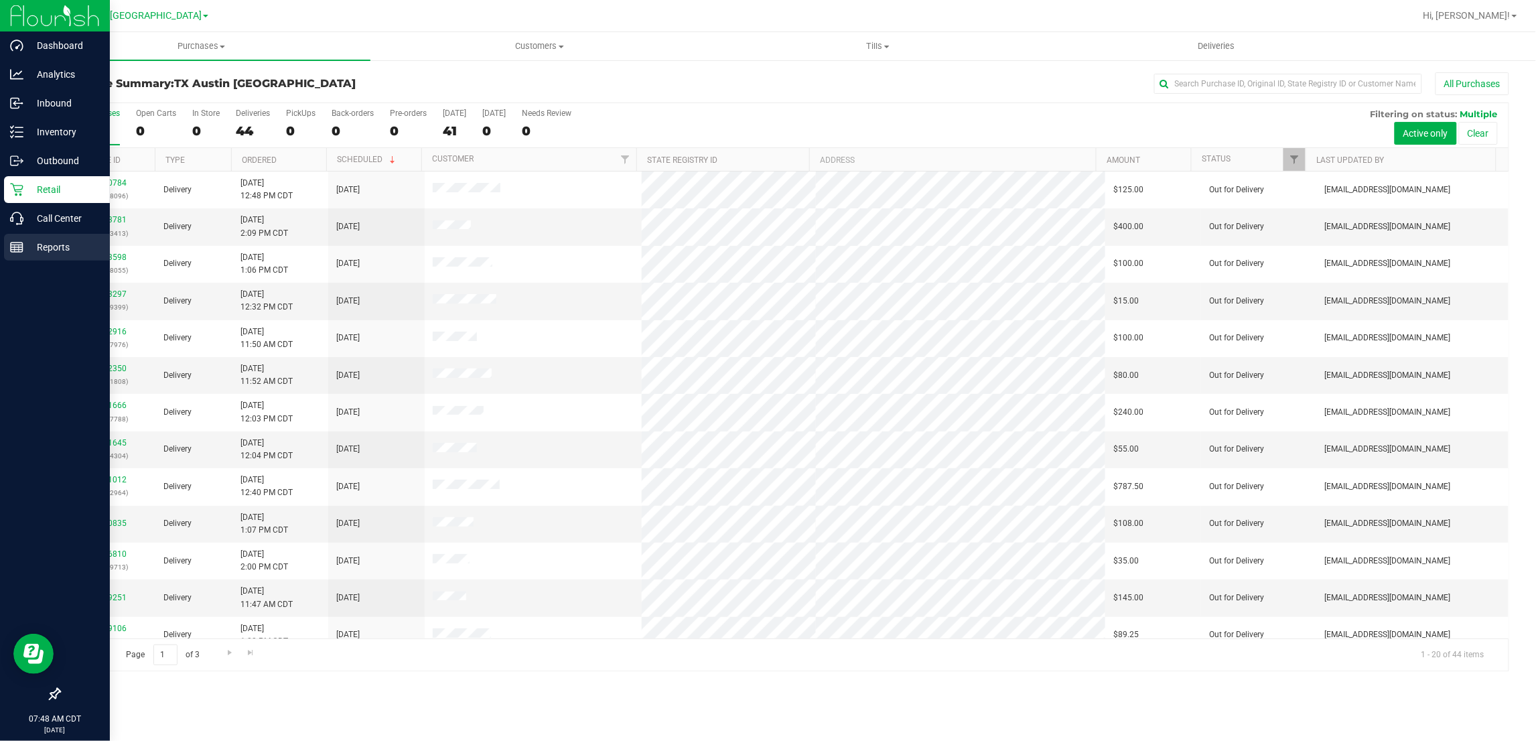
click at [44, 255] on p "Reports" at bounding box center [63, 247] width 80 height 16
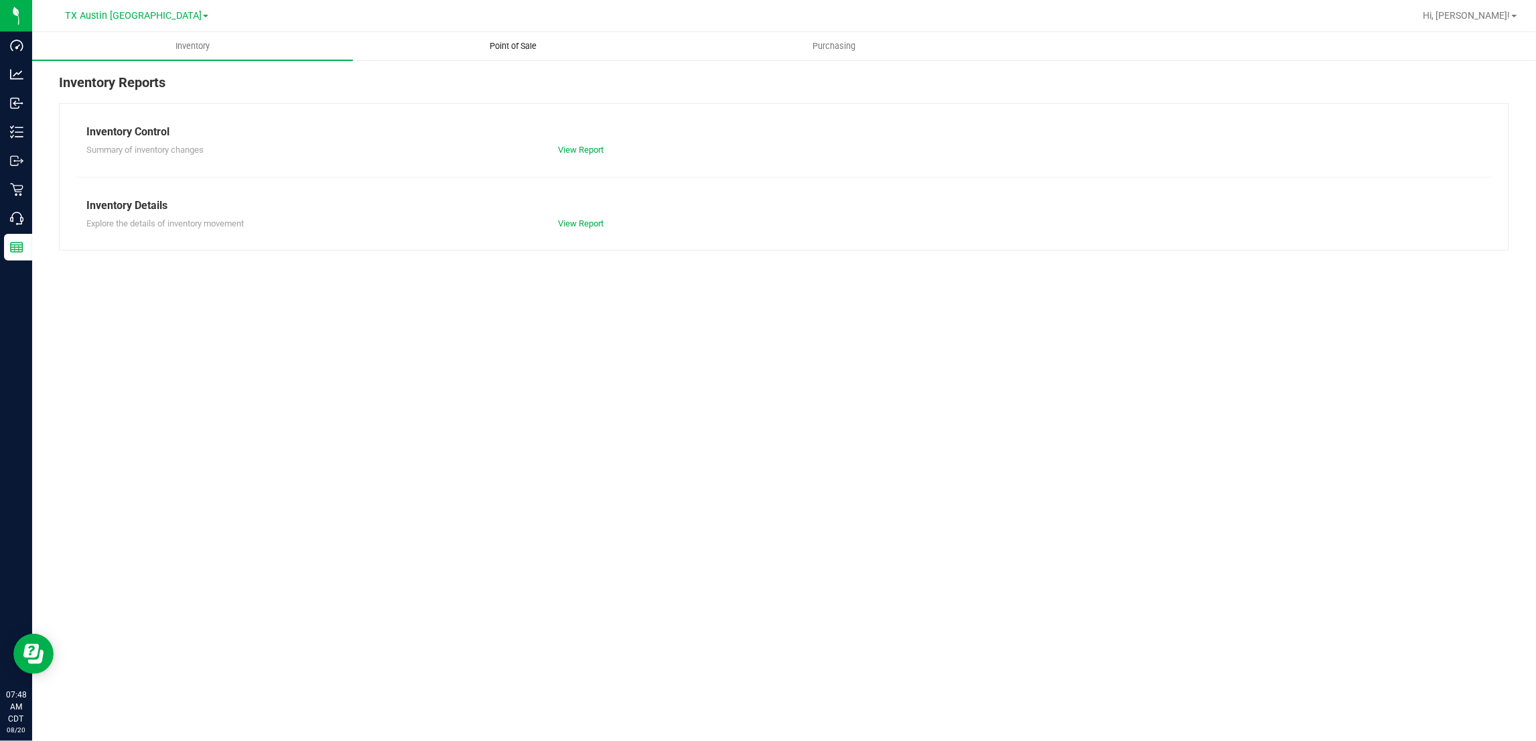
click at [521, 47] on span "Point of Sale" at bounding box center [513, 46] width 83 height 12
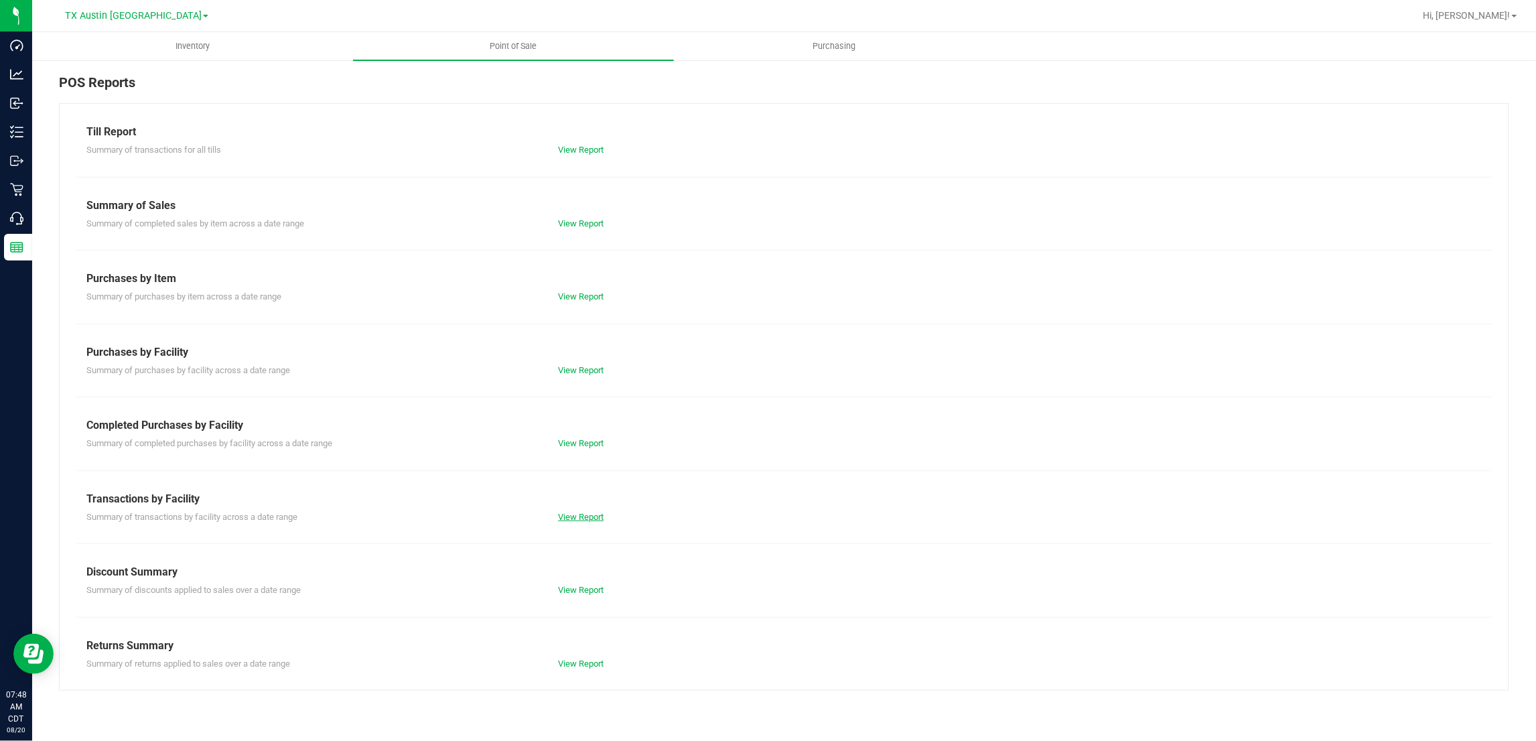
click at [580, 517] on link "View Report" at bounding box center [581, 517] width 46 height 10
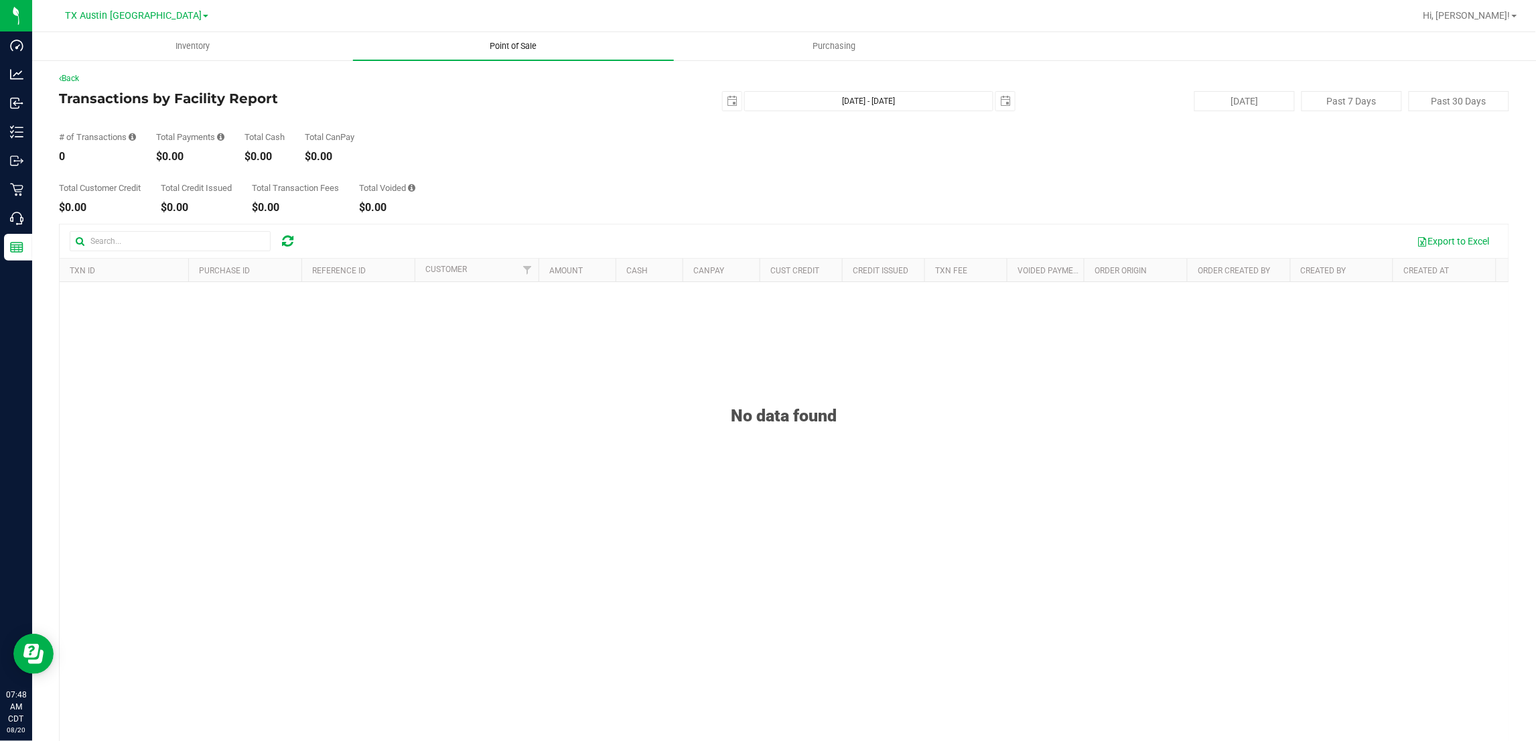
click at [509, 44] on span "Point of Sale" at bounding box center [513, 46] width 83 height 12
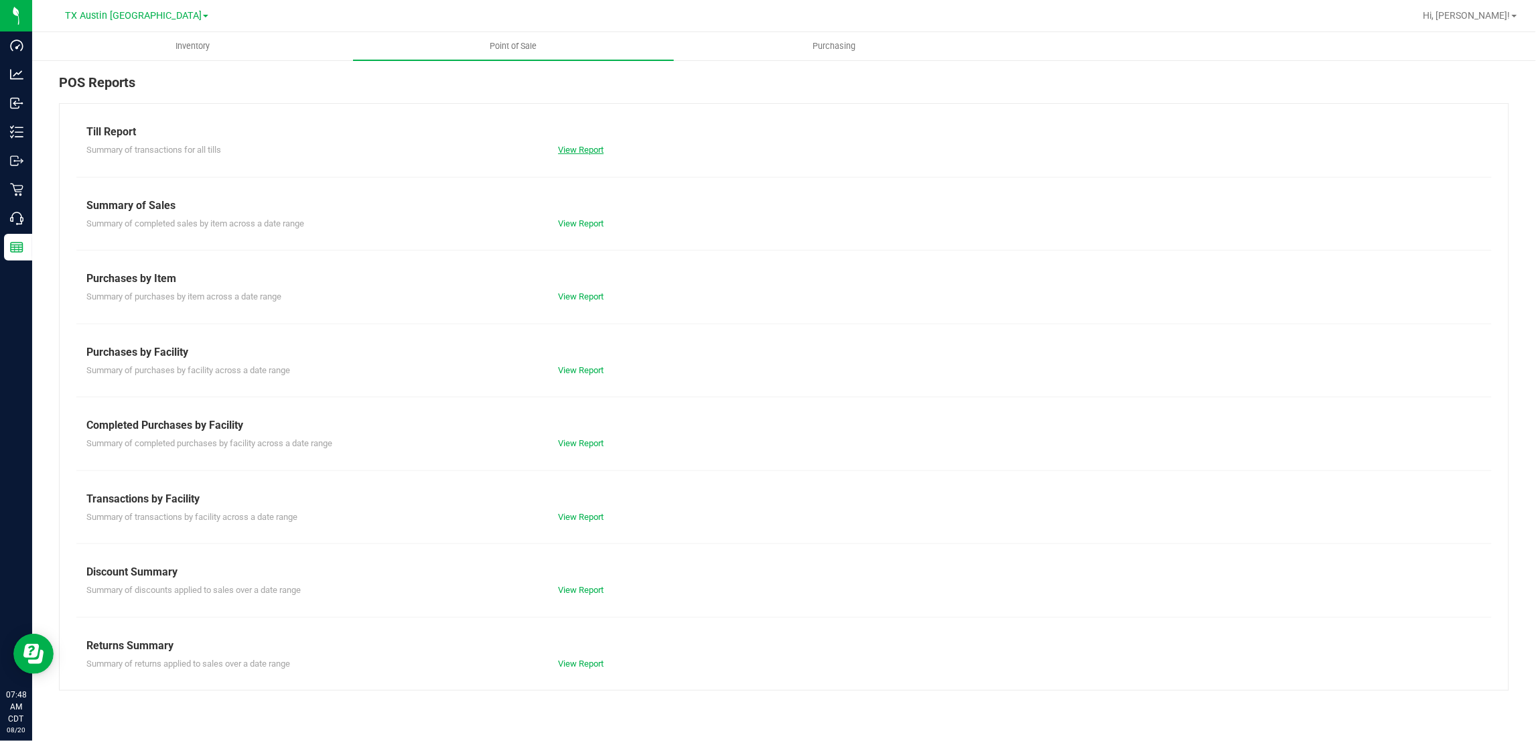
click at [578, 151] on link "View Report" at bounding box center [581, 150] width 46 height 10
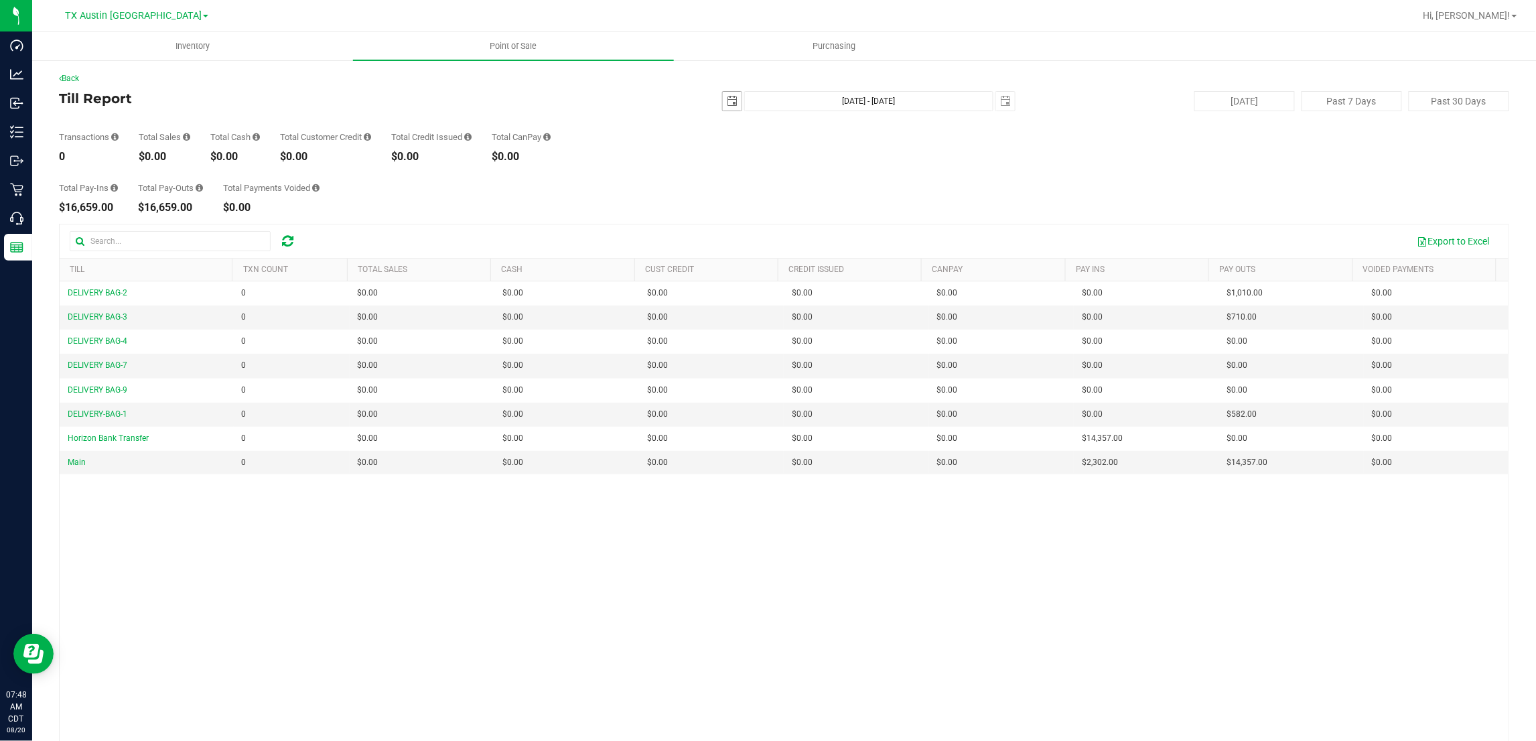
click at [727, 101] on span "select" at bounding box center [732, 101] width 11 height 11
click at [750, 234] on link "18" at bounding box center [745, 237] width 19 height 21
type input "2025-08-18"
click at [1000, 102] on span "select" at bounding box center [1005, 101] width 11 height 11
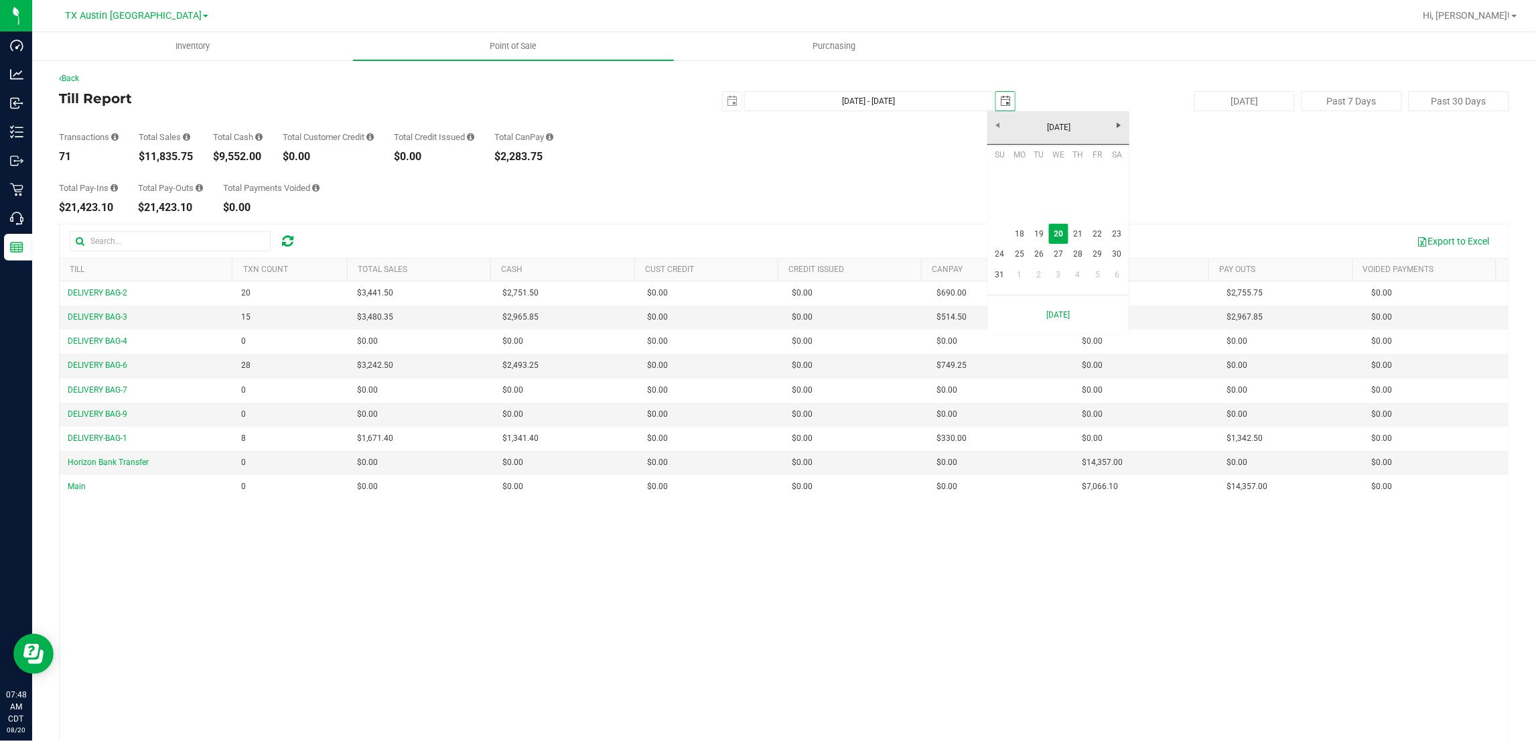
scroll to position [0, 33]
click at [1018, 230] on link "18" at bounding box center [1019, 234] width 19 height 21
type input "Aug 18, 2025 - Aug 18, 2025"
type input "2025-08-18"
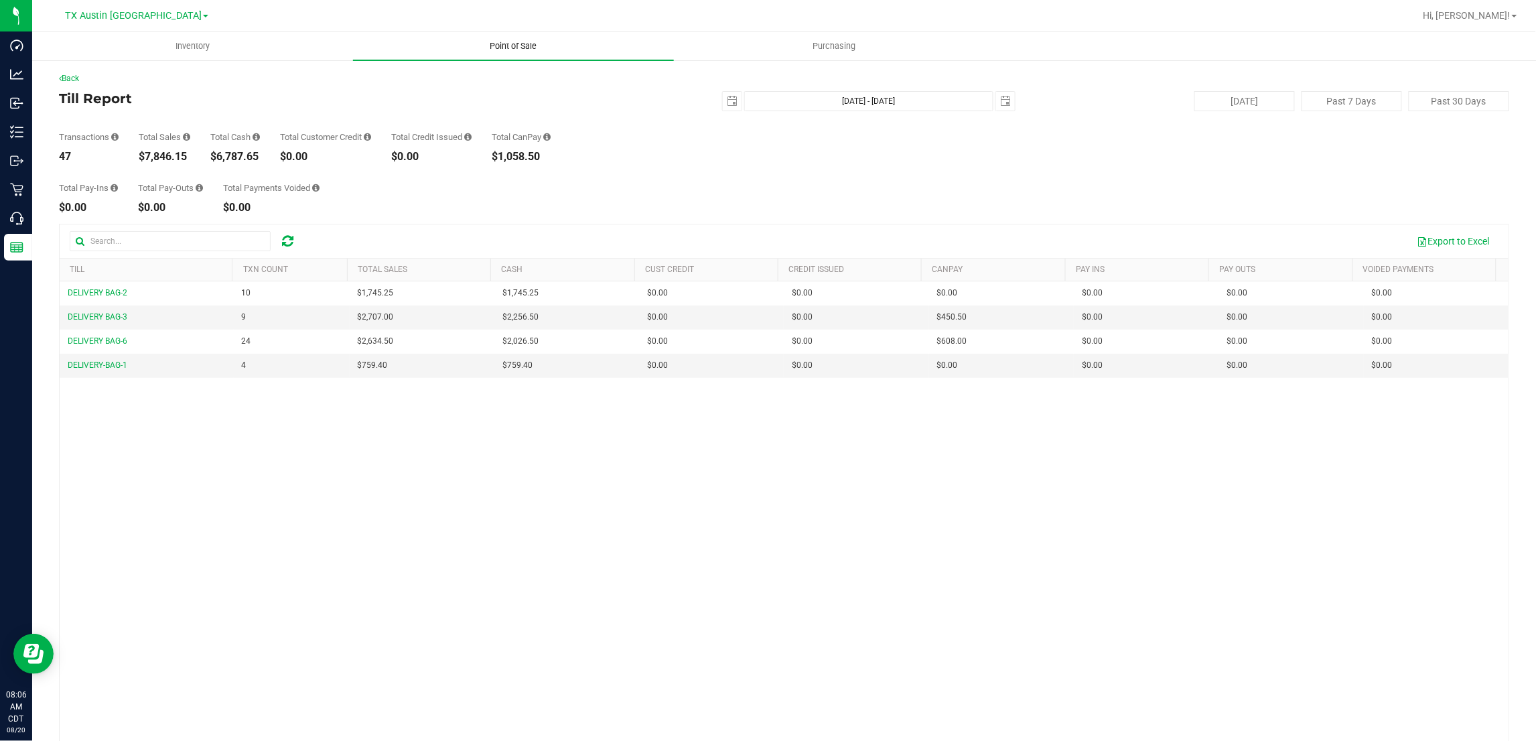
click at [517, 49] on span "Point of Sale" at bounding box center [513, 46] width 83 height 12
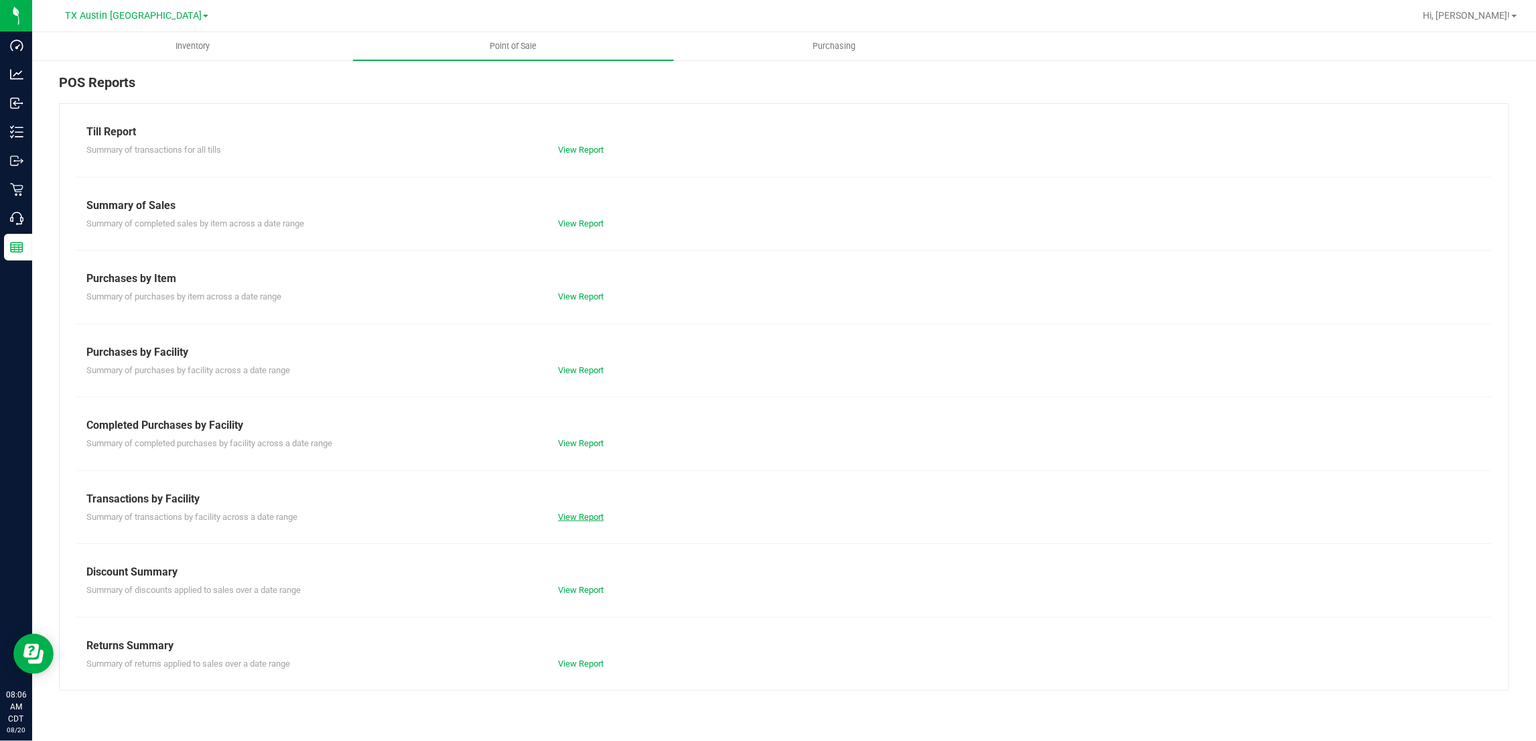
click at [593, 517] on link "View Report" at bounding box center [581, 517] width 46 height 10
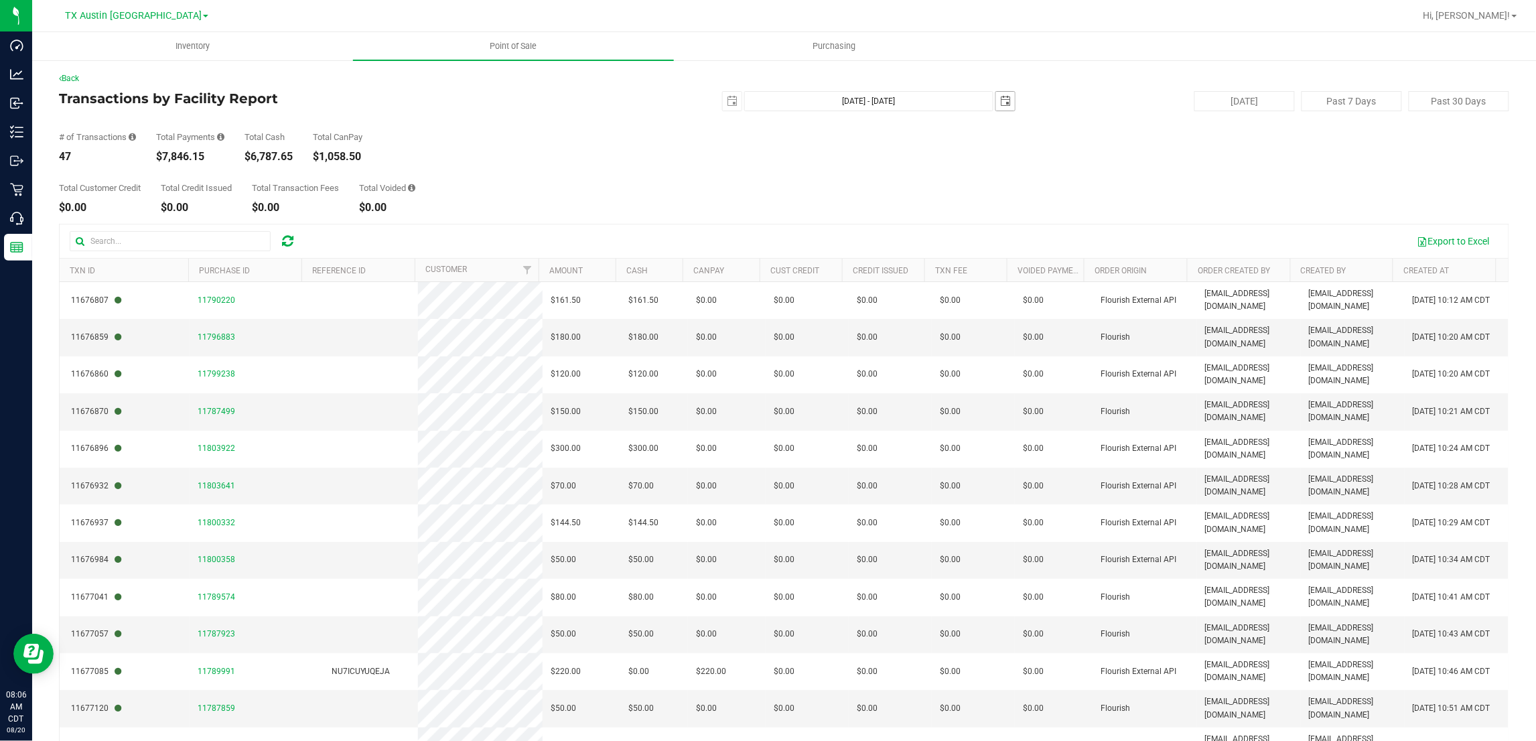
click at [1000, 103] on span "select" at bounding box center [1005, 101] width 11 height 11
click at [1038, 233] on link "19" at bounding box center [1039, 234] width 19 height 21
type input "Aug 18, 2025 - Aug 19, 2025"
type input "2025-08-19"
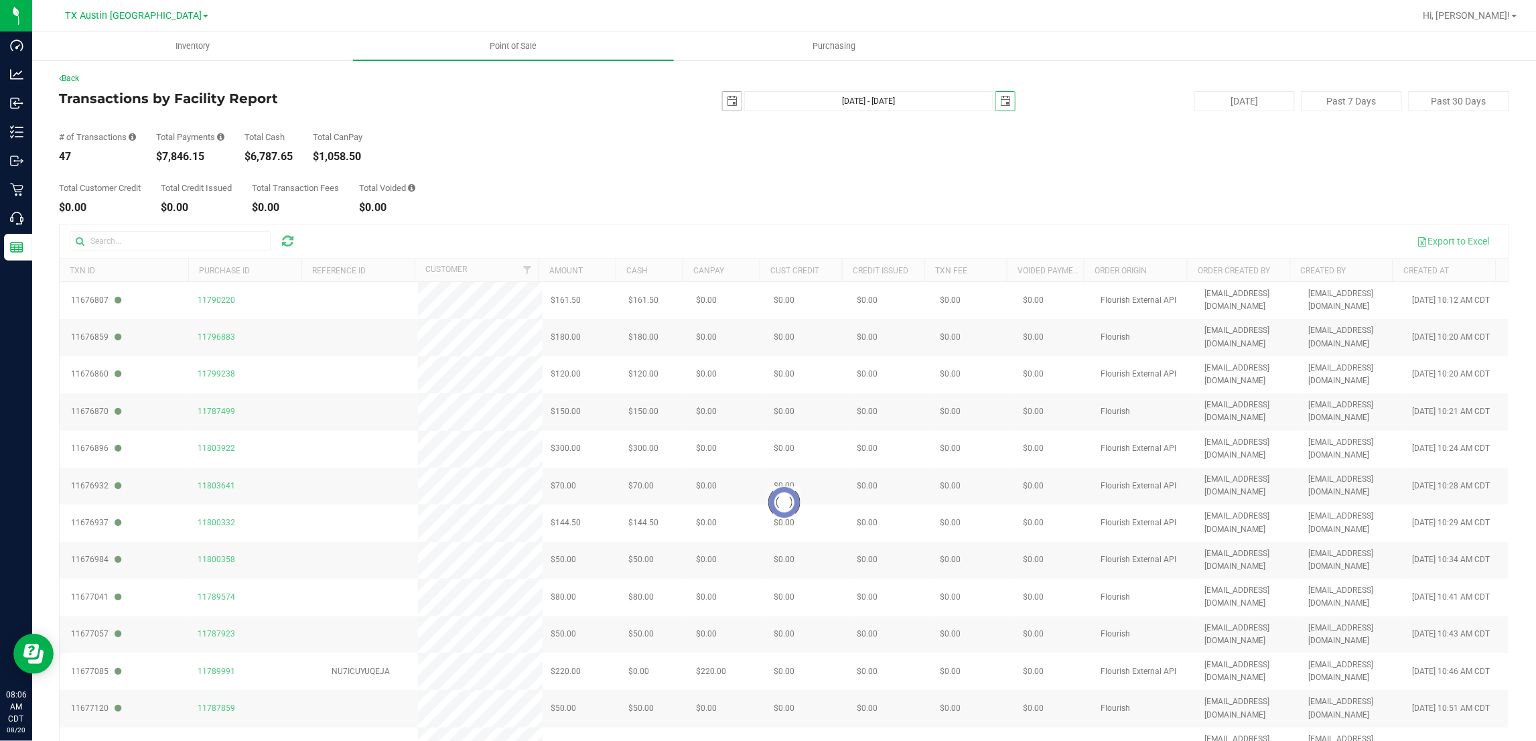
click at [727, 98] on span "select" at bounding box center [732, 101] width 11 height 11
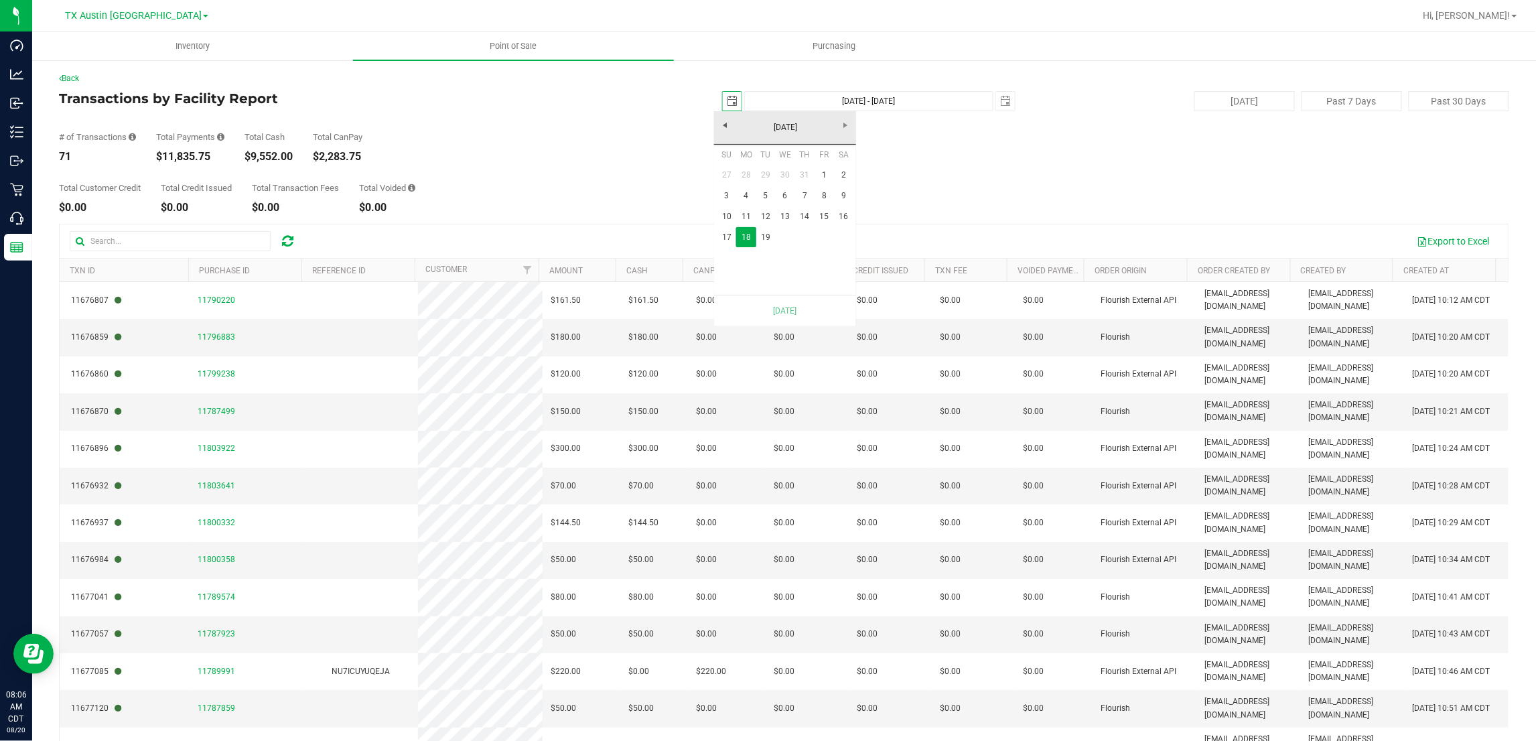
scroll to position [0, 33]
click at [772, 236] on link "19" at bounding box center [765, 237] width 19 height 21
type input "Aug 19, 2025 - Aug 19, 2025"
type input "2025-08-19"
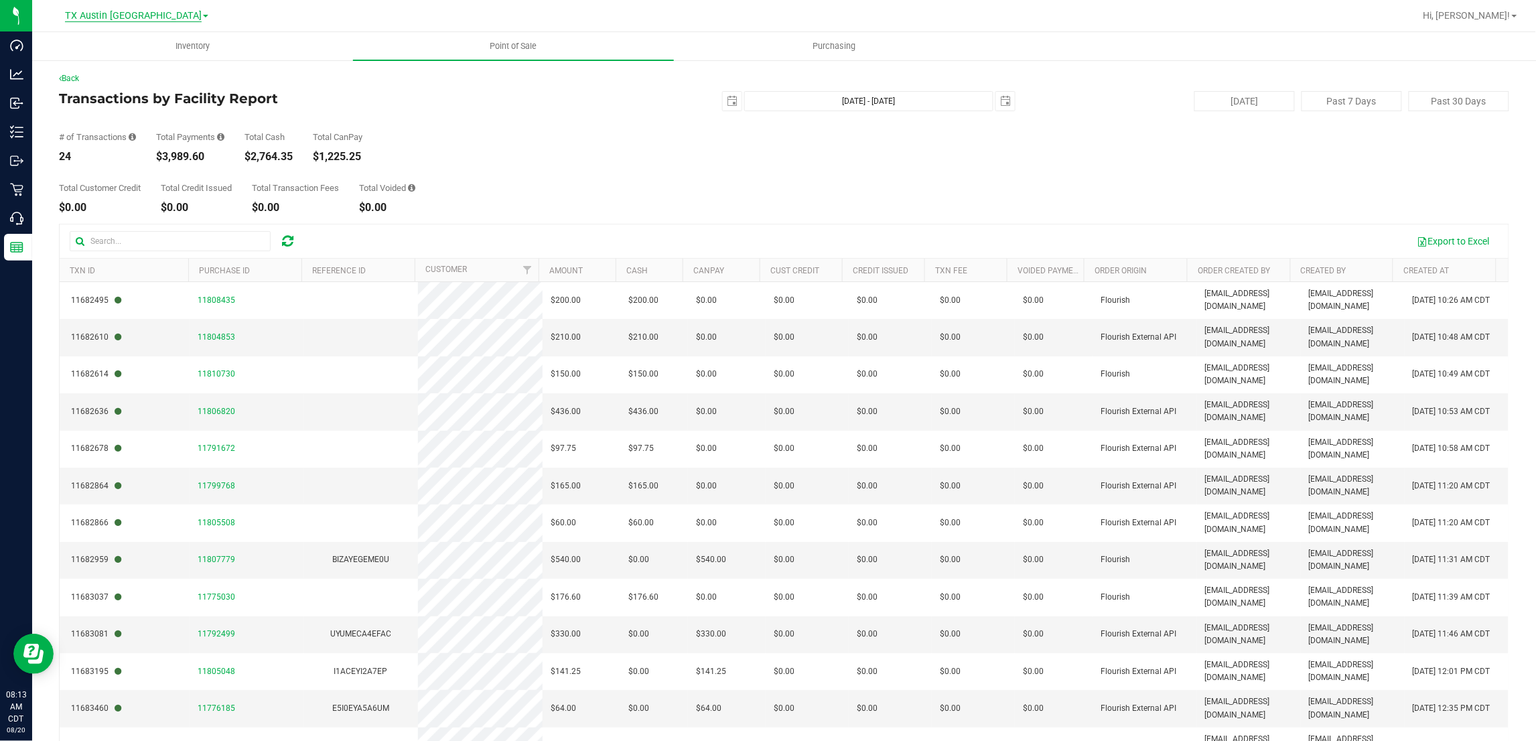
click at [119, 17] on span "TX Austin [GEOGRAPHIC_DATA]" at bounding box center [133, 16] width 137 height 12
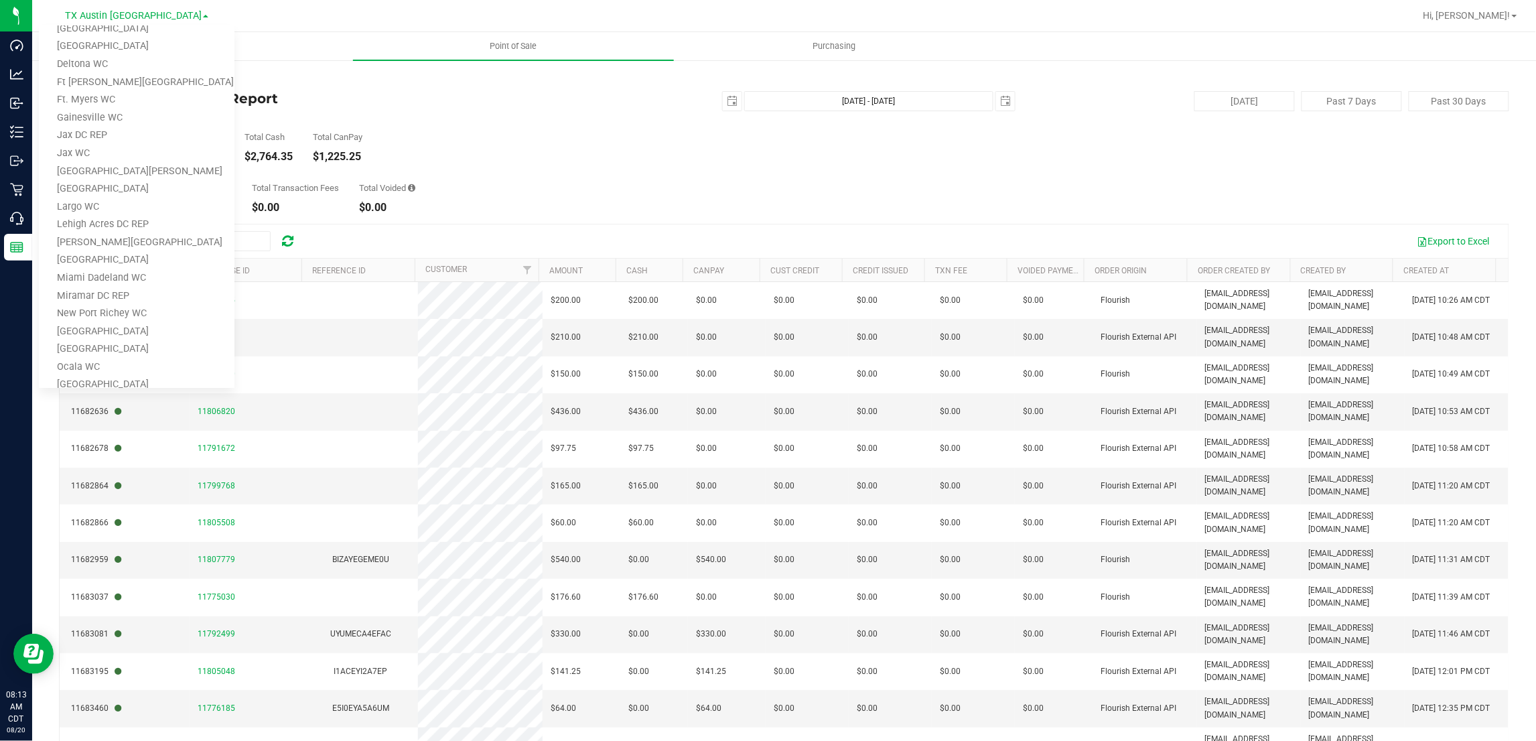
scroll to position [586, 0]
click at [125, 292] on link "TX San Antonio Retail" at bounding box center [137, 298] width 196 height 18
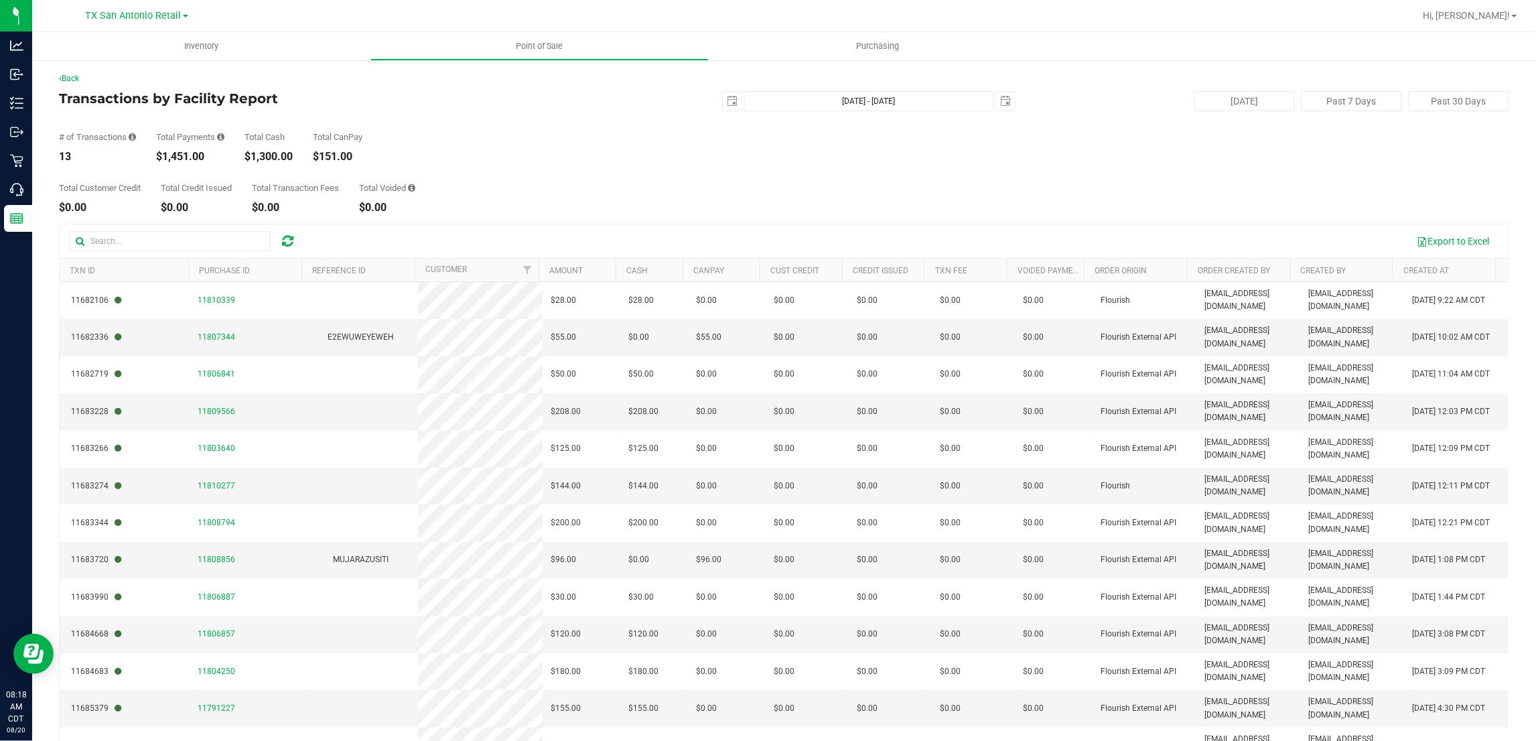
click at [638, 189] on div "Total Customer Credit $0.00 Total Credit Issued $0.00 Total Transaction Fees $0…" at bounding box center [784, 187] width 1450 height 51
click at [473, 175] on div "Total Customer Credit $0.00 Total Credit Issued $0.00 Total Transaction Fees $0…" at bounding box center [784, 187] width 1450 height 51
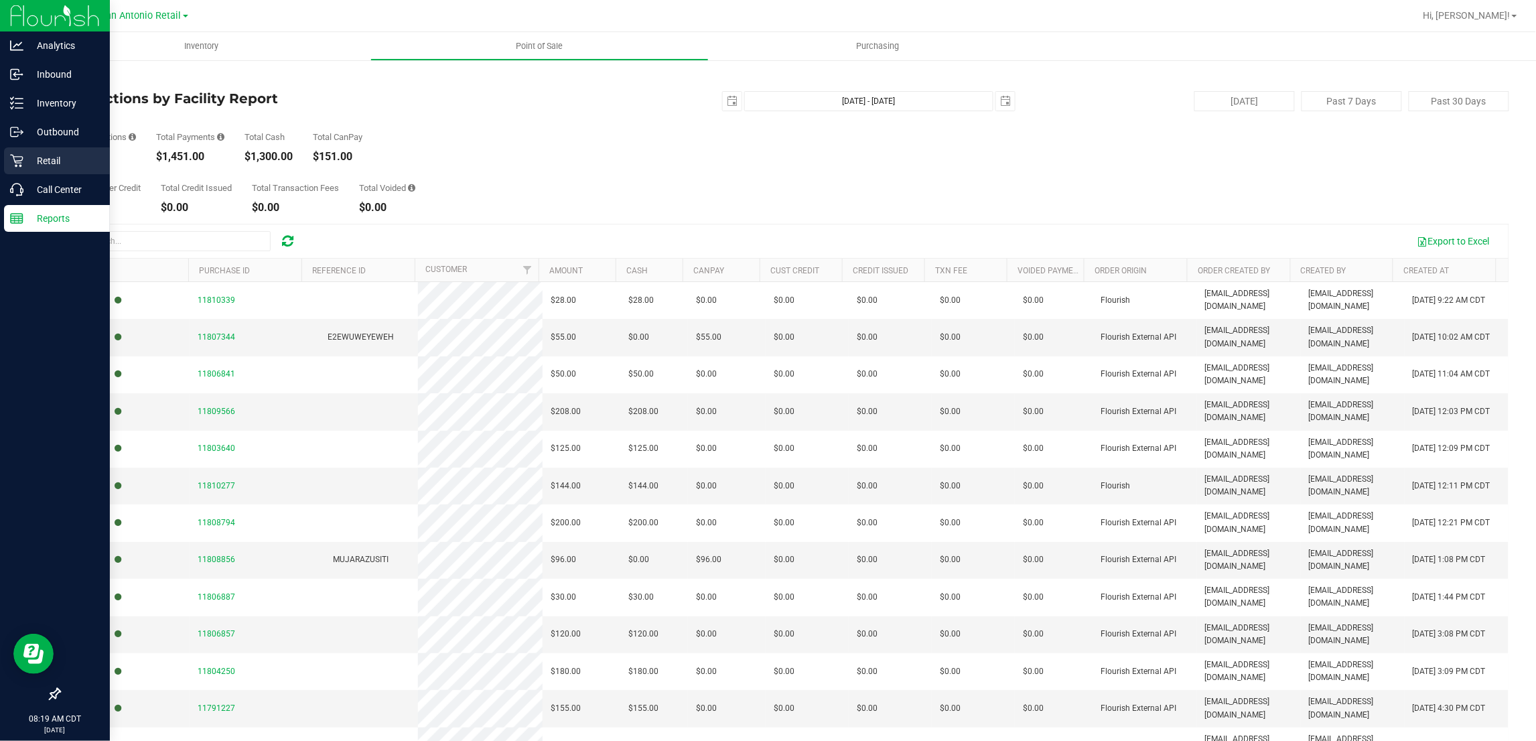
click at [37, 156] on p "Retail" at bounding box center [63, 161] width 80 height 16
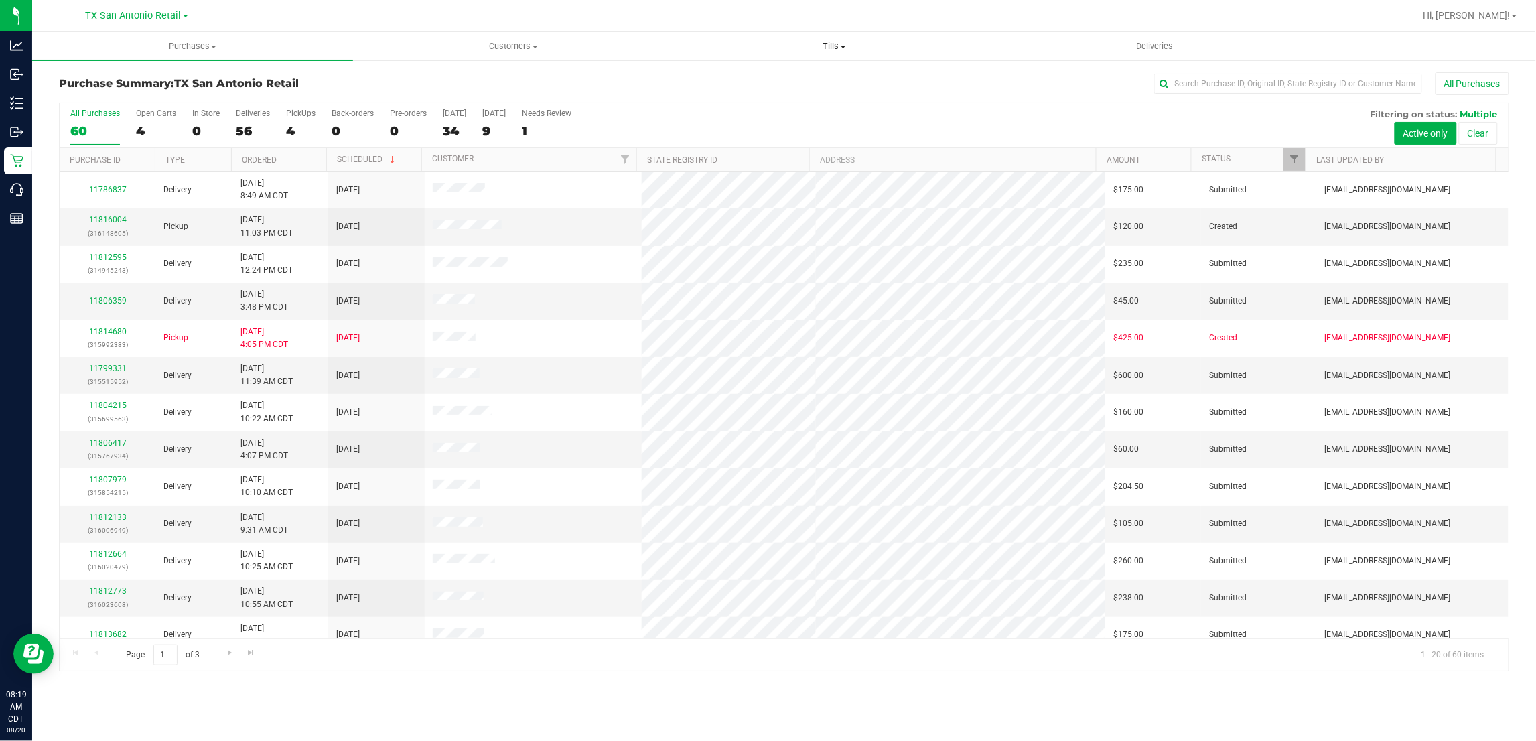
click at [823, 44] on span "Tills" at bounding box center [835, 46] width 320 height 12
click at [754, 68] on ul "Manage tills Reconcile e-payments" at bounding box center [834, 89] width 321 height 56
click at [742, 77] on span "Manage tills" at bounding box center [719, 80] width 90 height 11
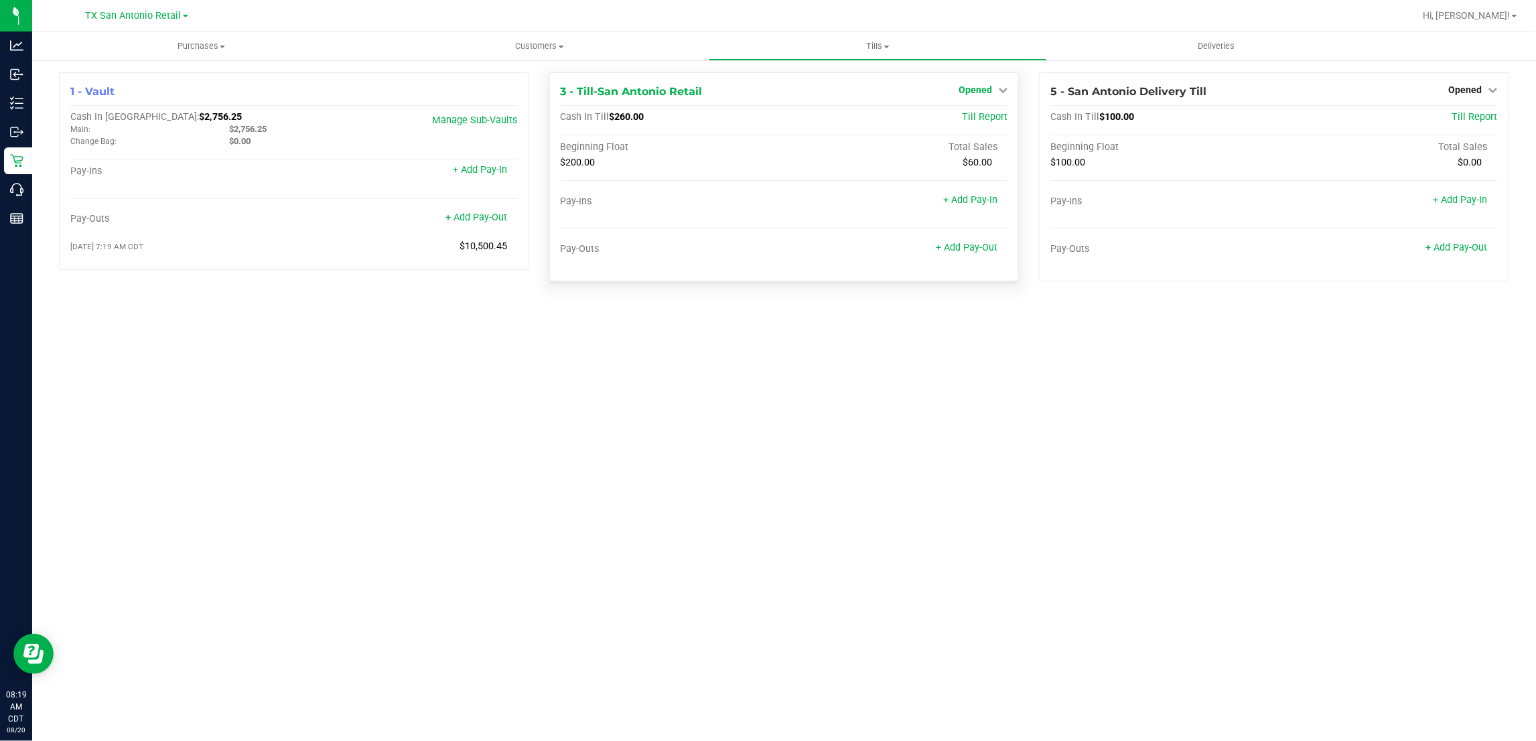
click at [975, 94] on span "Opened" at bounding box center [975, 89] width 33 height 11
click at [971, 119] on link "Close Till" at bounding box center [977, 118] width 36 height 11
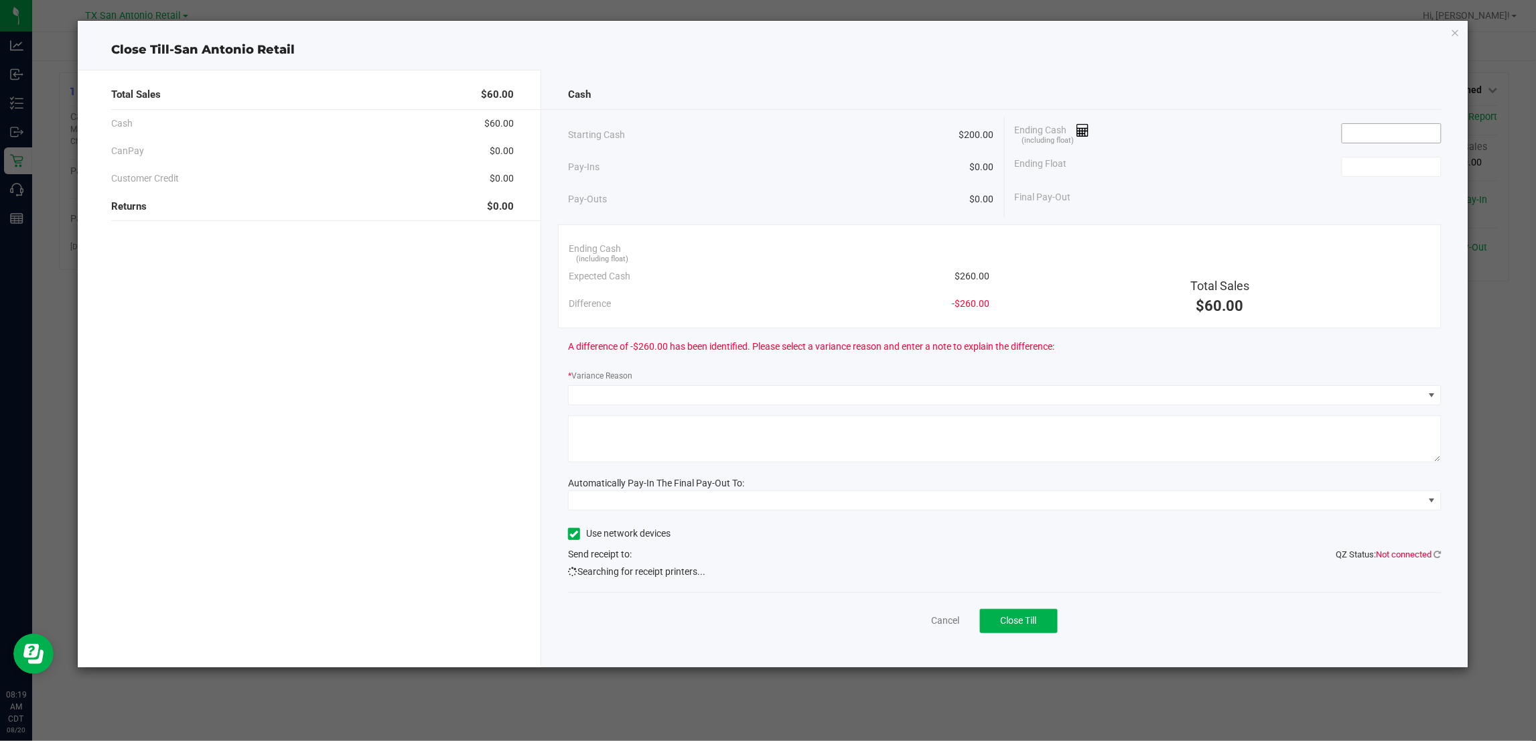
click at [1396, 131] on input at bounding box center [1392, 133] width 98 height 19
type input "$60.00"
click at [1387, 171] on input at bounding box center [1392, 166] width 98 height 19
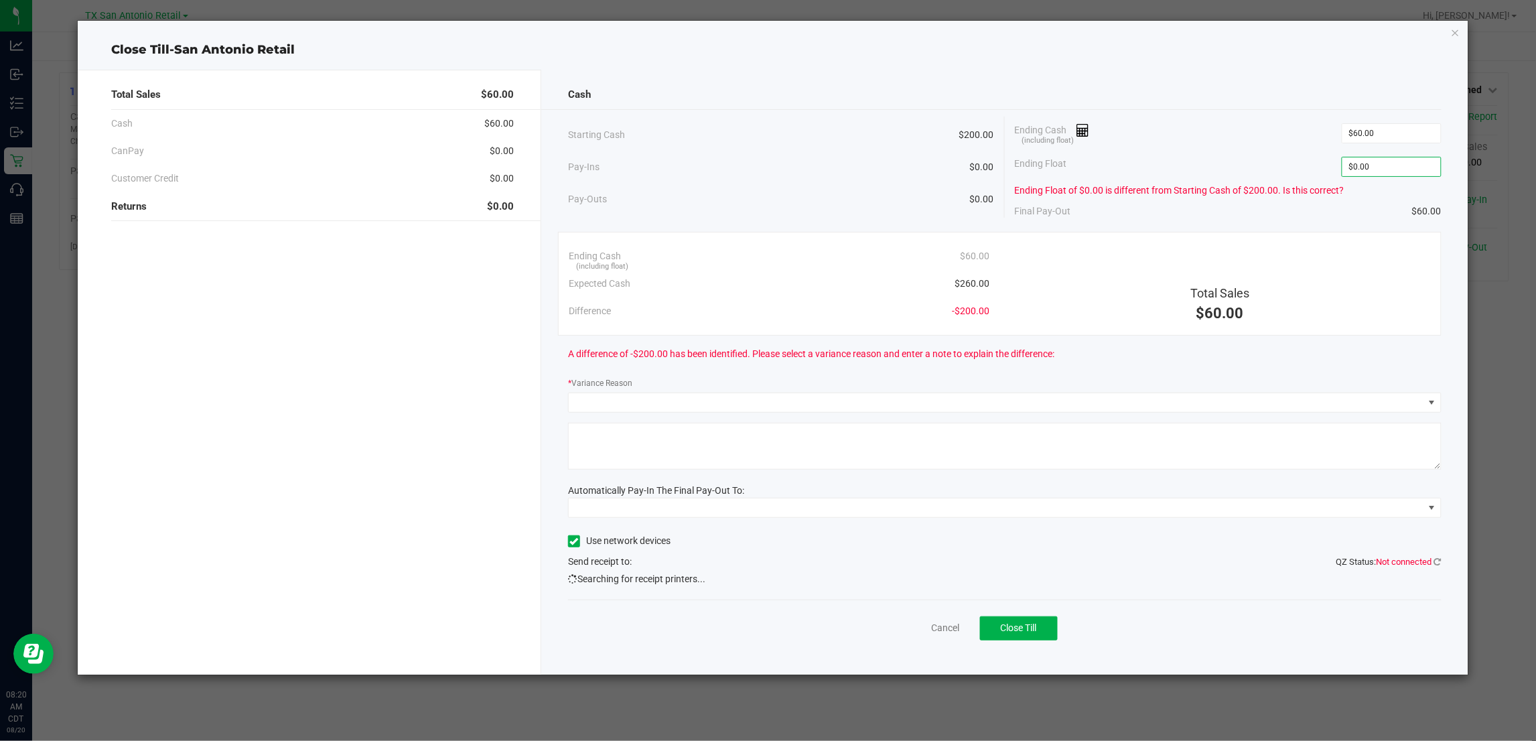
click at [1328, 211] on div "Final Pay-Out $60.00" at bounding box center [1228, 211] width 427 height 27
click at [1390, 164] on input "0" at bounding box center [1392, 166] width 98 height 19
click at [1390, 163] on input "0" at bounding box center [1392, 166] width 98 height 19
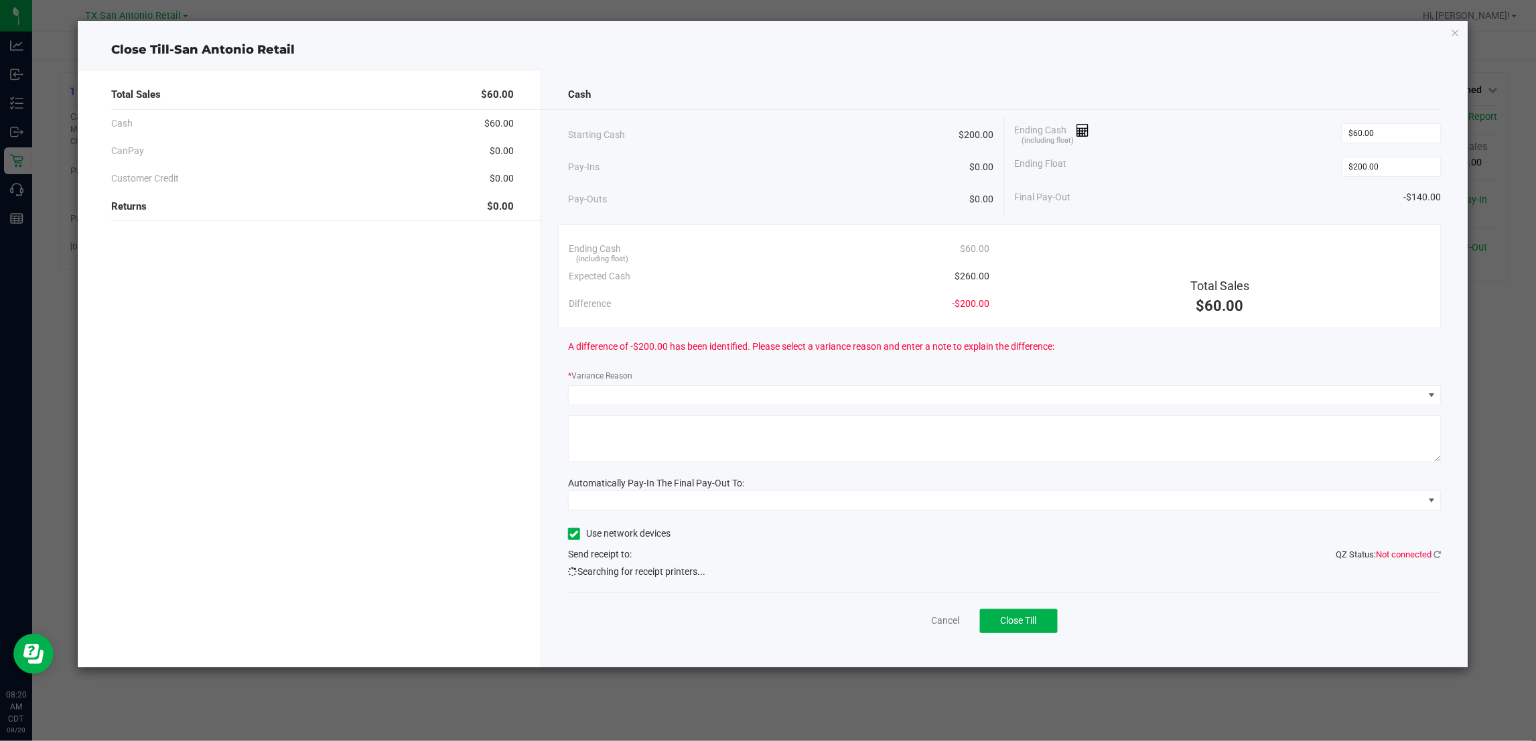
click at [1244, 144] on div "Ending Cash (including float) $60.00" at bounding box center [1228, 133] width 427 height 33
click at [1392, 172] on input "200" at bounding box center [1392, 166] width 98 height 19
click at [1391, 171] on input "200" at bounding box center [1392, 166] width 98 height 19
click at [1262, 191] on div "Final Pay-Out -$140.00" at bounding box center [1228, 197] width 427 height 27
click at [1390, 167] on input "200" at bounding box center [1392, 166] width 98 height 19
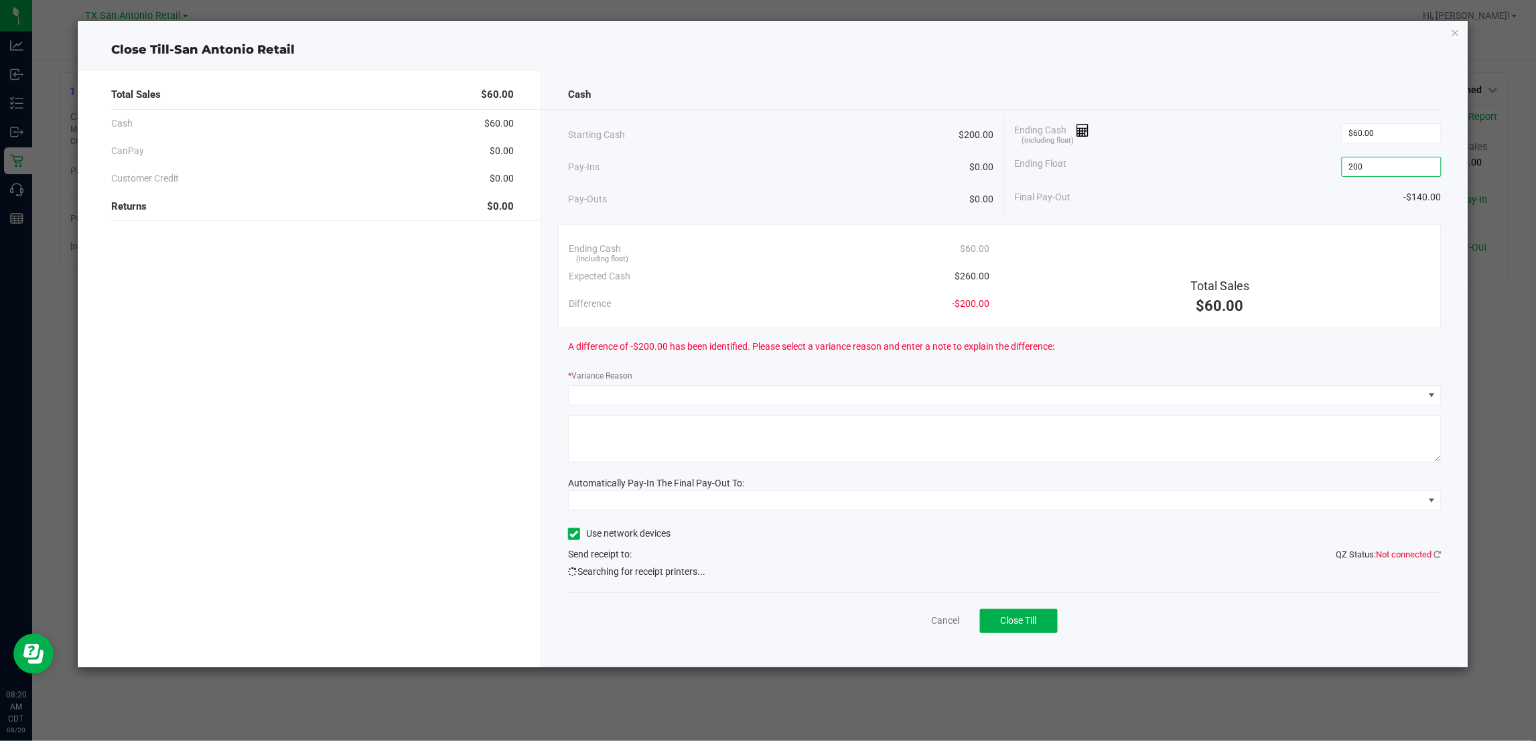
click at [1390, 167] on input "200" at bounding box center [1392, 166] width 98 height 19
type input "$200.00"
click at [933, 627] on link "Cancel" at bounding box center [946, 621] width 28 height 14
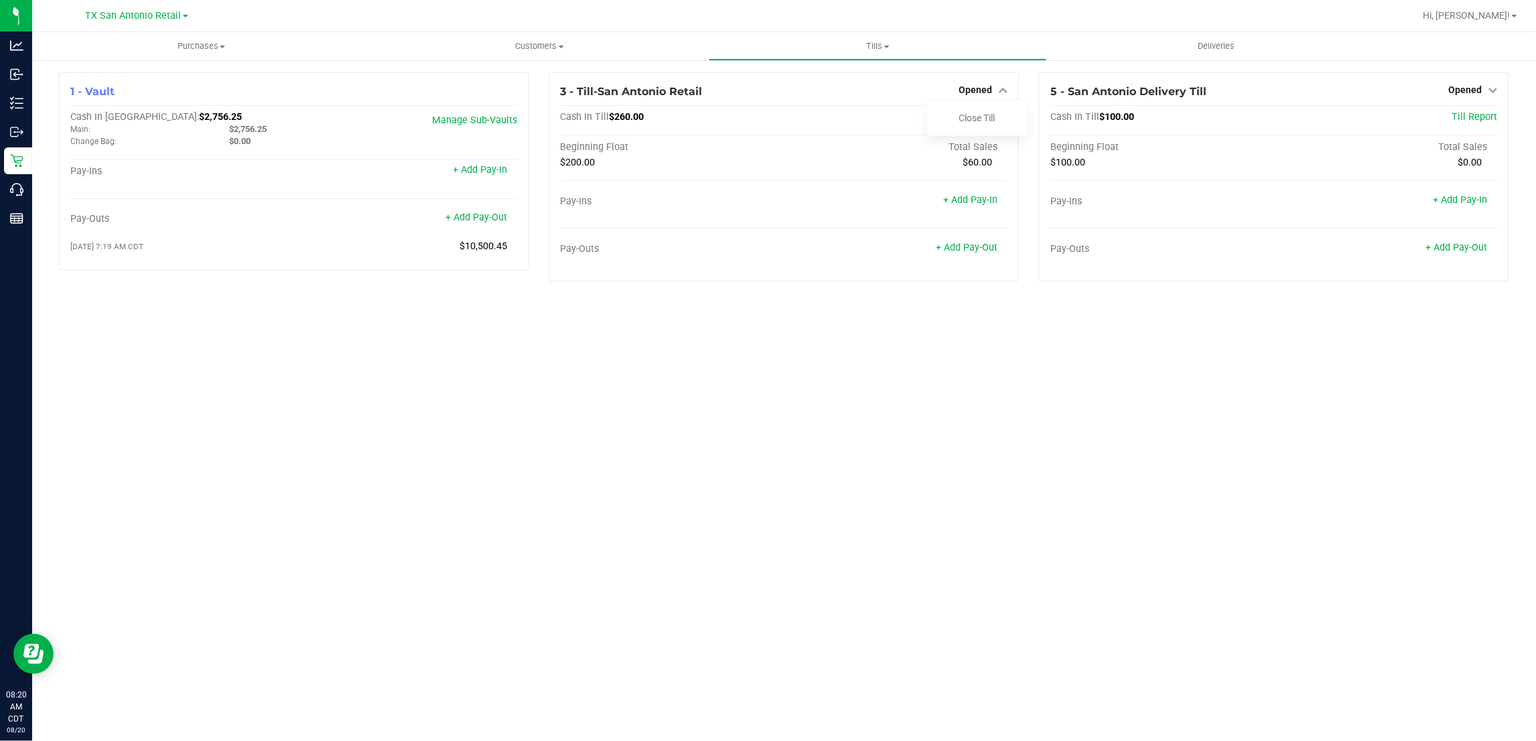
click at [873, 391] on div "Purchases Summary of purchases Fulfillment All purchases Customers All customer…" at bounding box center [784, 386] width 1504 height 709
click at [862, 281] on div "3 - Till-San Antonio Retail Opened Close Till Cash In Till $260.00 Till Report …" at bounding box center [784, 176] width 470 height 209
click at [793, 252] on div "+ Add Pay-Out" at bounding box center [896, 248] width 224 height 11
click at [999, 87] on icon at bounding box center [1002, 89] width 9 height 9
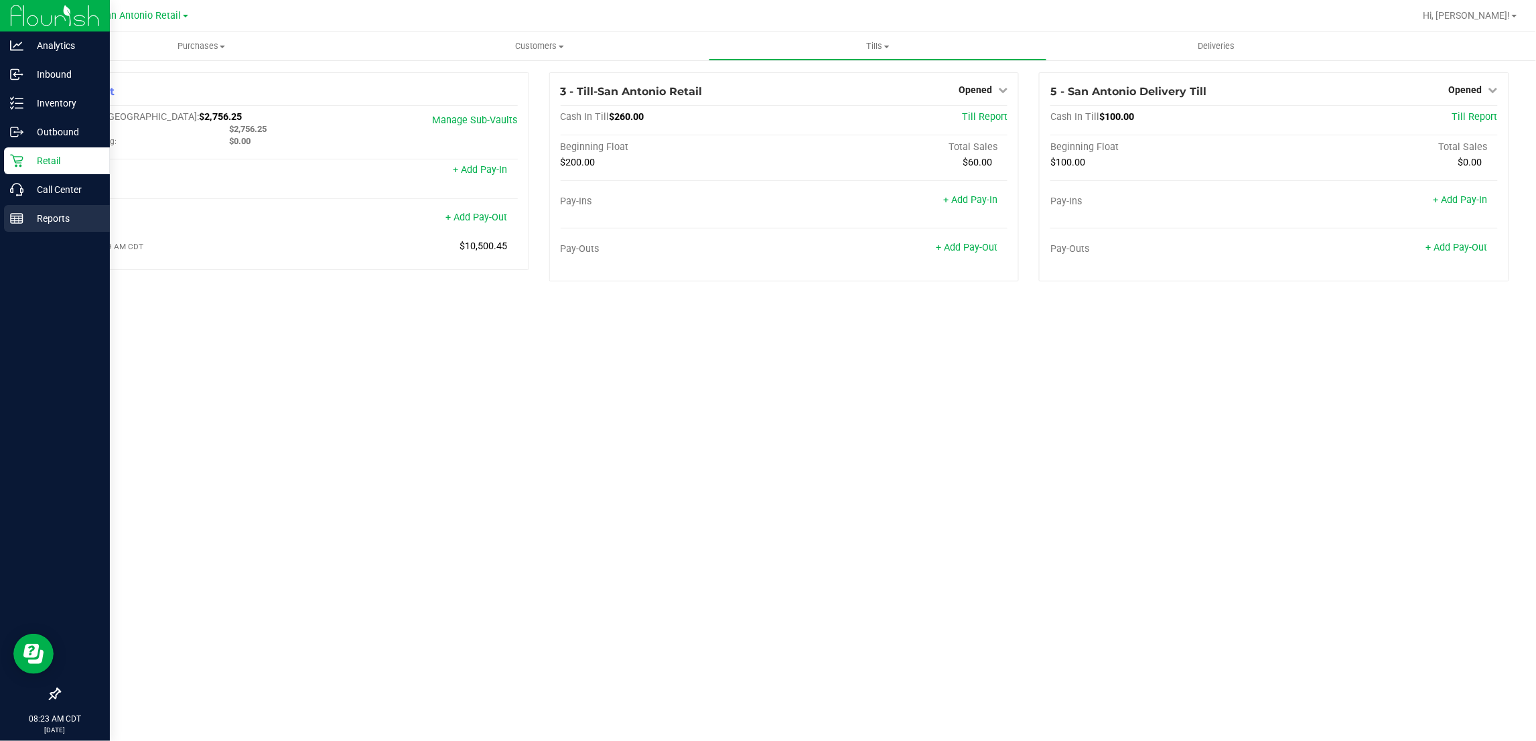
click at [34, 221] on p "Reports" at bounding box center [63, 218] width 80 height 16
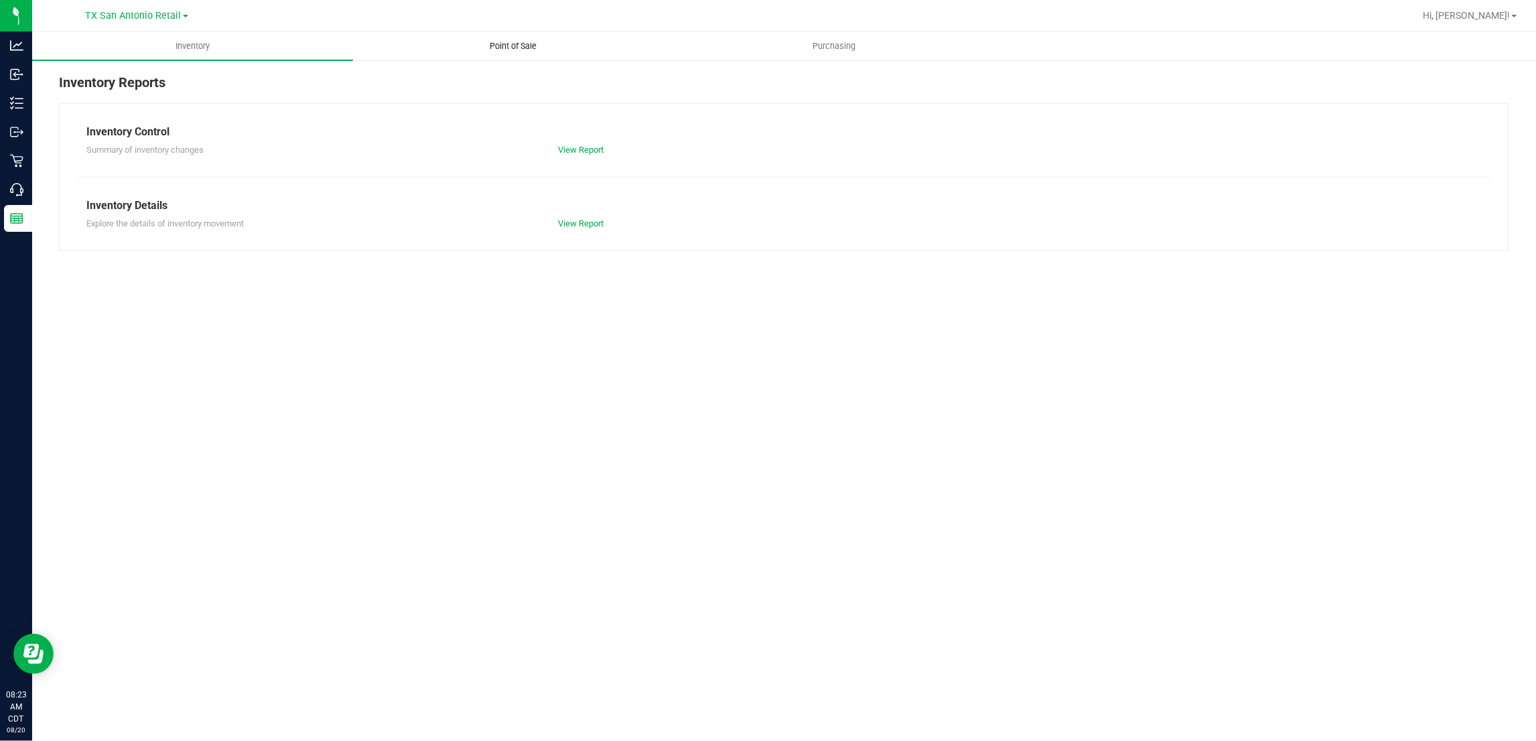
click at [511, 44] on span "Point of Sale" at bounding box center [513, 46] width 83 height 12
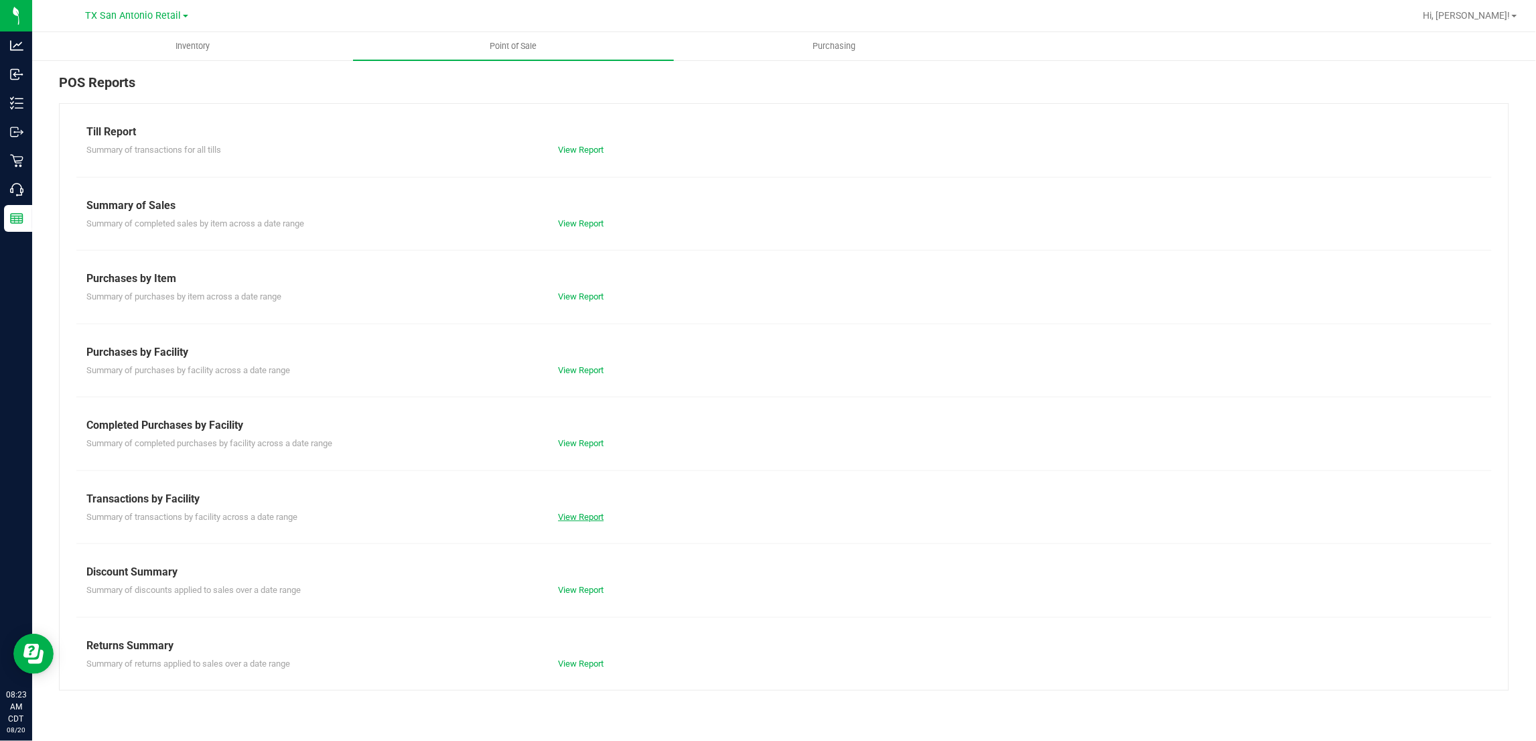
click at [588, 517] on link "View Report" at bounding box center [581, 517] width 46 height 10
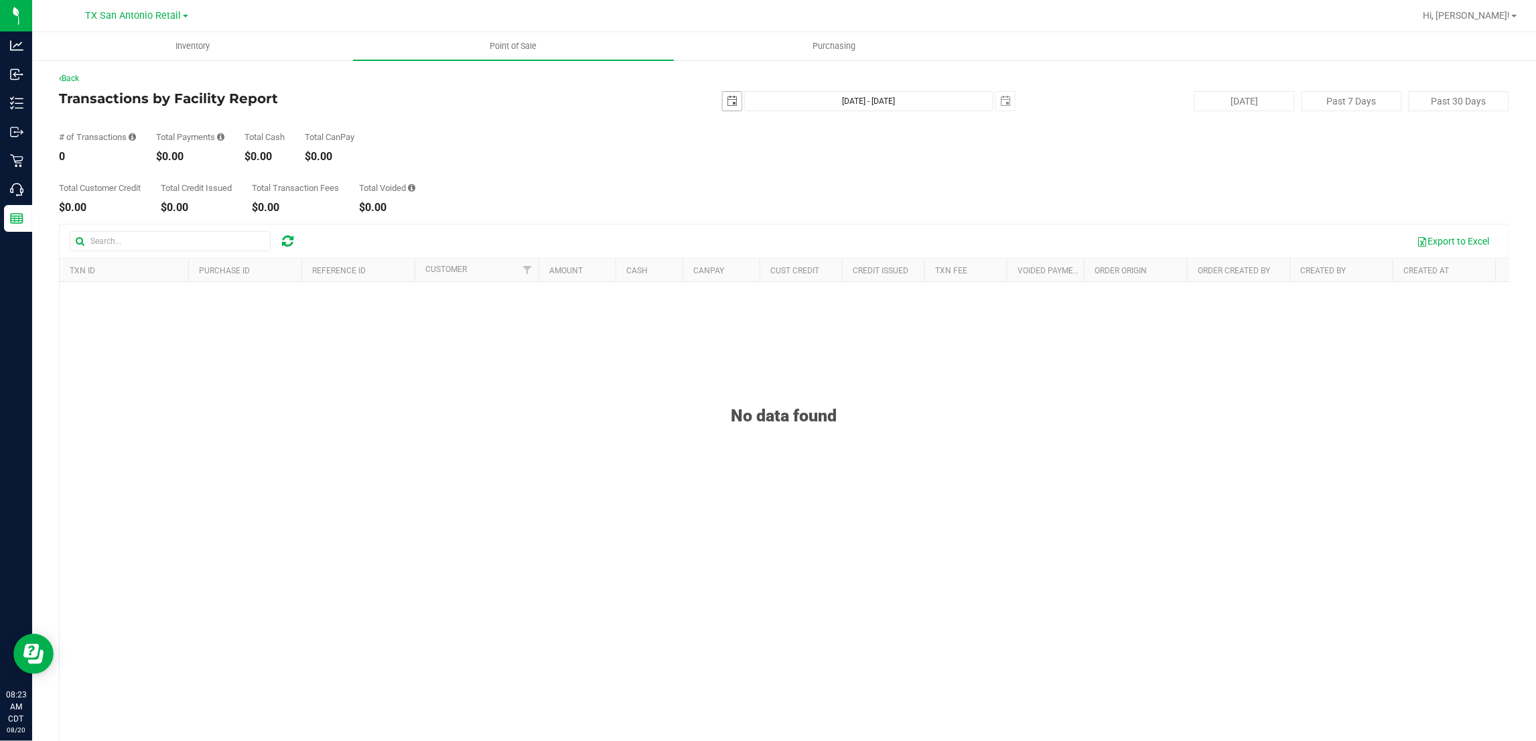
click at [728, 104] on span "select" at bounding box center [732, 101] width 11 height 11
click at [771, 232] on link "19" at bounding box center [765, 237] width 19 height 21
type input "2025-08-19"
type input "Aug 19, 2025 - Aug 20, 2025"
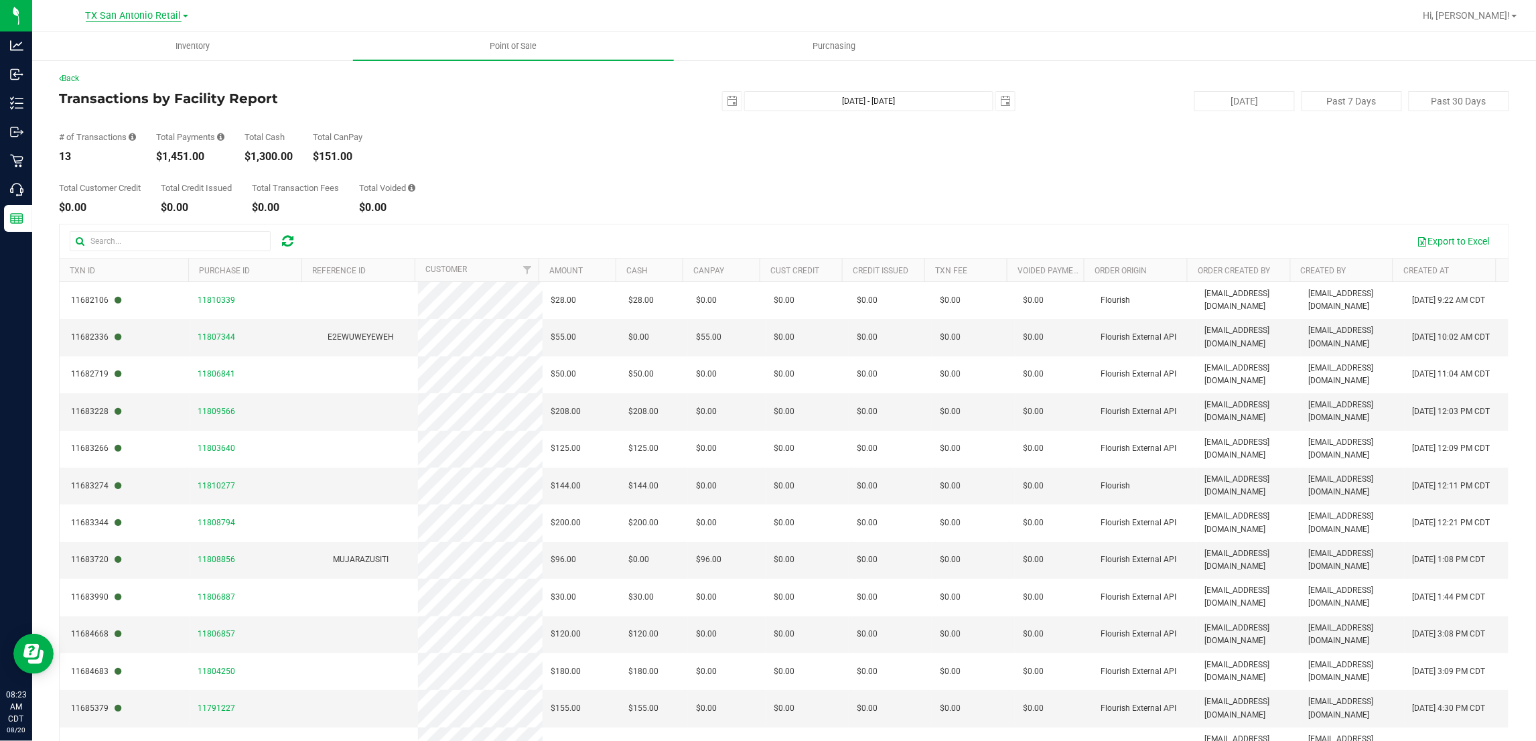
click at [161, 13] on span "TX San Antonio Retail" at bounding box center [134, 16] width 96 height 12
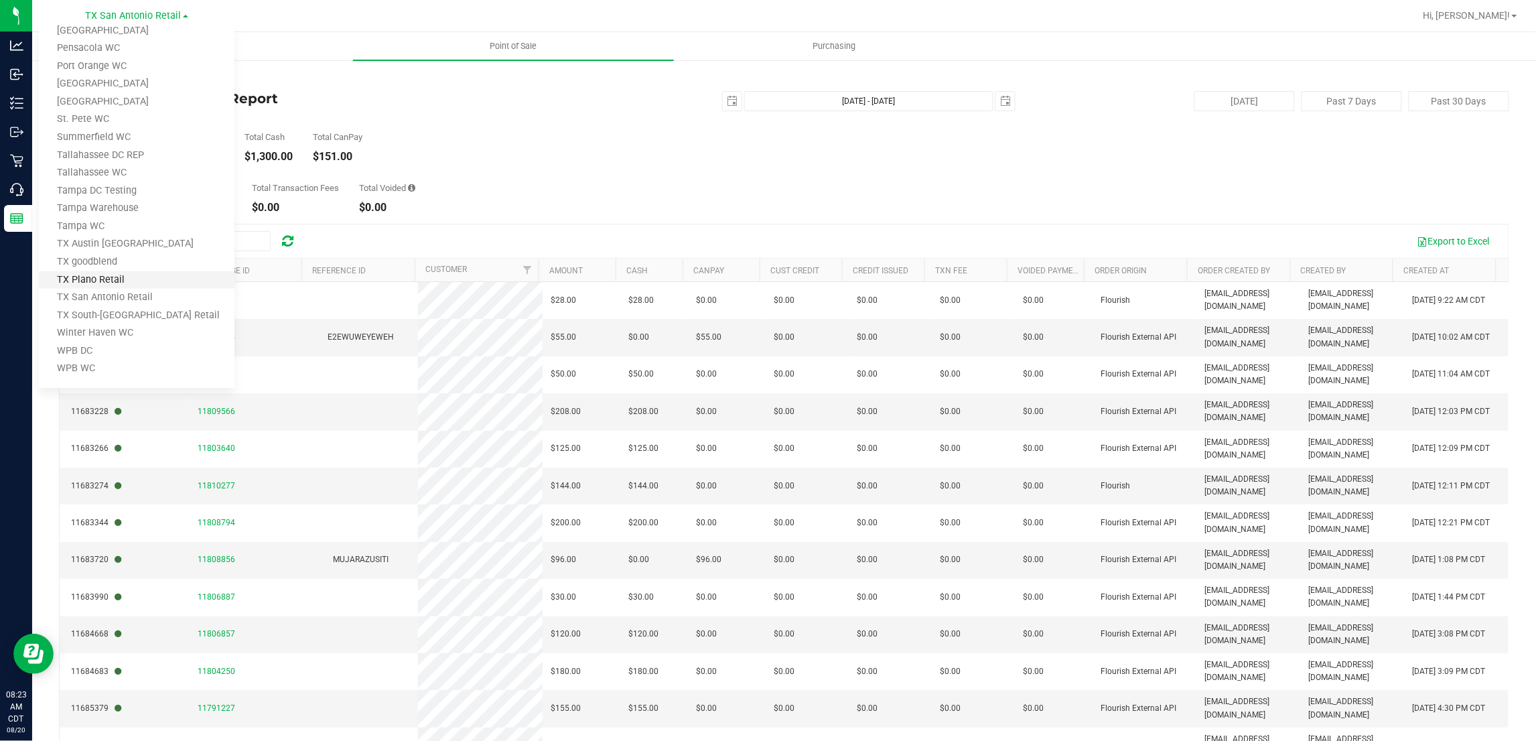
click at [105, 276] on link "TX Plano Retail" at bounding box center [137, 280] width 196 height 18
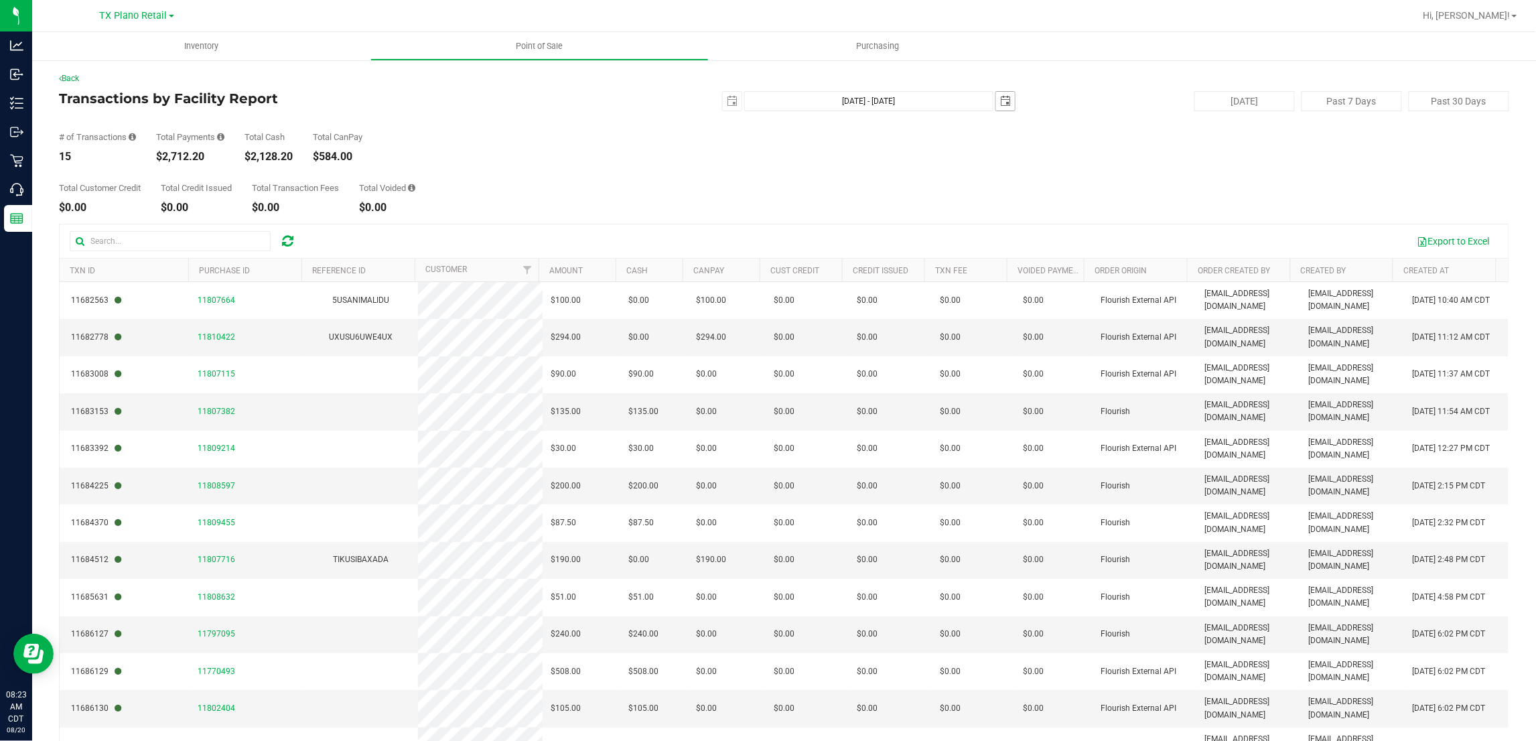
click at [1000, 98] on span "select" at bounding box center [1005, 101] width 11 height 11
click at [1032, 231] on link "19" at bounding box center [1039, 234] width 19 height 21
type input "Aug 19, 2025 - Aug 19, 2025"
type input "2025-08-19"
